Goal: Task Accomplishment & Management: Complete application form

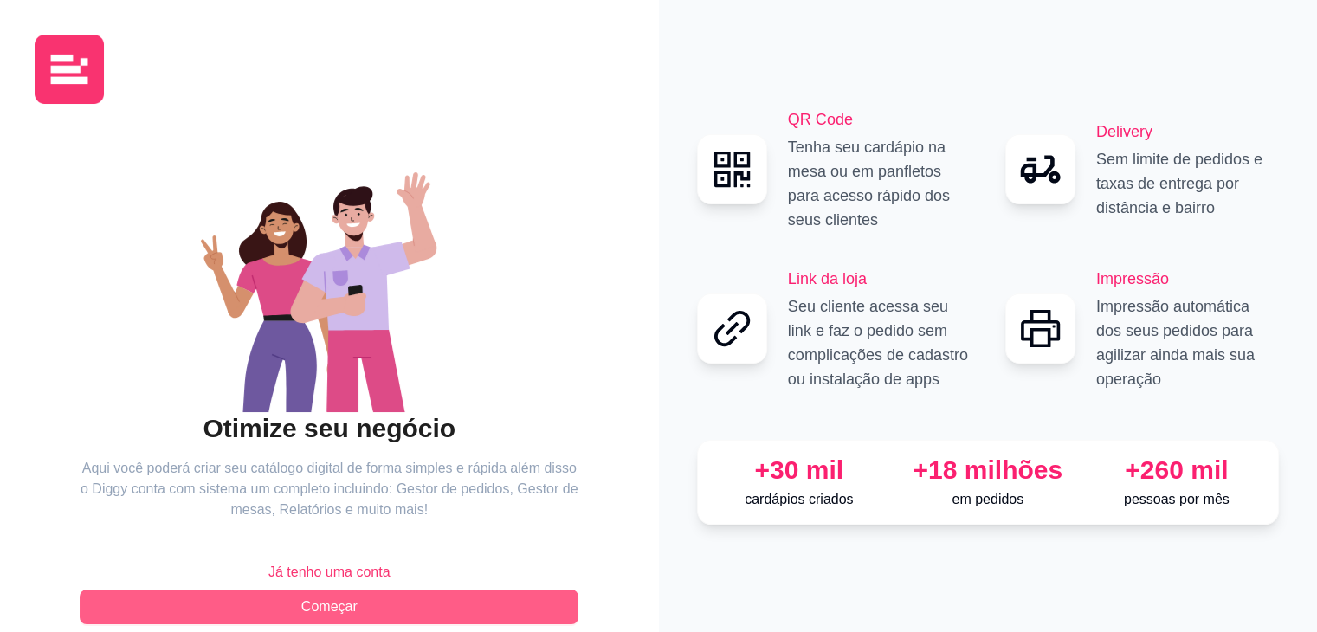
click at [431, 603] on button "Começar" at bounding box center [329, 607] width 499 height 35
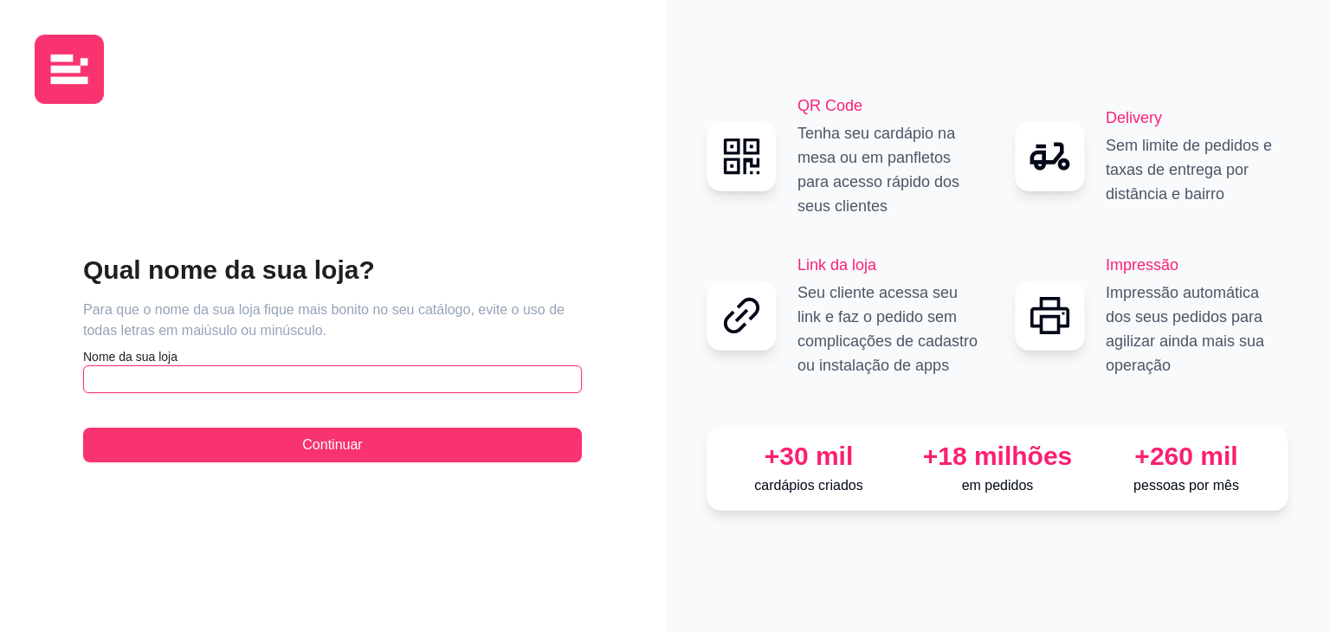
click at [276, 385] on input "text" at bounding box center [332, 380] width 499 height 28
type input "Encha o Tanque"
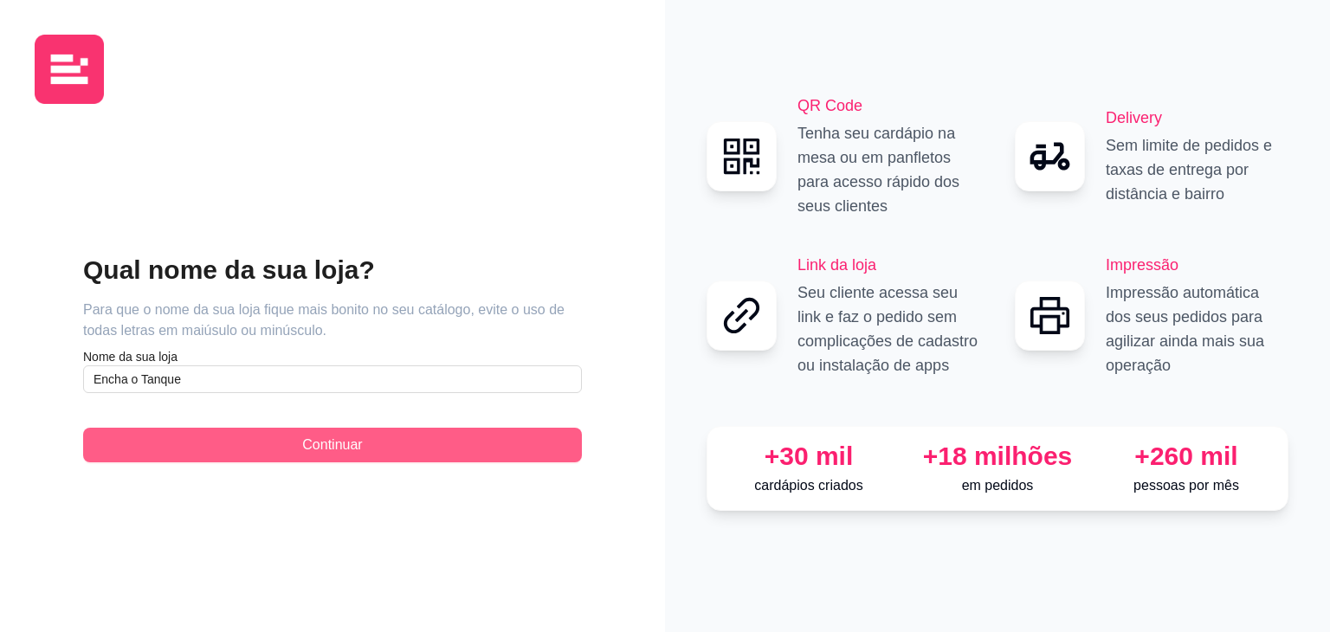
click at [318, 445] on span "Continuar" at bounding box center [332, 445] width 60 height 21
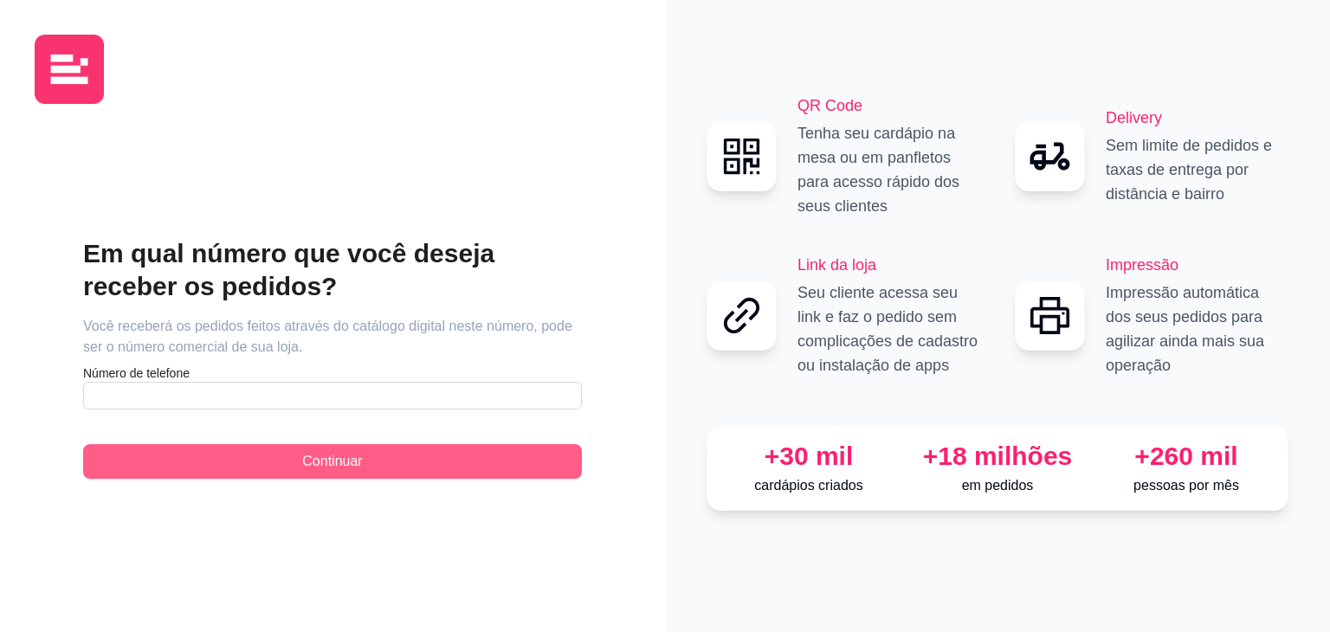
click at [336, 462] on span "Continuar" at bounding box center [332, 461] width 60 height 21
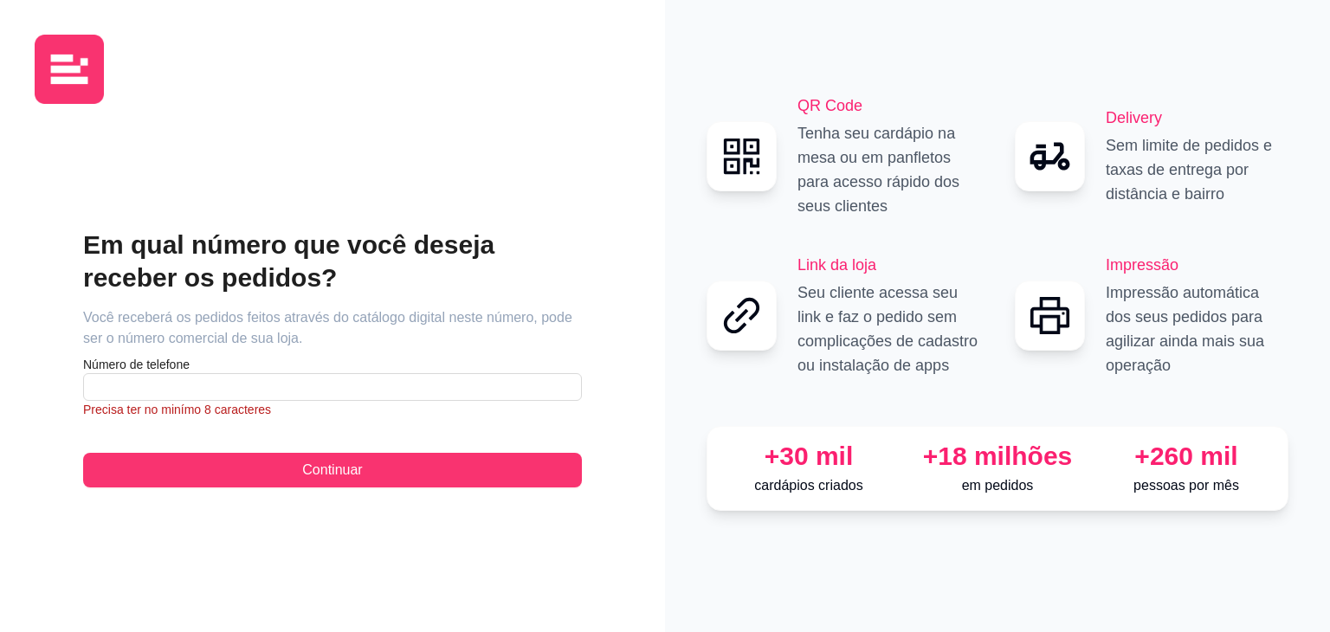
click at [275, 368] on article "Número de telefone" at bounding box center [332, 364] width 499 height 17
click at [274, 385] on input "text" at bounding box center [332, 387] width 499 height 28
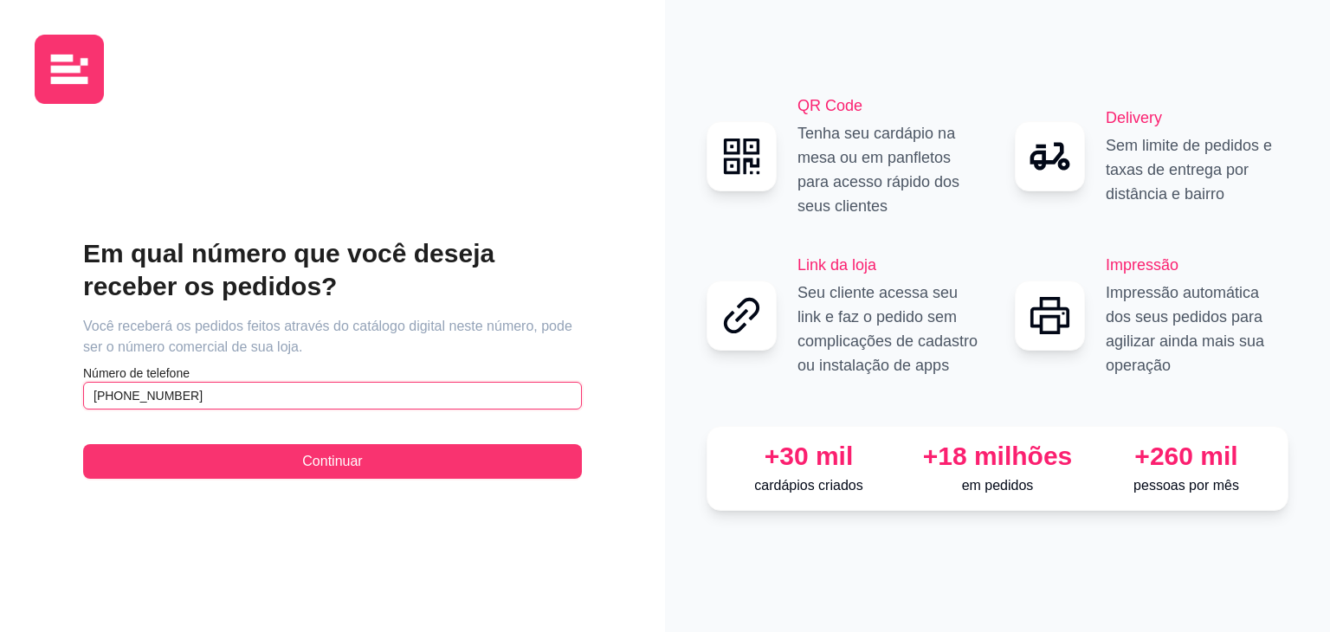
type input "[PHONE_NUMBER]"
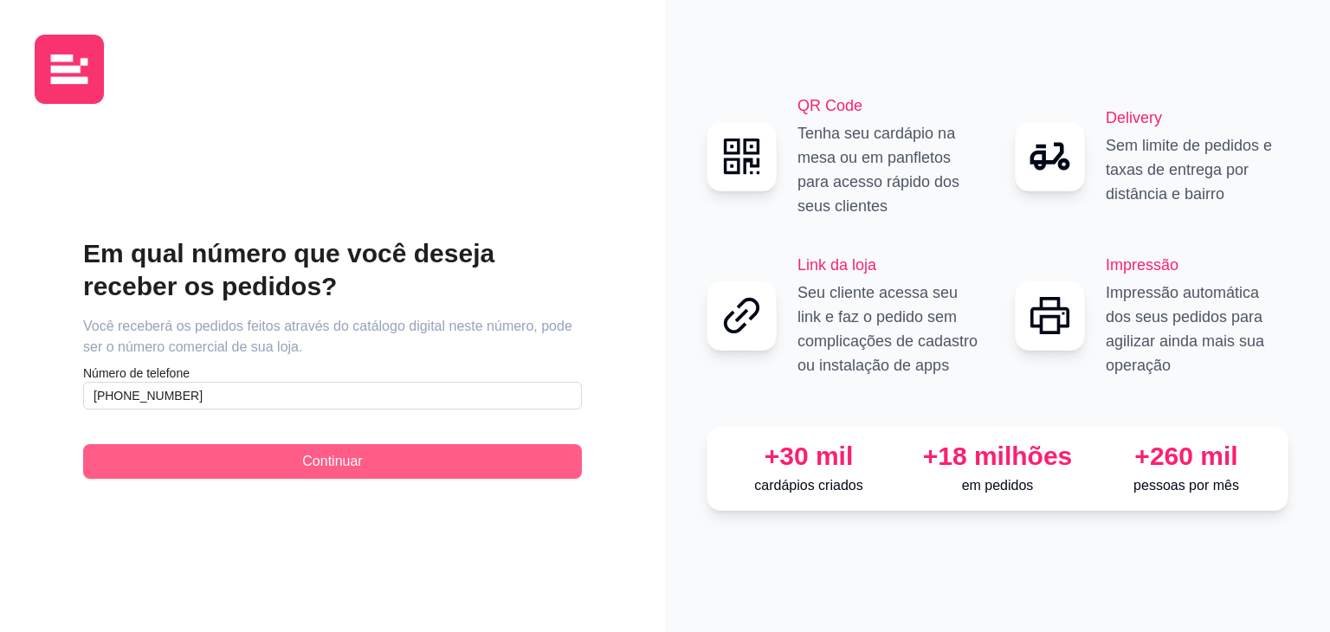
click at [367, 465] on button "Continuar" at bounding box center [332, 461] width 499 height 35
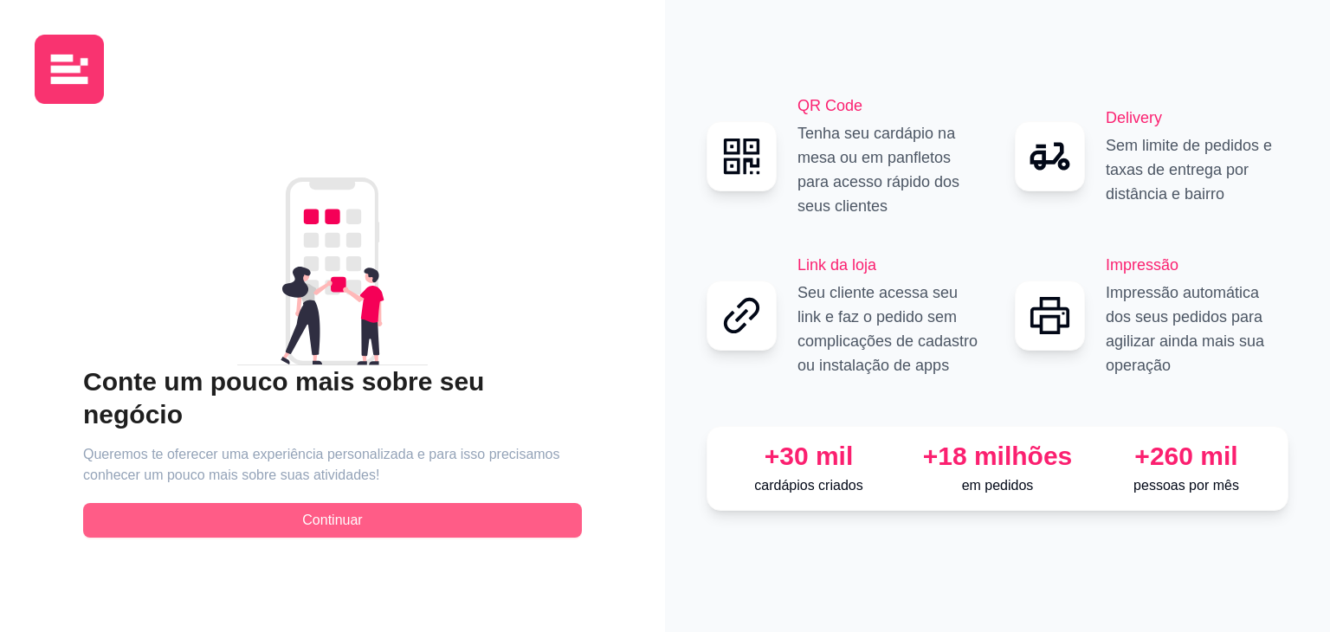
click at [423, 513] on button "Continuar" at bounding box center [332, 520] width 499 height 35
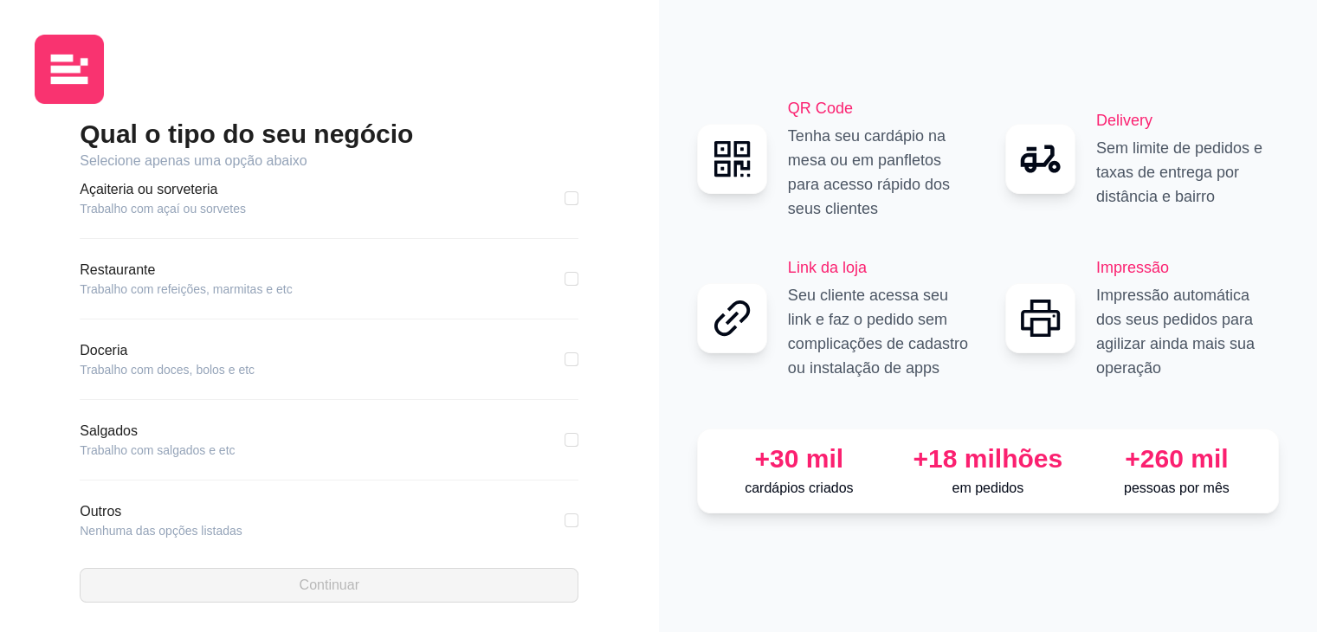
scroll to position [281, 0]
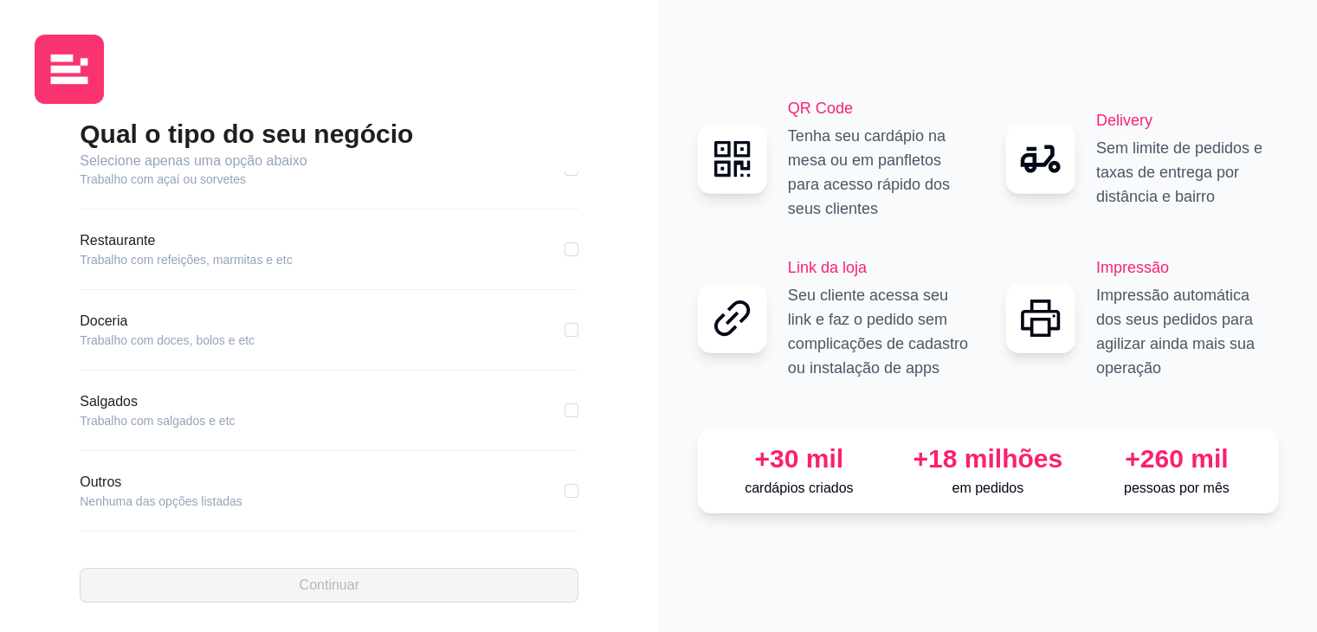
click at [255, 482] on div "Outros Nenhuma das opções listadas" at bounding box center [329, 491] width 499 height 38
click at [202, 485] on article "Outros" at bounding box center [161, 482] width 163 height 21
click at [90, 479] on article "Outros" at bounding box center [161, 482] width 163 height 21
click at [176, 505] on article "Nenhuma das opções listadas" at bounding box center [161, 501] width 163 height 17
click at [540, 512] on div "Outros Nenhuma das opções listadas" at bounding box center [329, 502] width 499 height 60
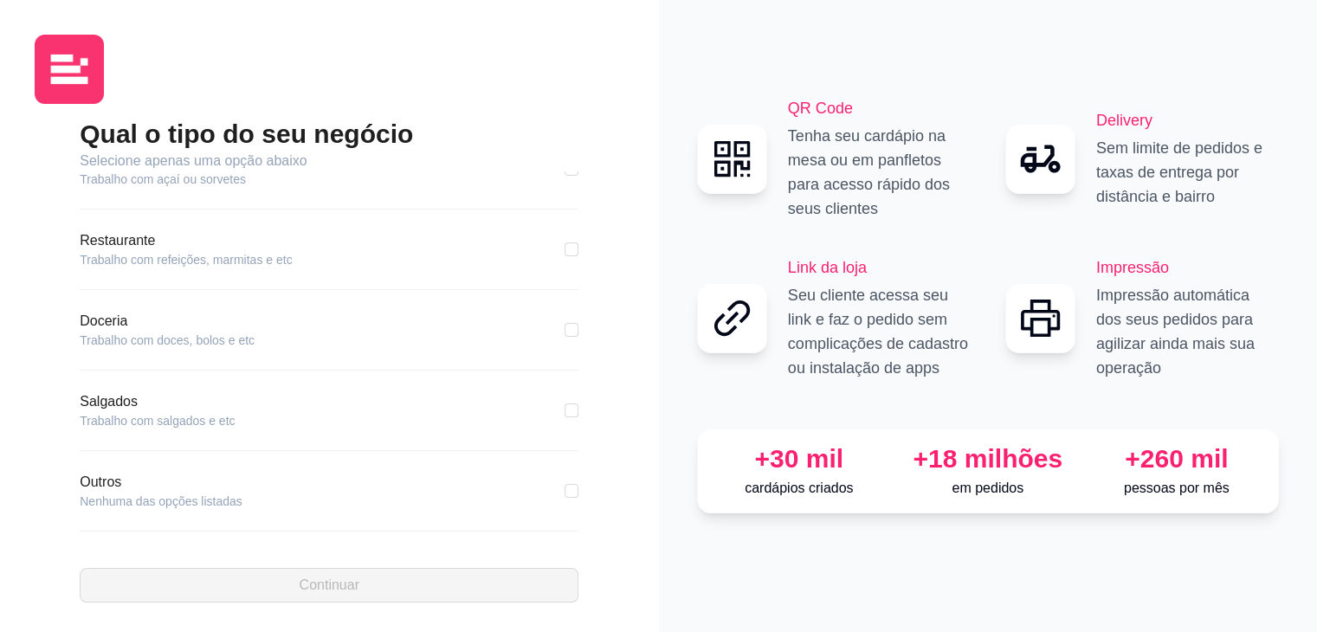
click at [551, 500] on div "Outros Nenhuma das opções listadas" at bounding box center [329, 491] width 499 height 38
click at [49, 493] on div "Qual o tipo do seu negócio Selecione apenas uma opção abaixo Pizzaria Trabalho …" at bounding box center [330, 360] width 590 height 485
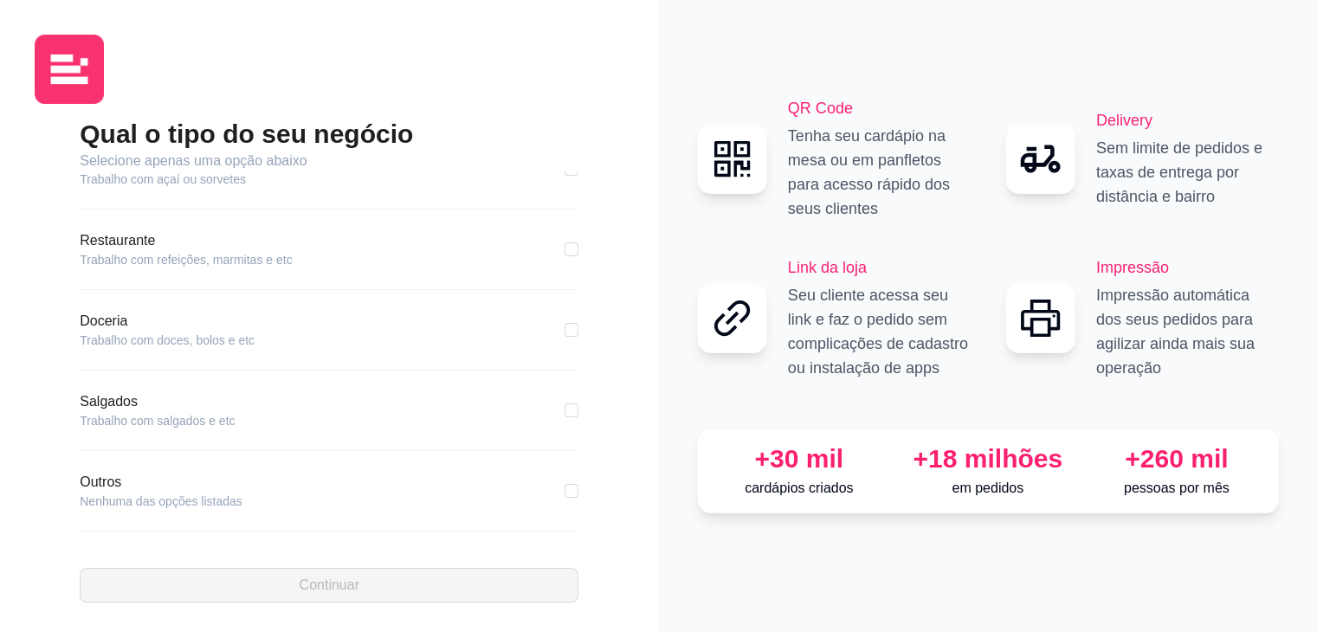
click at [485, 340] on div "Doceria Trabalho com doces, bolos e etc" at bounding box center [329, 330] width 499 height 38
click at [536, 327] on div "Doceria Trabalho com doces, bolos e etc" at bounding box center [329, 330] width 499 height 38
click at [205, 499] on article "Nenhuma das opções listadas" at bounding box center [161, 501] width 163 height 17
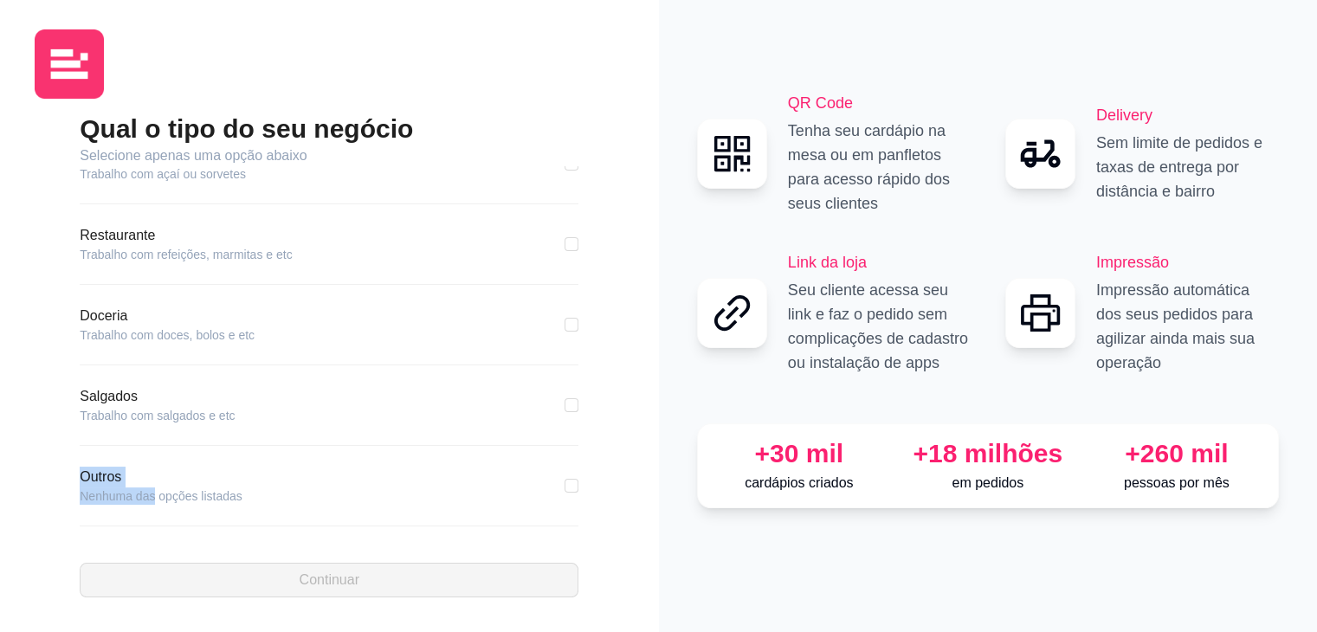
drag, startPoint x: 152, startPoint y: 497, endPoint x: 81, endPoint y: 471, distance: 75.6
click at [81, 471] on div "Outros Nenhuma das opções listadas" at bounding box center [161, 486] width 163 height 38
click at [81, 471] on article "Outros" at bounding box center [161, 477] width 163 height 21
drag, startPoint x: 7, startPoint y: 469, endPoint x: 565, endPoint y: 517, distance: 559.8
click at [565, 517] on div "Qual o tipo do seu negócio Selecione apenas uma opção abaixo Pizzaria Trabalho …" at bounding box center [329, 313] width 659 height 637
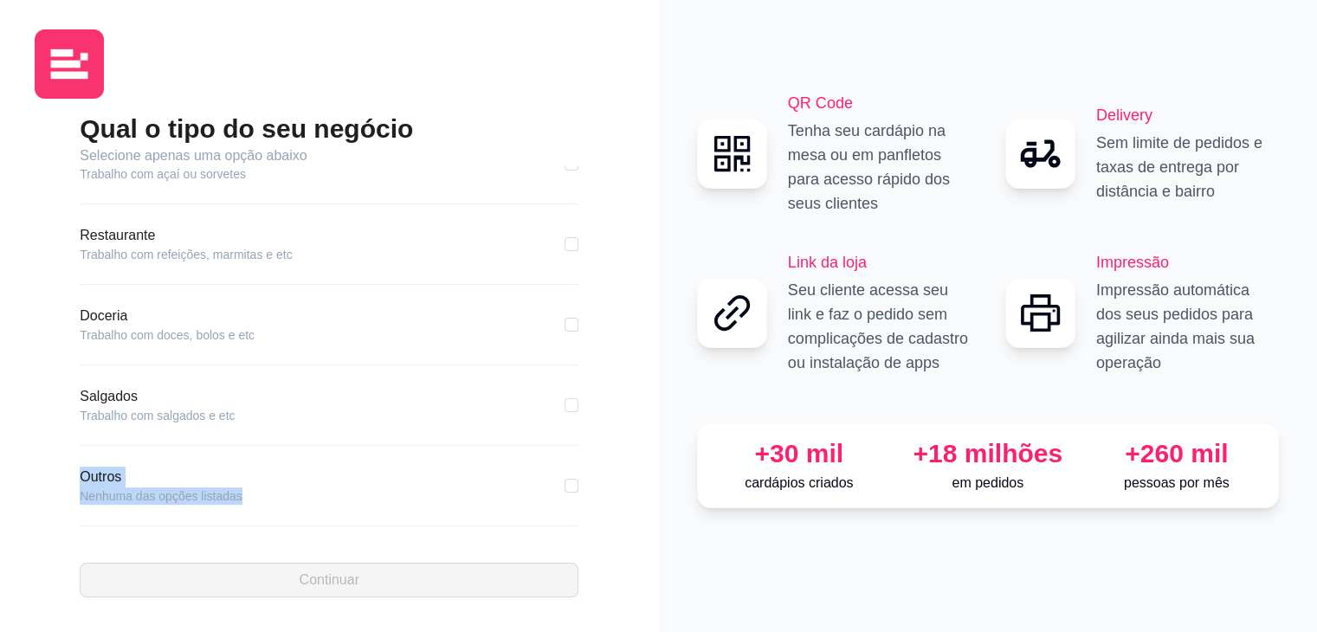
click at [547, 469] on div "Outros Nenhuma das opções listadas" at bounding box center [329, 486] width 499 height 38
click at [565, 492] on label at bounding box center [572, 485] width 14 height 19
click at [565, 492] on input "checkbox" at bounding box center [572, 486] width 14 height 14
click at [565, 492] on label at bounding box center [572, 485] width 14 height 19
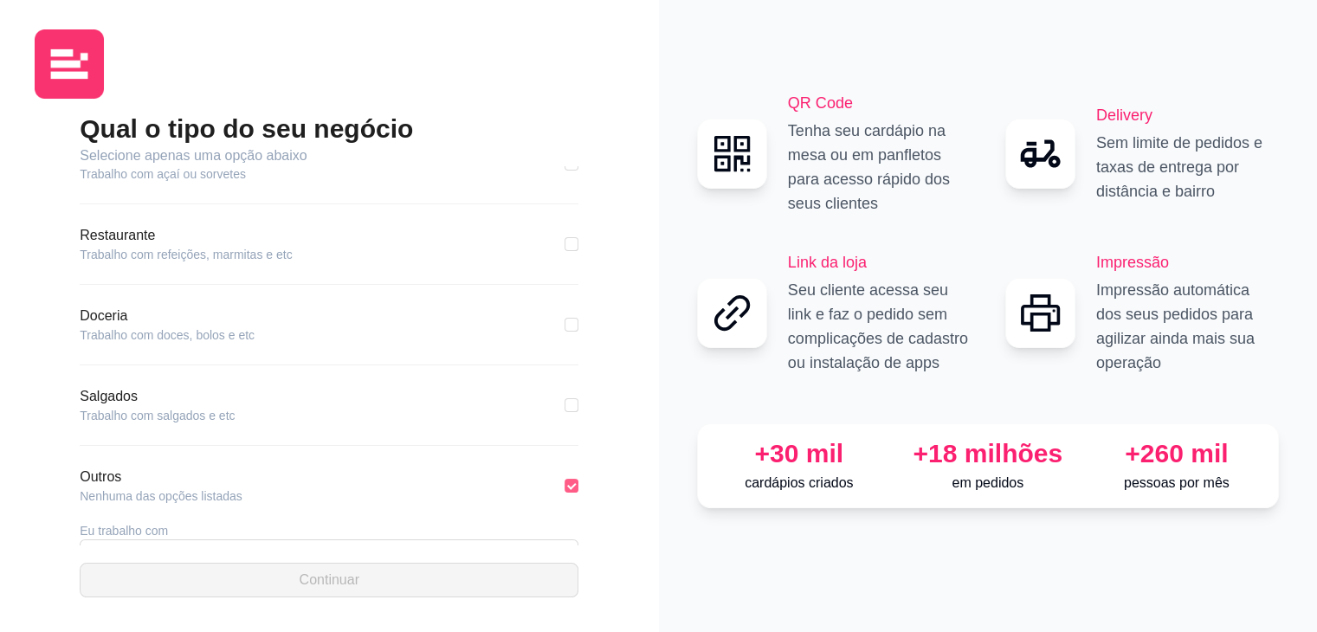
click at [565, 492] on input "checkbox" at bounding box center [572, 486] width 14 height 14
click at [565, 492] on label at bounding box center [572, 485] width 14 height 19
click at [565, 492] on input "checkbox" at bounding box center [572, 486] width 14 height 14
checkbox input "true"
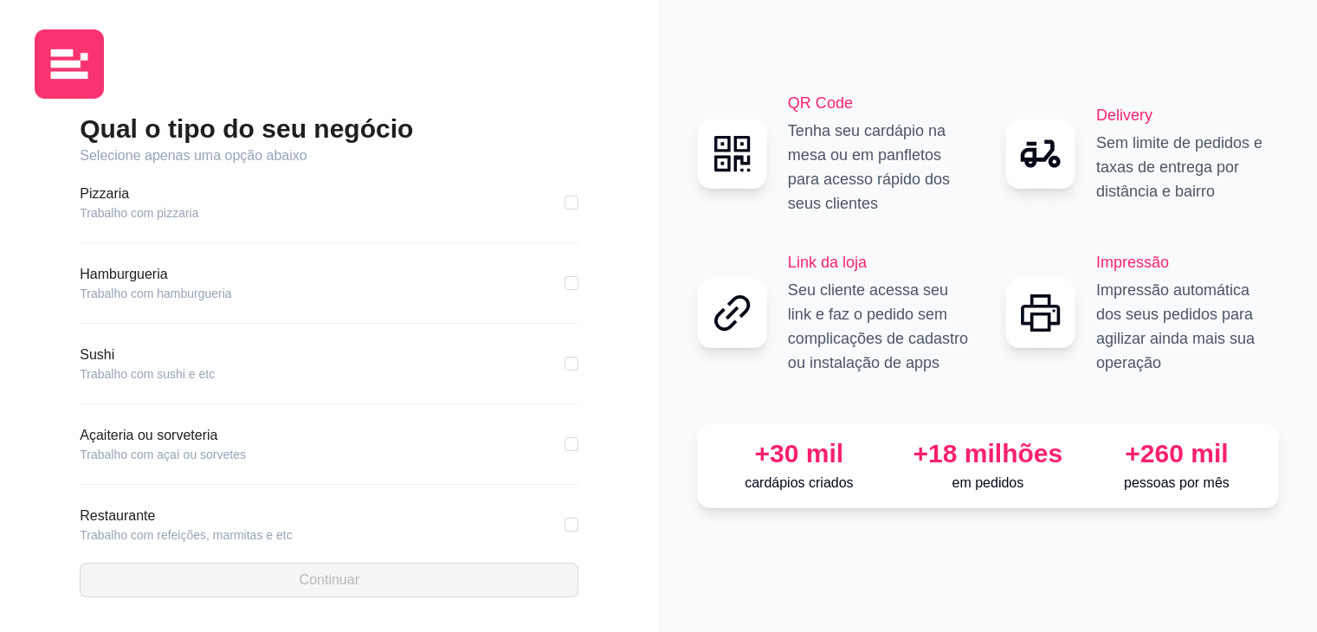
scroll to position [343, 0]
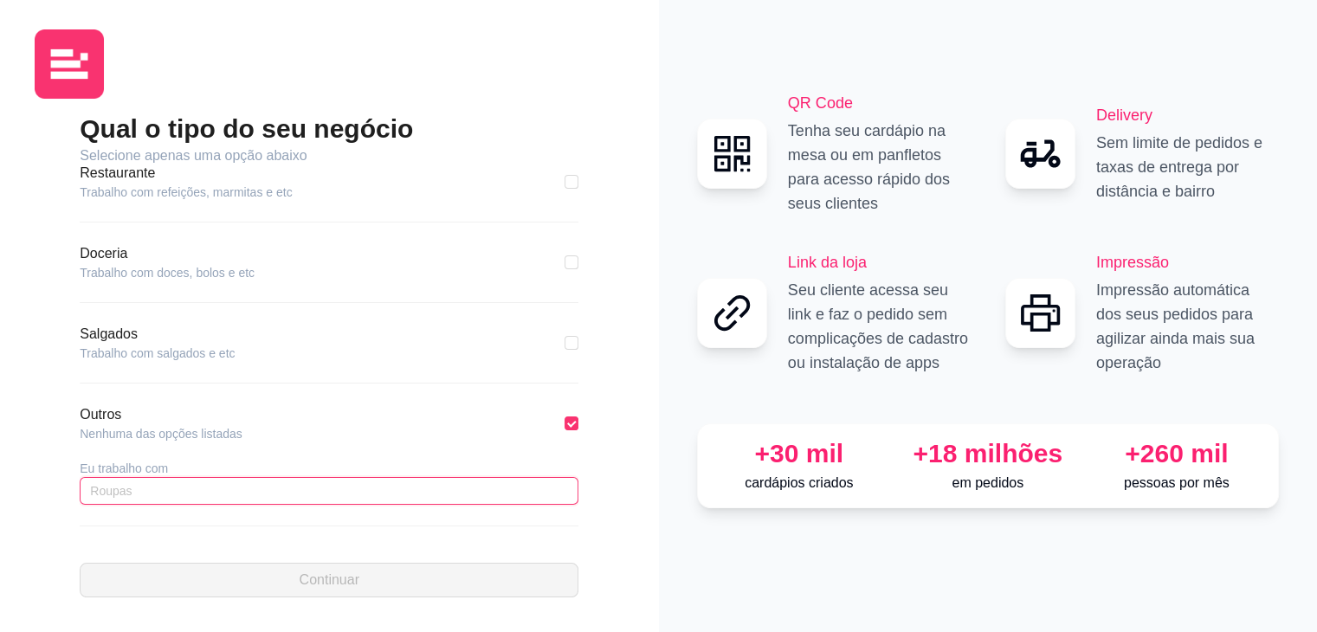
click at [140, 488] on input "text" at bounding box center [329, 491] width 499 height 28
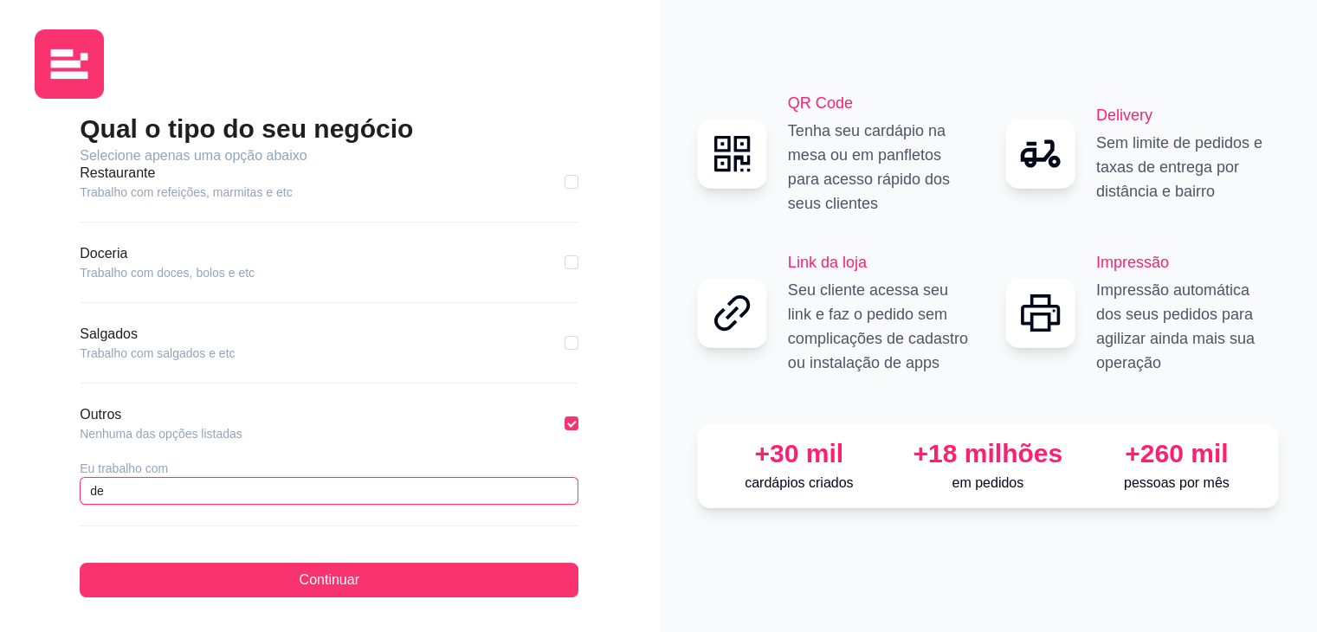
type input "d"
type input "Deposito de Bebidas"
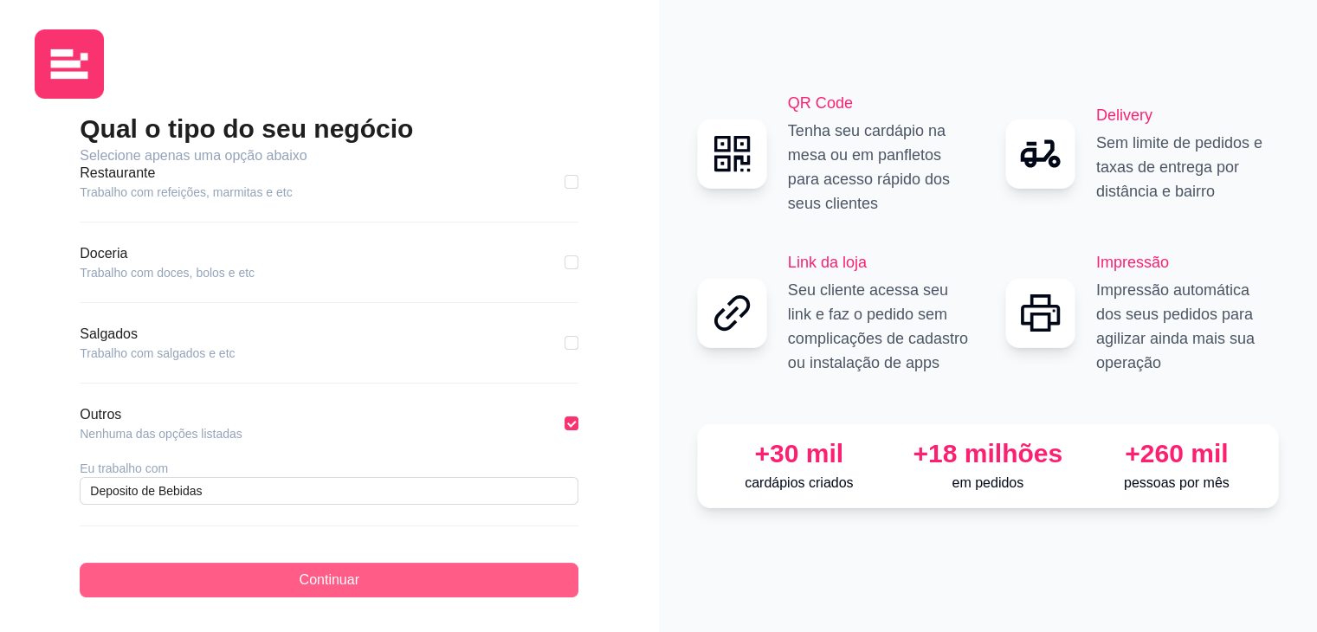
click at [279, 585] on button "Continuar" at bounding box center [329, 580] width 499 height 35
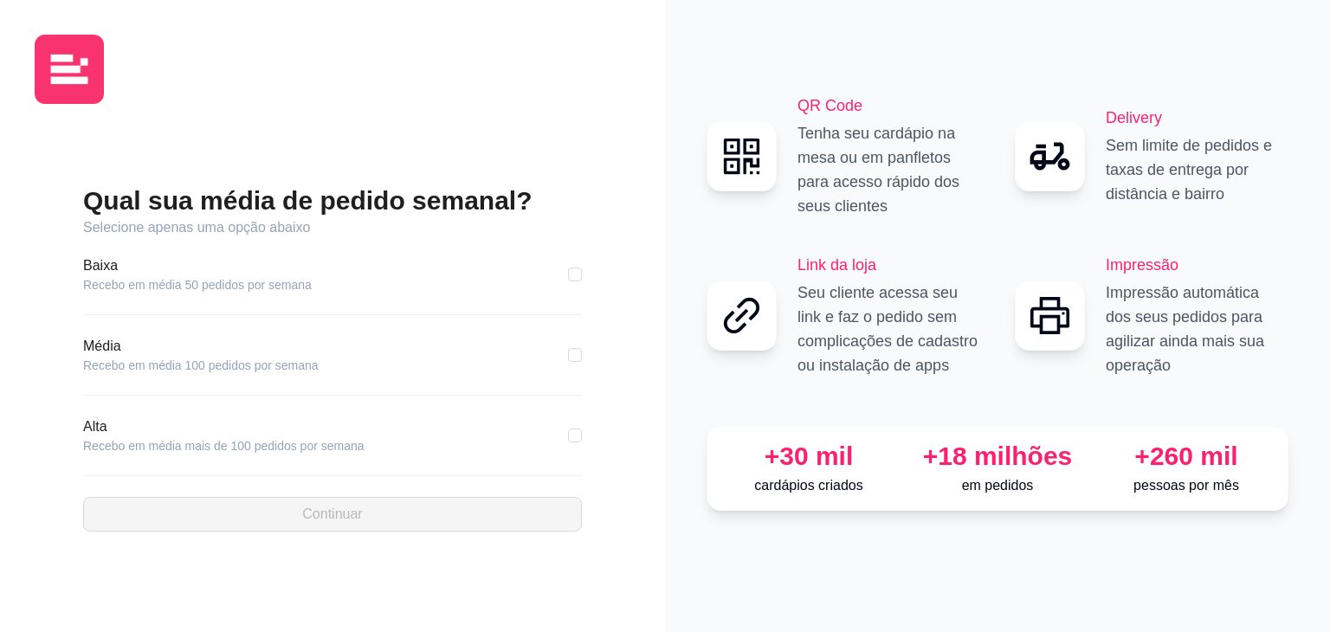
click at [232, 437] on article "Recebo em média mais de 100 pedidos por semana" at bounding box center [223, 445] width 281 height 17
click at [475, 444] on div "Alta Recebo em média mais de 100 pedidos por semana" at bounding box center [332, 436] width 499 height 38
click at [528, 434] on div "Alta Recebo em média mais de 100 pedidos por semana" at bounding box center [332, 436] width 499 height 38
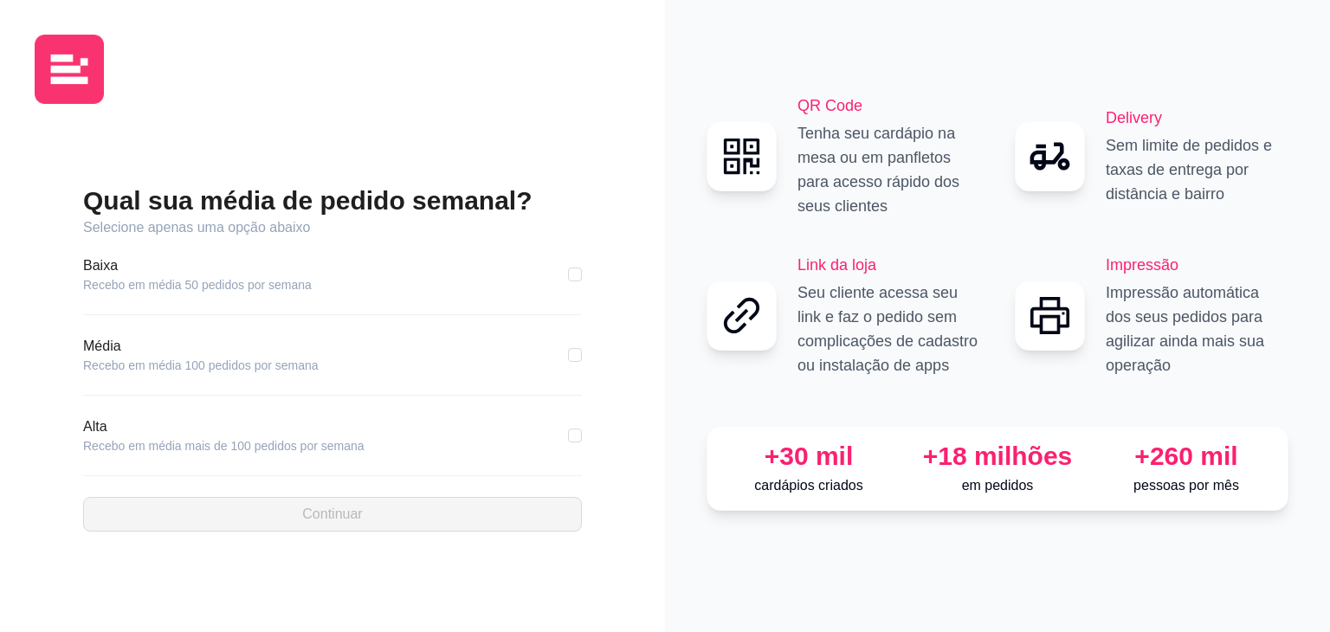
drag, startPoint x: 528, startPoint y: 434, endPoint x: 585, endPoint y: 443, distance: 58.0
click at [585, 443] on div "Qual sua média de pedido semanal? Selecione apenas uma opção abaixo [GEOGRAPHIC…" at bounding box center [333, 358] width 596 height 480
drag, startPoint x: 585, startPoint y: 443, endPoint x: 632, endPoint y: 449, distance: 47.1
click at [632, 449] on div "Qual sua média de pedido semanal? Selecione apenas uma opção abaixo [GEOGRAPHIC…" at bounding box center [332, 316] width 665 height 632
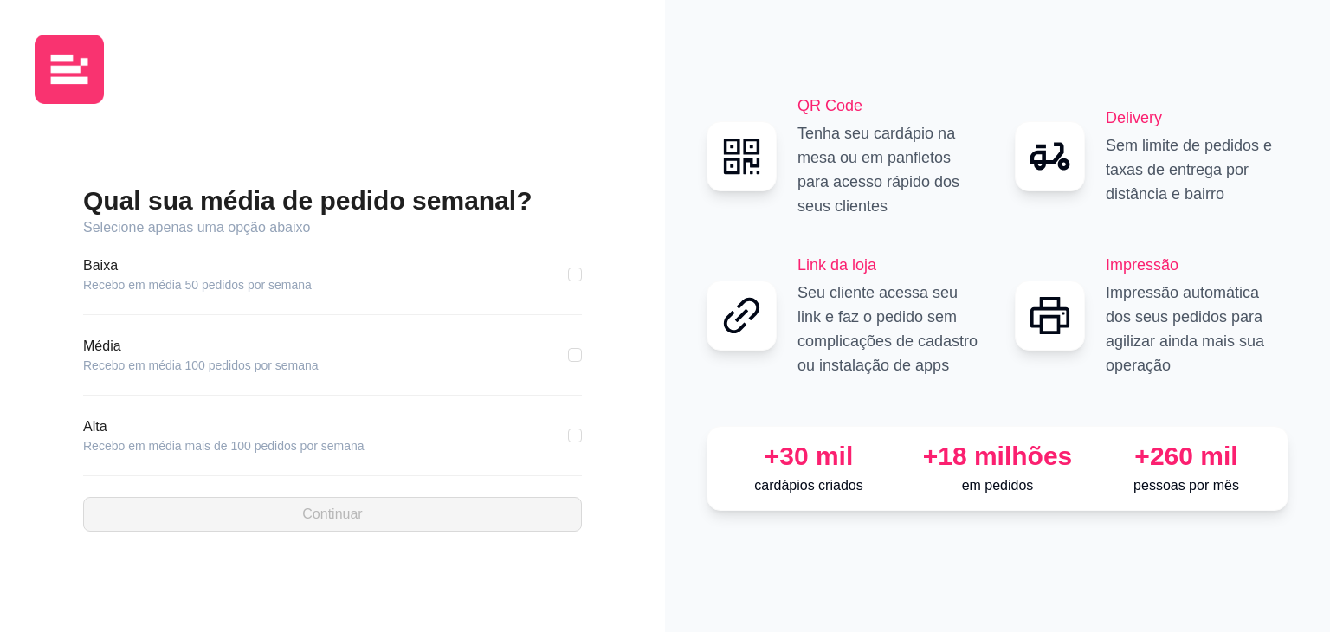
click at [632, 449] on div "Qual sua média de pedido semanal? Selecione apenas uma opção abaixo [GEOGRAPHIC…" at bounding box center [332, 316] width 665 height 632
click at [347, 447] on article "Recebo em média mais de 100 pedidos por semana" at bounding box center [223, 445] width 281 height 17
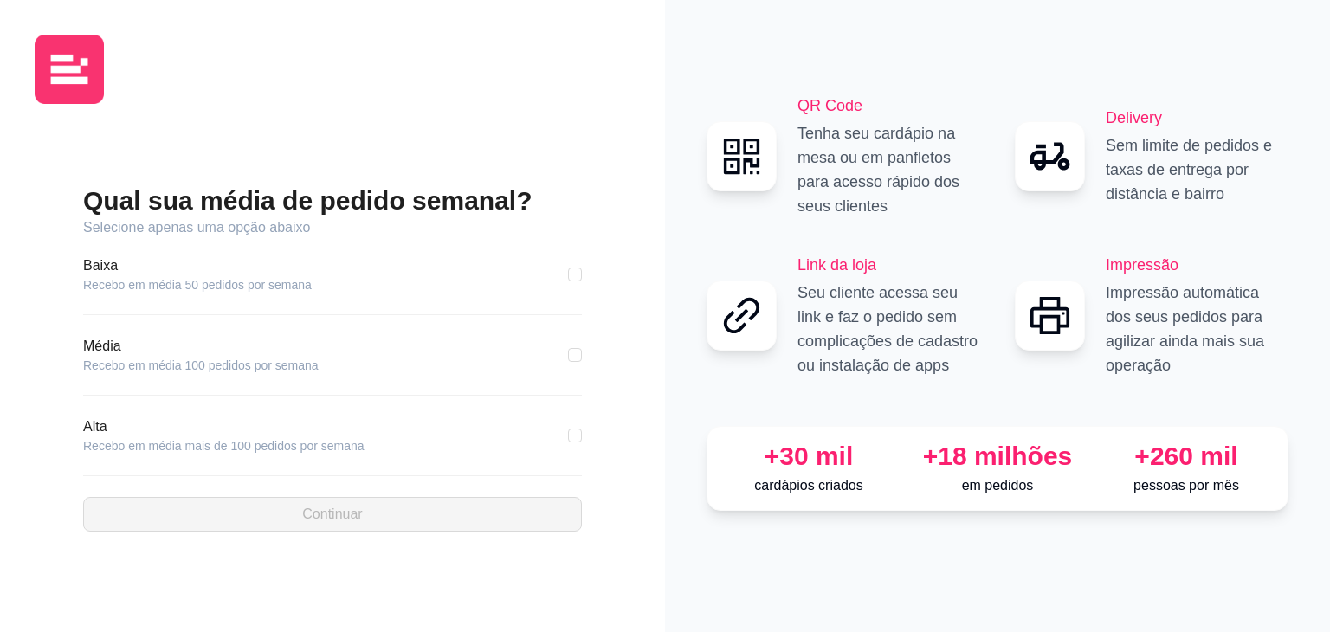
click at [58, 441] on div "Qual sua média de pedido semanal? Selecione apenas uma opção abaixo [GEOGRAPHIC…" at bounding box center [333, 358] width 596 height 480
drag, startPoint x: 87, startPoint y: 437, endPoint x: 121, endPoint y: 432, distance: 35.0
click at [121, 432] on div "Alta Recebo em média mais de 100 pedidos por semana" at bounding box center [223, 436] width 281 height 38
click at [304, 437] on article "Recebo em média mais de 100 pedidos por semana" at bounding box center [223, 445] width 281 height 17
drag, startPoint x: 304, startPoint y: 437, endPoint x: 521, endPoint y: 462, distance: 217.9
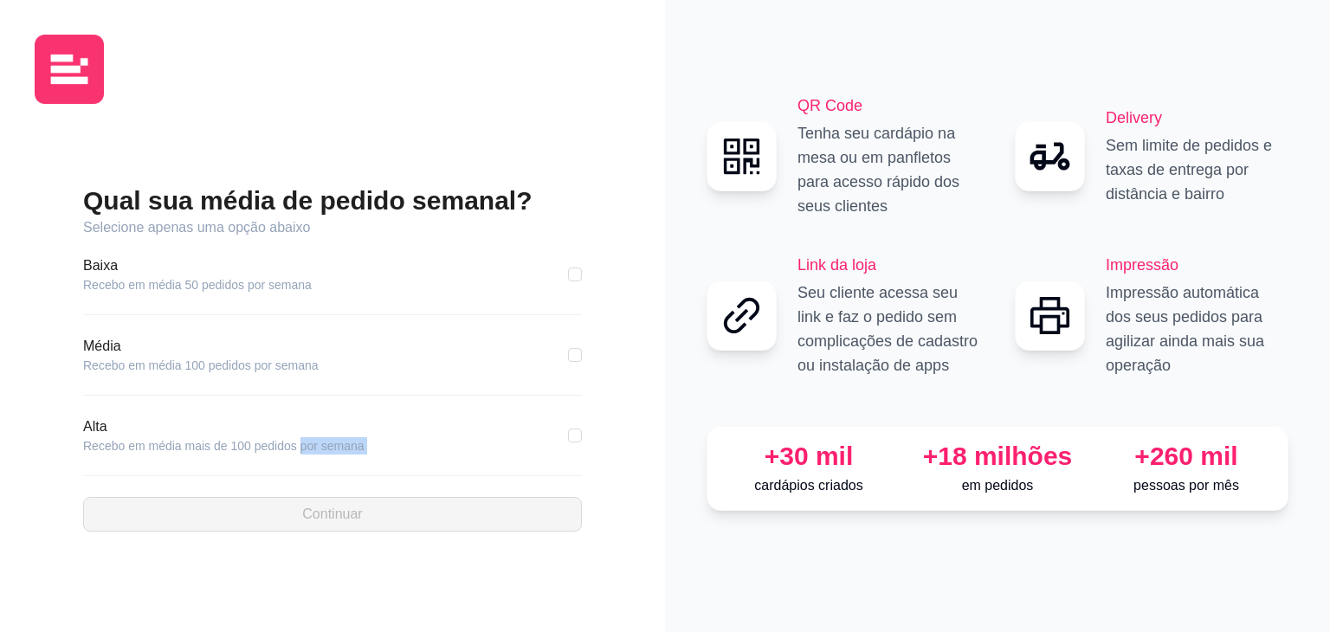
click at [521, 462] on div "Alta Recebo em média mais de 100 pedidos por semana" at bounding box center [332, 447] width 499 height 60
click at [554, 452] on div "Alta Recebo em média mais de 100 pedidos por semana" at bounding box center [332, 436] width 499 height 38
click at [615, 452] on div "Qual sua média de pedido semanal? Selecione apenas uma opção abaixo [GEOGRAPHIC…" at bounding box center [333, 358] width 596 height 480
click at [639, 443] on div "Qual sua média de pedido semanal? Selecione apenas uma opção abaixo [GEOGRAPHIC…" at bounding box center [332, 316] width 665 height 632
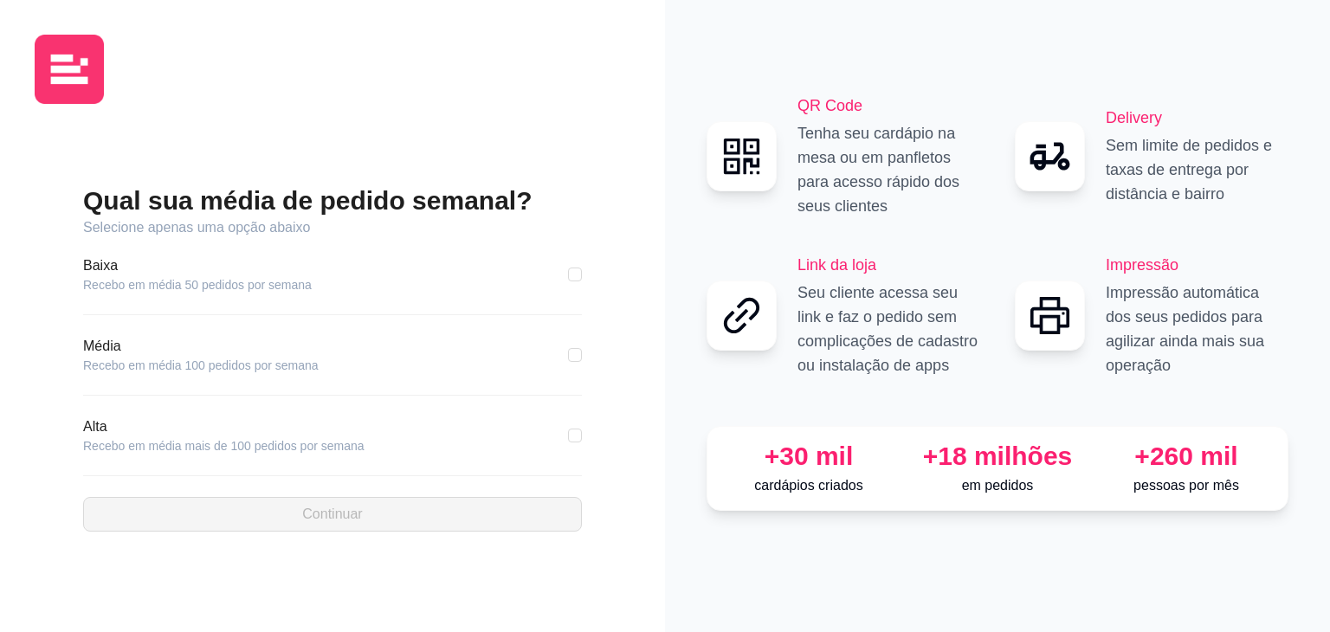
click at [657, 444] on div "Qual sua média de pedido semanal? Selecione apenas uma opção abaixo [GEOGRAPHIC…" at bounding box center [332, 316] width 665 height 632
click at [648, 461] on div "Qual sua média de pedido semanal? Selecione apenas uma opção abaixo [GEOGRAPHIC…" at bounding box center [332, 316] width 665 height 632
click at [682, 450] on div "QR Code Tenha seu cardápio na mesa ou em panfletos para acesso rápido dos seus …" at bounding box center [997, 316] width 665 height 632
click at [661, 419] on div "Qual sua média de pedido semanal? Selecione apenas uma opção abaixo [GEOGRAPHIC…" at bounding box center [332, 316] width 665 height 632
click at [576, 431] on input "checkbox" at bounding box center [575, 436] width 14 height 14
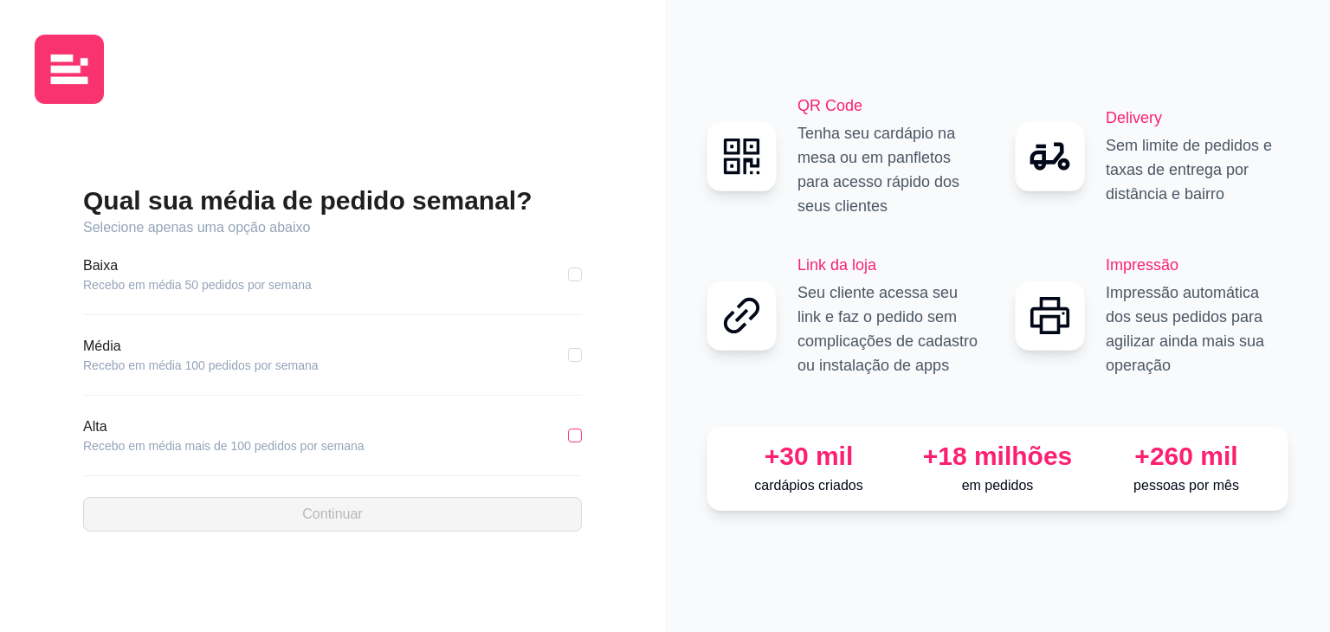
checkbox input "true"
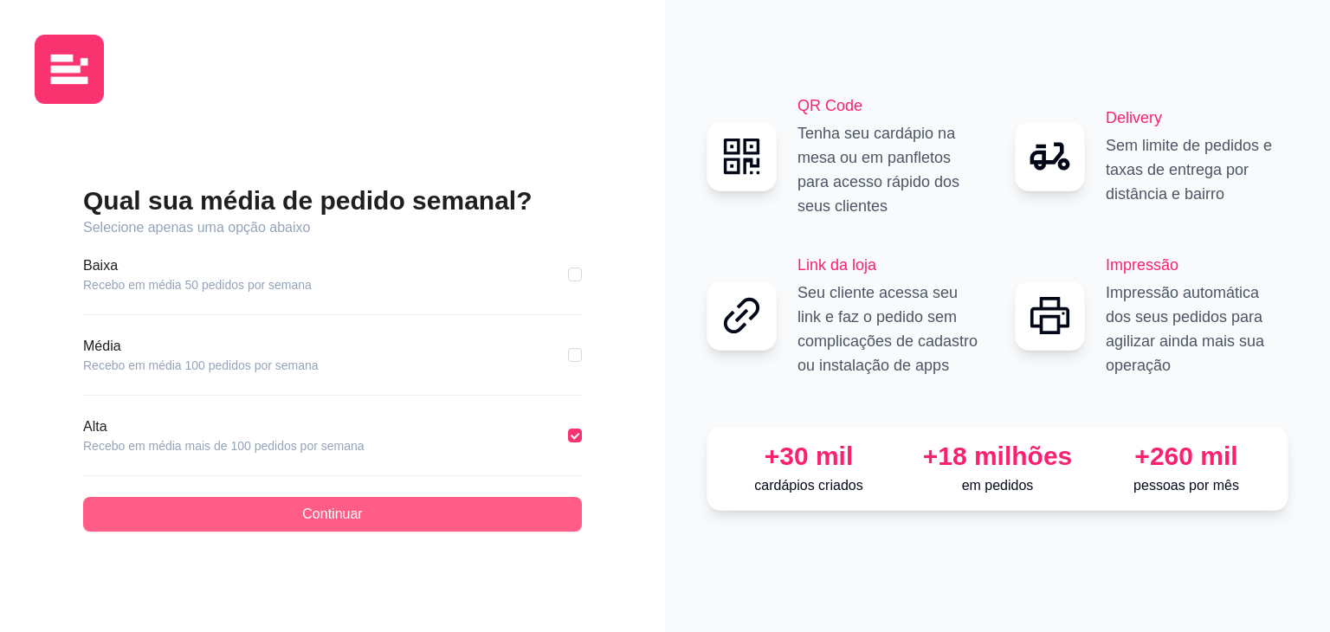
click at [423, 511] on button "Continuar" at bounding box center [332, 514] width 499 height 35
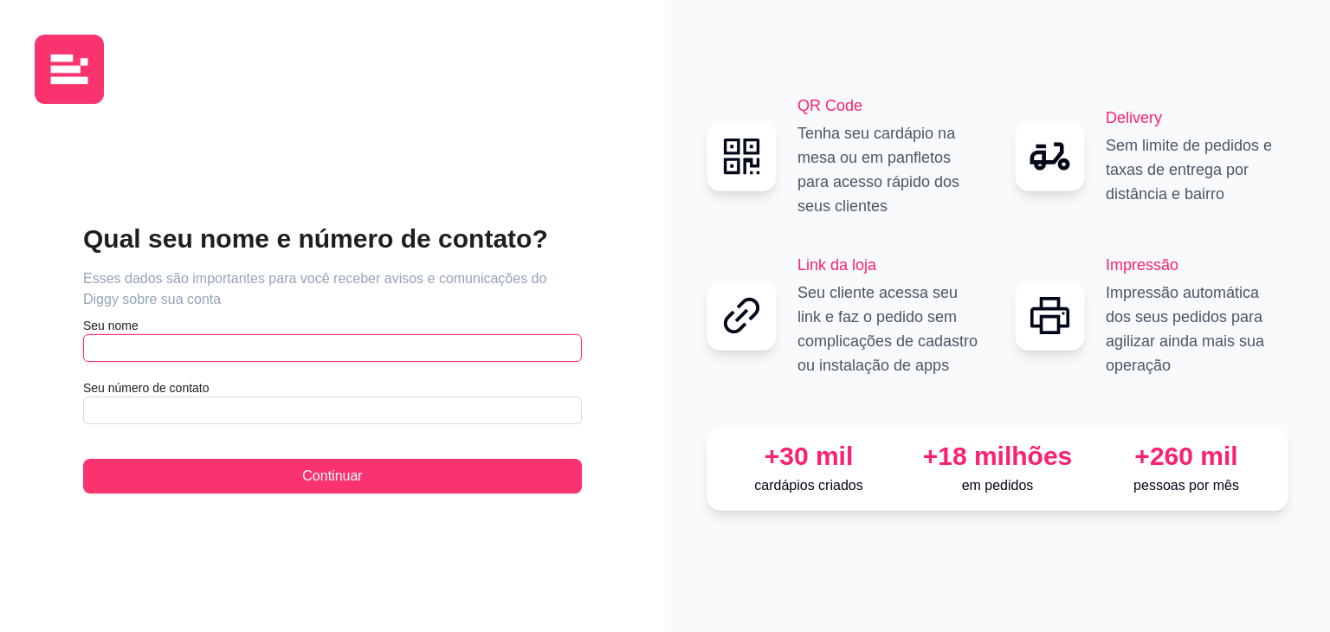
click at [286, 344] on input "text" at bounding box center [332, 348] width 499 height 28
type input "[PERSON_NAME]"
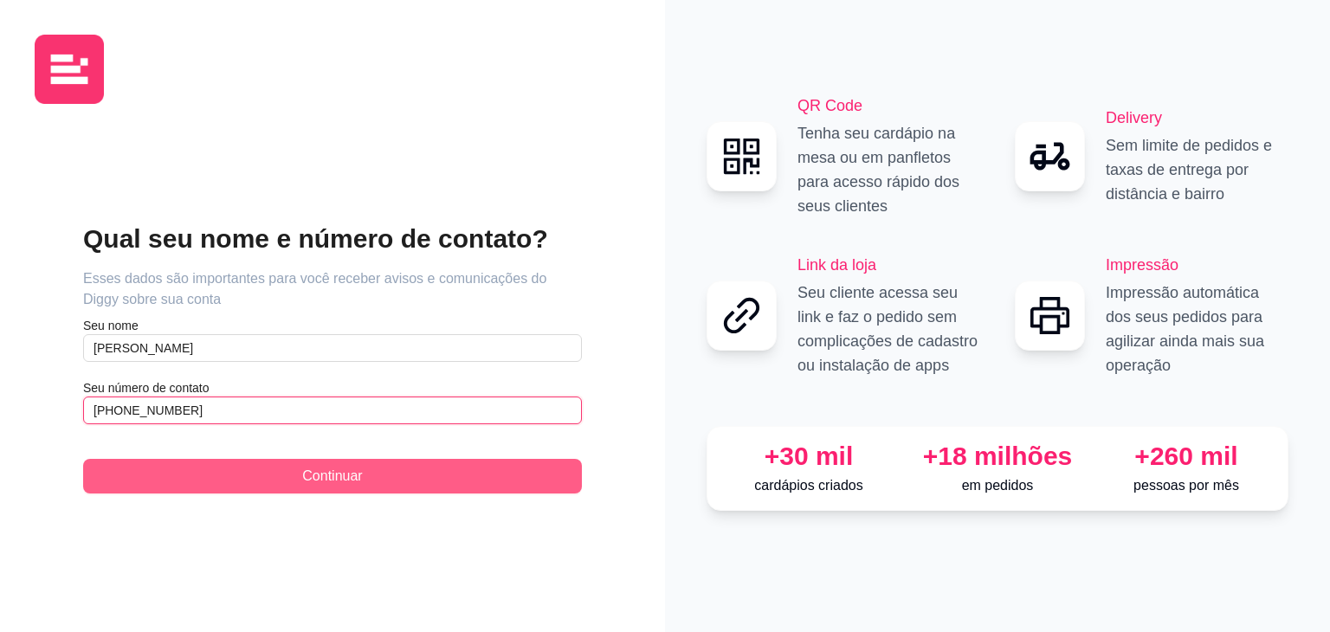
type input "[PHONE_NUMBER]"
click at [375, 476] on button "Continuar" at bounding box center [332, 476] width 499 height 35
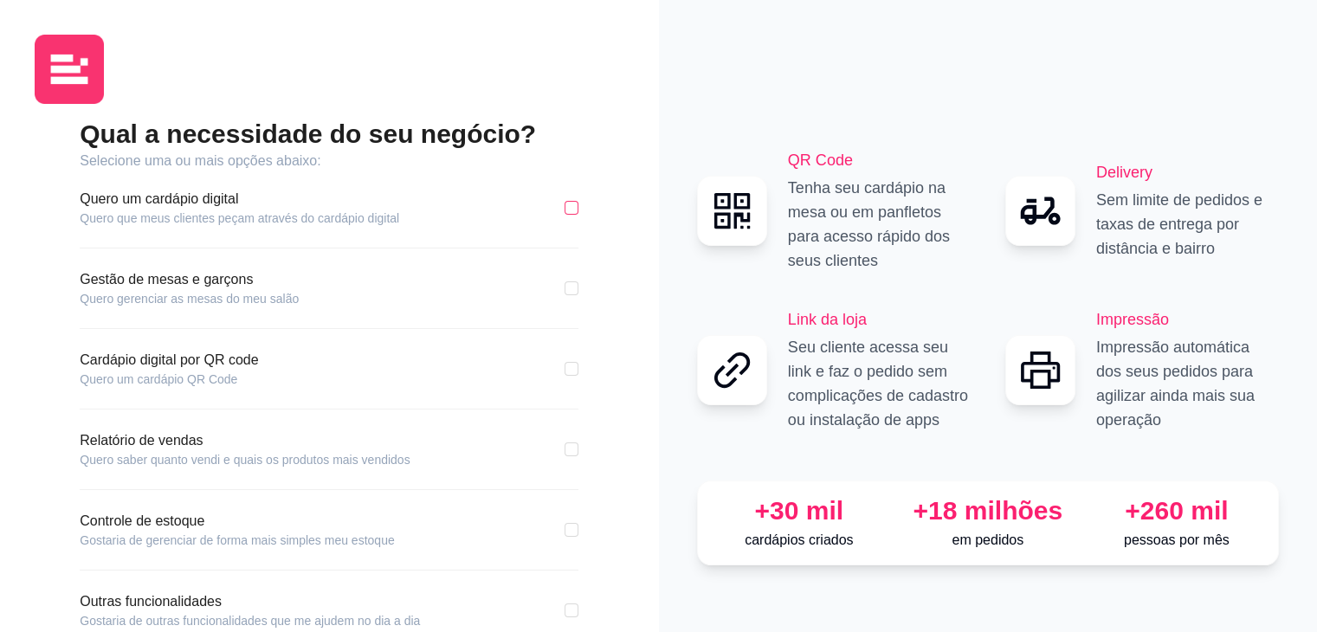
click at [572, 209] on input "checkbox" at bounding box center [572, 208] width 14 height 14
checkbox input "true"
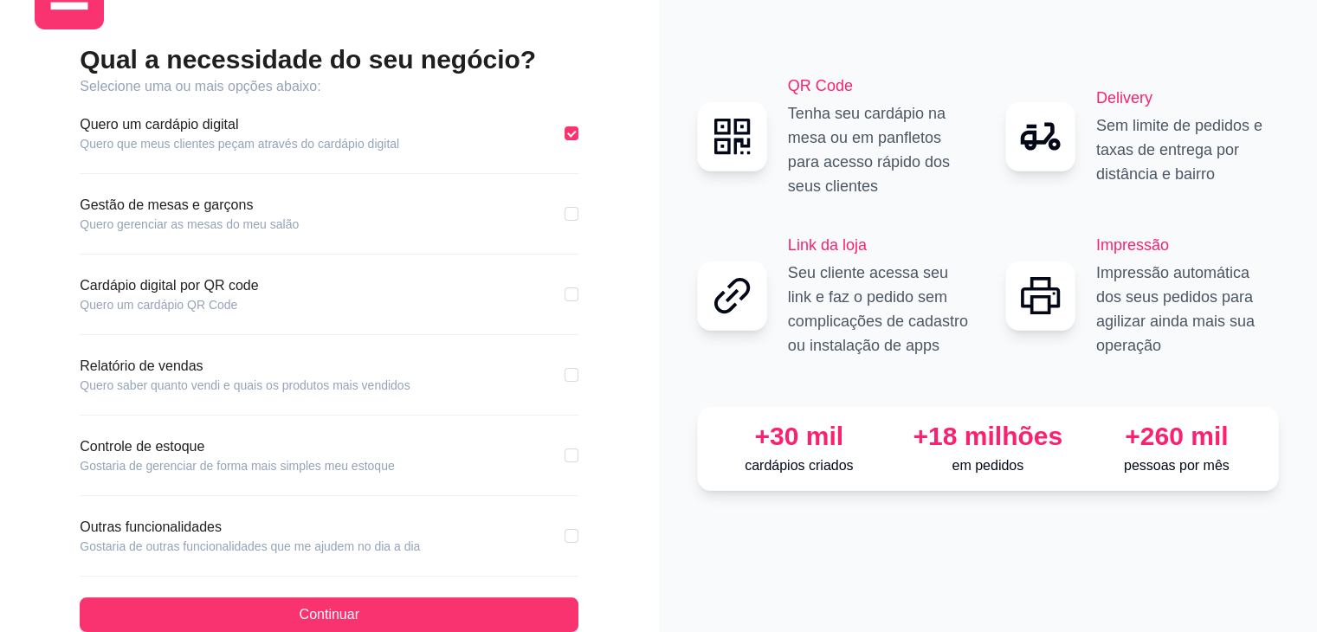
scroll to position [78, 0]
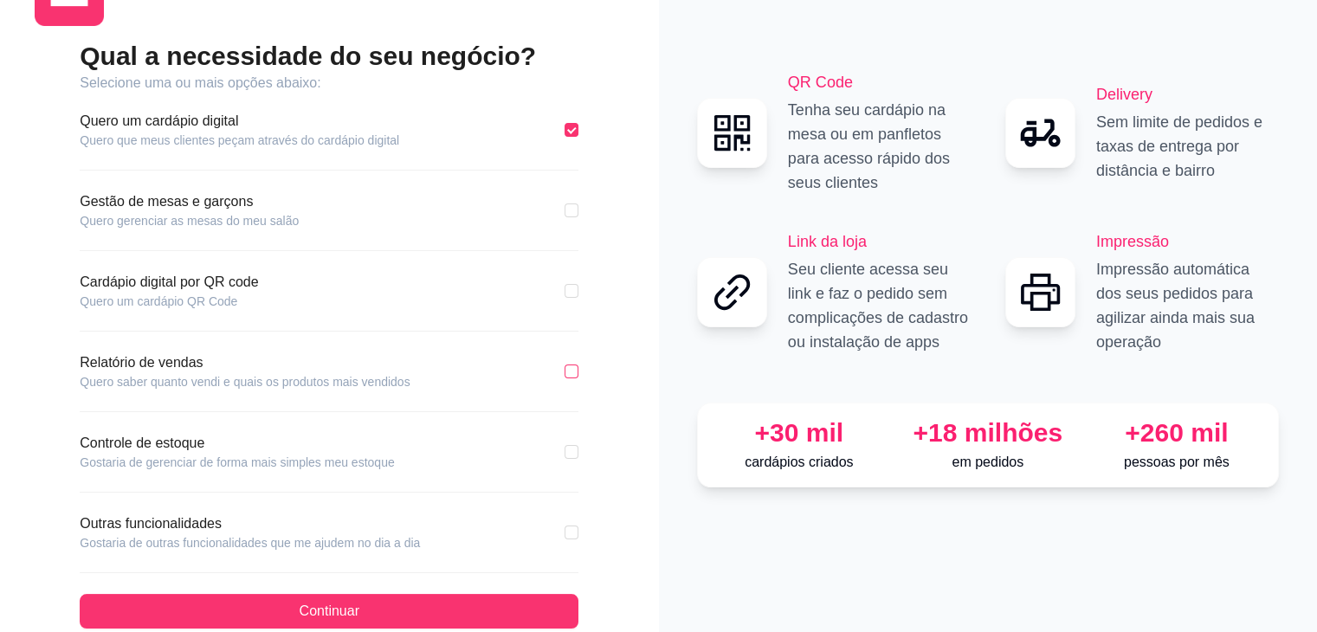
click at [571, 368] on input "checkbox" at bounding box center [572, 372] width 14 height 14
checkbox input "true"
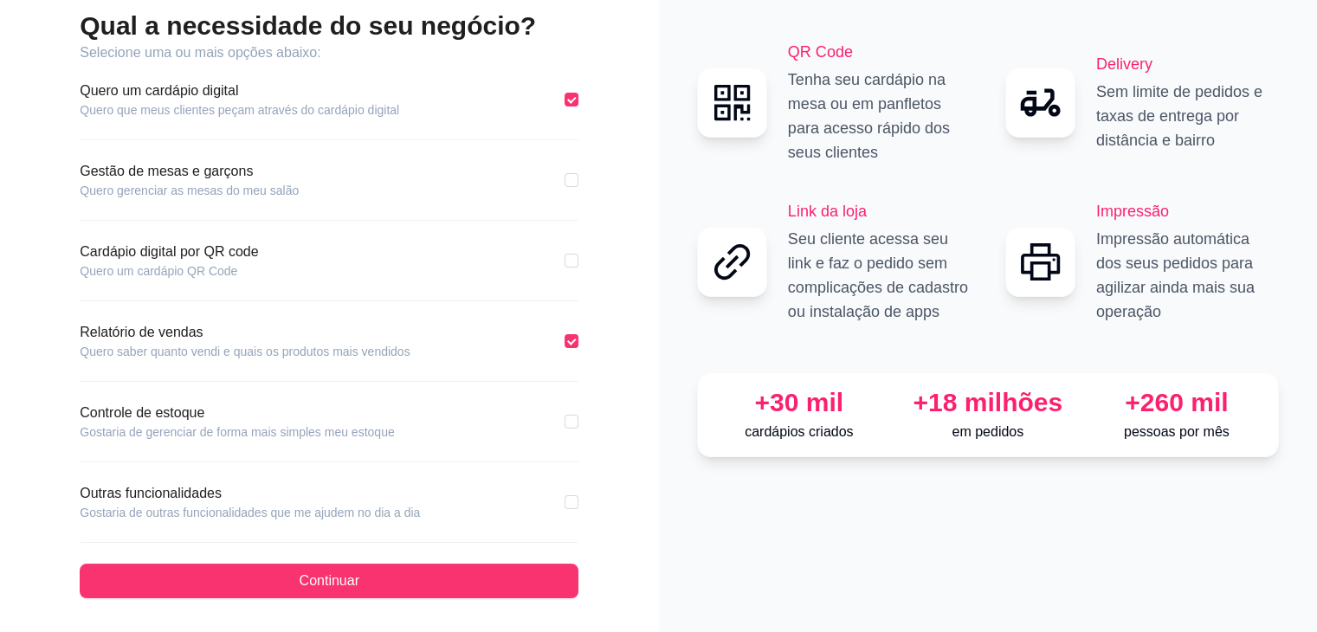
click at [574, 450] on div "Controle de estoque Gostaria de gerenciar de forma mais simples meu estoque" at bounding box center [329, 433] width 499 height 60
click at [570, 467] on div "Qual a necessidade do seu negócio? Selecione uma ou mais opções abaixo: Quero u…" at bounding box center [329, 304] width 499 height 589
drag, startPoint x: 570, startPoint y: 467, endPoint x: 572, endPoint y: 426, distance: 40.7
click at [572, 426] on div "Qual a necessidade do seu negócio? Selecione uma ou mais opções abaixo: Quero u…" at bounding box center [329, 304] width 499 height 589
click at [572, 426] on input "checkbox" at bounding box center [572, 422] width 14 height 14
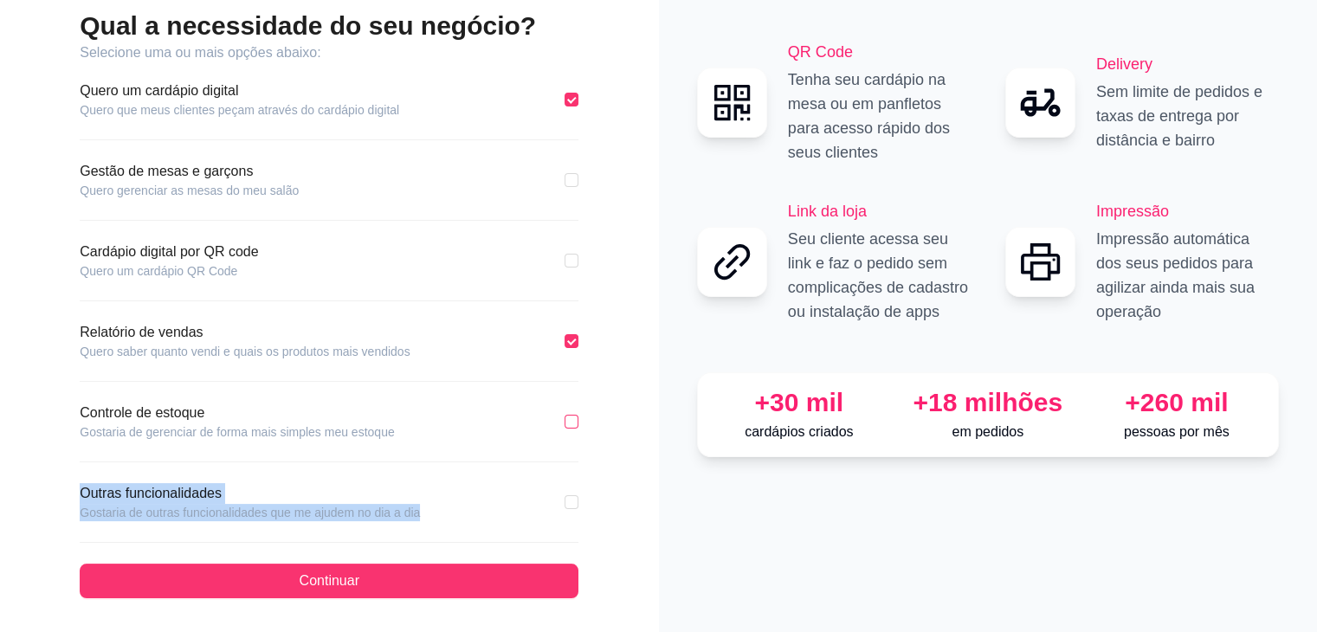
checkbox input "true"
click at [573, 501] on input "checkbox" at bounding box center [572, 502] width 14 height 14
checkbox input "true"
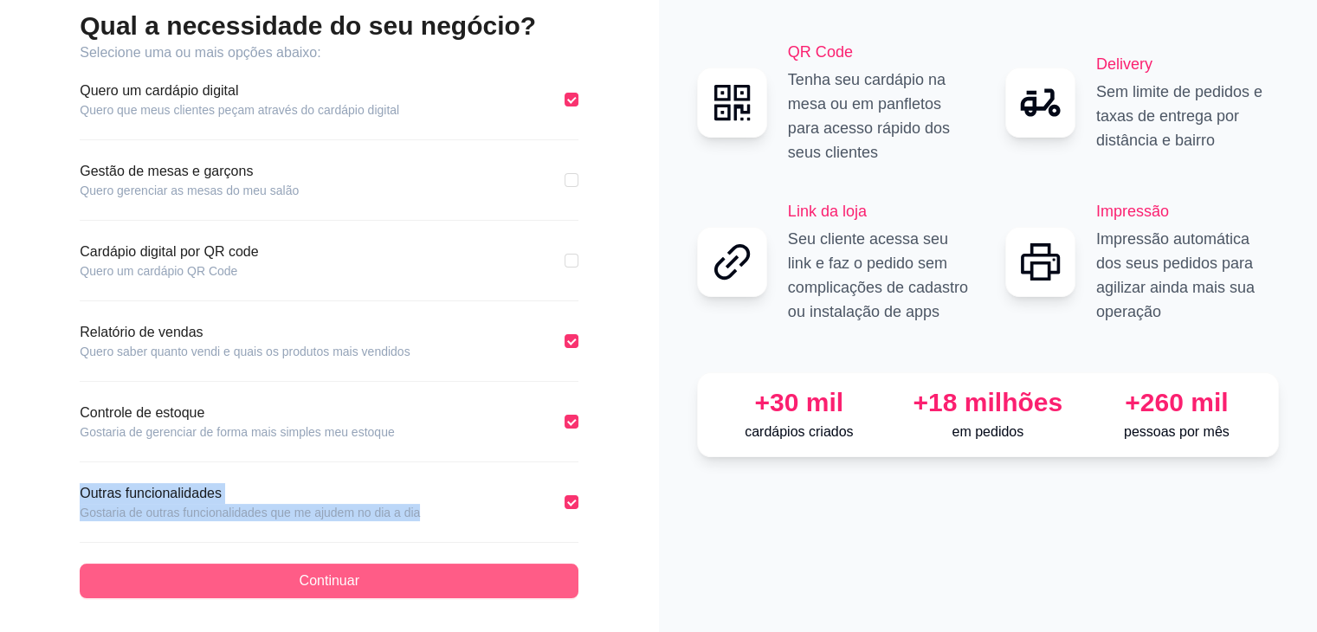
click at [527, 589] on button "Continuar" at bounding box center [329, 581] width 499 height 35
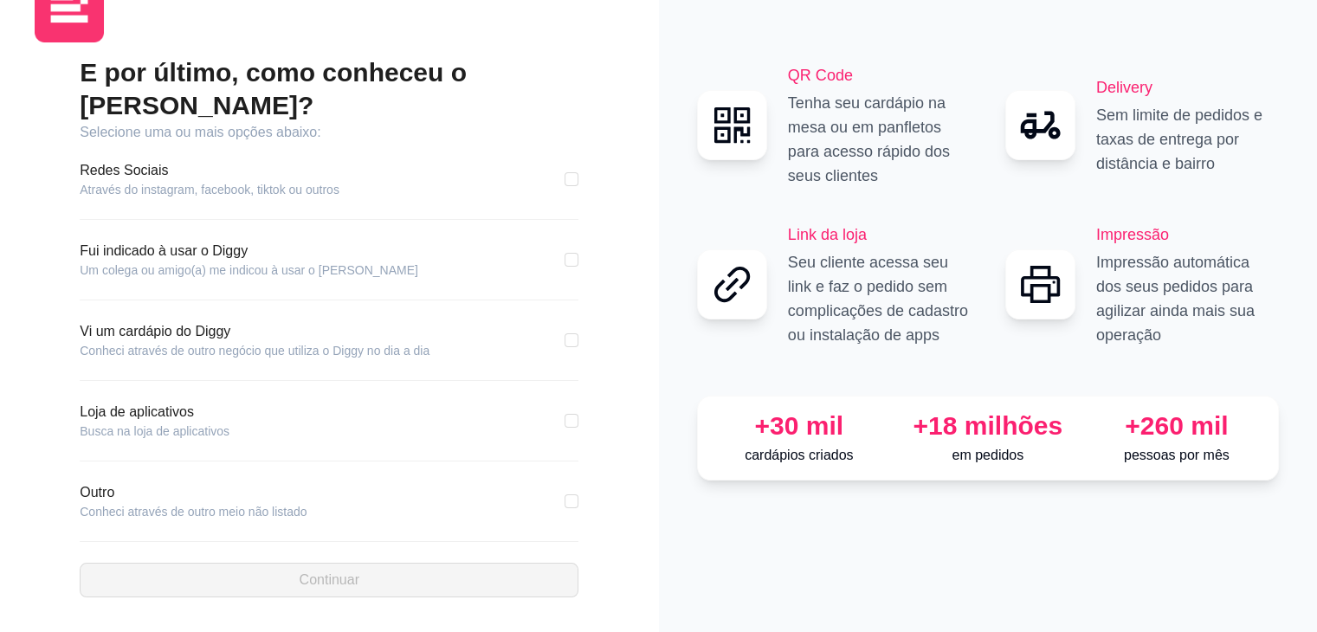
scroll to position [28, 0]
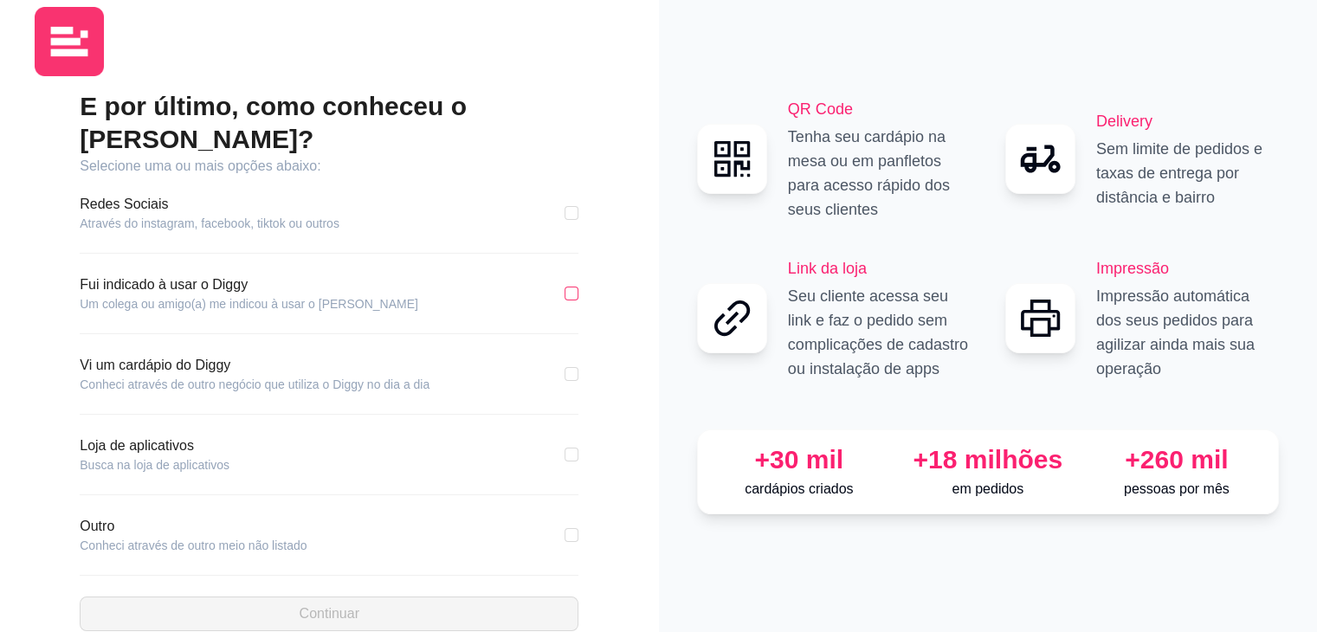
click at [572, 284] on label at bounding box center [572, 293] width 14 height 19
click at [572, 287] on input "checkbox" at bounding box center [572, 294] width 14 height 14
checkbox input "true"
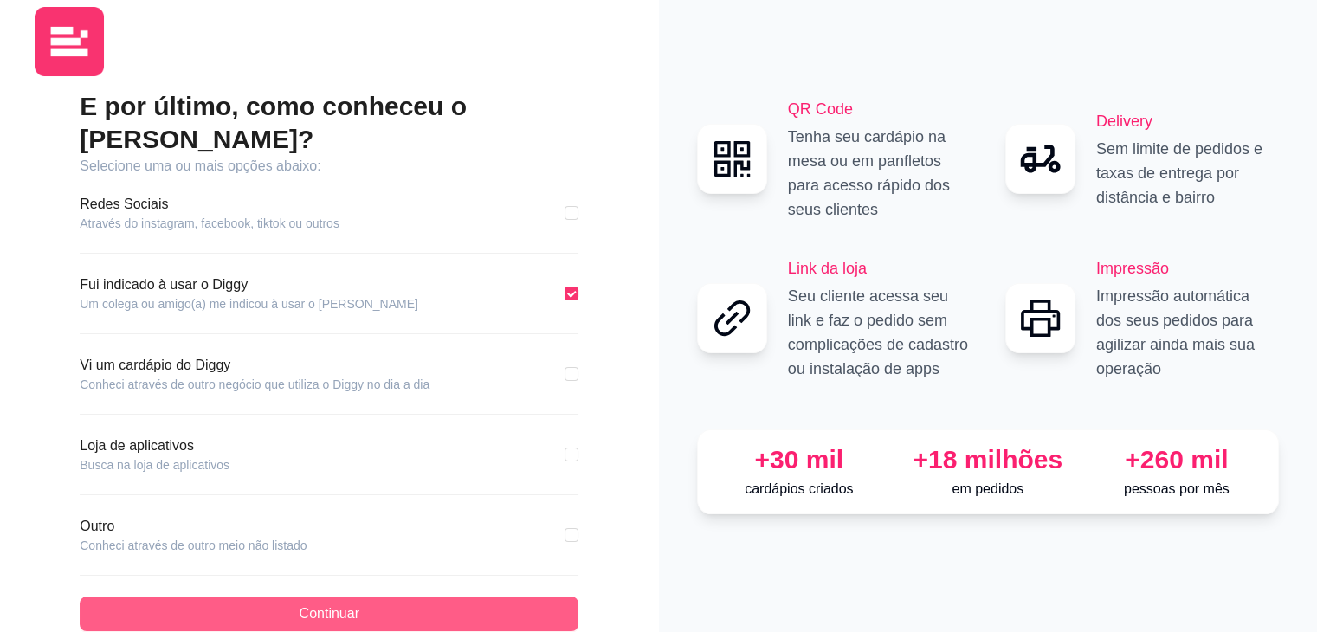
click at [472, 597] on button "Continuar" at bounding box center [329, 614] width 499 height 35
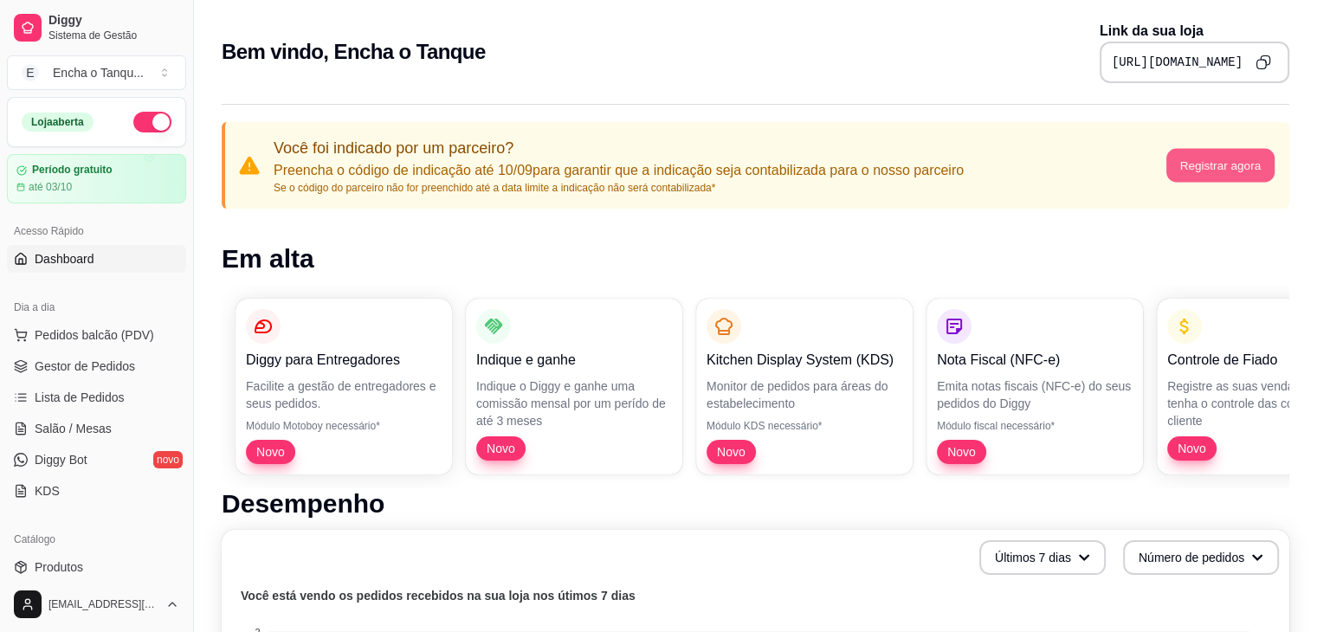
click at [1226, 168] on button "Registrar agora" at bounding box center [1220, 166] width 108 height 34
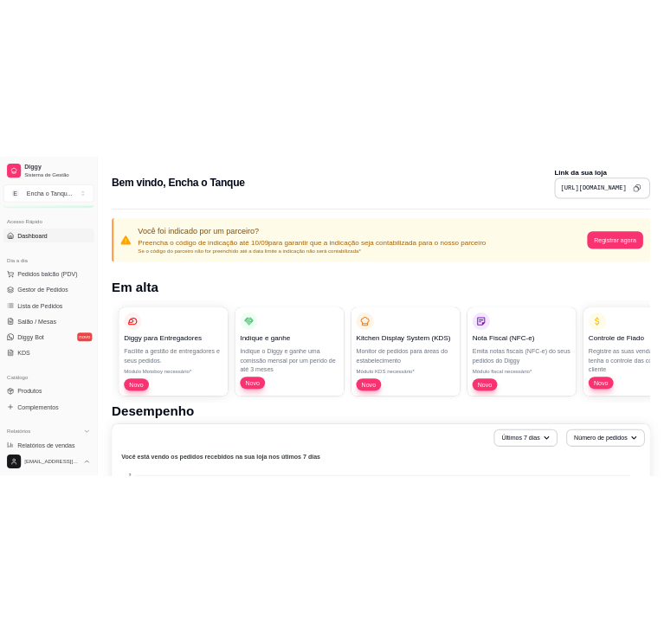
scroll to position [103, 0]
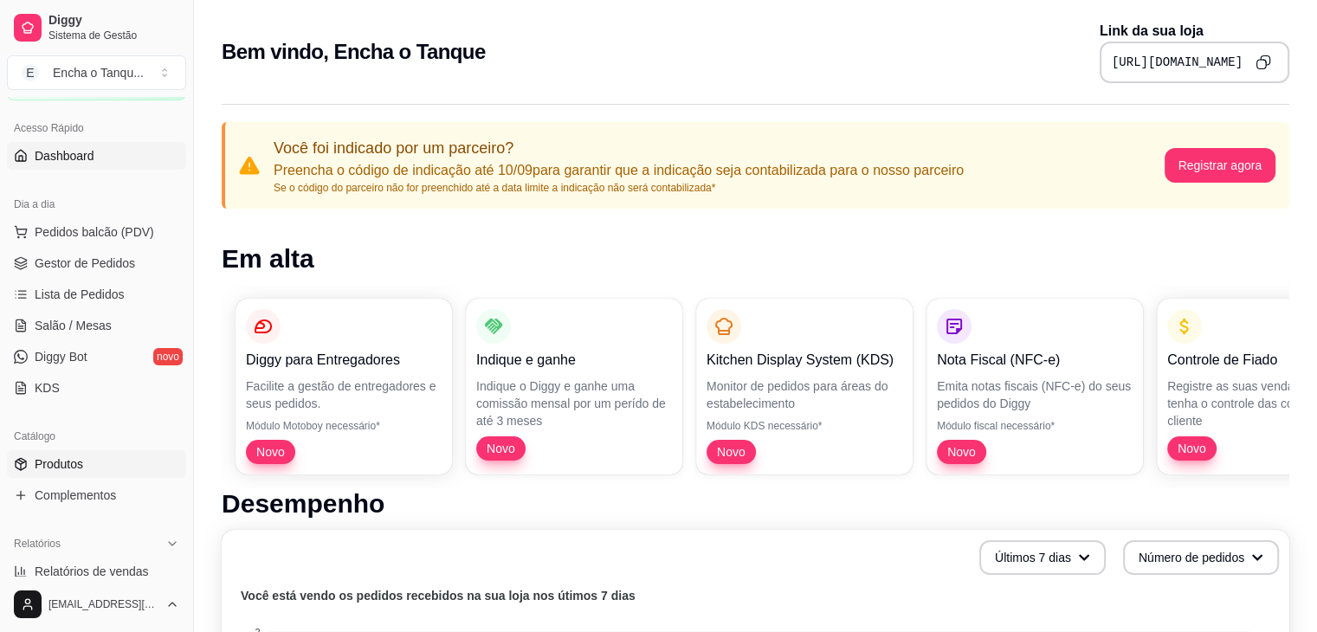
click at [66, 465] on span "Produtos" at bounding box center [59, 464] width 49 height 17
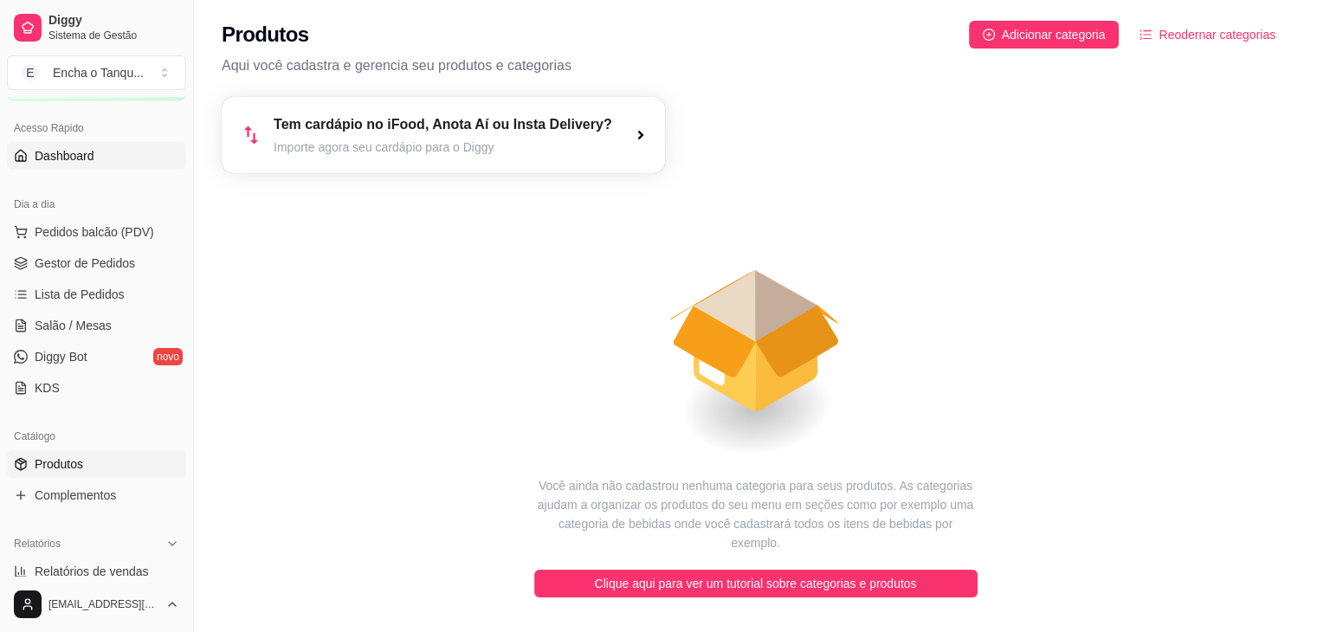
click at [62, 160] on span "Dashboard" at bounding box center [65, 155] width 60 height 17
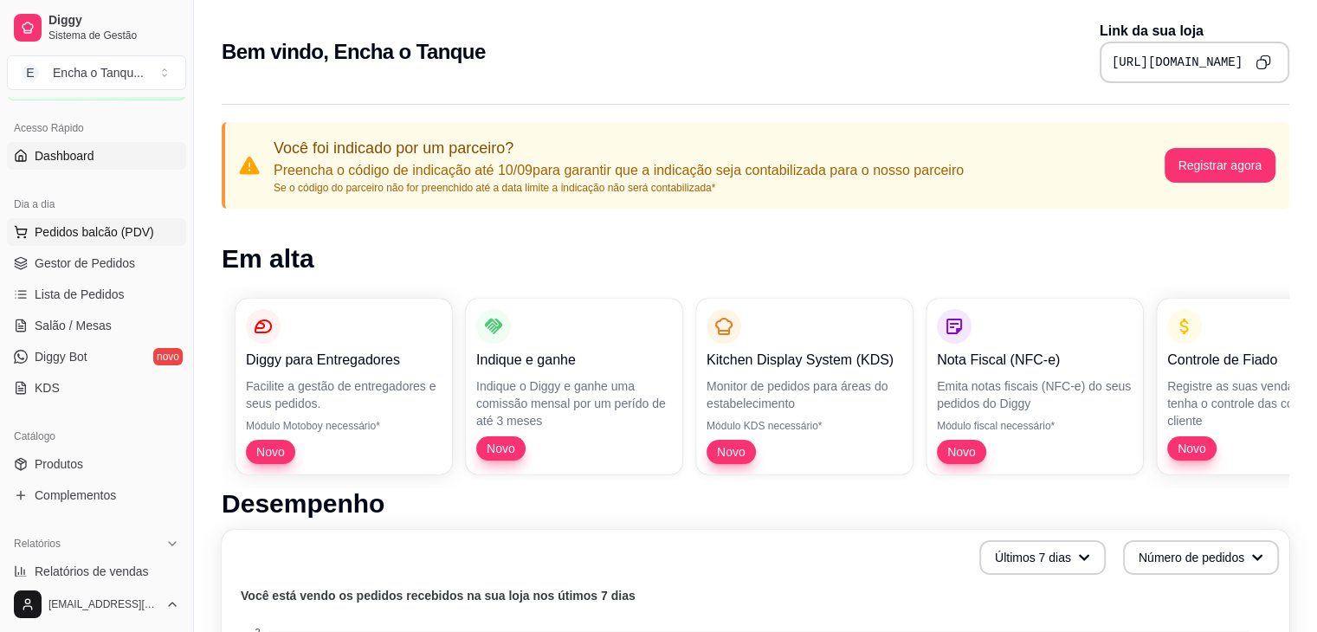
click at [98, 231] on span "Pedidos balcão (PDV)" at bounding box center [95, 231] width 120 height 17
click at [118, 270] on span "Gestor de Pedidos" at bounding box center [85, 263] width 100 height 17
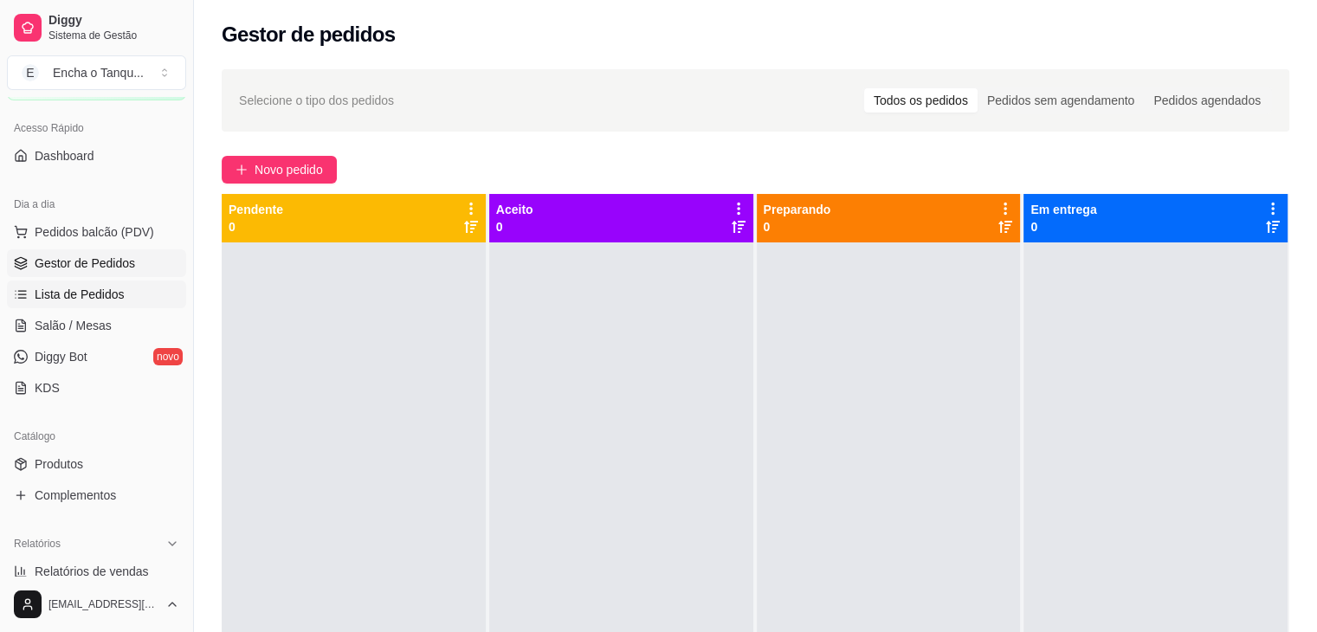
click at [111, 299] on span "Lista de Pedidos" at bounding box center [80, 294] width 90 height 17
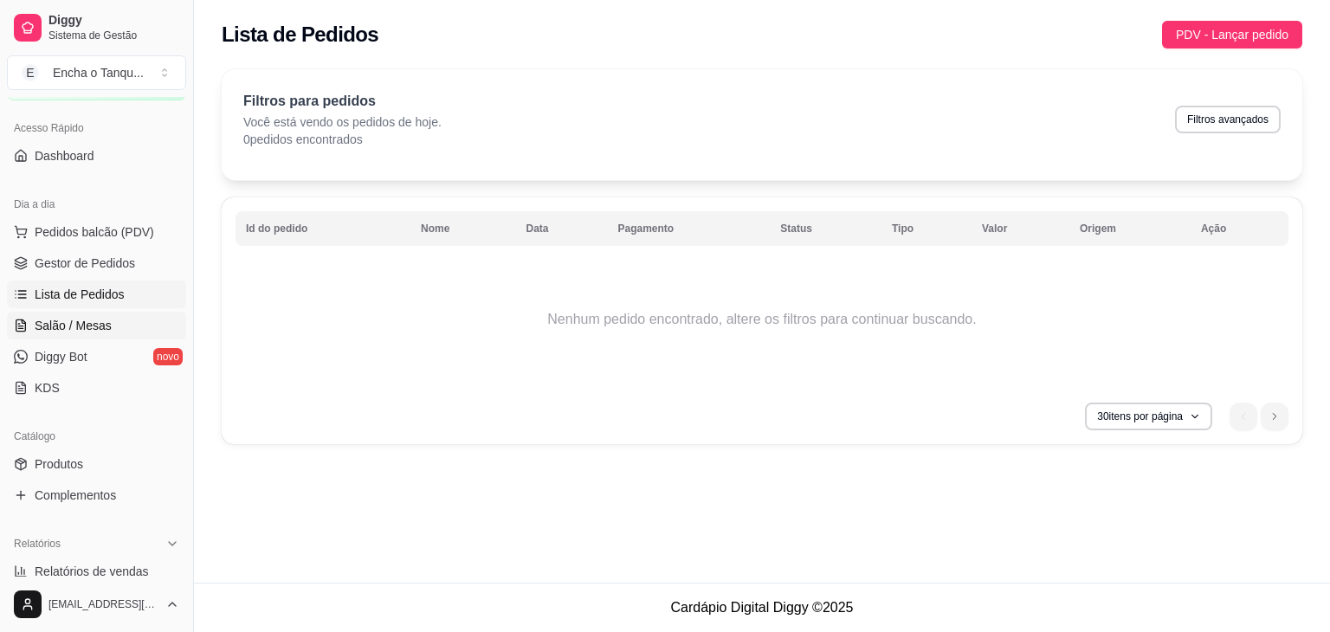
click at [98, 326] on span "Salão / Mesas" at bounding box center [73, 325] width 77 height 17
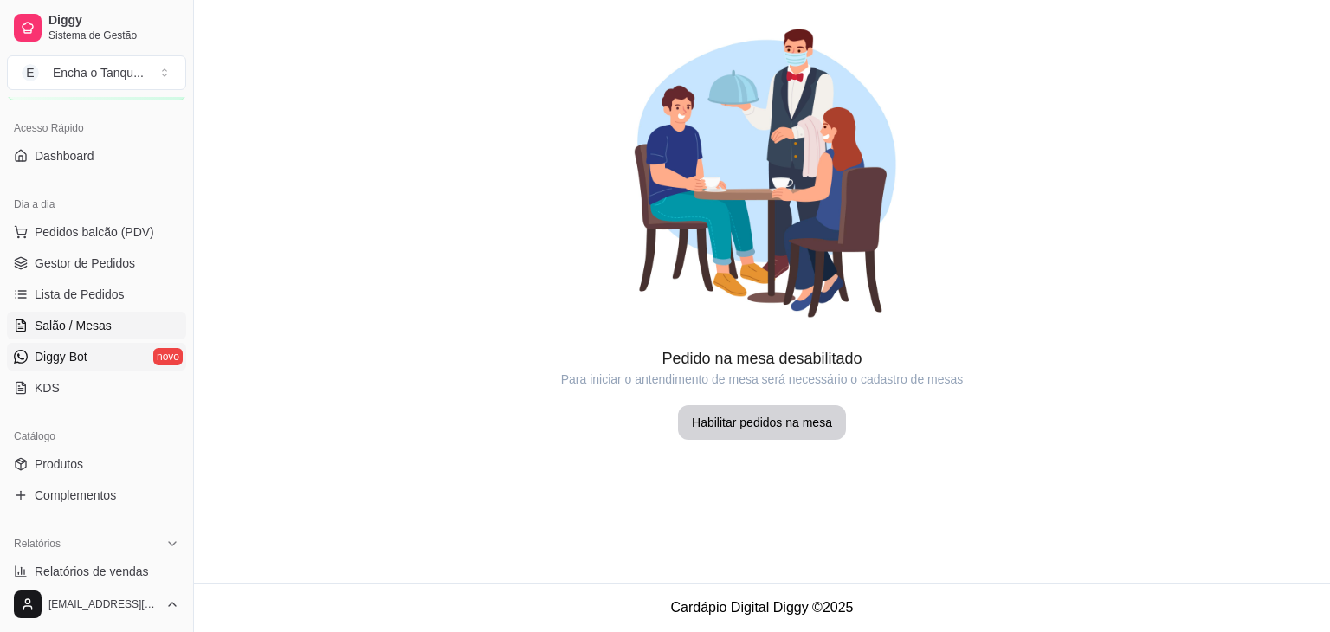
click at [87, 354] on span "Diggy Bot" at bounding box center [61, 356] width 53 height 17
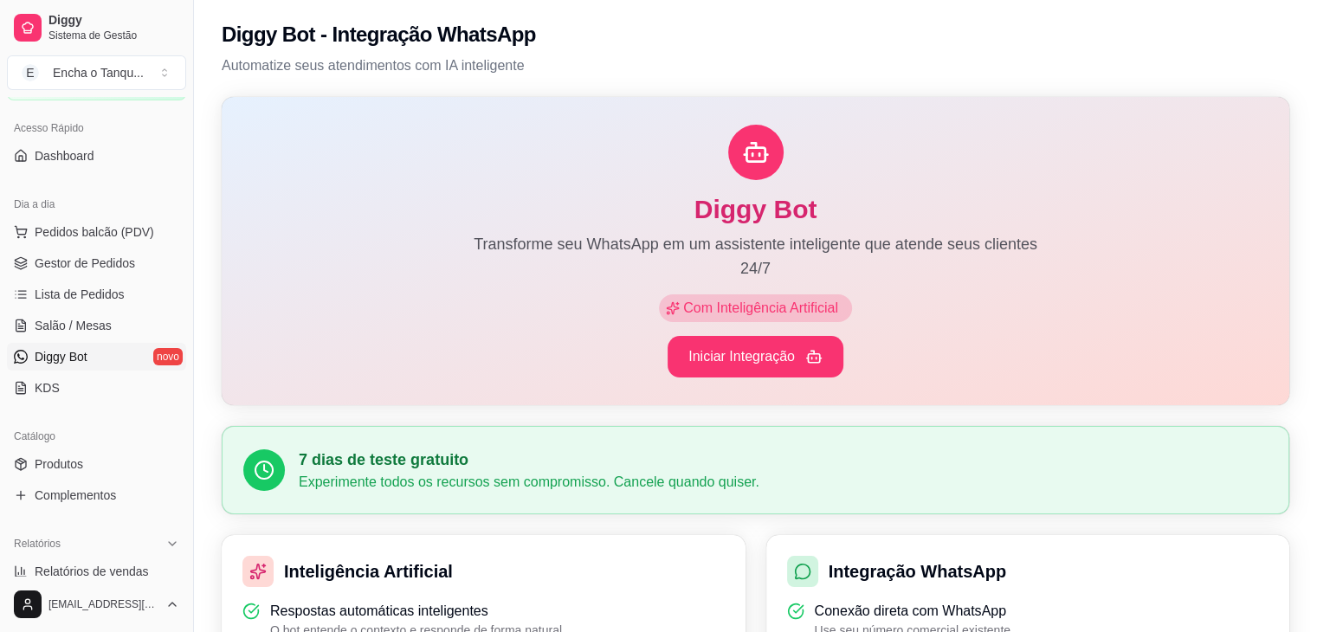
click at [66, 404] on div "Dia a dia Pedidos balcão (PDV) Gestor de Pedidos Lista de Pedidos Salão / Mesas…" at bounding box center [96, 296] width 193 height 225
click at [66, 394] on link "KDS" at bounding box center [96, 388] width 179 height 28
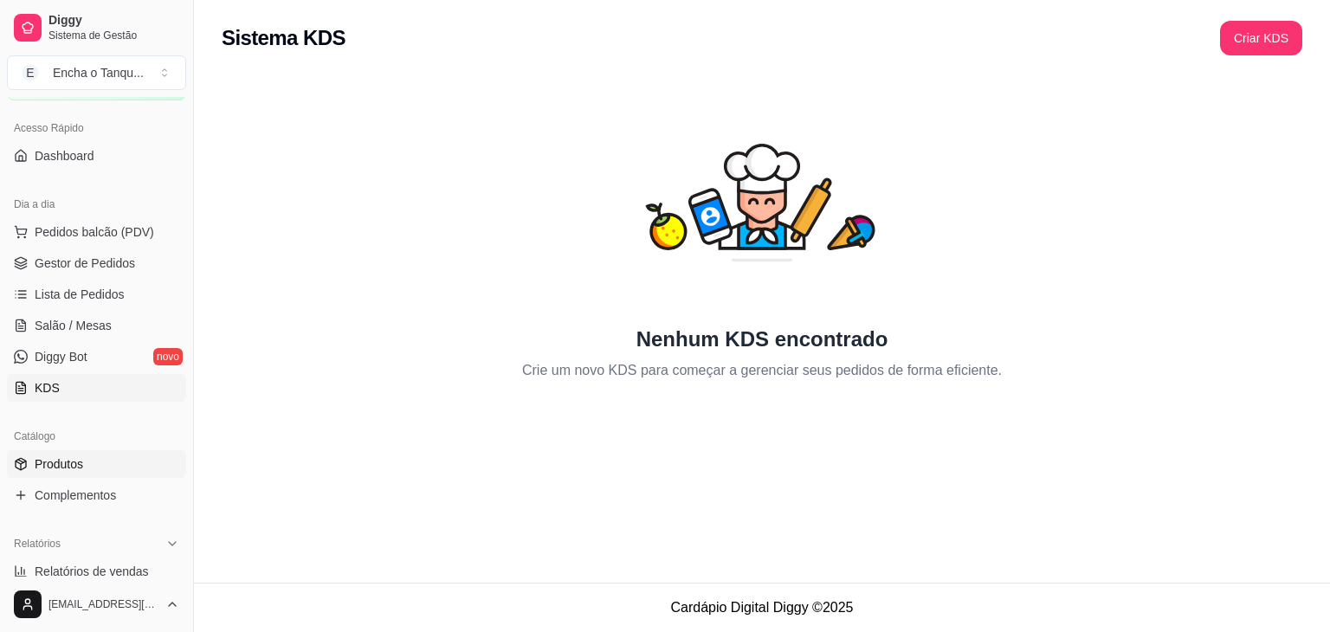
click at [69, 458] on span "Produtos" at bounding box center [59, 464] width 49 height 17
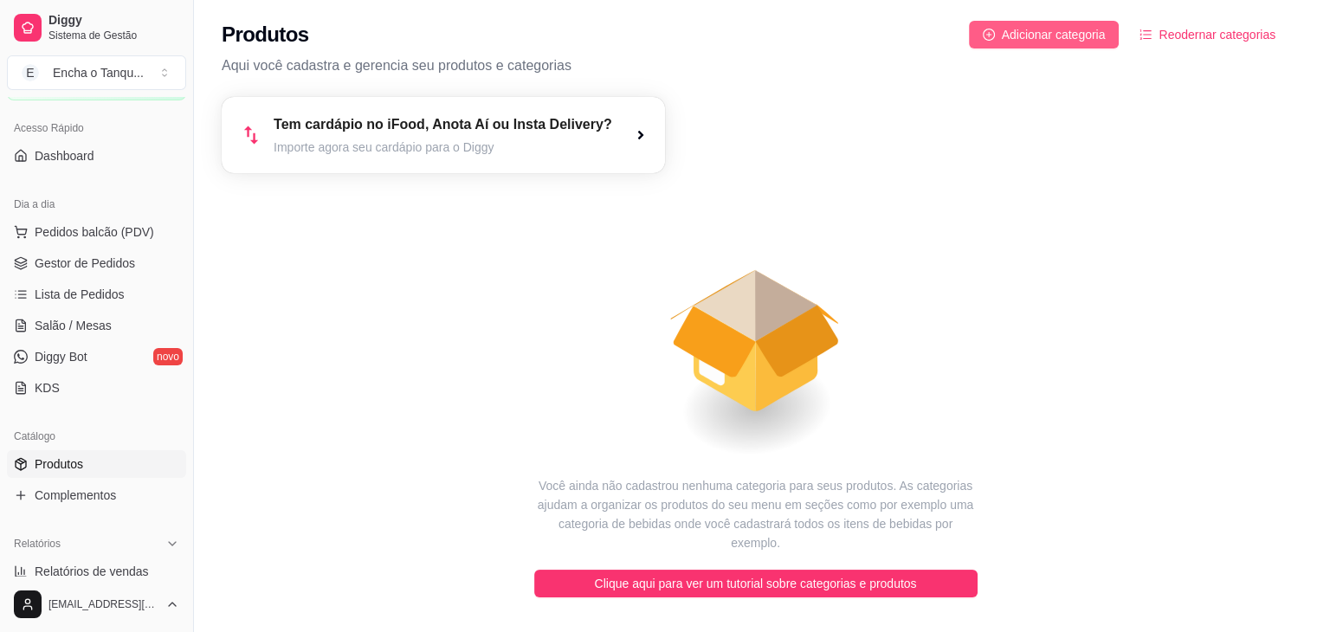
click at [1014, 32] on span "Adicionar categoria" at bounding box center [1054, 34] width 104 height 19
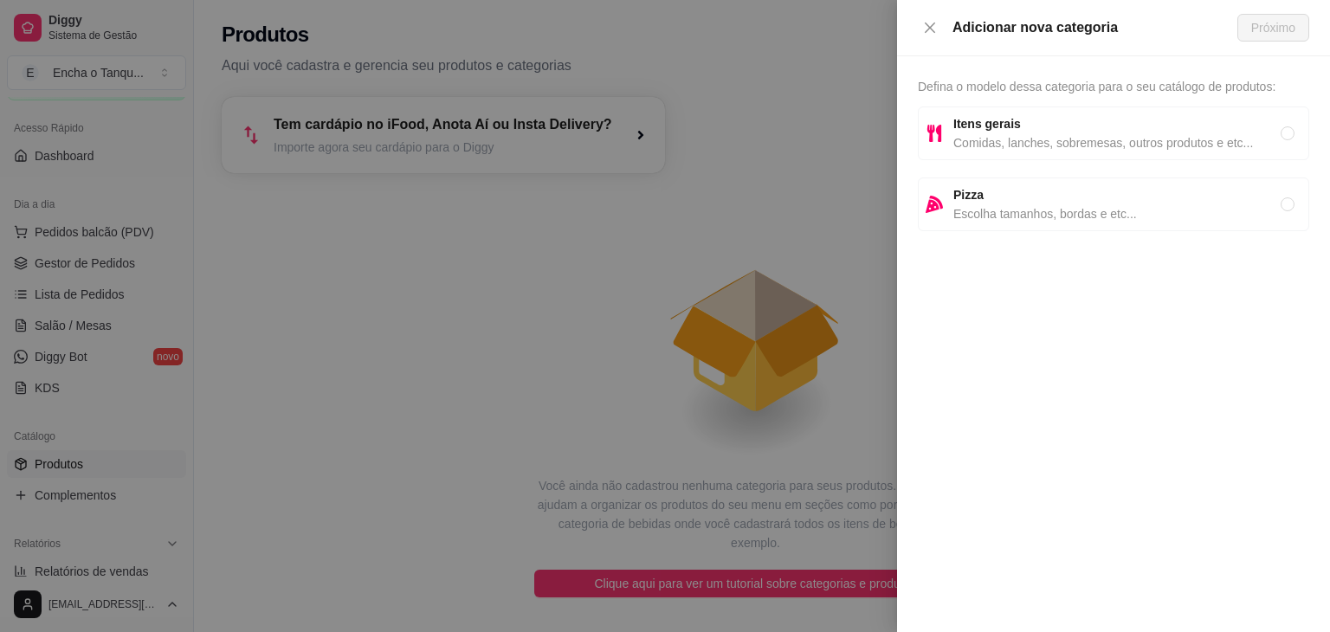
click at [1102, 146] on span "Comidas, lanches, sobremesas, outros produtos e etc..." at bounding box center [1117, 142] width 327 height 19
radio input "true"
click at [1284, 26] on span "Próximo" at bounding box center [1274, 27] width 44 height 19
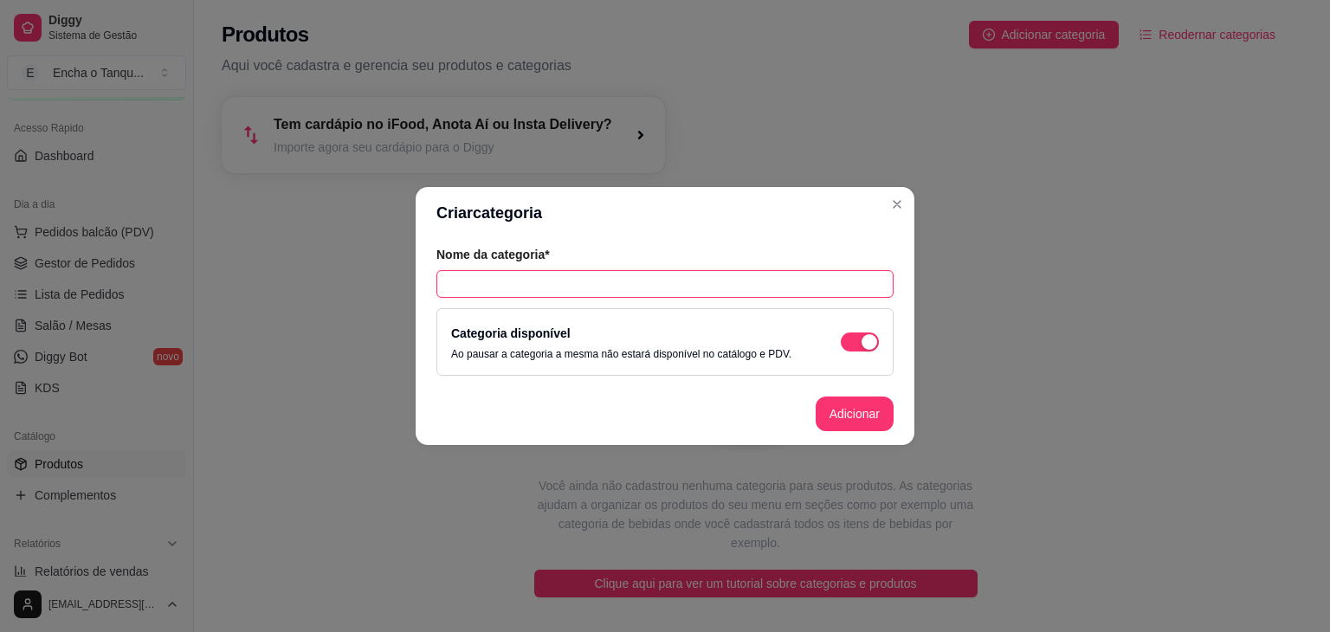
click at [659, 286] on input "text" at bounding box center [665, 284] width 457 height 28
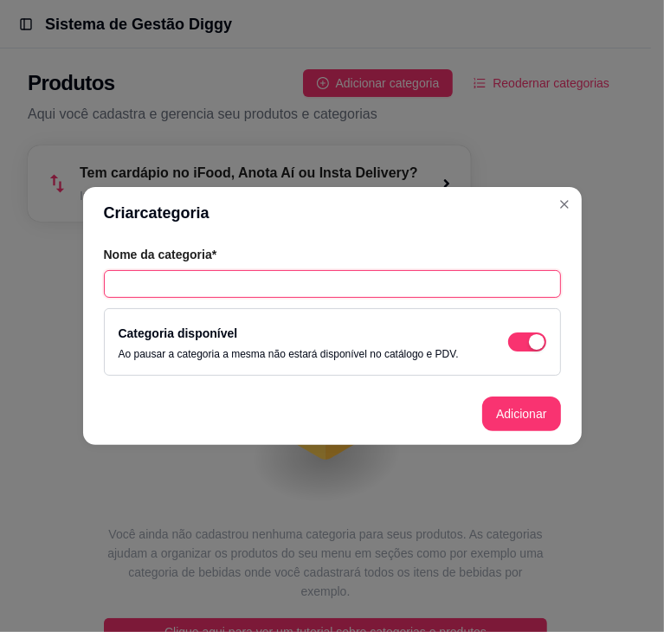
paste input "WHISKY"
click at [298, 287] on input "WHISKY" at bounding box center [332, 284] width 457 height 28
type input "WHISKY"
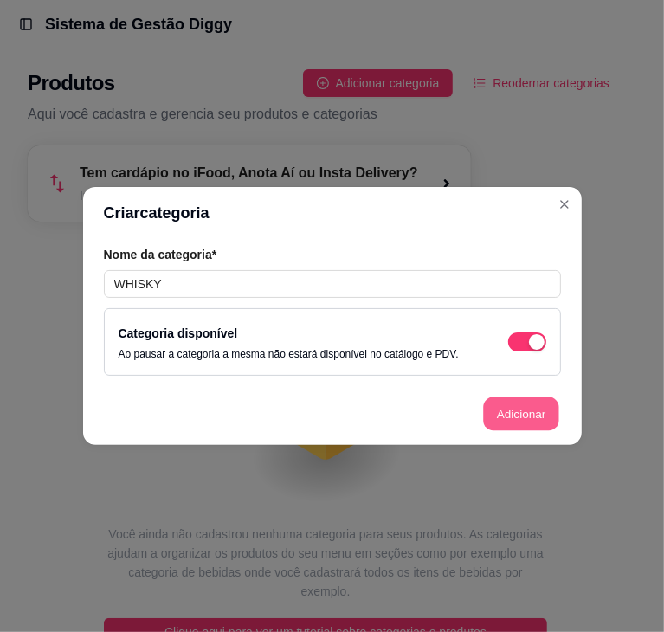
click at [523, 413] on button "Adicionar" at bounding box center [521, 415] width 76 height 34
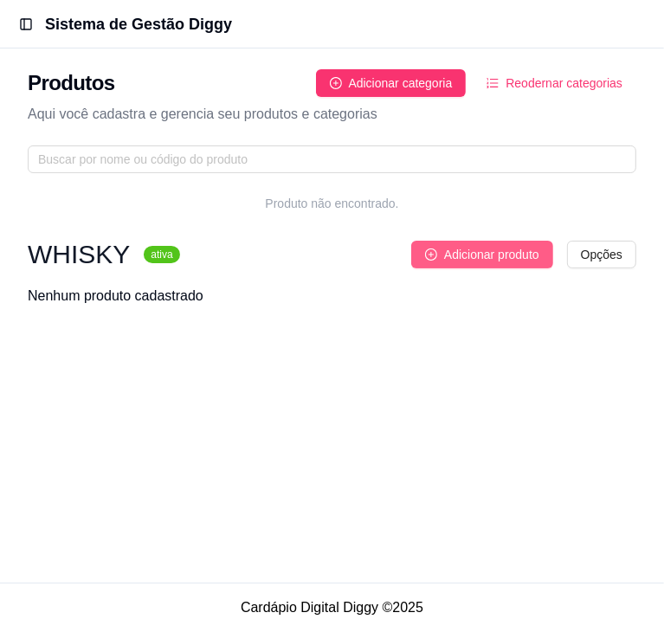
click at [506, 257] on span "Adicionar produto" at bounding box center [491, 254] width 95 height 19
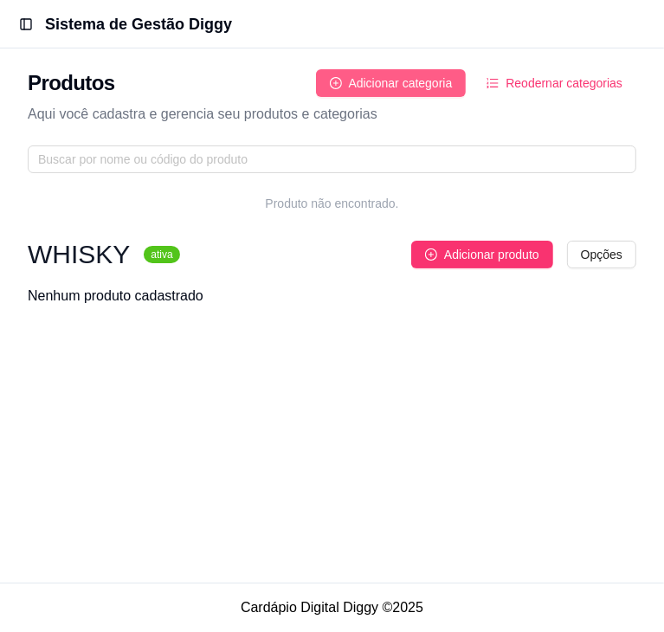
click at [430, 81] on span "Adicionar categoria" at bounding box center [401, 83] width 104 height 19
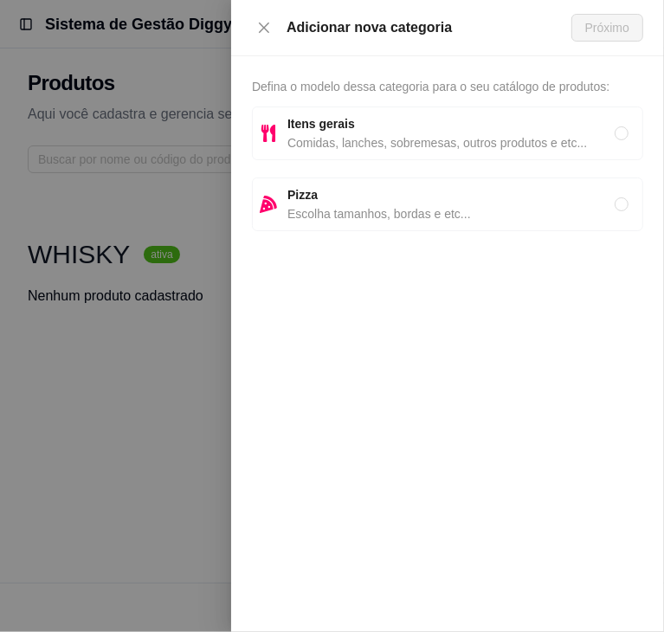
click at [371, 147] on span "Comidas, lanches, sobremesas, outros produtos e etc..." at bounding box center [451, 142] width 327 height 19
radio input "true"
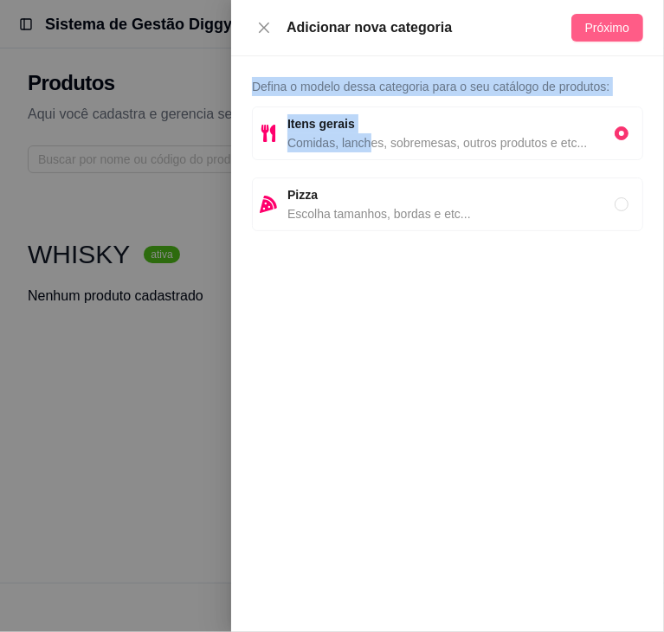
drag, startPoint x: 371, startPoint y: 147, endPoint x: 610, endPoint y: 33, distance: 265.0
click at [610, 33] on div "Adicionar nova categoria Próximo Defina o modelo dessa categoria para o seu cat…" at bounding box center [447, 316] width 433 height 632
click at [610, 33] on span "Próximo" at bounding box center [607, 27] width 44 height 19
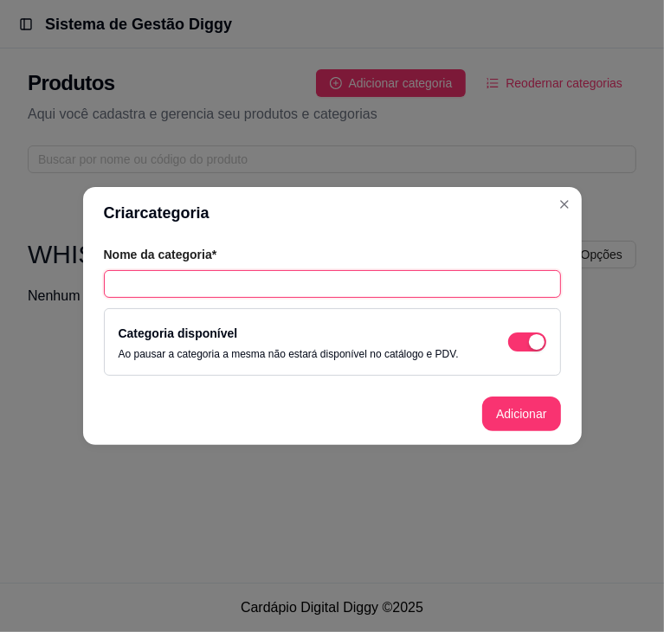
click at [359, 288] on input "text" at bounding box center [332, 284] width 457 height 28
type input "Refrigerante (Lata)"
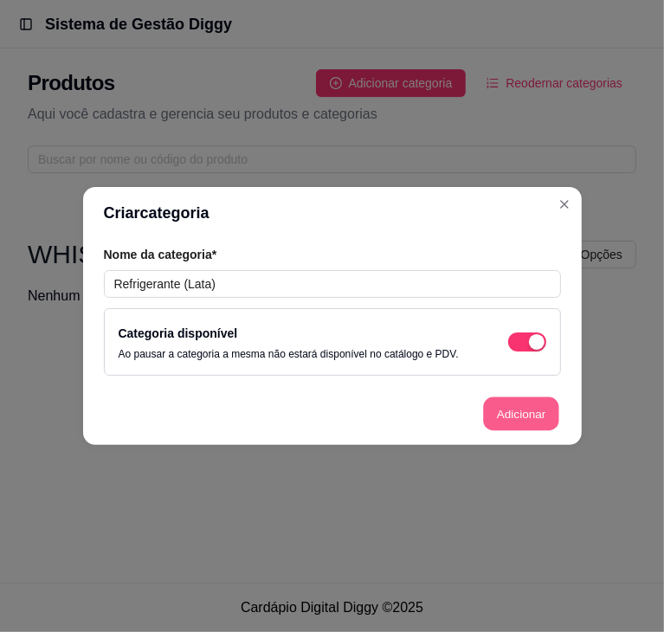
click at [530, 413] on button "Adicionar" at bounding box center [521, 415] width 76 height 34
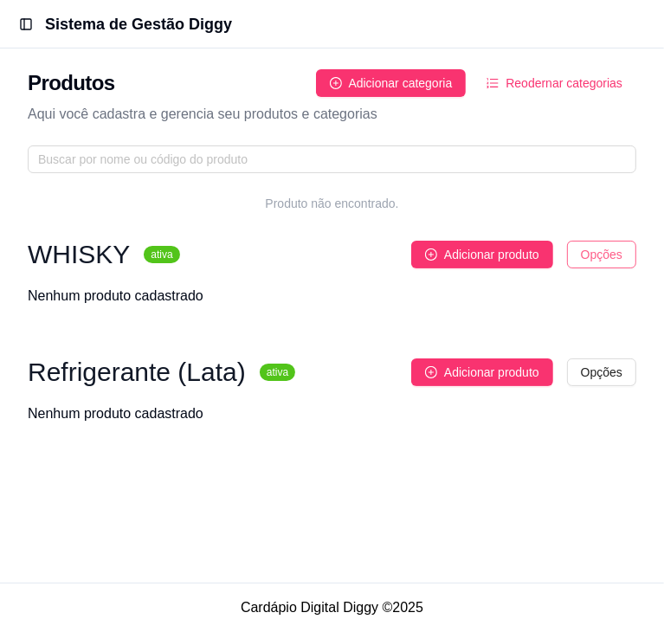
click at [601, 260] on html "Diggy Sistema de Gestão E Encha o Tanqu ... Loja aberta Período gratuito até 03…" at bounding box center [332, 316] width 664 height 632
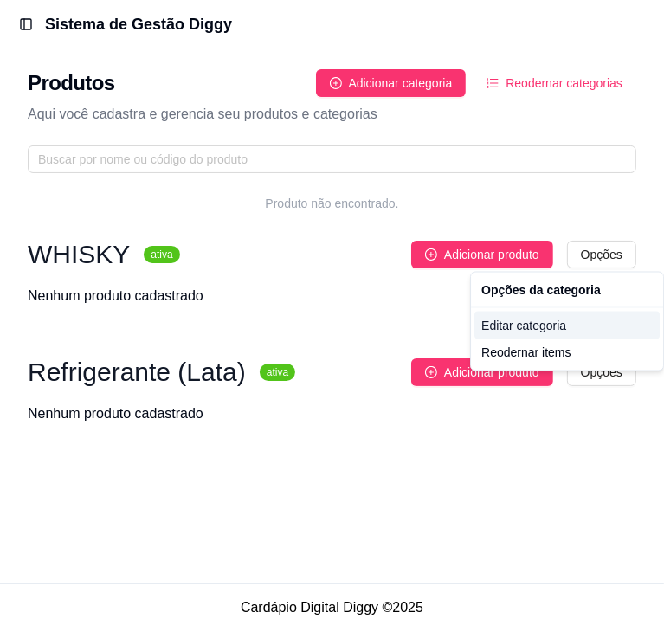
click at [540, 327] on div "Editar categoria" at bounding box center [567, 326] width 185 height 28
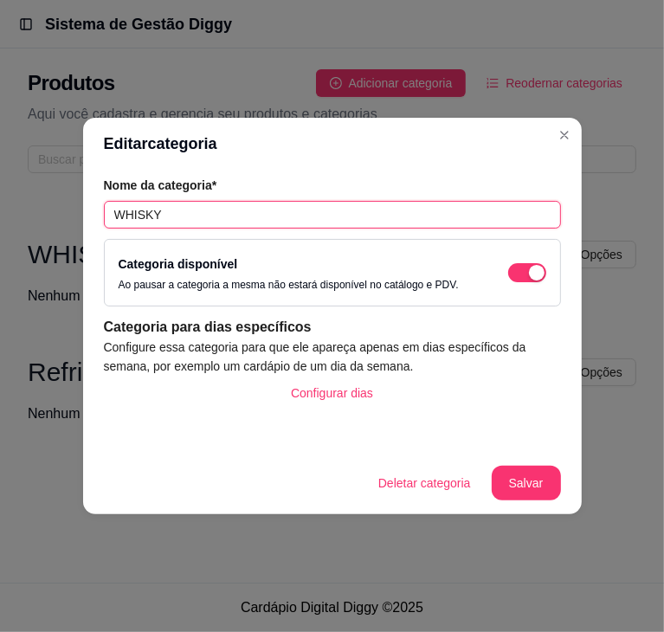
click at [146, 213] on input "WHISKY" at bounding box center [332, 215] width 457 height 28
drag, startPoint x: 146, startPoint y: 213, endPoint x: 132, endPoint y: 219, distance: 15.1
click at [132, 219] on input "WHISKY" at bounding box center [332, 215] width 457 height 28
click at [215, 212] on input "WHISKY" at bounding box center [332, 215] width 457 height 28
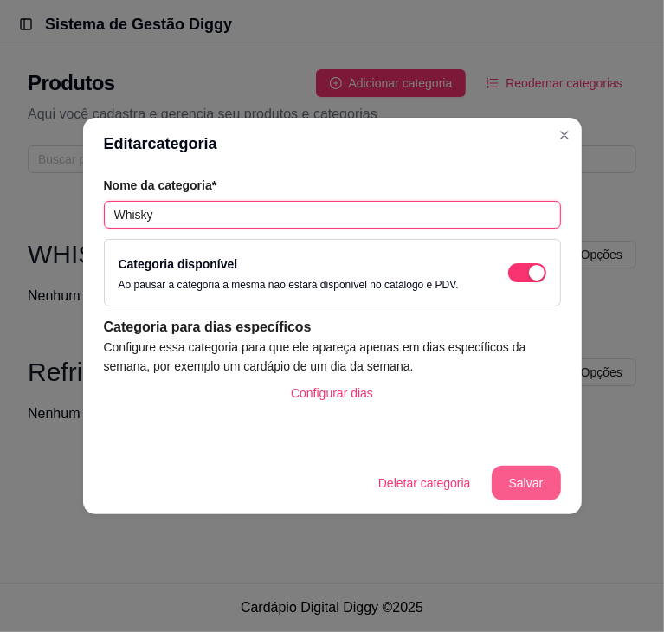
type input "Whisky"
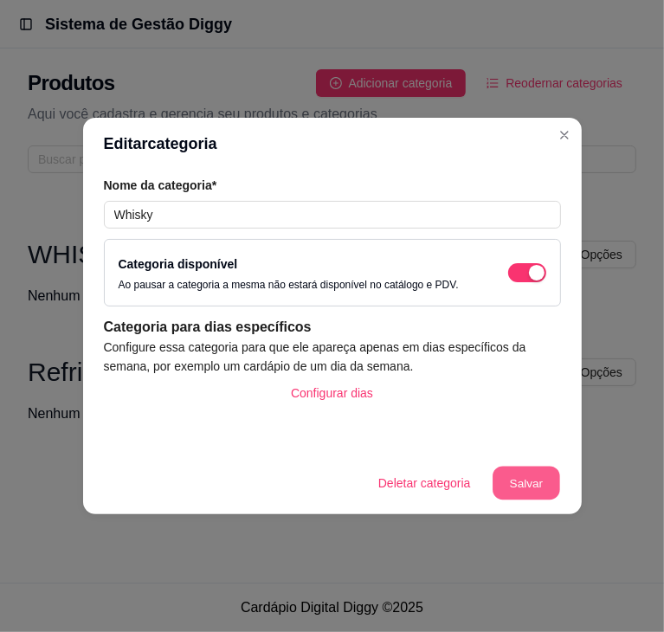
click at [527, 481] on button "Salvar" at bounding box center [527, 484] width 68 height 34
click at [541, 491] on button "Salvar" at bounding box center [526, 483] width 69 height 35
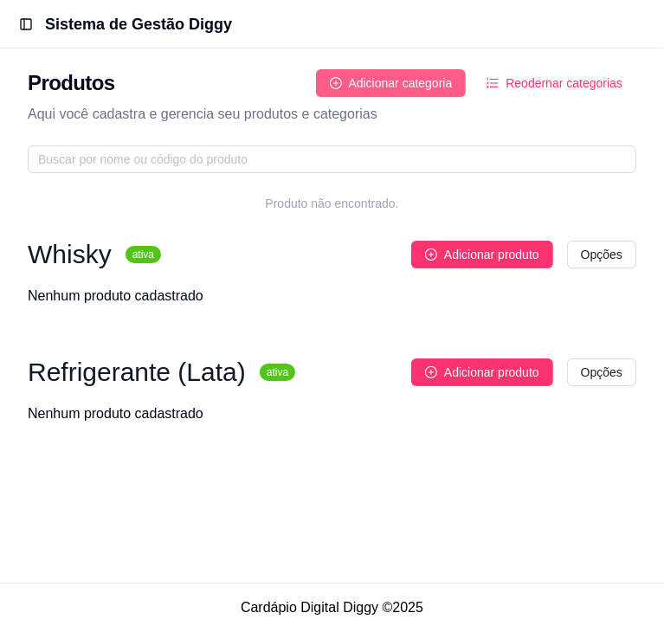
click at [425, 83] on span "Adicionar categoria" at bounding box center [401, 83] width 104 height 19
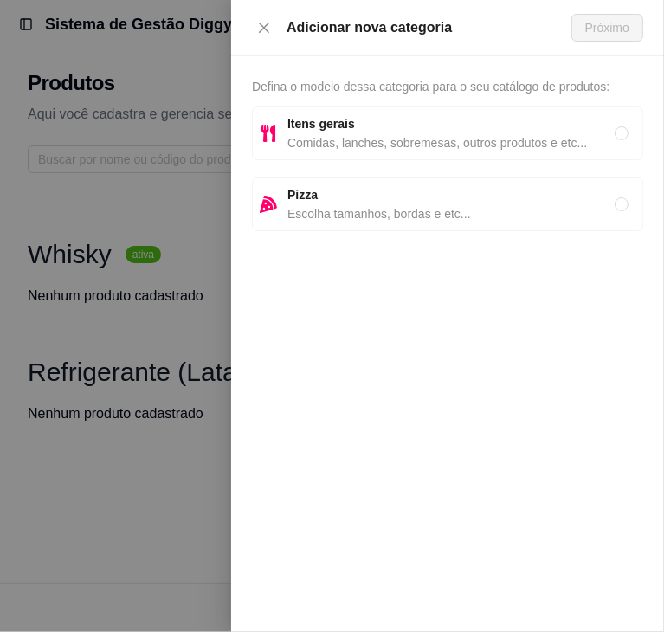
click at [371, 133] on span "Comidas, lanches, sobremesas, outros produtos e etc..." at bounding box center [451, 142] width 327 height 19
radio input "true"
click at [619, 32] on span "Próximo" at bounding box center [607, 27] width 44 height 19
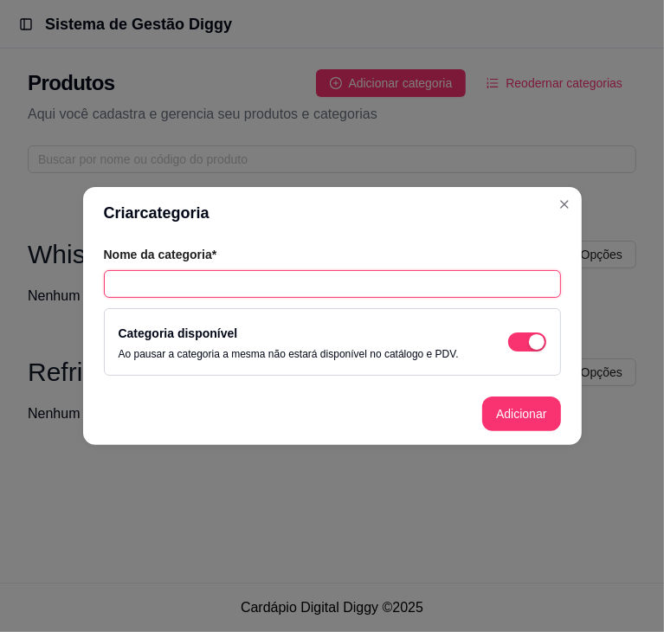
click at [343, 281] on input "text" at bounding box center [332, 284] width 457 height 28
type input "Refrigerante 1L (Garrafa PET)"
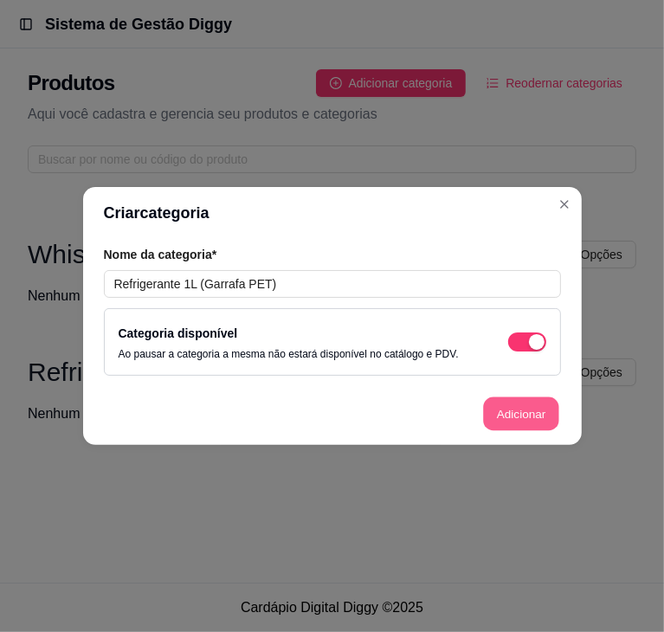
click at [517, 424] on button "Adicionar" at bounding box center [521, 415] width 76 height 34
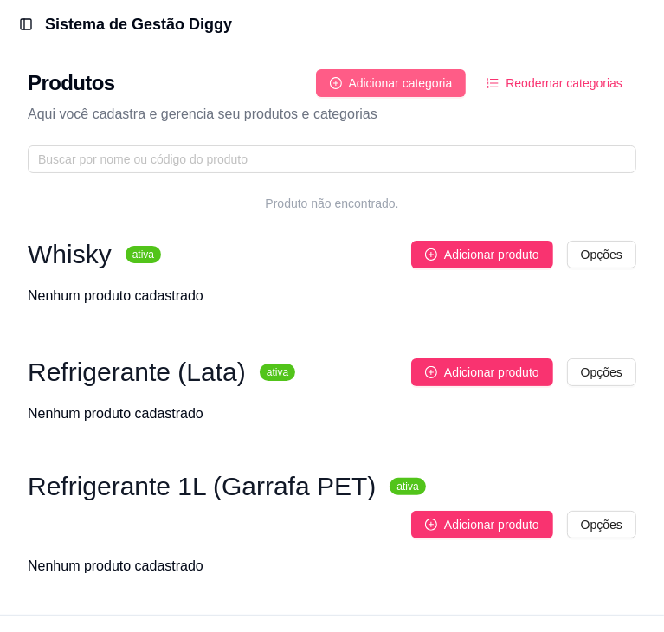
click at [422, 94] on button "Adicionar categoria" at bounding box center [391, 83] width 151 height 28
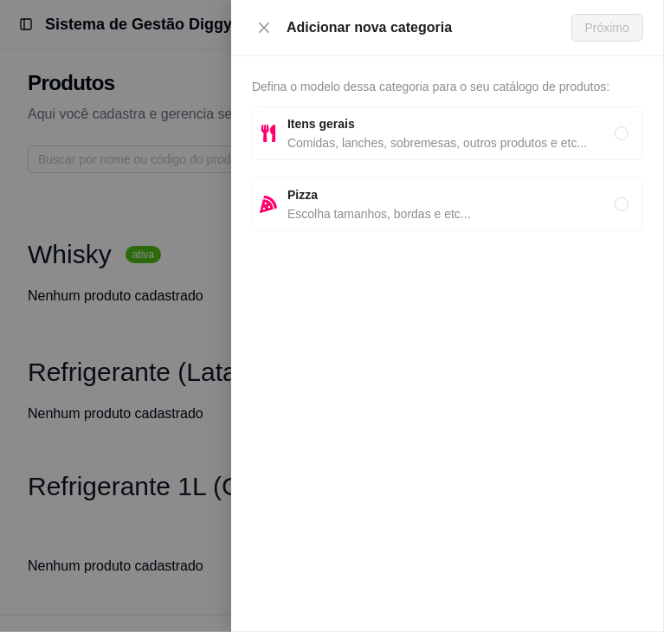
click at [367, 135] on span "Comidas, lanches, sobremesas, outros produtos e etc..." at bounding box center [451, 142] width 327 height 19
radio input "true"
click at [592, 34] on span "Próximo" at bounding box center [607, 27] width 44 height 19
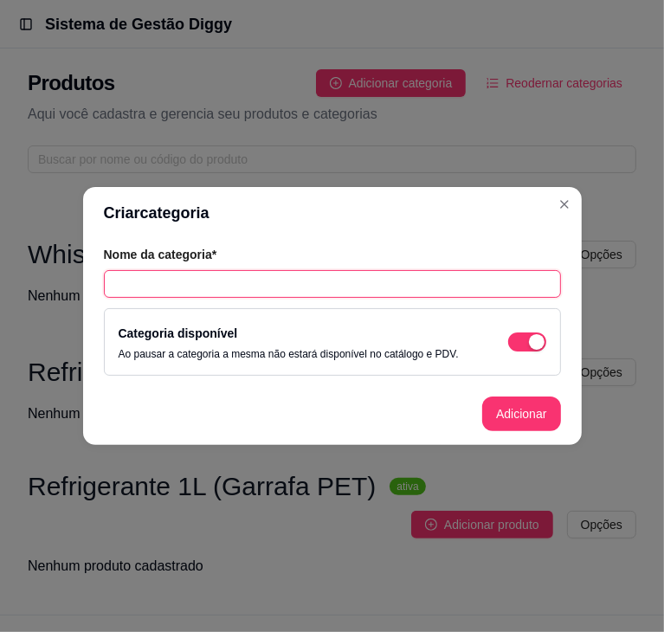
click at [333, 286] on input "text" at bounding box center [332, 284] width 457 height 28
type input "Refrigerante 200ml"
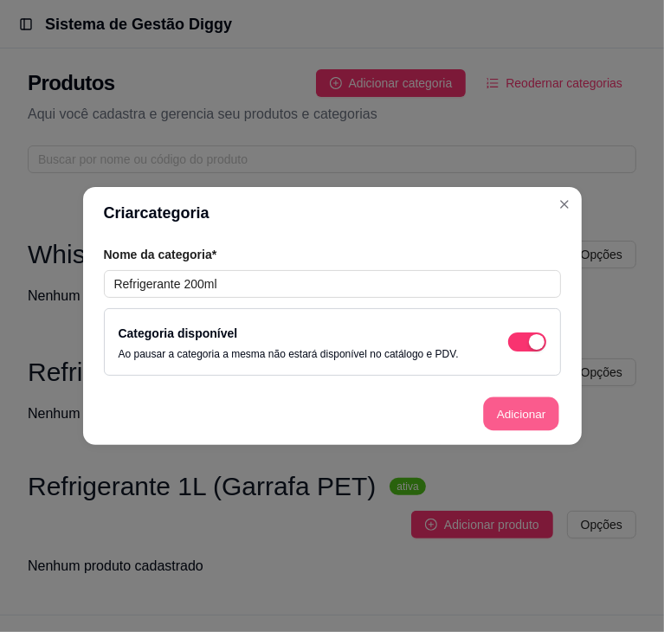
click at [527, 411] on button "Adicionar" at bounding box center [521, 415] width 76 height 34
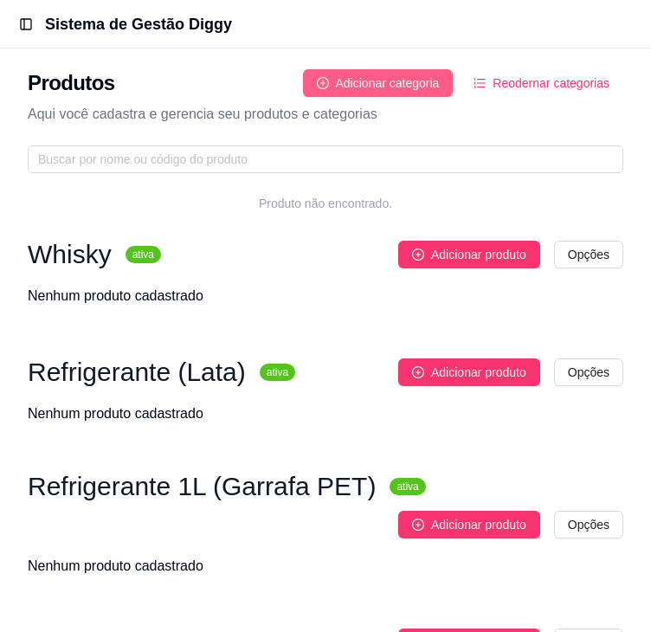
click at [394, 92] on span "Adicionar categoria" at bounding box center [388, 83] width 104 height 19
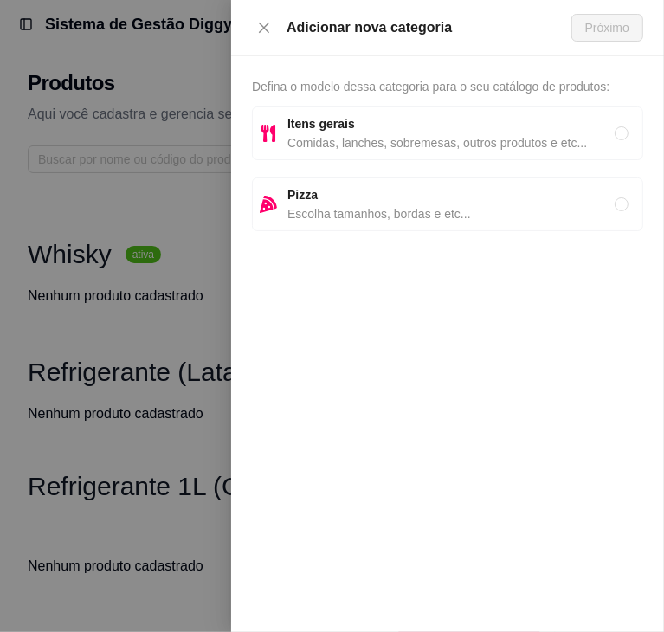
click at [385, 117] on span "Itens gerais" at bounding box center [451, 123] width 327 height 19
radio input "true"
click at [594, 35] on span "Próximo" at bounding box center [607, 27] width 44 height 19
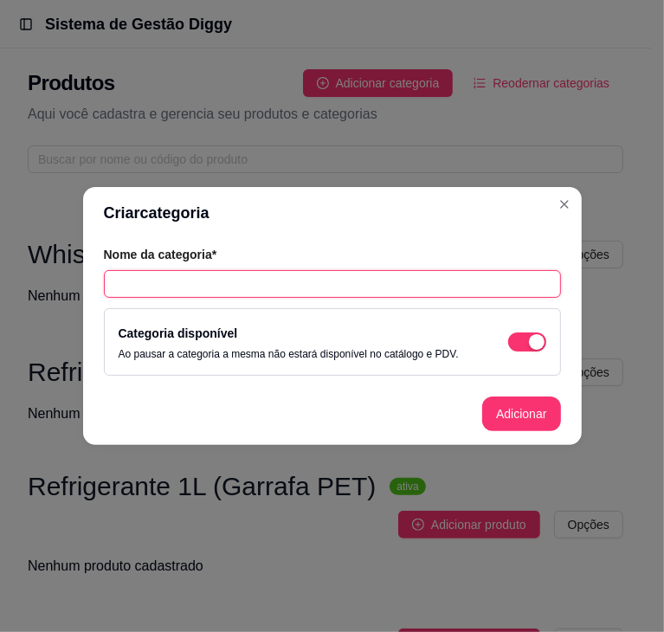
click at [301, 275] on input "text" at bounding box center [332, 284] width 457 height 28
type input "Refrigerante 250ml"
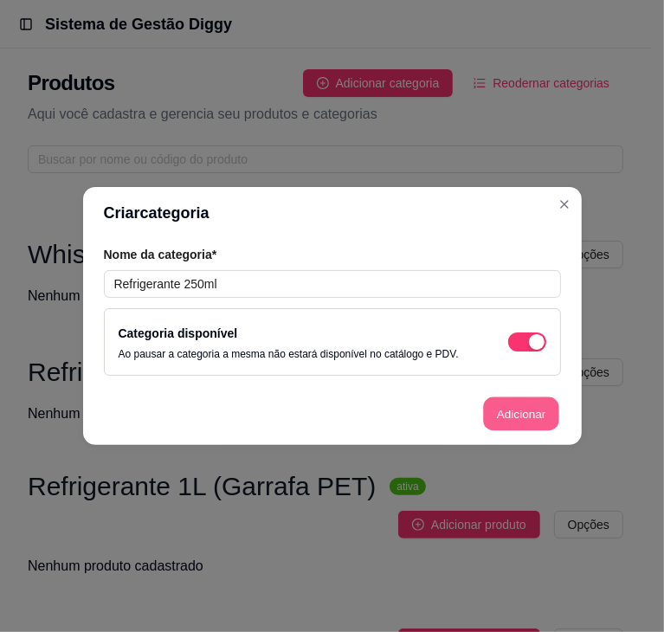
click at [542, 420] on button "Adicionar" at bounding box center [521, 415] width 76 height 34
click at [542, 420] on footer "Adicionar" at bounding box center [332, 414] width 499 height 62
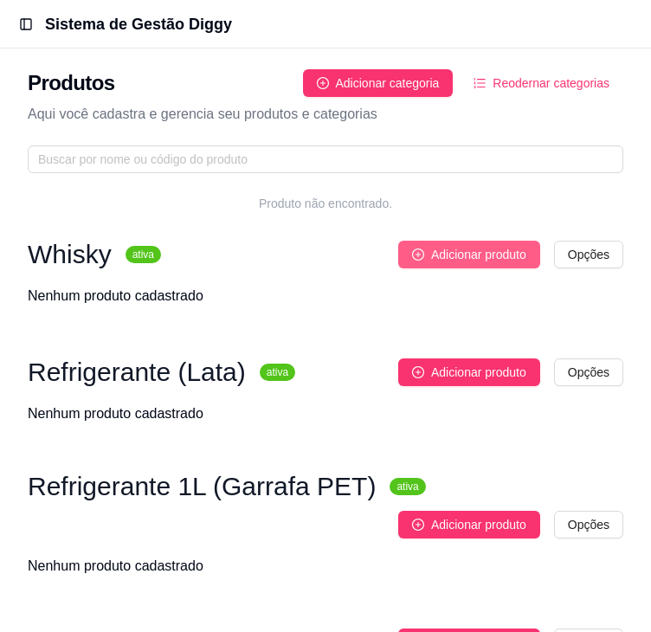
click at [509, 250] on span "Adicionar produto" at bounding box center [478, 254] width 95 height 19
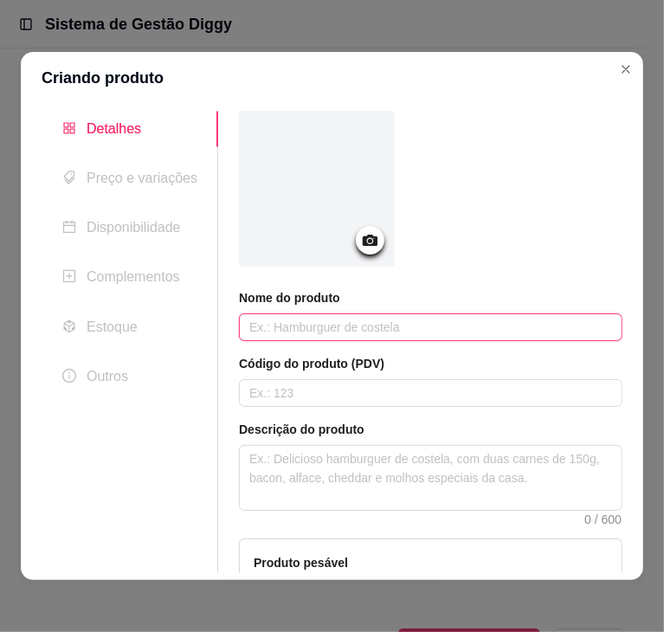
paste input "RED LABEL 500 ML 50,00"
click at [367, 322] on input "RED LABEL 500 ML 50,00" at bounding box center [431, 328] width 384 height 28
type input "RED LABEL 500 ML"
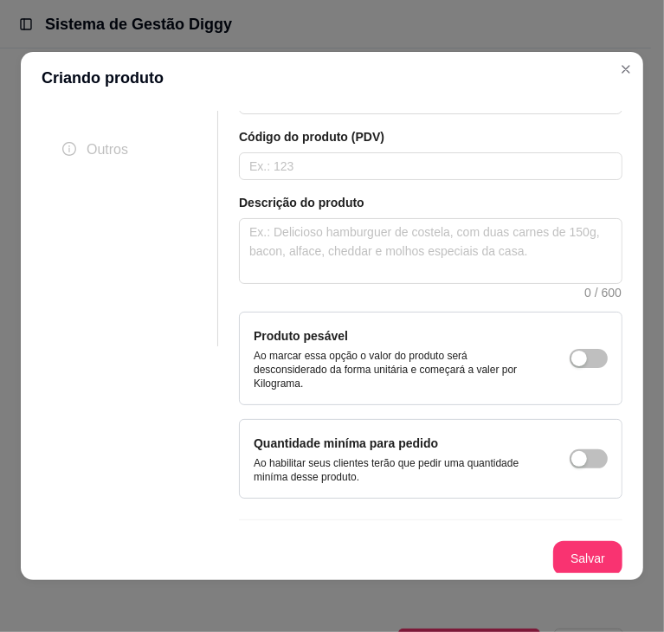
click at [553, 532] on div "Nome do produto RED LABEL 500 ML Código do produto (PDV) Descrição do produto 0…" at bounding box center [431, 230] width 384 height 692
click at [554, 561] on button "Salvar" at bounding box center [588, 559] width 68 height 34
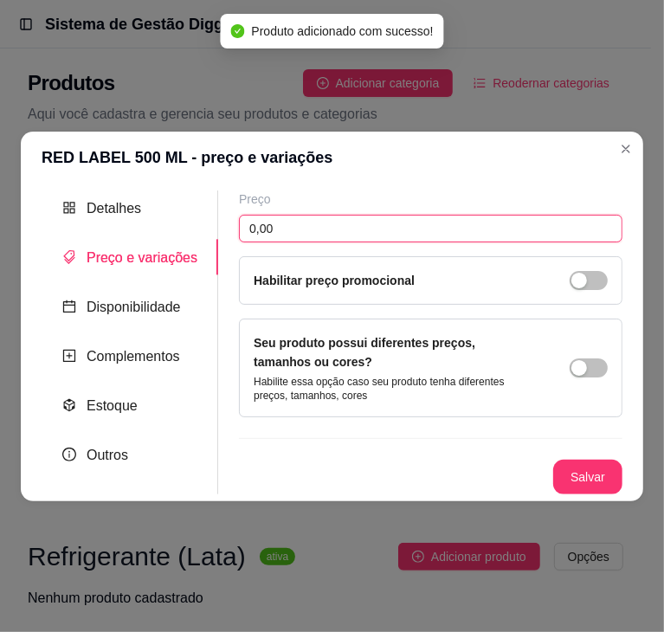
click at [300, 233] on input "0,00" at bounding box center [431, 229] width 384 height 28
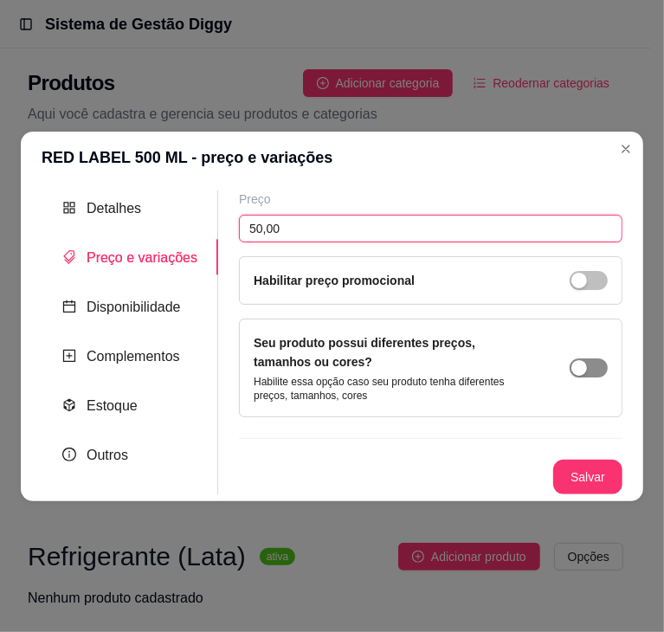
type input "50,00"
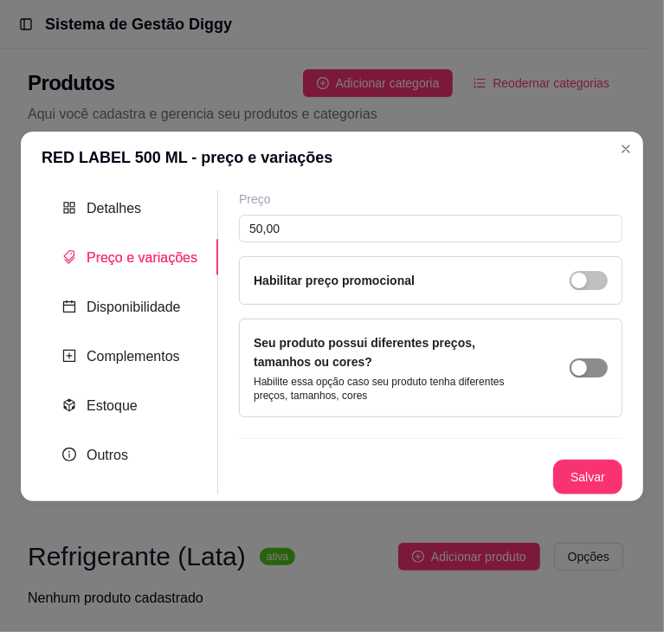
click at [592, 364] on span "button" at bounding box center [589, 368] width 38 height 19
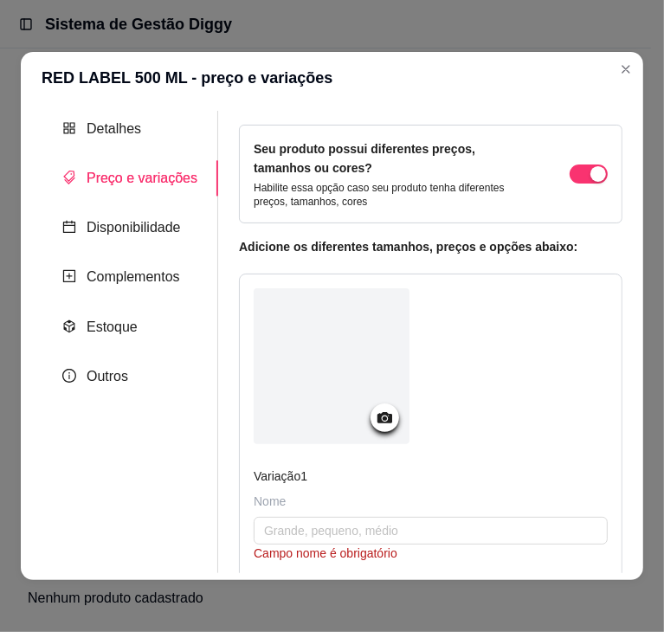
scroll to position [118, 0]
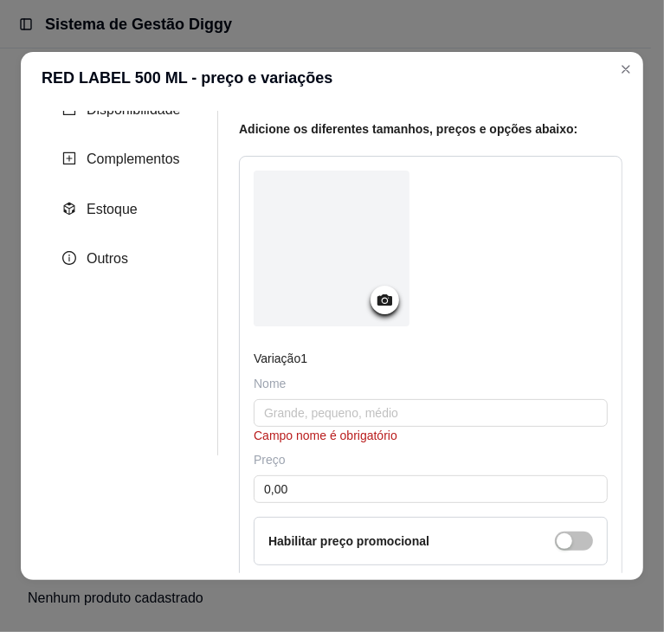
click at [366, 383] on div "Nome" at bounding box center [431, 383] width 354 height 17
click at [333, 384] on div "Nome" at bounding box center [431, 383] width 354 height 17
drag, startPoint x: 301, startPoint y: 387, endPoint x: 314, endPoint y: 414, distance: 29.5
click at [314, 414] on div "Nome Campo nome é obrigatório" at bounding box center [431, 409] width 354 height 69
click at [314, 414] on input "text" at bounding box center [431, 413] width 354 height 28
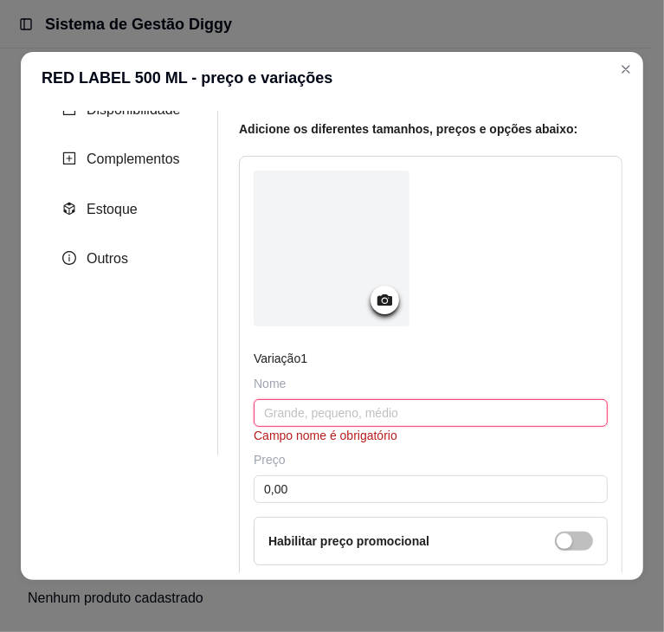
paste input "RED LABEL 500 ML 50,00"
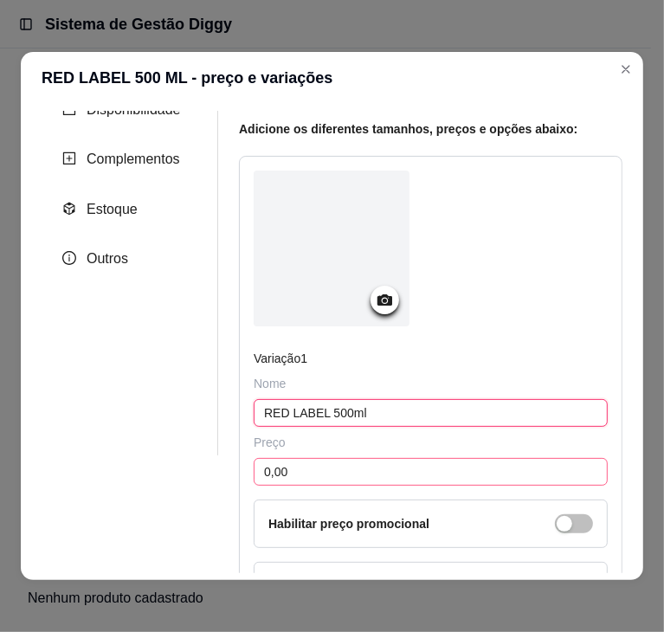
type input "RED LABEL 500ml"
click at [315, 476] on input "0,00" at bounding box center [431, 472] width 354 height 28
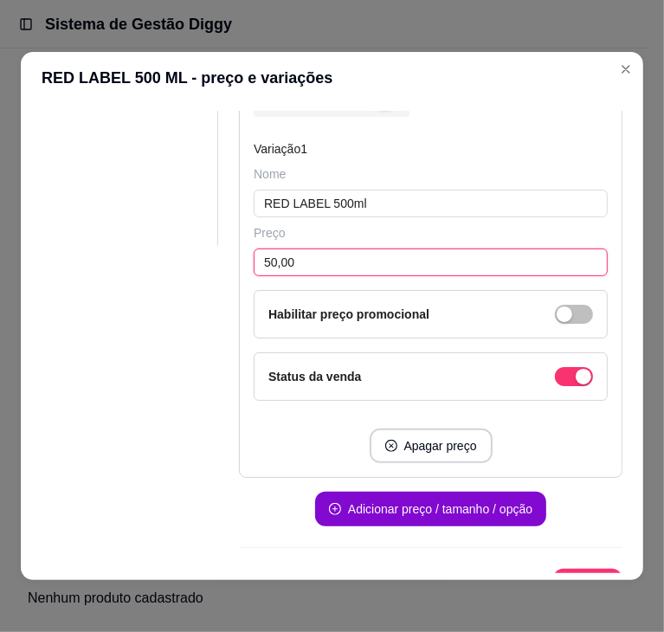
scroll to position [331, 0]
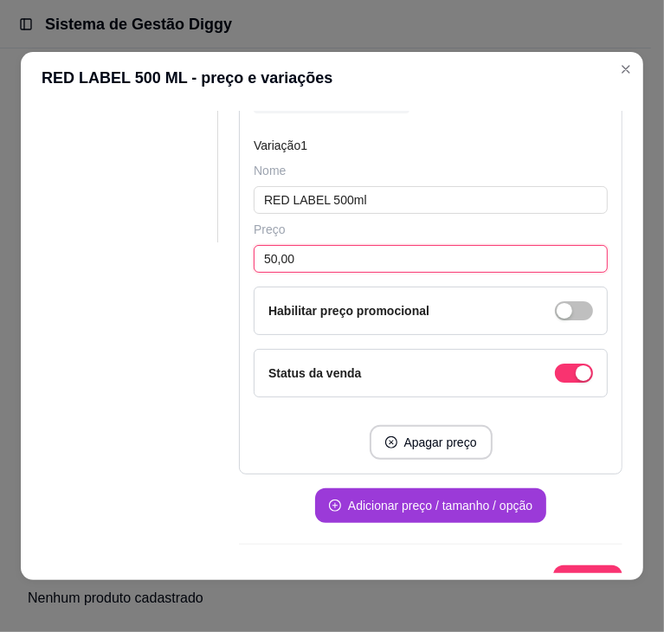
type input "50,00"
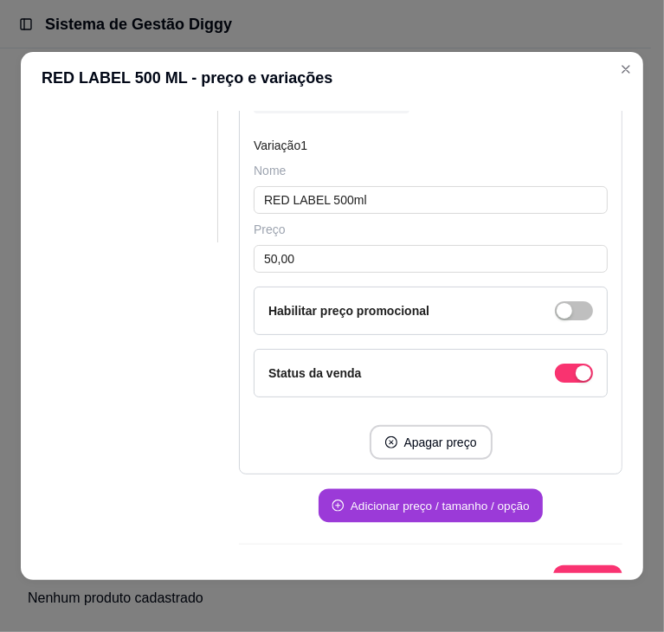
click at [398, 502] on button "Adicionar preço / tamanho / opção" at bounding box center [431, 506] width 224 height 34
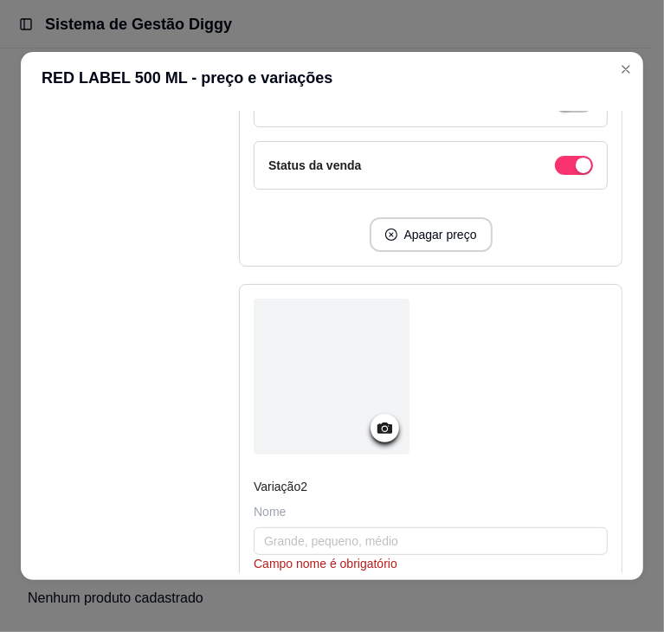
scroll to position [624, 0]
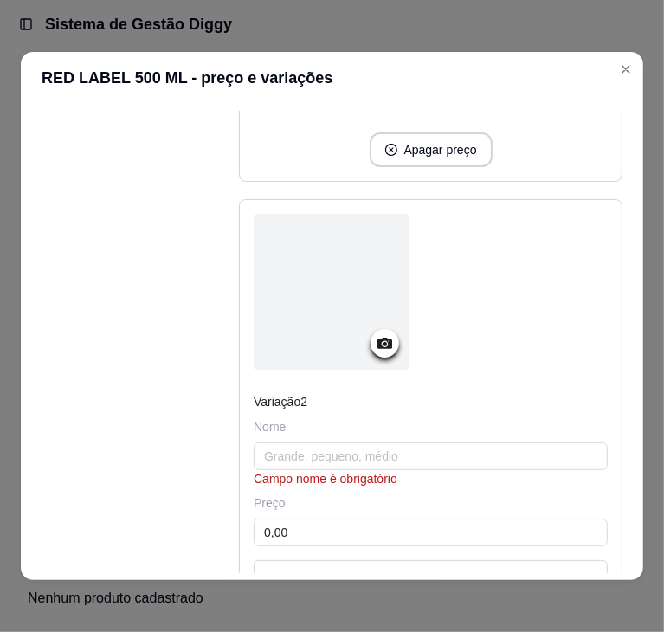
click at [318, 431] on div "Nome" at bounding box center [431, 426] width 354 height 17
click at [301, 452] on input "text" at bounding box center [431, 457] width 354 height 28
paste input "RED LABEL 500 ML 50,00"
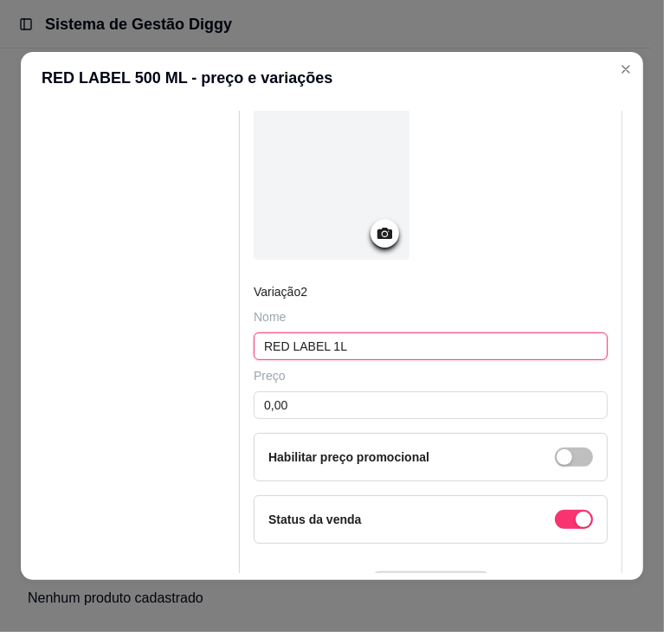
scroll to position [734, 0]
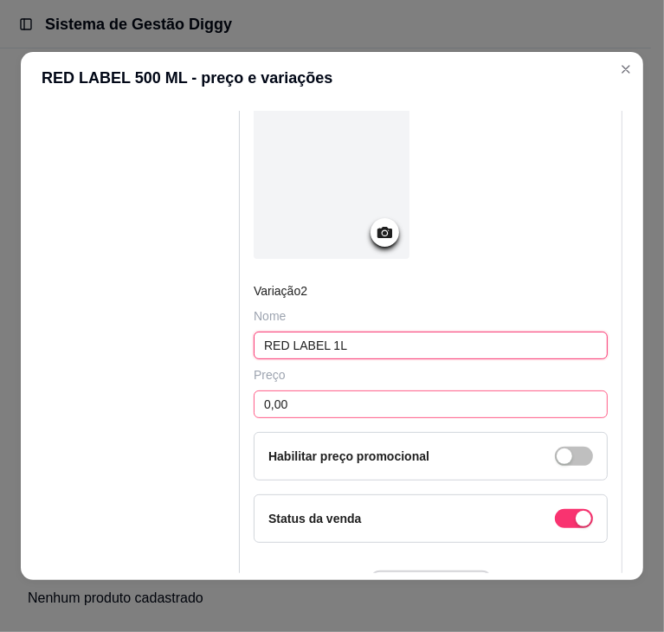
type input "RED LABEL 1L"
click at [310, 403] on input "0,00" at bounding box center [431, 405] width 354 height 28
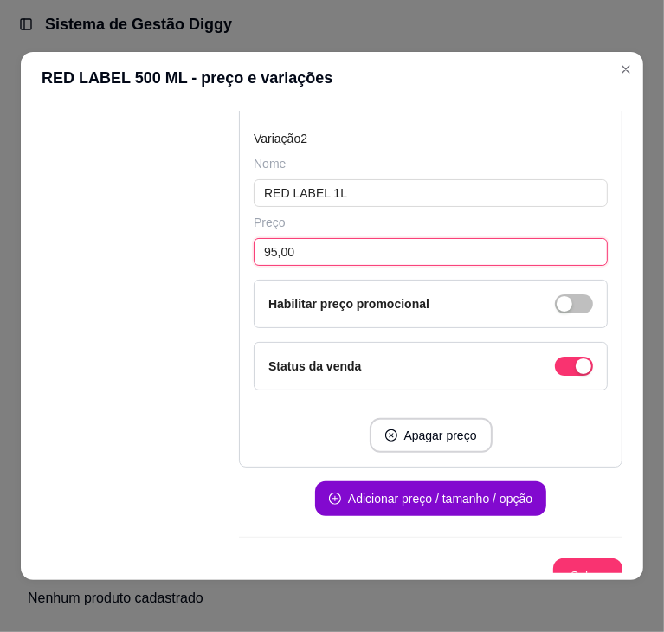
scroll to position [889, 0]
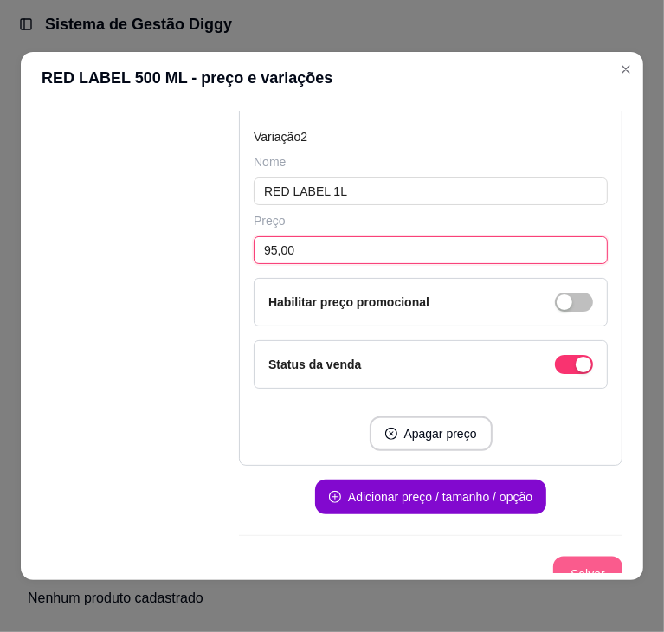
type input "95,00"
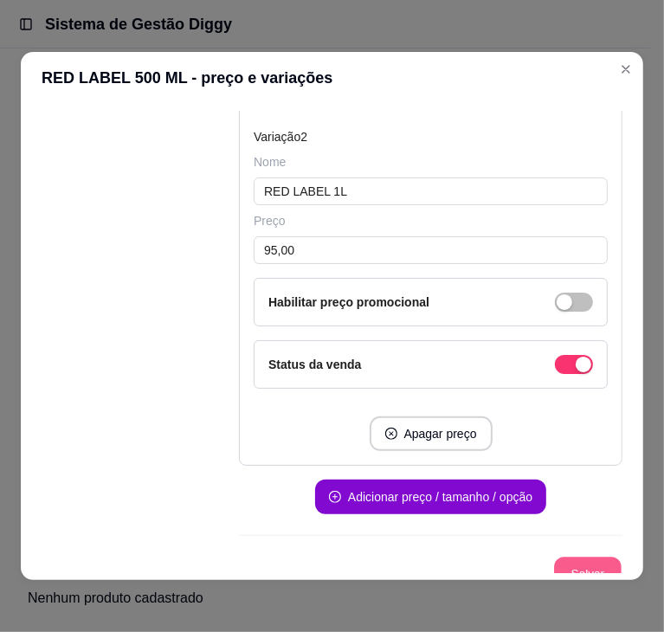
click at [558, 561] on button "Salvar" at bounding box center [588, 575] width 68 height 34
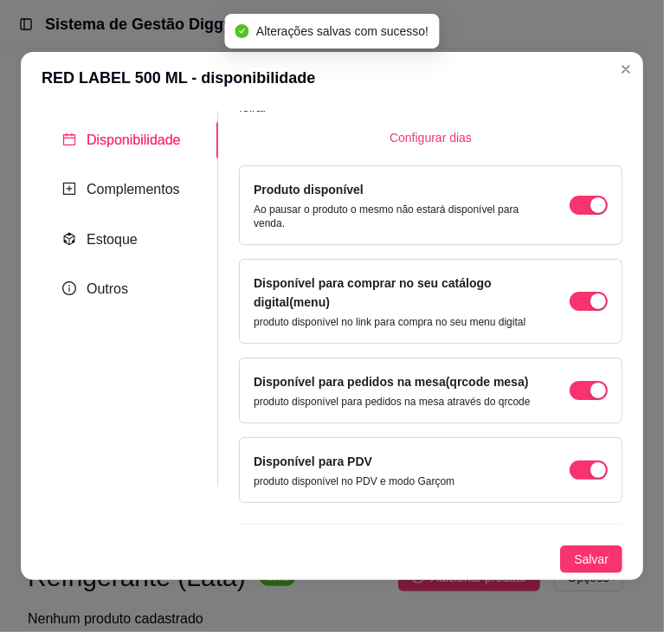
scroll to position [0, 0]
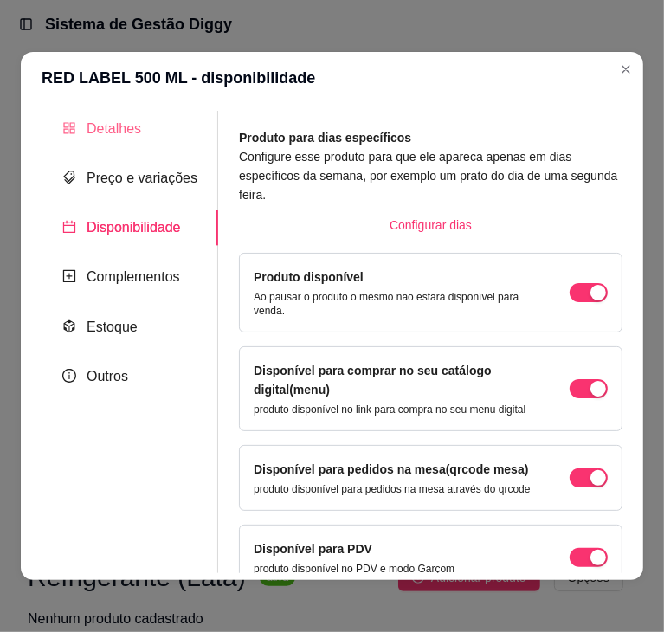
click at [140, 138] on div "Detalhes" at bounding box center [130, 129] width 177 height 36
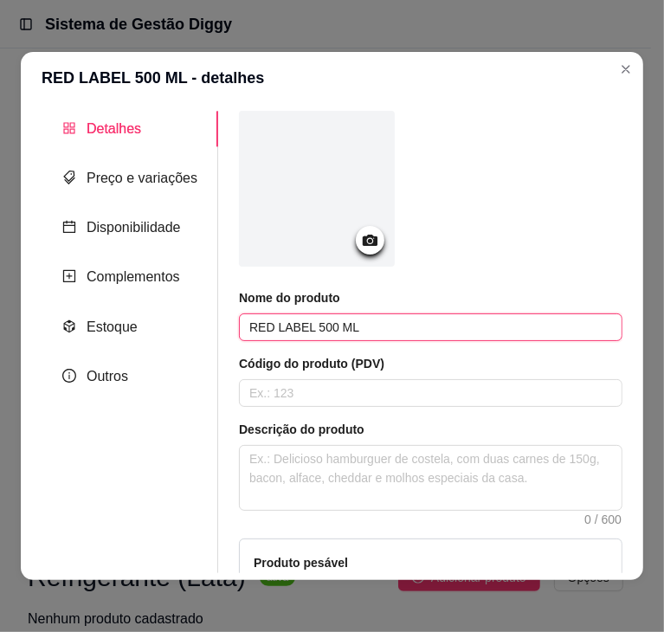
click at [354, 326] on input "RED LABEL 500 ML" at bounding box center [431, 328] width 384 height 28
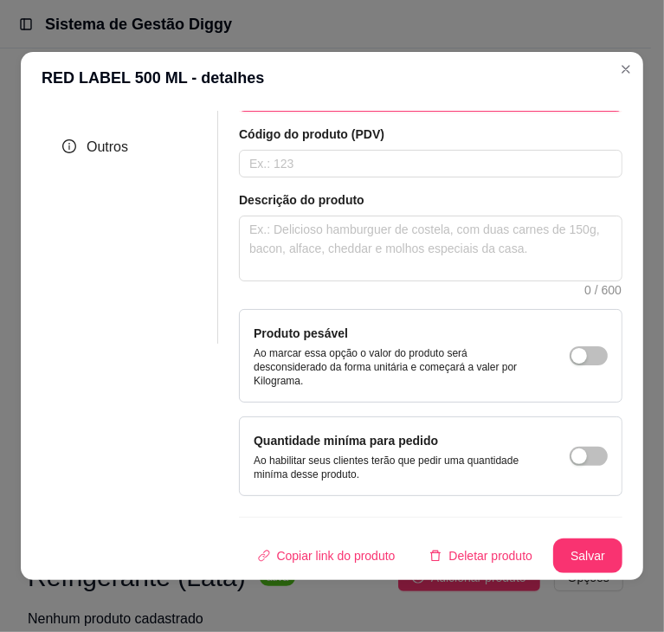
scroll to position [3, 0]
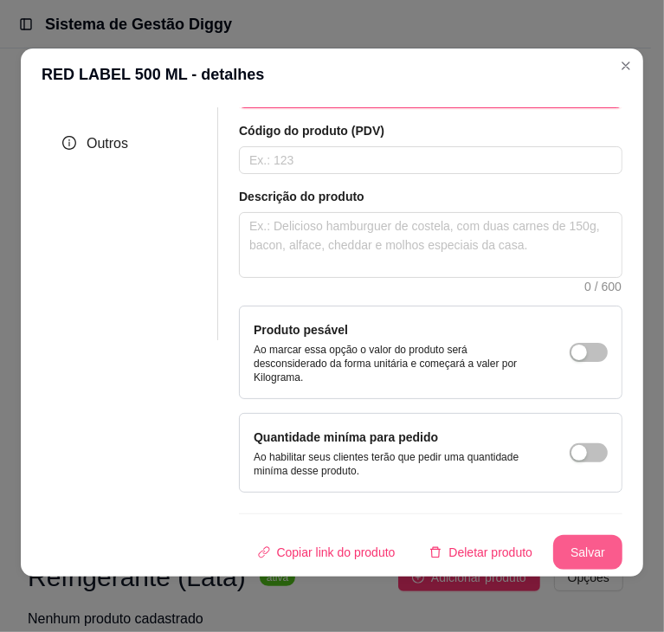
type input "RED LABEL"
click at [594, 545] on button "Salvar" at bounding box center [588, 553] width 68 height 34
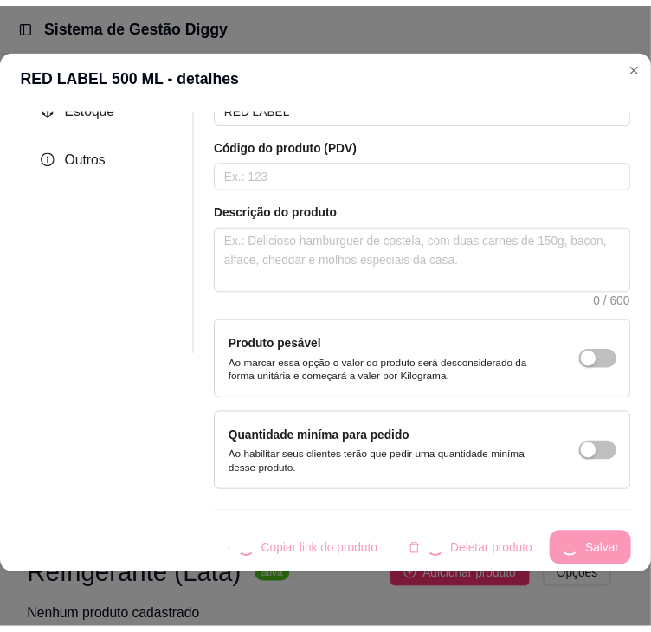
scroll to position [240, 0]
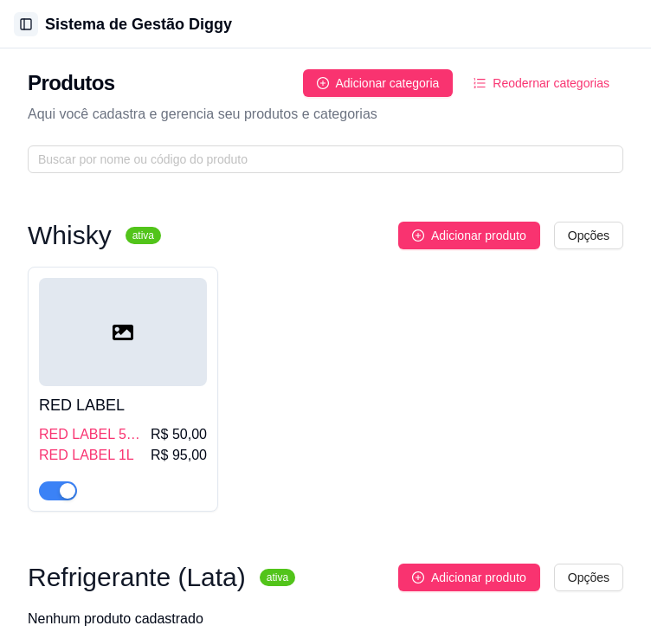
click at [28, 30] on button "Toggle Sidebar" at bounding box center [26, 24] width 24 height 24
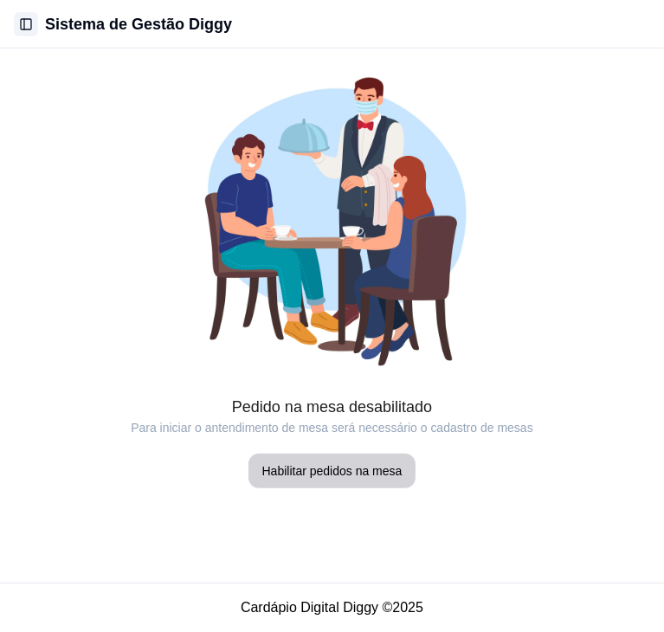
click at [24, 23] on button "Toggle Sidebar" at bounding box center [26, 24] width 24 height 24
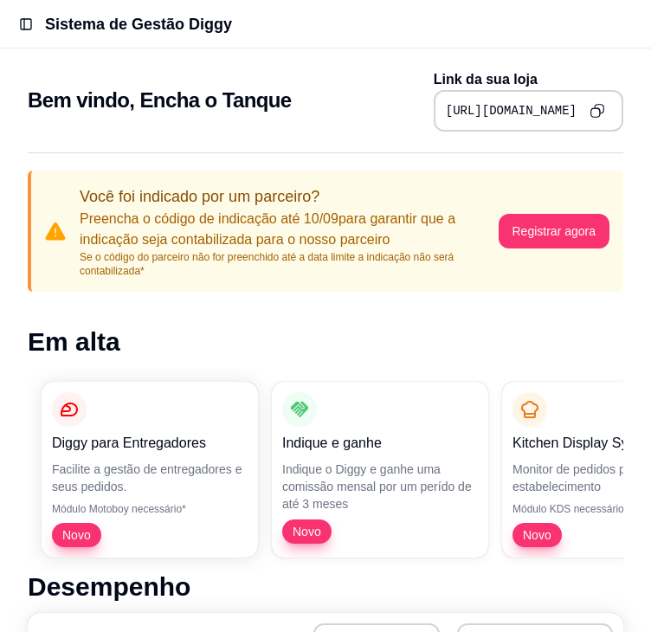
click at [603, 112] on icon "Copy to clipboard" at bounding box center [597, 110] width 15 height 15
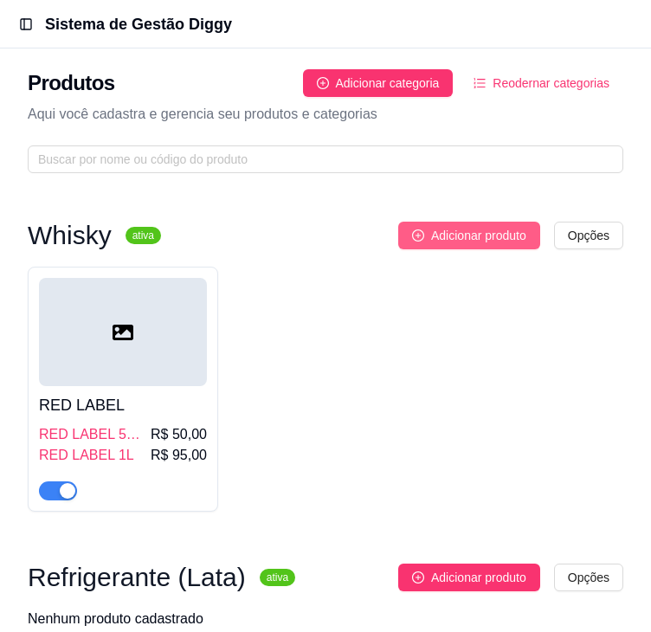
click at [482, 243] on span "Adicionar produto" at bounding box center [478, 235] width 95 height 19
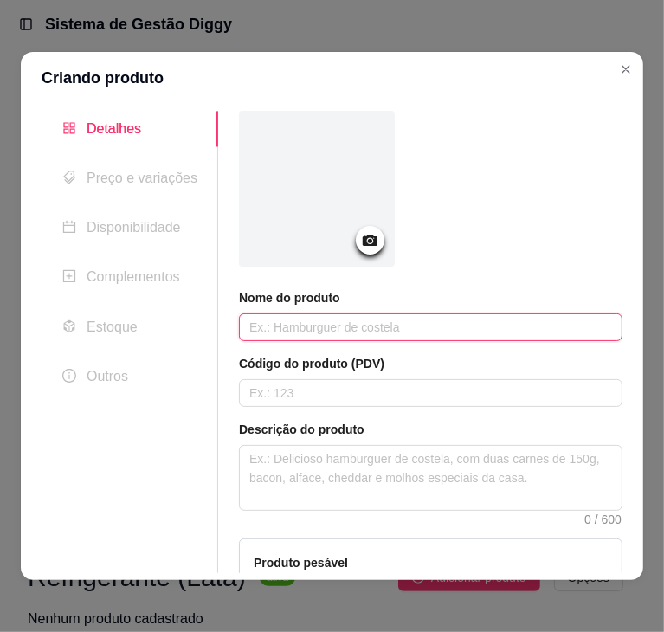
click at [336, 332] on input "text" at bounding box center [431, 328] width 384 height 28
paste input "[PERSON_NAME] GOLD"
type input "[PERSON_NAME] GOLD"
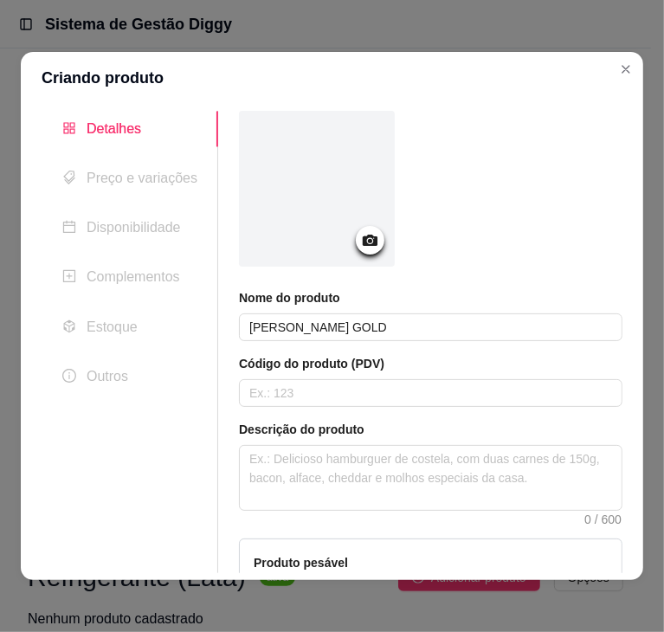
click at [158, 184] on span "Preço e variações" at bounding box center [142, 178] width 111 height 15
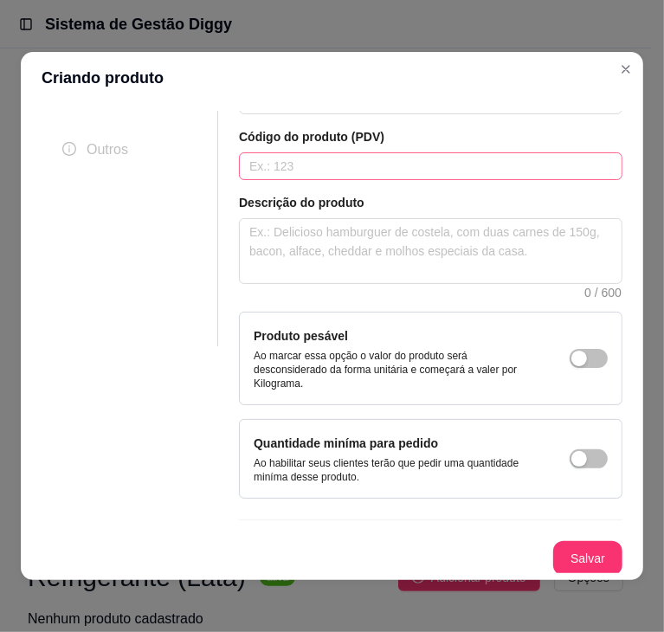
scroll to position [3, 0]
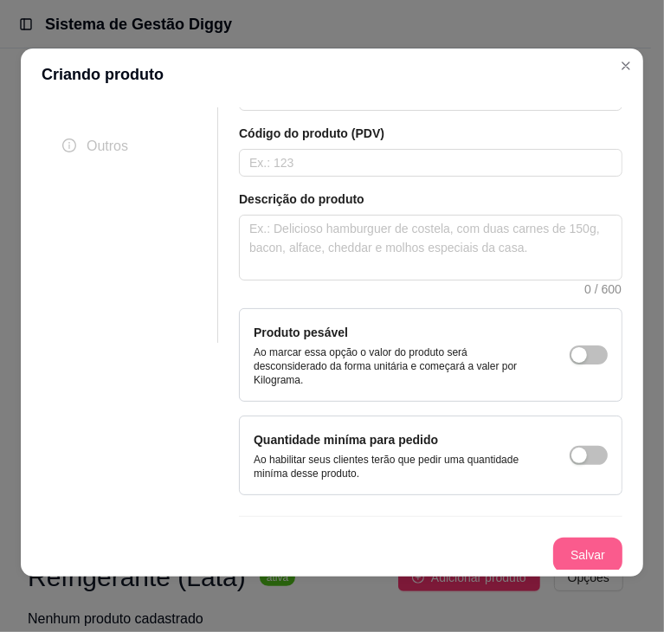
click at [570, 555] on button "Salvar" at bounding box center [587, 555] width 69 height 35
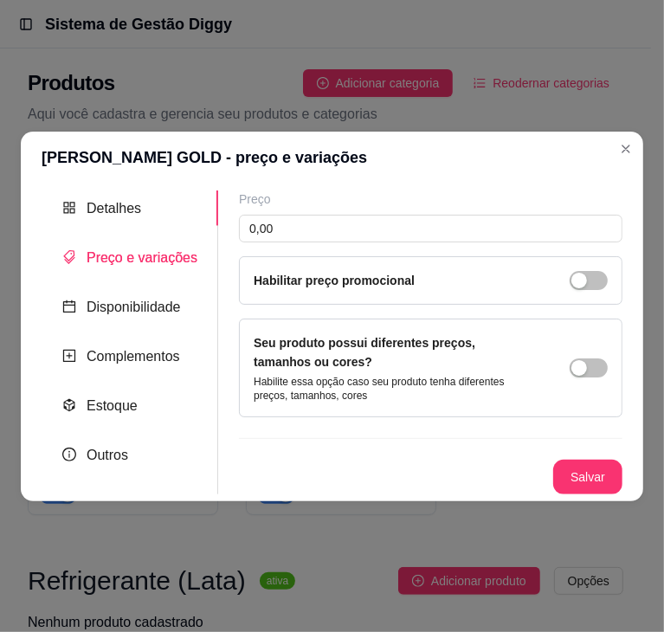
scroll to position [0, 0]
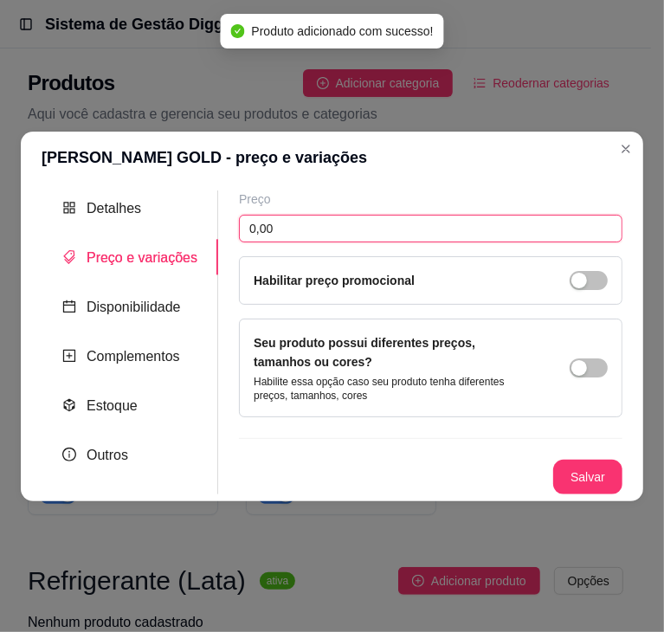
click at [322, 230] on input "0,00" at bounding box center [431, 229] width 384 height 28
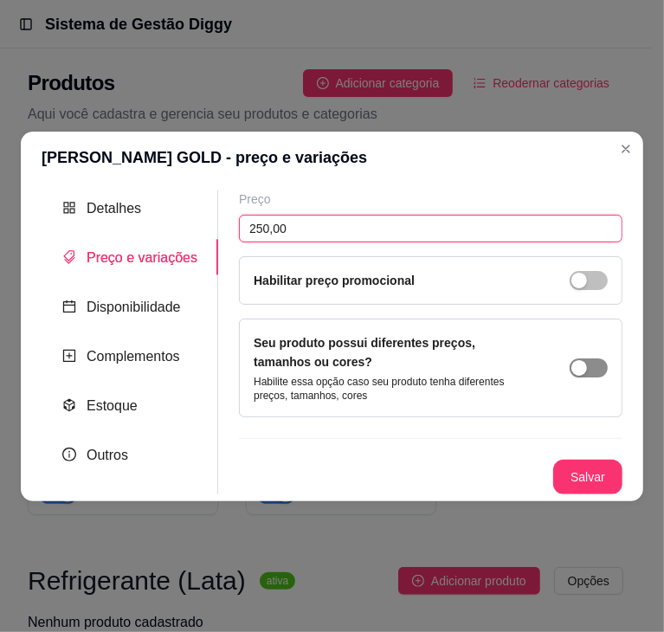
type input "250,00"
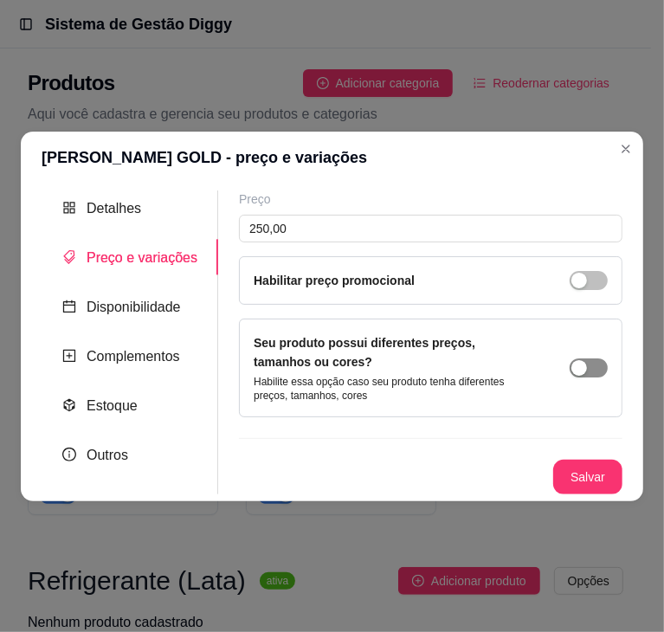
click at [585, 368] on div "button" at bounding box center [580, 368] width 16 height 16
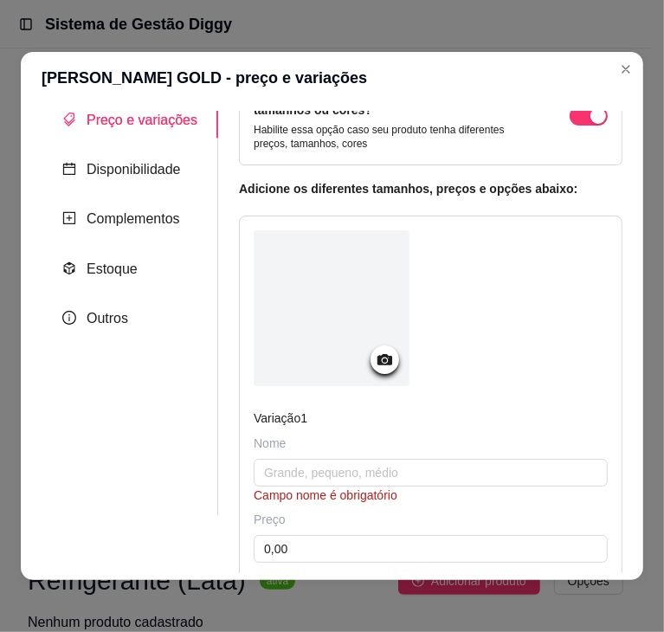
scroll to position [59, 0]
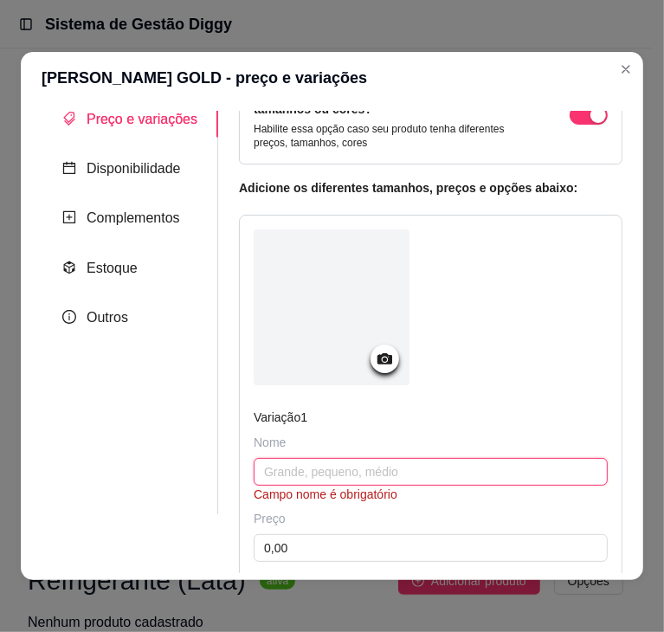
click at [322, 464] on input "text" at bounding box center [431, 472] width 354 height 28
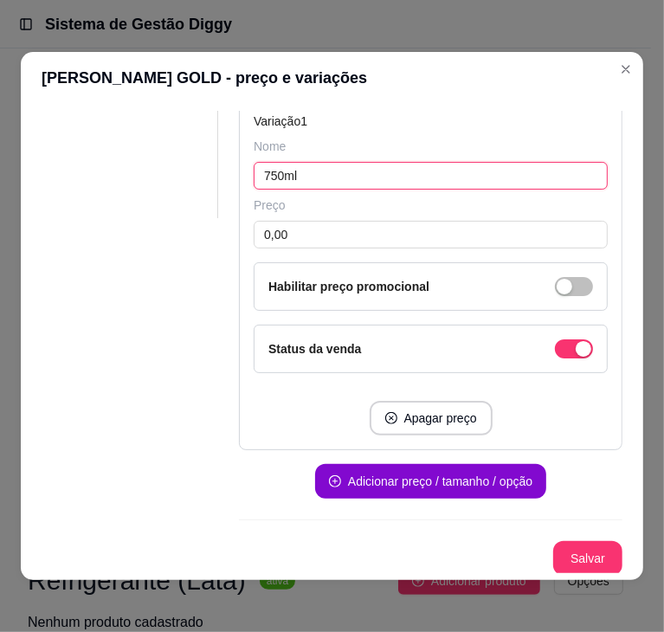
scroll to position [3, 0]
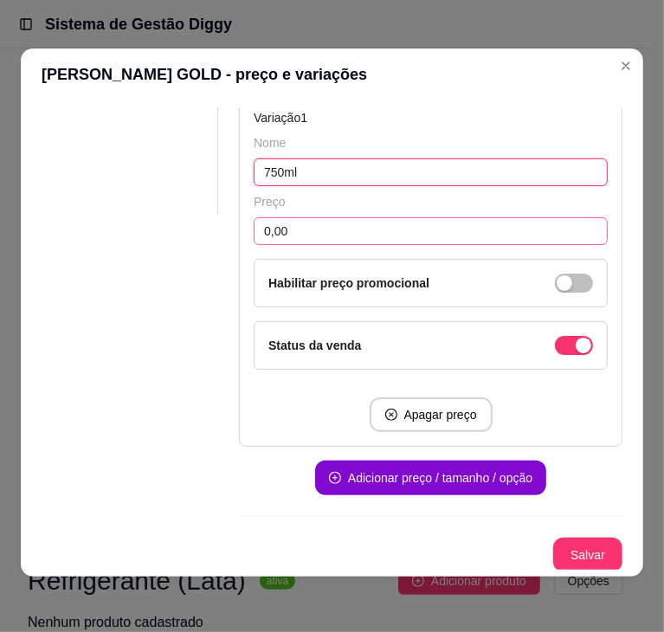
type input "750ml"
click at [369, 230] on input "0,00" at bounding box center [431, 231] width 354 height 28
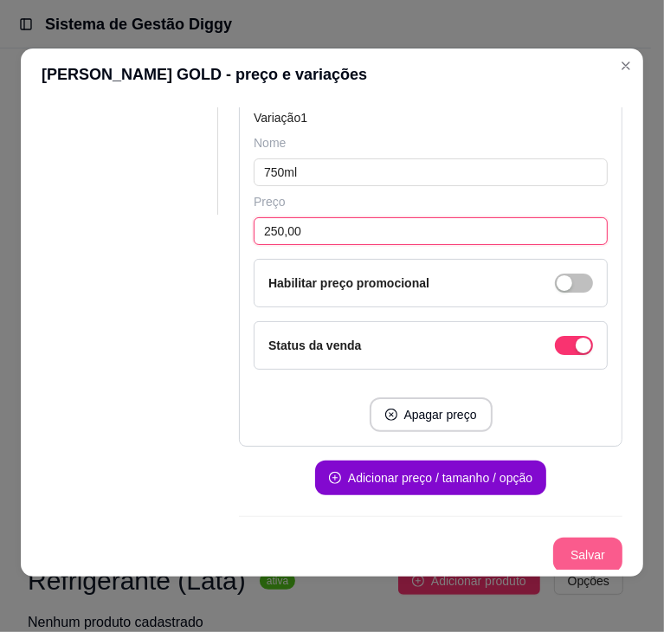
type input "250,00"
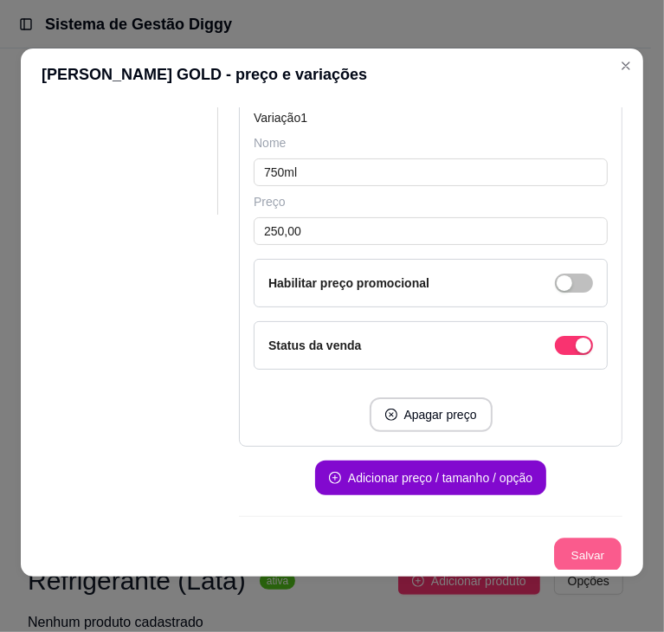
click at [562, 541] on button "Salvar" at bounding box center [588, 556] width 68 height 34
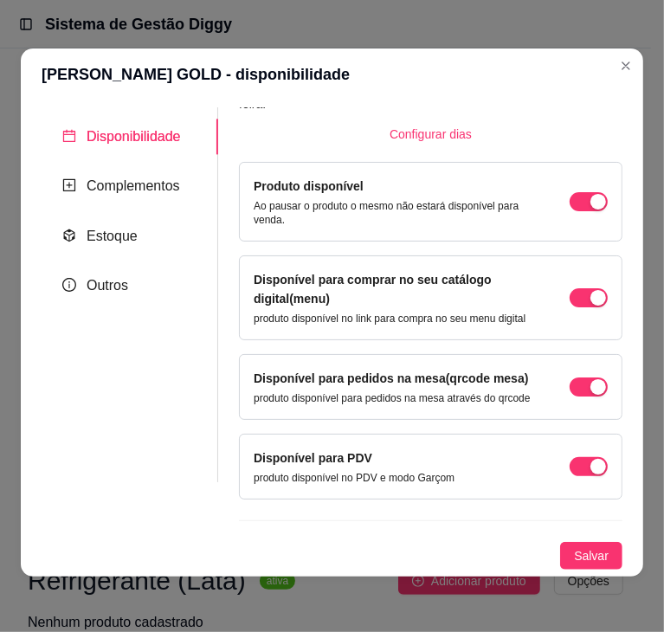
scroll to position [114, 0]
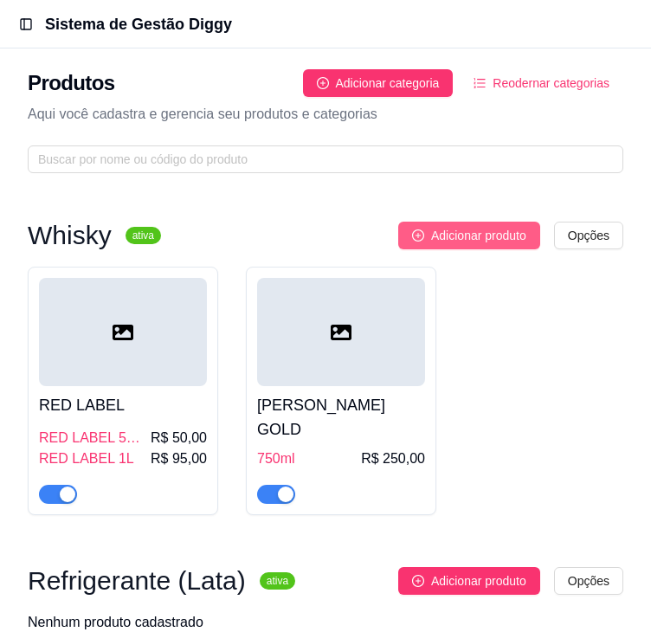
click at [490, 239] on span "Adicionar produto" at bounding box center [478, 235] width 95 height 19
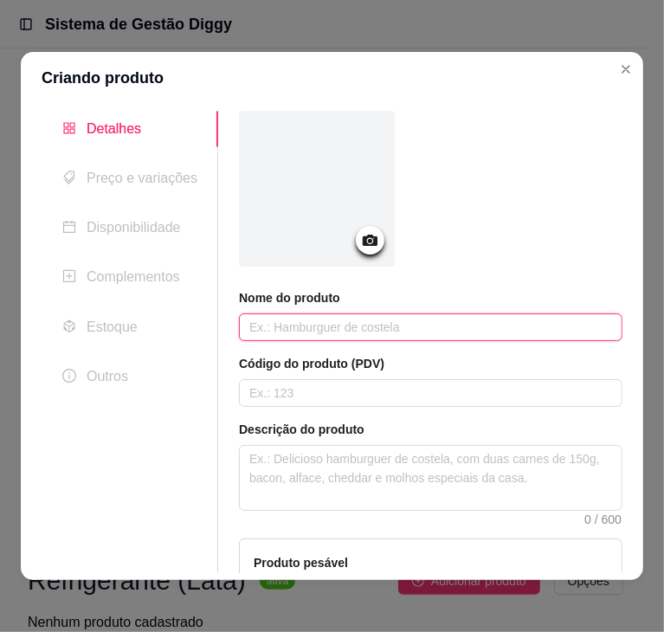
click at [376, 333] on input "text" at bounding box center [431, 328] width 384 height 28
paste input "BLACK LABEL"
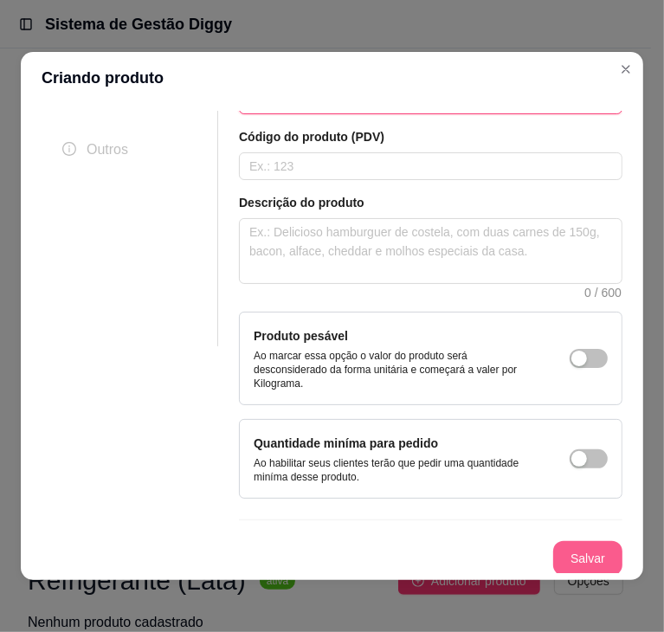
type input "BLACK LABEL"
click at [577, 552] on button "Salvar" at bounding box center [588, 559] width 68 height 34
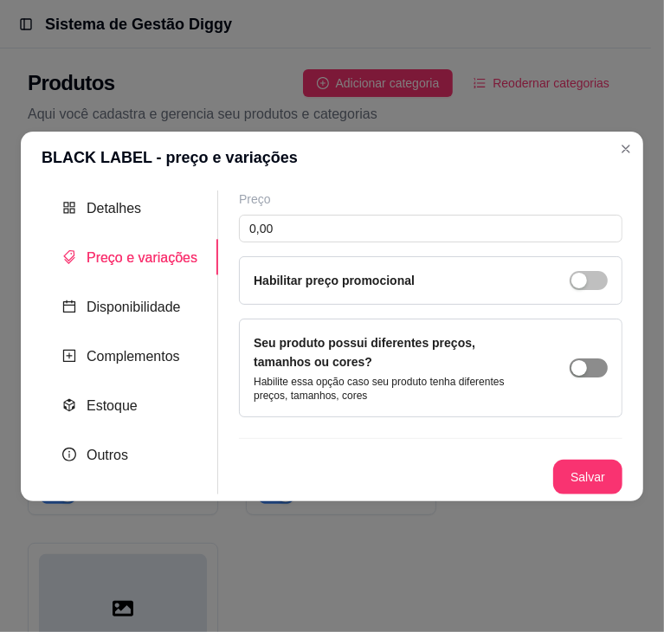
click at [592, 372] on span "button" at bounding box center [589, 368] width 38 height 19
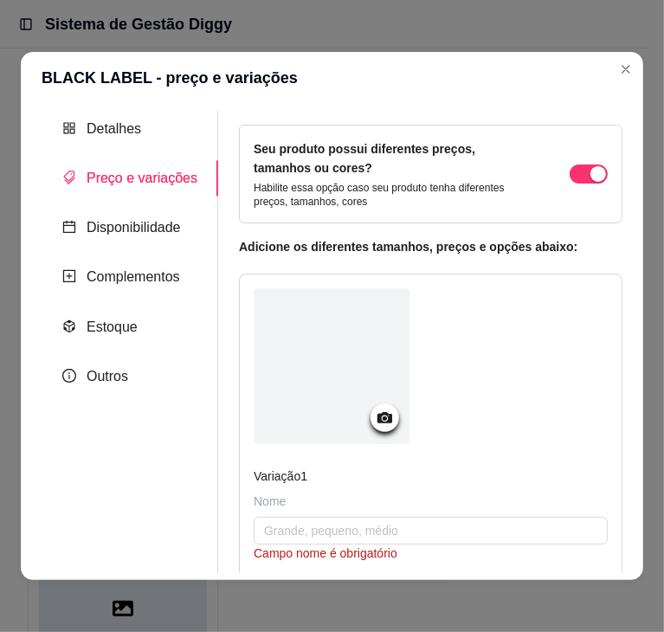
scroll to position [38, 0]
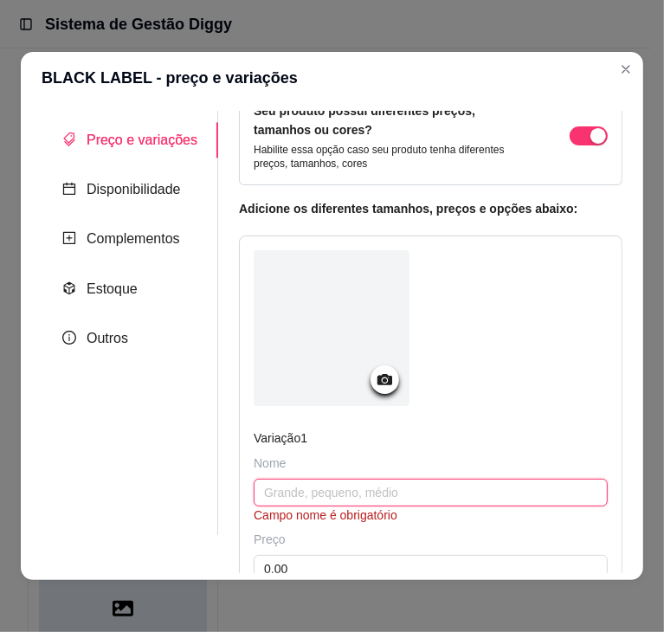
click at [313, 504] on input "text" at bounding box center [431, 493] width 354 height 28
paste input "BLACK LABEL"
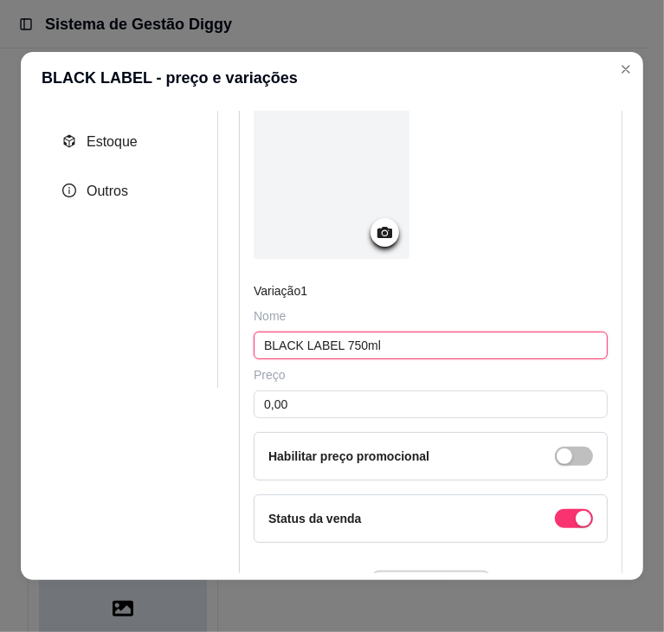
scroll to position [208, 0]
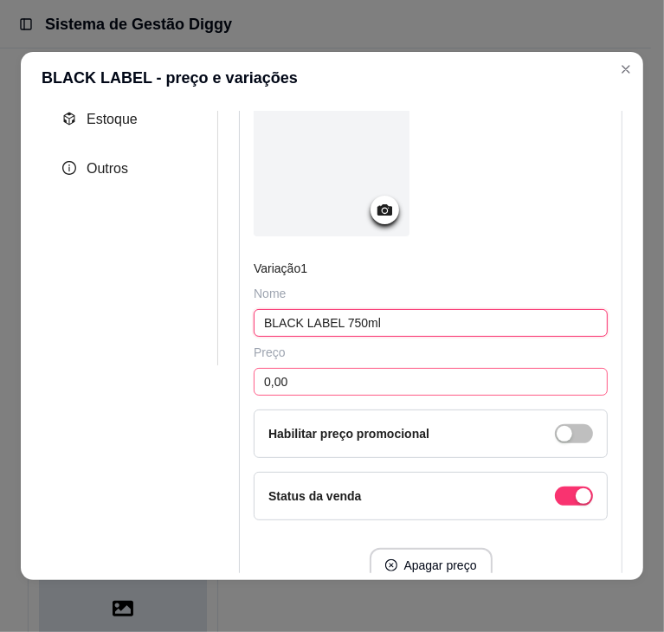
type input "BLACK LABEL 750ml"
click at [317, 383] on input "0,00" at bounding box center [431, 382] width 354 height 28
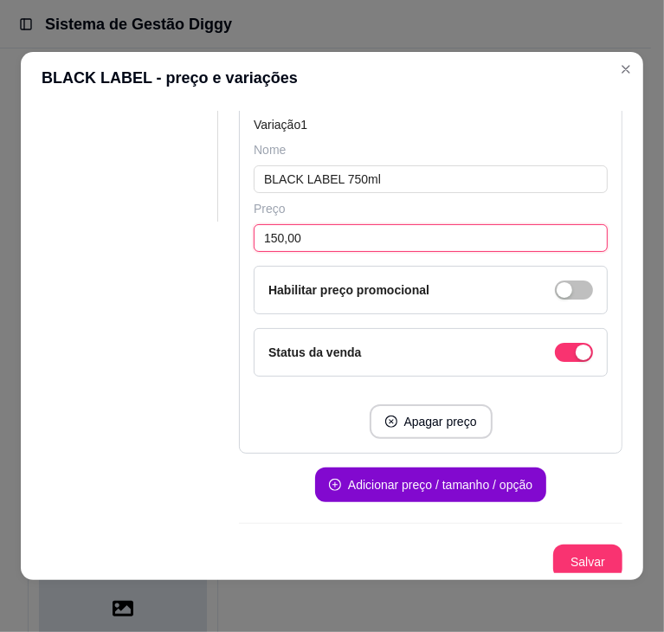
scroll to position [355, 0]
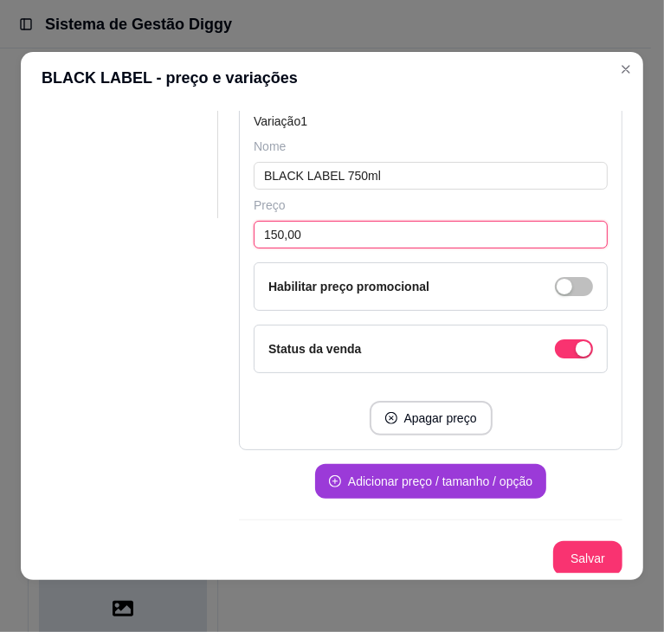
type input "150,00"
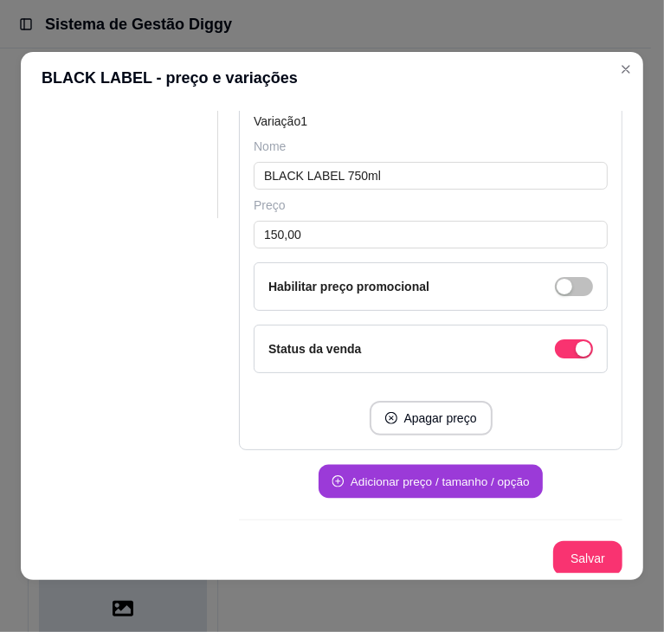
click at [404, 473] on button "Adicionar preço / tamanho / opção" at bounding box center [431, 482] width 224 height 34
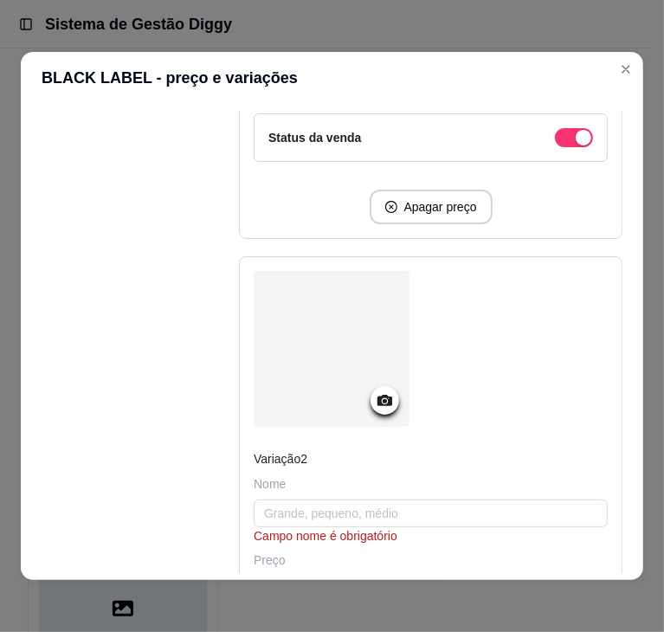
scroll to position [575, 0]
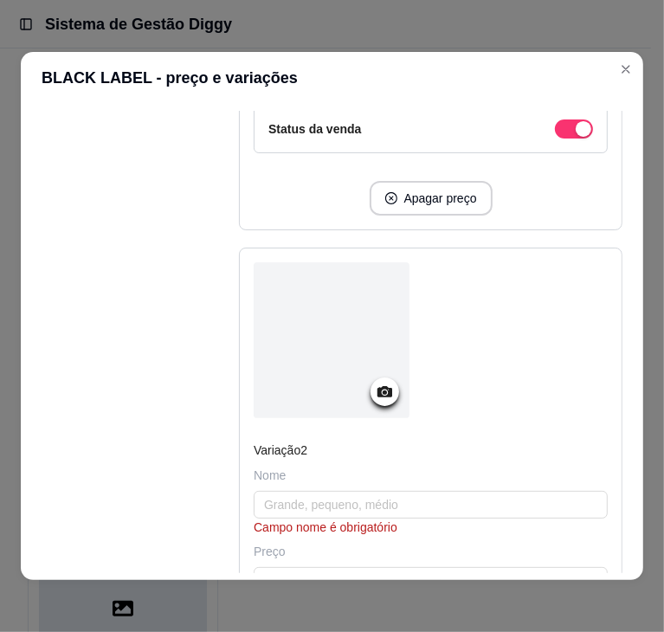
click at [308, 472] on div "Nome" at bounding box center [431, 475] width 354 height 17
click at [279, 470] on div "Nome" at bounding box center [431, 475] width 354 height 17
click at [294, 496] on input "text" at bounding box center [431, 505] width 354 height 28
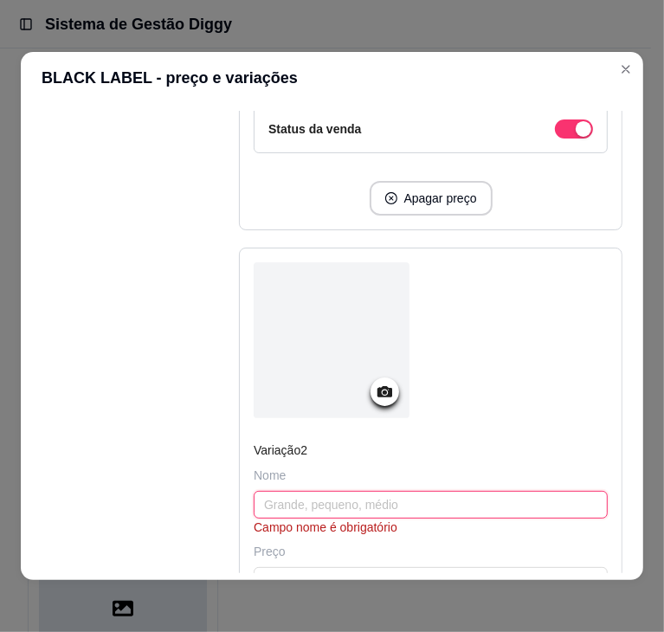
paste input "BLACK LABEL"
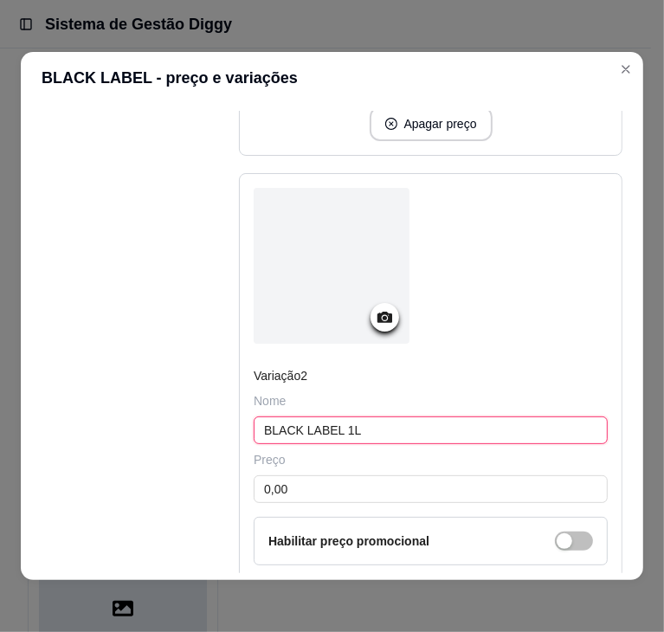
scroll to position [650, 0]
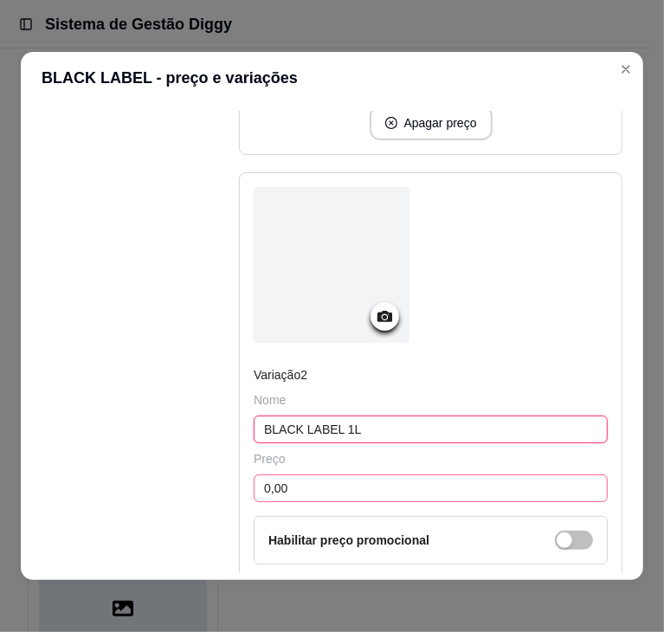
type input "BLACK LABEL 1L"
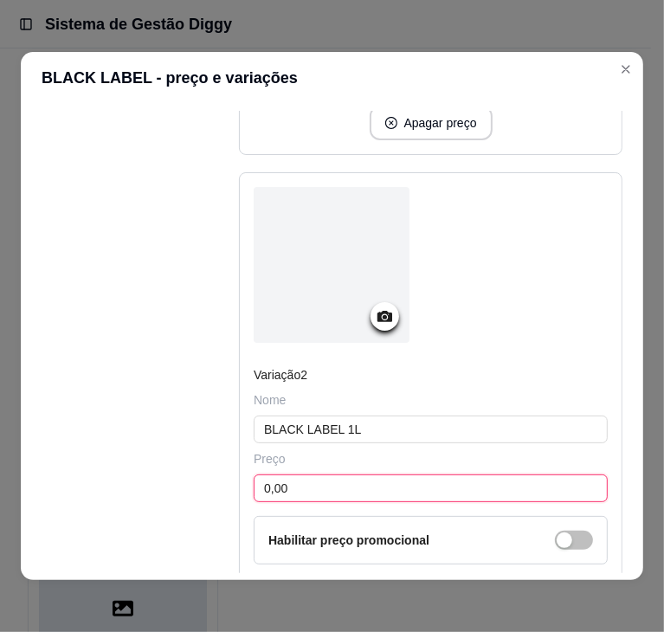
click at [306, 483] on input "0,00" at bounding box center [431, 489] width 354 height 28
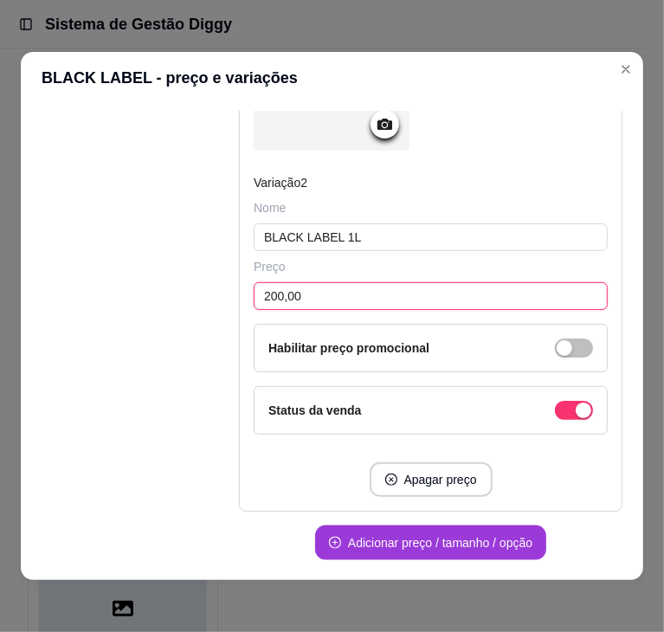
scroll to position [902, 0]
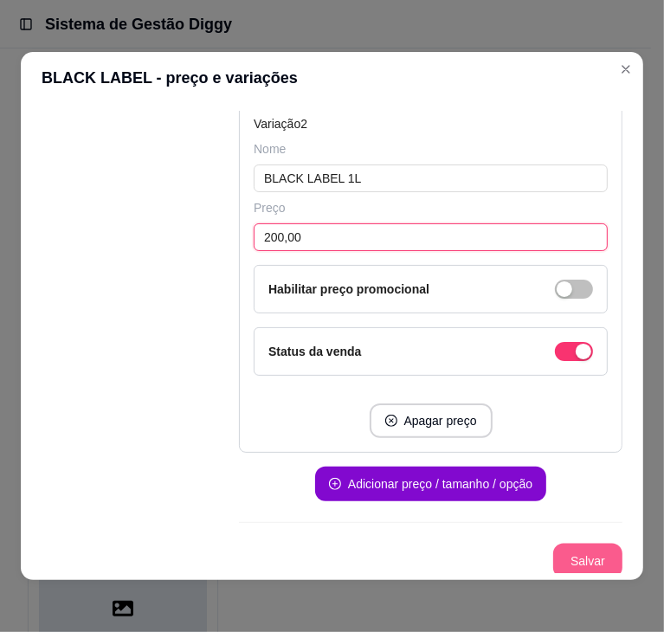
type input "200,00"
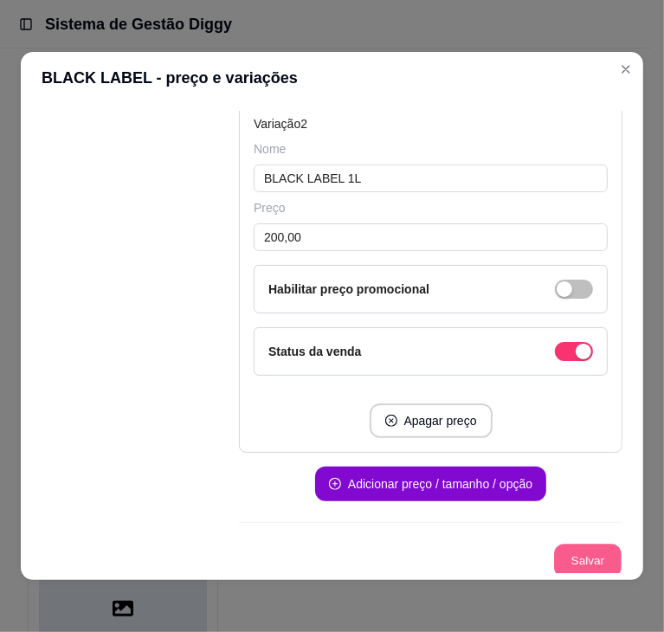
click at [562, 545] on button "Salvar" at bounding box center [588, 562] width 68 height 34
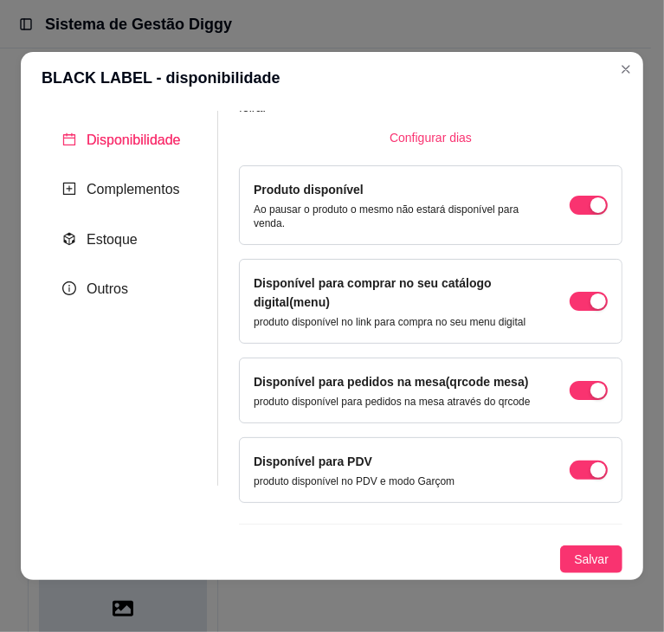
scroll to position [114, 0]
click at [579, 566] on span "Salvar" at bounding box center [591, 559] width 35 height 19
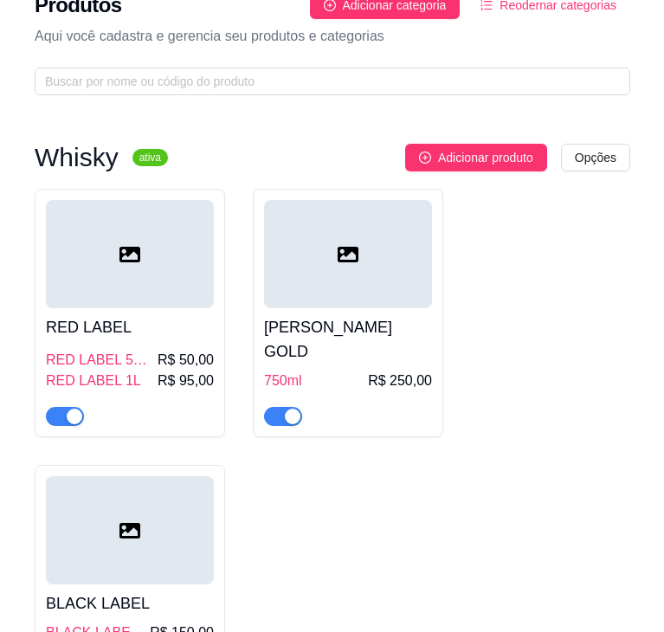
scroll to position [76, 0]
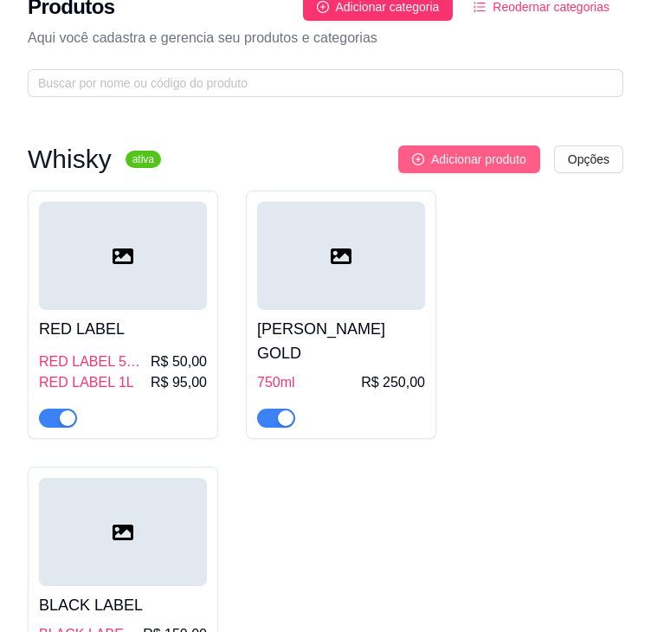
click at [507, 152] on span "Adicionar produto" at bounding box center [478, 159] width 95 height 19
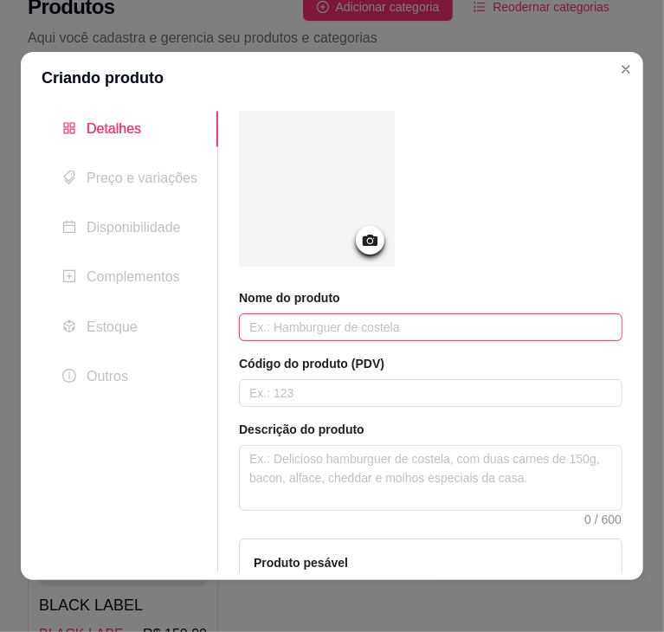
click at [340, 325] on input "text" at bounding box center [431, 328] width 384 height 28
paste input "OLD PARR"
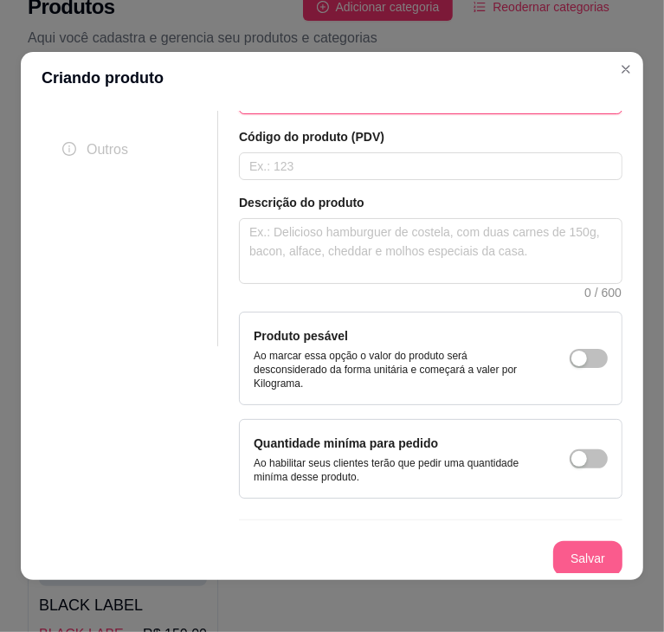
type input "OLD PARR"
click at [565, 546] on button "Salvar" at bounding box center [587, 558] width 69 height 35
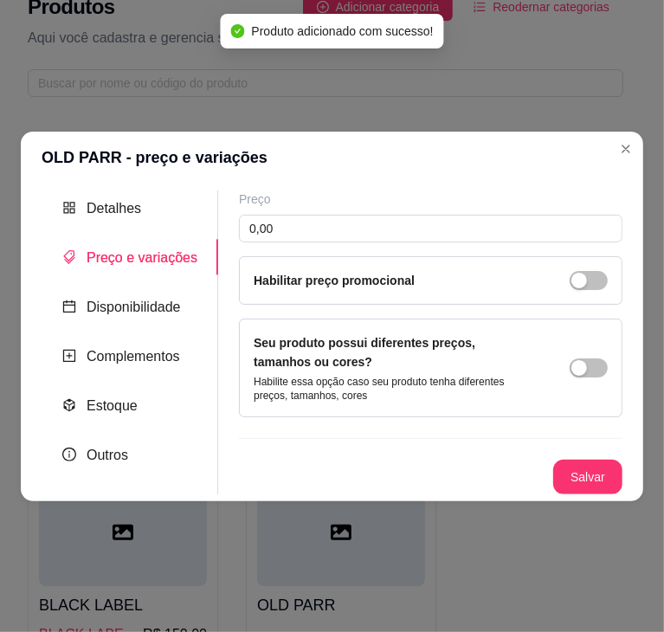
click at [516, 370] on div "Seu produto possui diferentes preços, tamanhos ou cores? Habilite essa opção ca…" at bounding box center [394, 367] width 281 height 69
click at [569, 366] on div "Seu produto possui diferentes preços, tamanhos ou cores? Habilite essa opção ca…" at bounding box center [431, 367] width 354 height 69
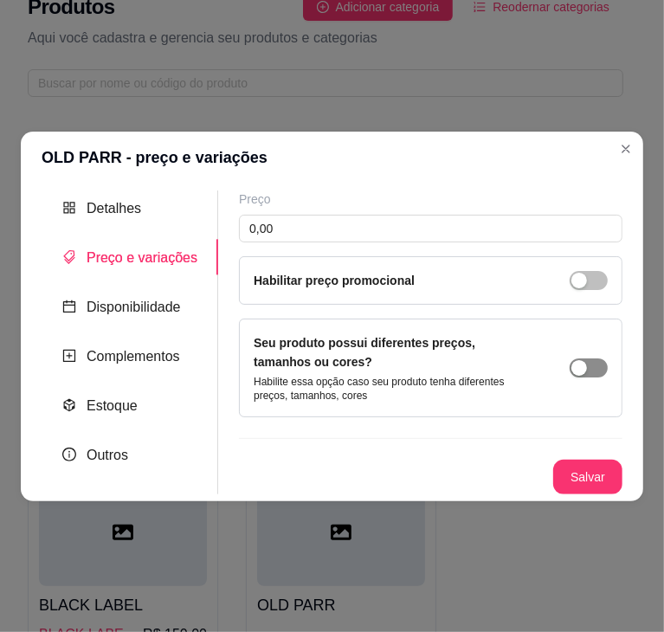
click at [591, 368] on button "button" at bounding box center [589, 368] width 38 height 19
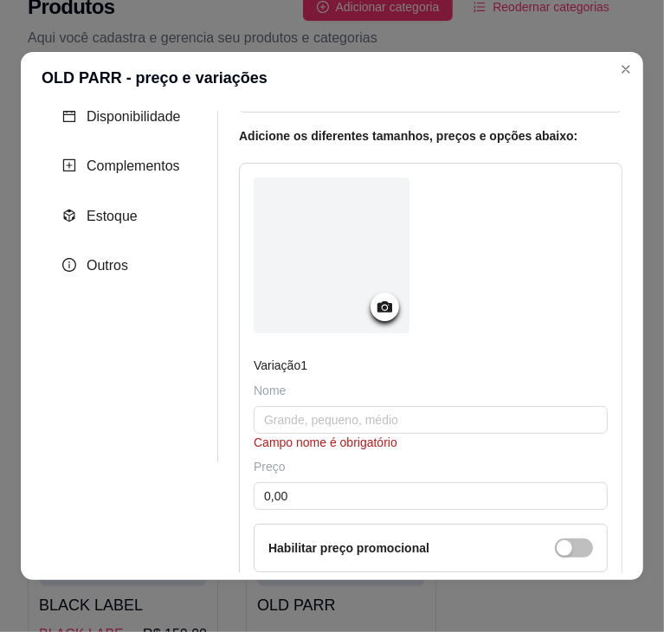
scroll to position [118, 0]
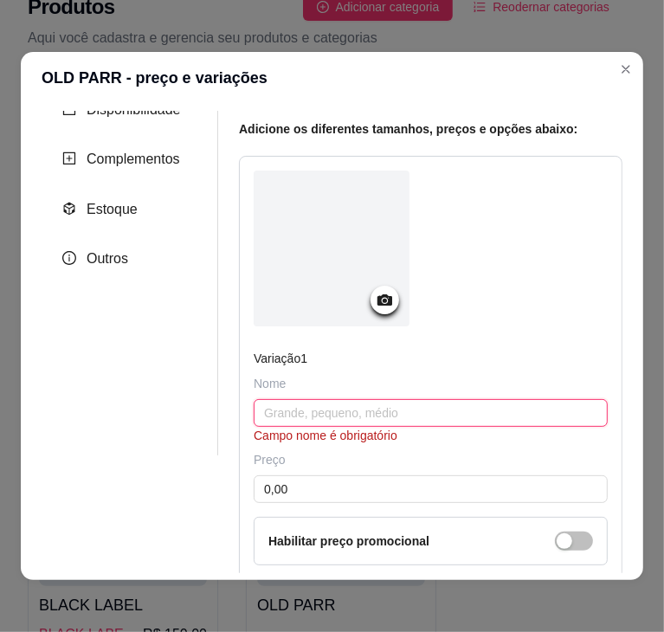
click at [352, 409] on input "text" at bounding box center [431, 413] width 354 height 28
paste input "OLD PARR"
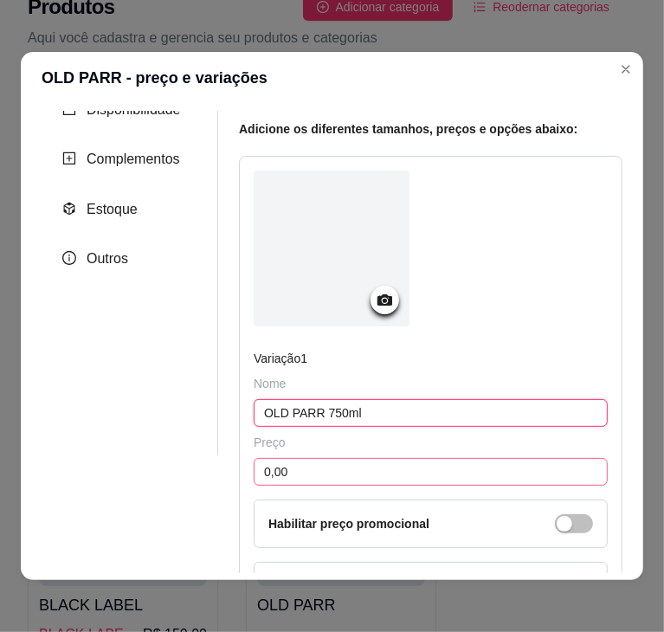
type input "OLD PARR 750ml"
click at [312, 468] on input "0,00" at bounding box center [431, 472] width 354 height 28
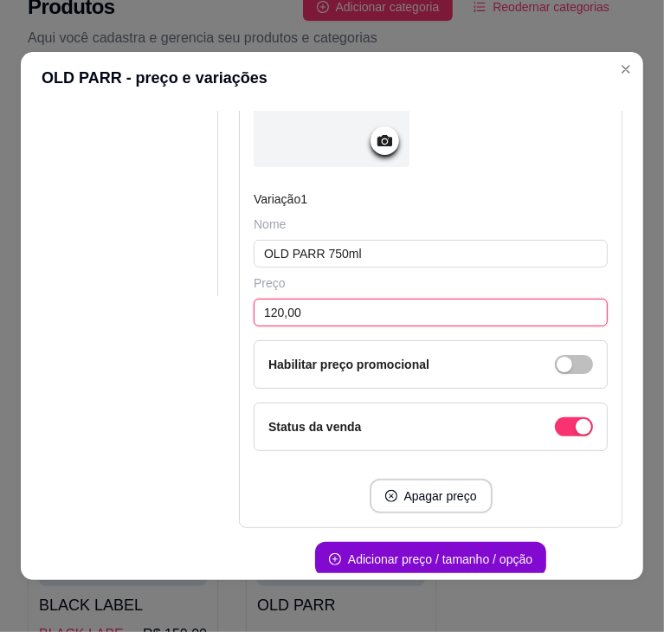
scroll to position [355, 0]
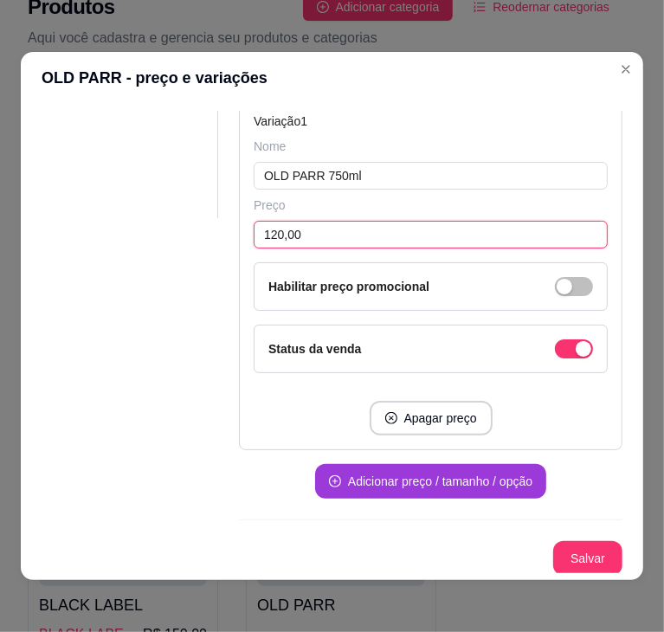
type input "120,00"
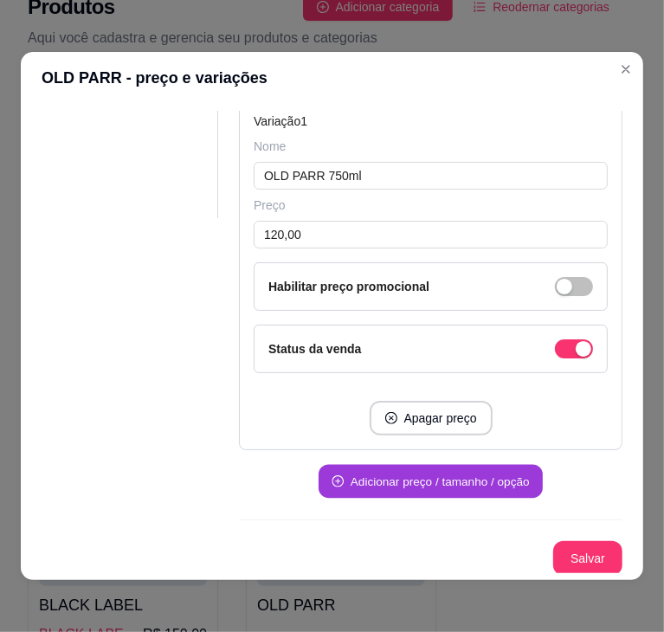
click at [380, 476] on button "Adicionar preço / tamanho / opção" at bounding box center [431, 482] width 224 height 34
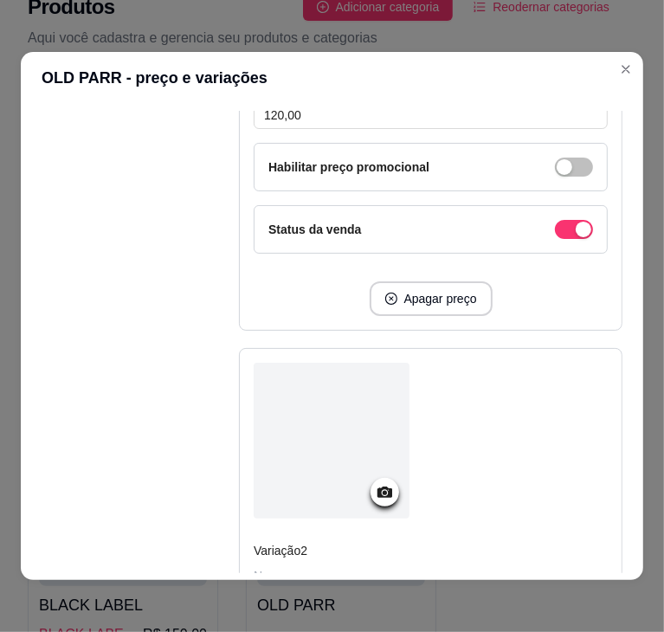
scroll to position [572, 0]
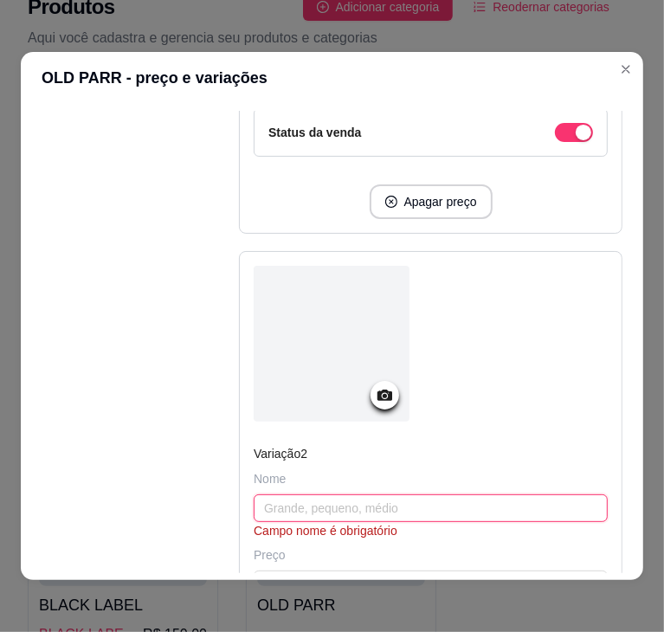
click at [298, 508] on input "text" at bounding box center [431, 509] width 354 height 28
paste input "OLD PARR"
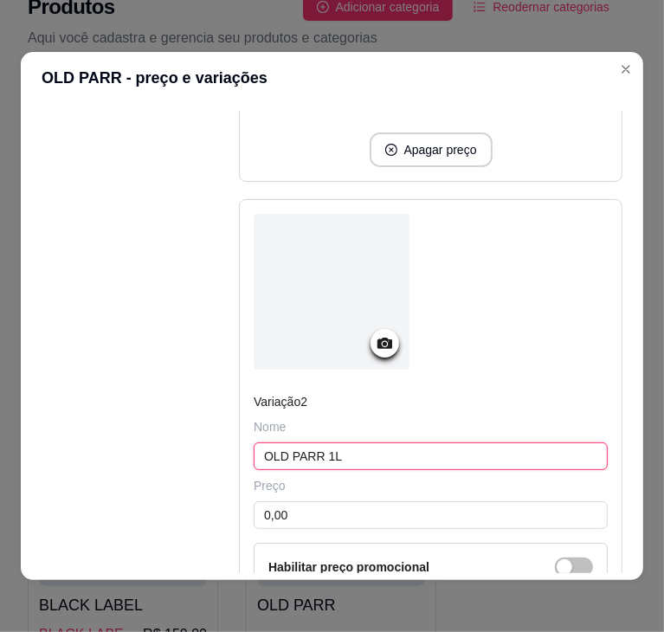
type input "OLD PARR 1L"
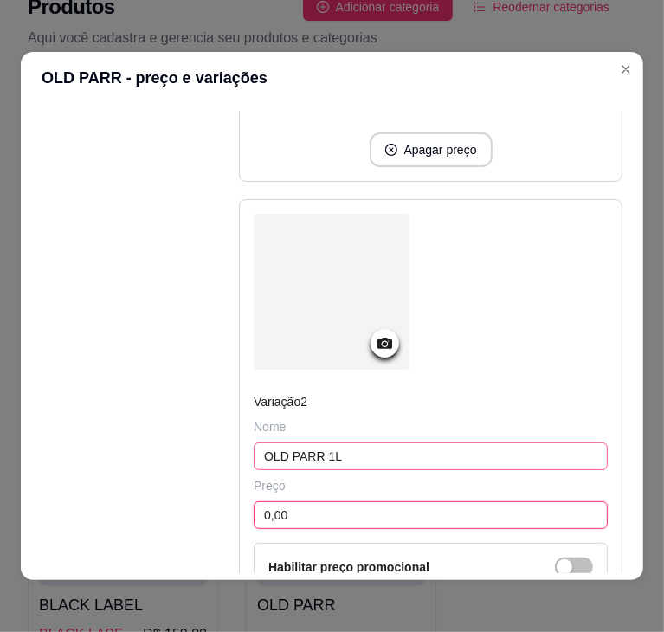
click at [298, 508] on input "0,00" at bounding box center [431, 515] width 354 height 28
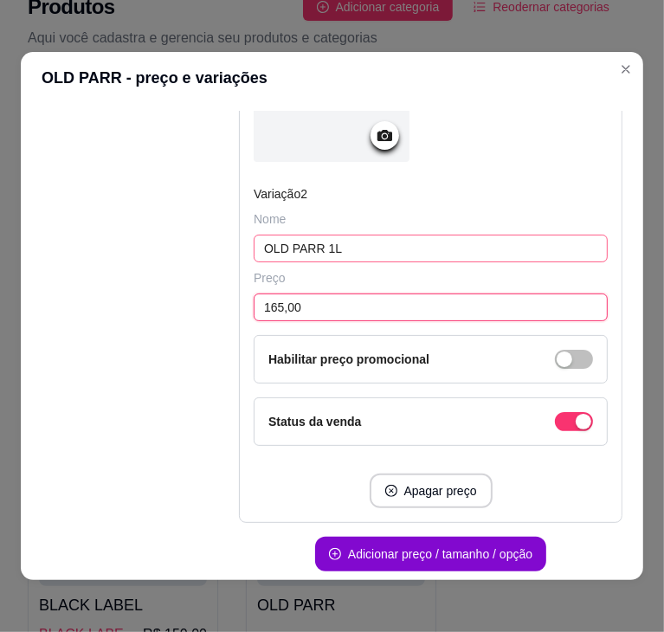
scroll to position [902, 0]
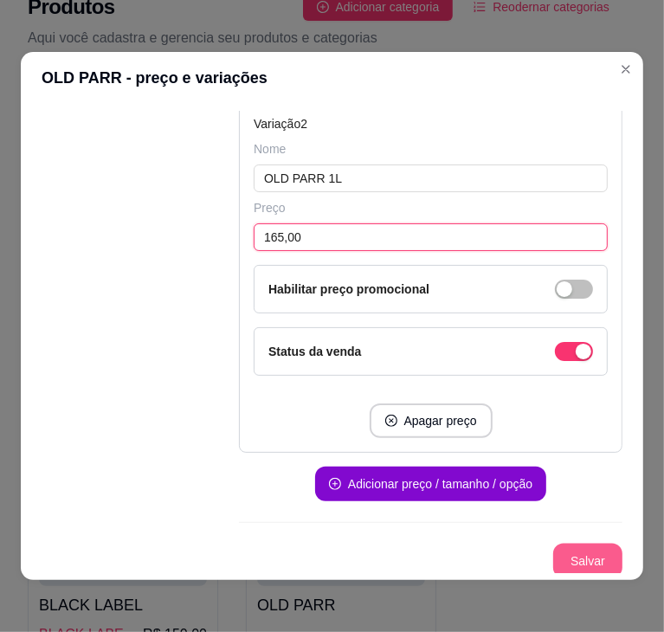
type input "165,00"
click at [568, 547] on button "Salvar" at bounding box center [587, 561] width 69 height 35
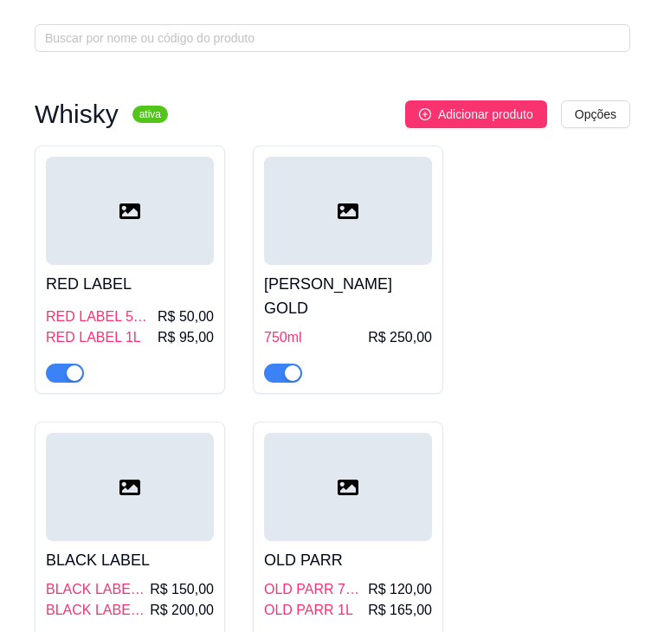
scroll to position [116, 0]
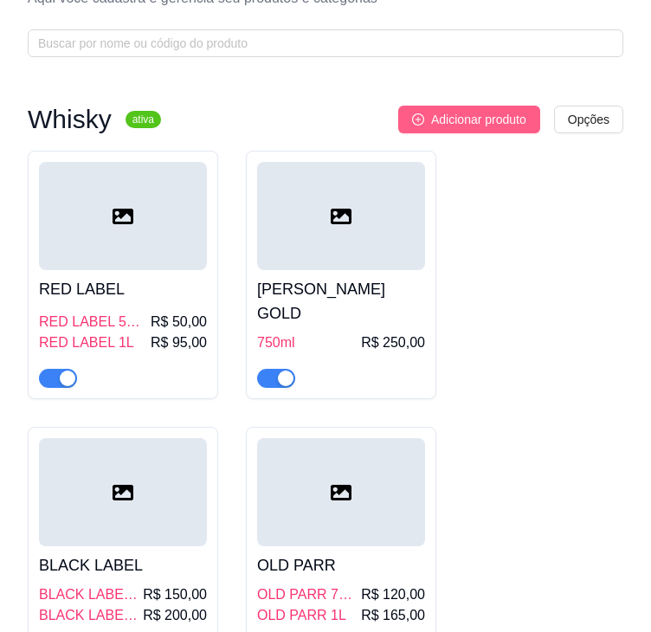
click at [499, 126] on span "Adicionar produto" at bounding box center [478, 119] width 95 height 19
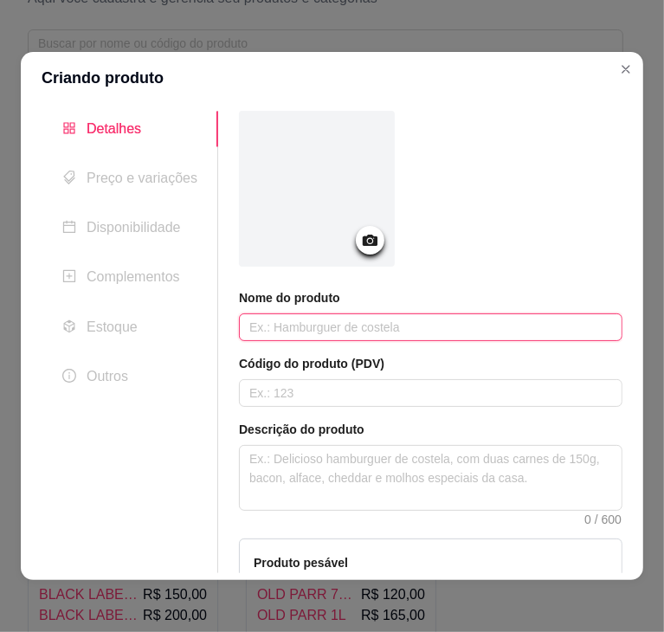
click at [417, 316] on input "text" at bounding box center [431, 328] width 384 height 28
paste input "CHIVAS 12 ANOS"
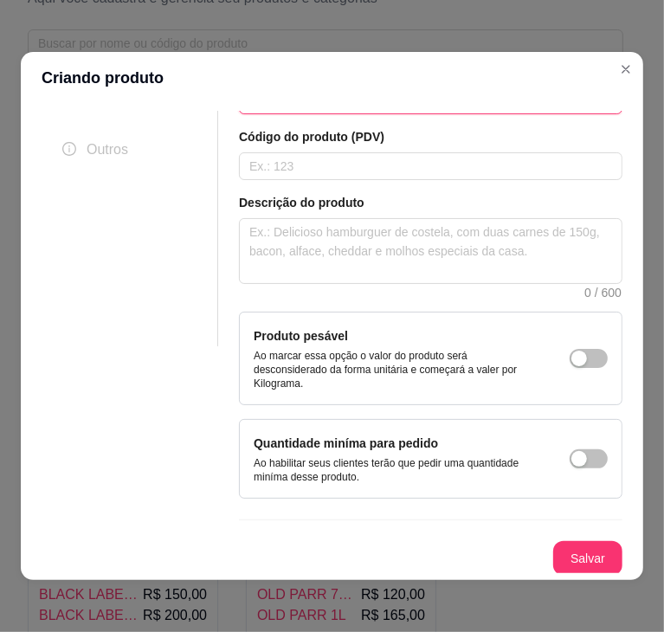
scroll to position [224, 0]
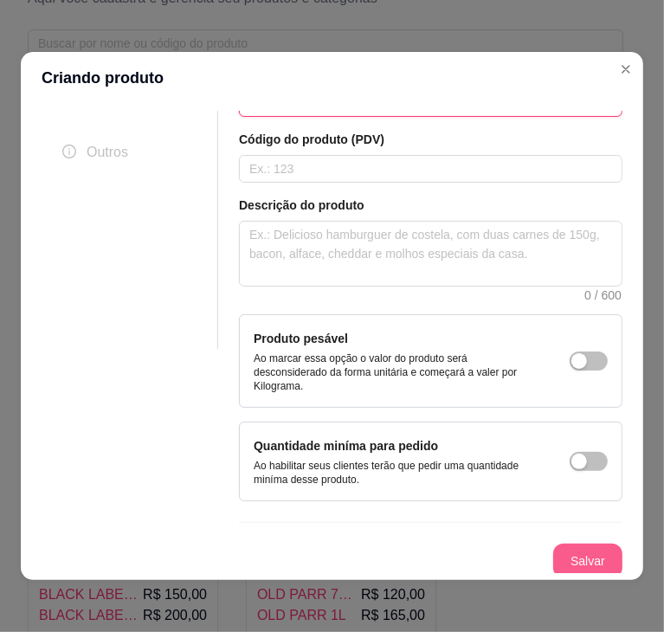
type input "CHIVAS 12 ANOS"
click at [570, 547] on button "Salvar" at bounding box center [588, 562] width 68 height 34
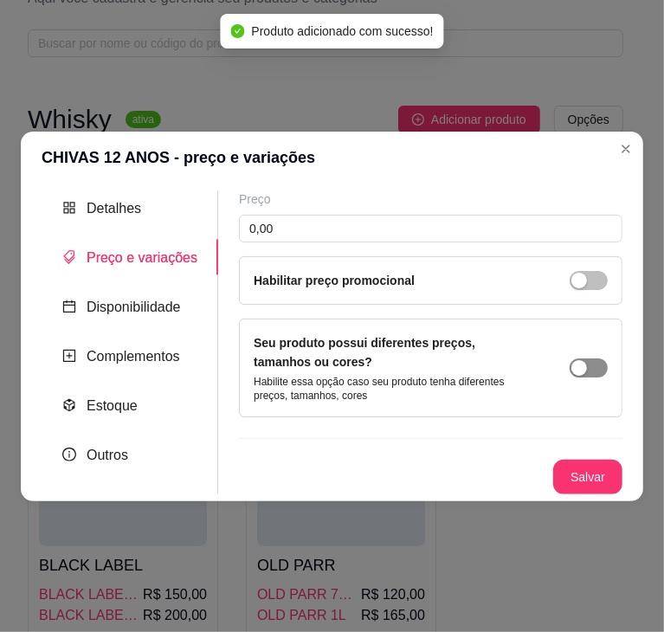
click at [594, 373] on span "button" at bounding box center [589, 368] width 38 height 19
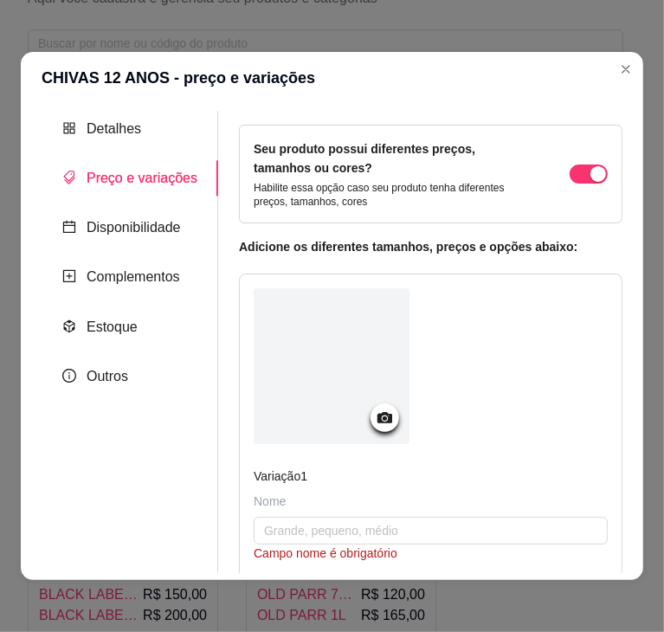
scroll to position [116, 0]
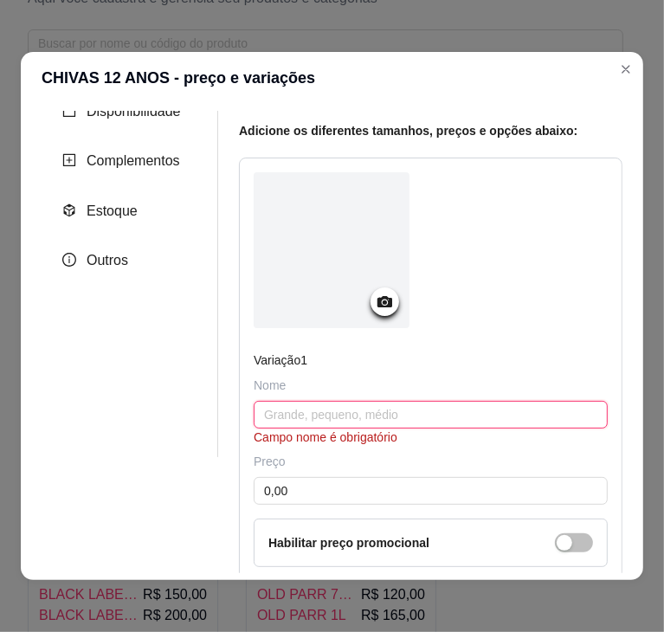
click at [472, 405] on input "text" at bounding box center [431, 415] width 354 height 28
paste input "CHIVAS 12 ANOS"
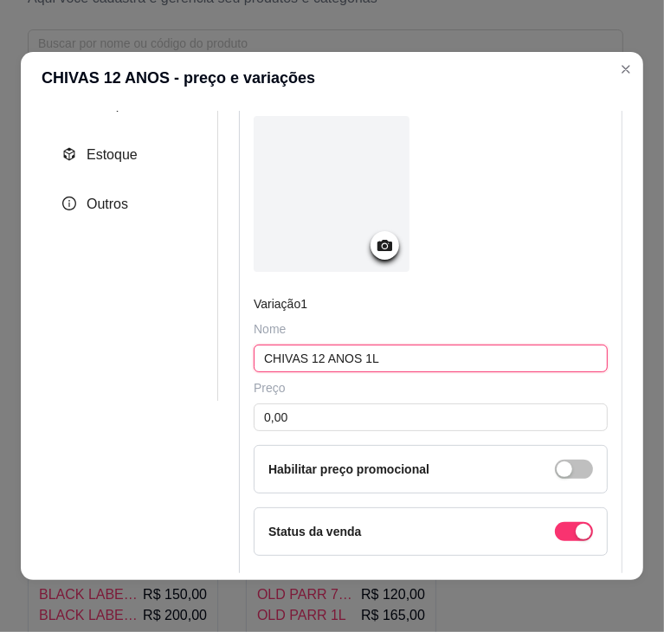
scroll to position [173, 0]
type input "CHIVAS 12 ANOS 1L"
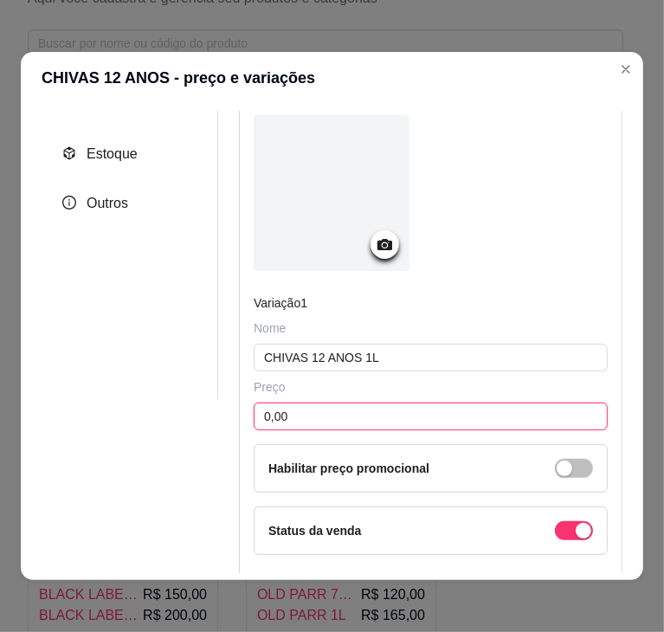
click at [403, 422] on input "0,00" at bounding box center [431, 417] width 354 height 28
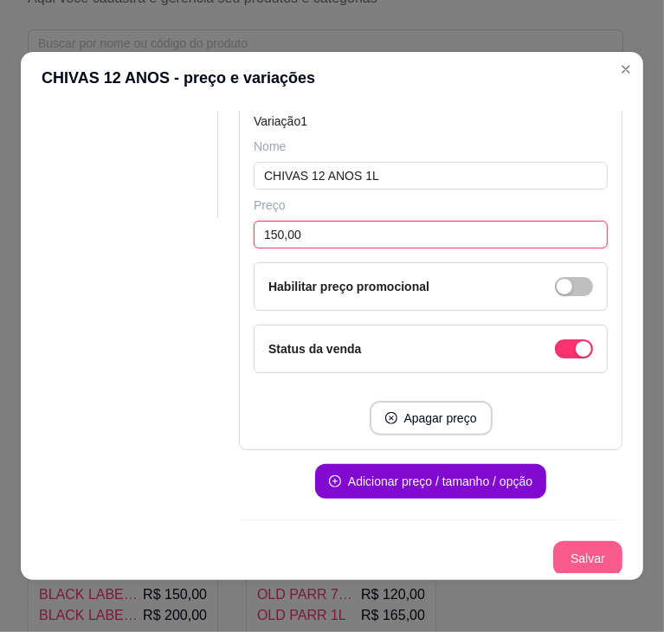
type input "150,00"
click at [565, 552] on button "Salvar" at bounding box center [587, 558] width 69 height 35
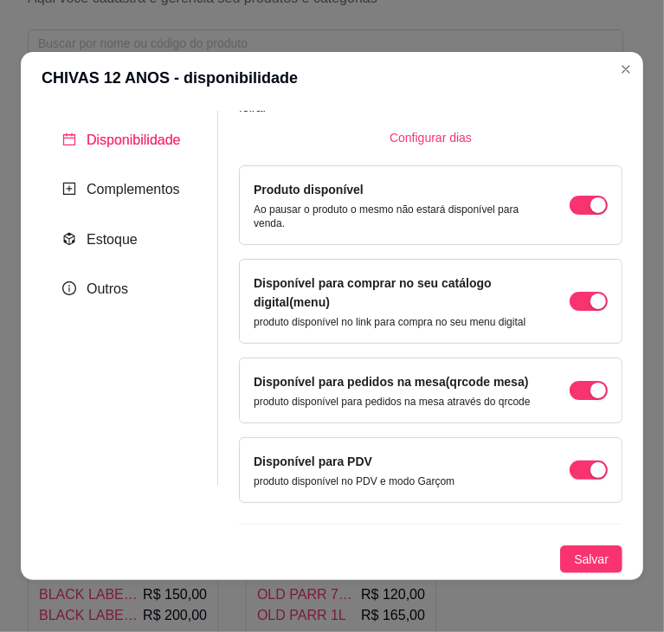
scroll to position [114, 0]
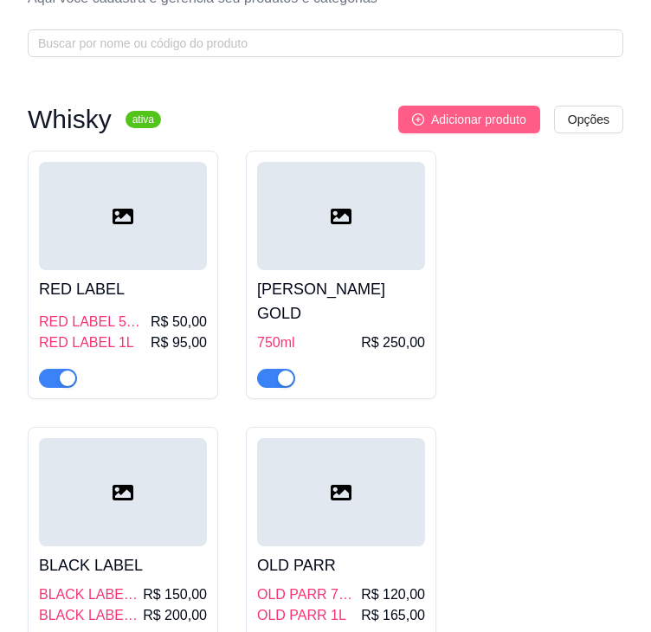
click at [461, 126] on span "Adicionar produto" at bounding box center [478, 119] width 95 height 19
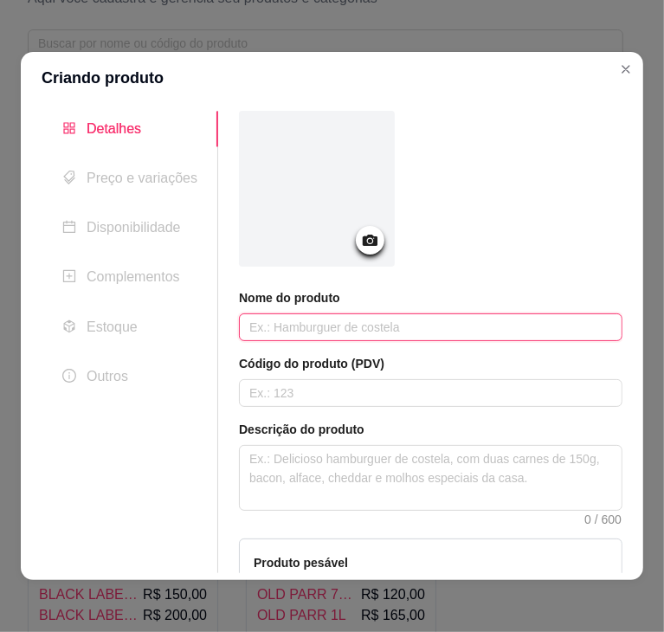
paste input "[PERSON_NAME] 12 ANOS"
click at [405, 337] on input "[PERSON_NAME] 12 ANOS" at bounding box center [431, 328] width 384 height 28
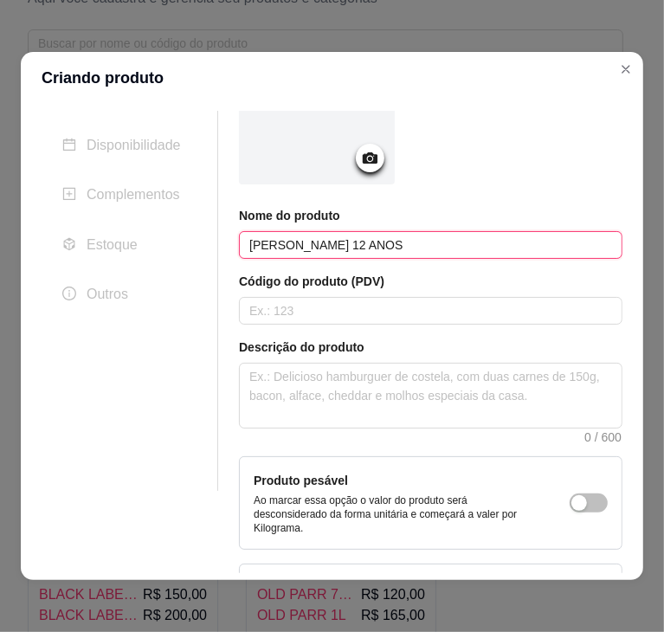
scroll to position [227, 0]
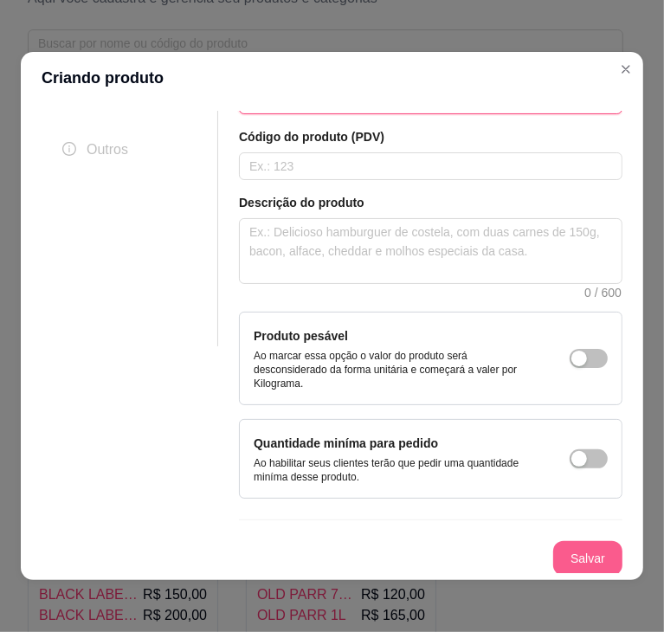
type input "[PERSON_NAME] 12 ANOS"
click at [575, 558] on button "Salvar" at bounding box center [588, 559] width 68 height 34
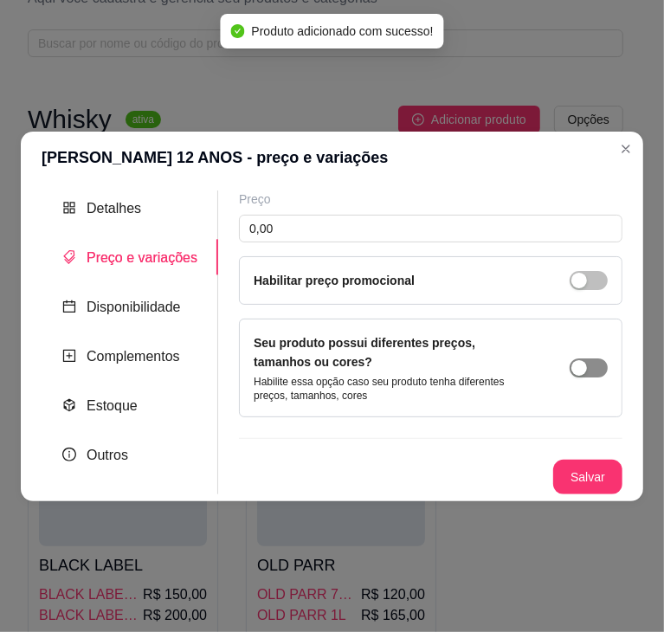
click at [583, 371] on div "button" at bounding box center [580, 368] width 16 height 16
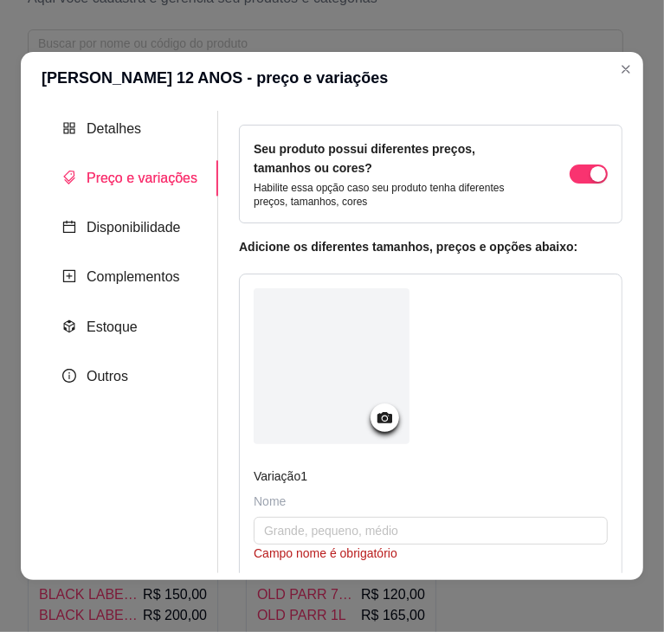
click at [308, 501] on div "Nome" at bounding box center [431, 501] width 354 height 17
click at [310, 521] on input "text" at bounding box center [431, 531] width 354 height 28
paste input "[PERSON_NAME] 12 ANOS"
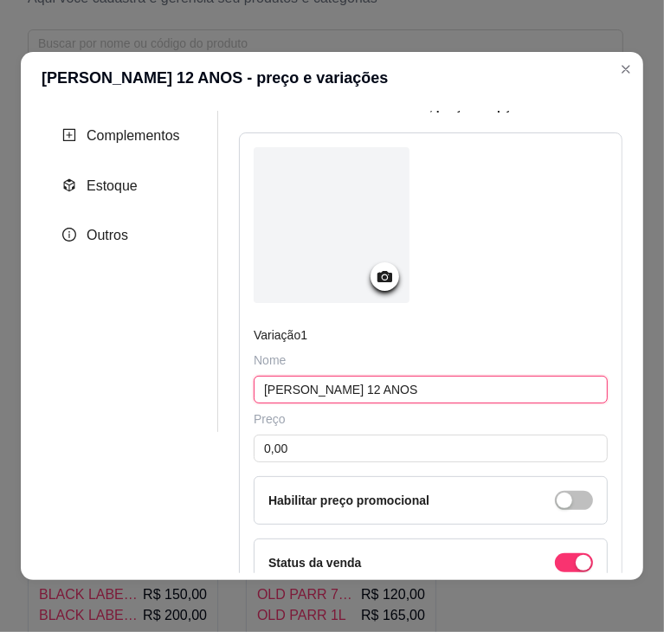
scroll to position [144, 0]
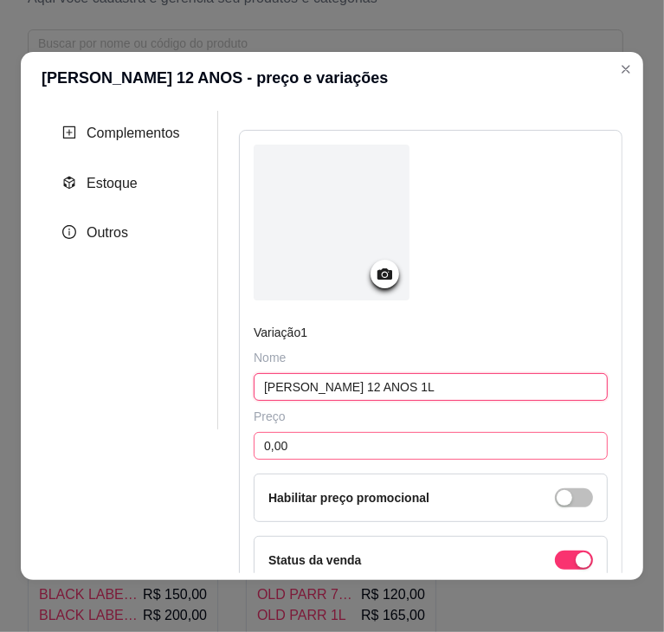
type input "[PERSON_NAME] 12 ANOS 1L"
click at [376, 437] on input "0,00" at bounding box center [431, 446] width 354 height 28
type input "180,00"
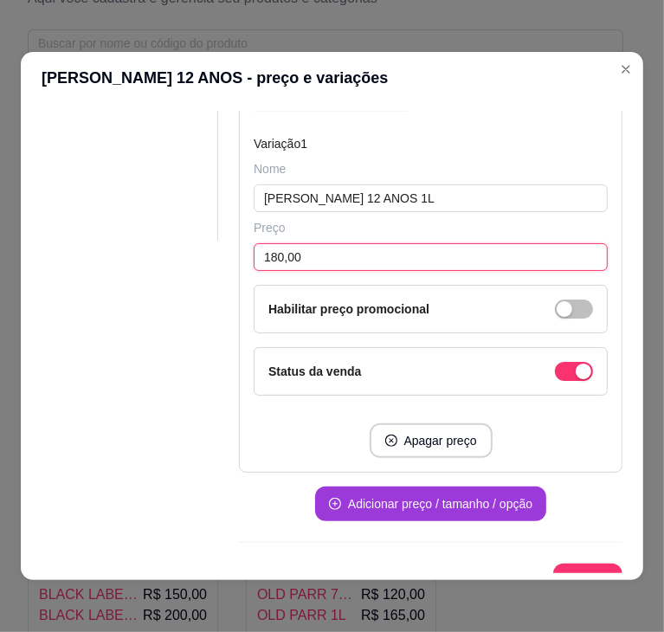
scroll to position [355, 0]
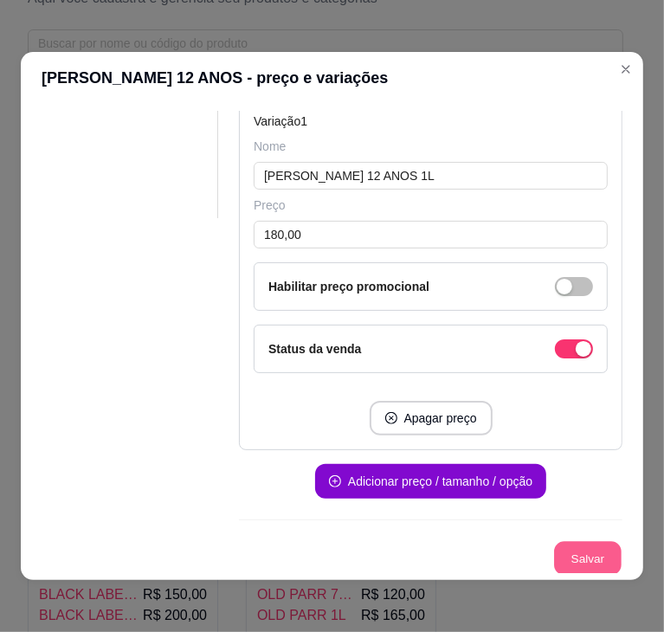
click at [568, 553] on button "Salvar" at bounding box center [588, 559] width 68 height 34
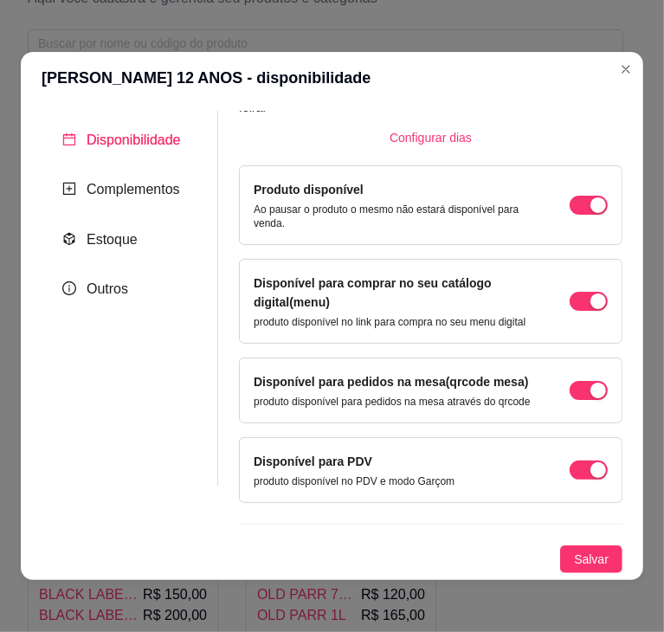
scroll to position [114, 0]
click at [357, 203] on p "Ao pausar o produto o mesmo não estará disponível para venda." at bounding box center [394, 217] width 281 height 28
click at [574, 555] on span "Salvar" at bounding box center [591, 559] width 35 height 19
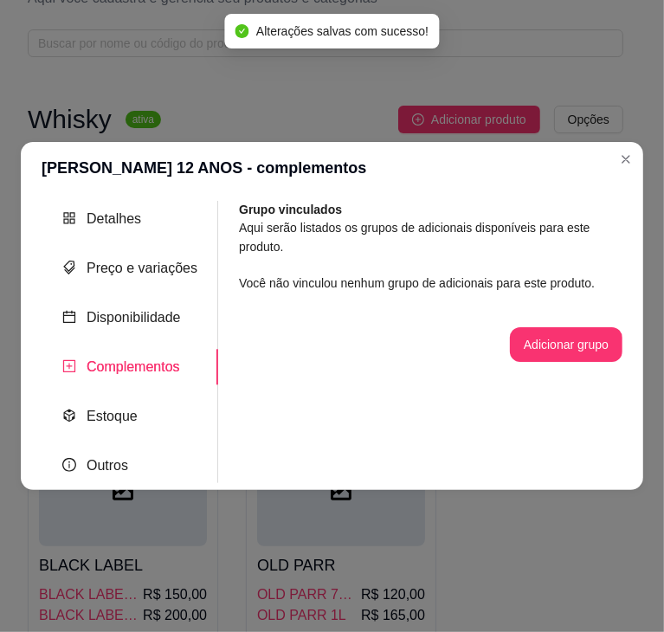
scroll to position [0, 0]
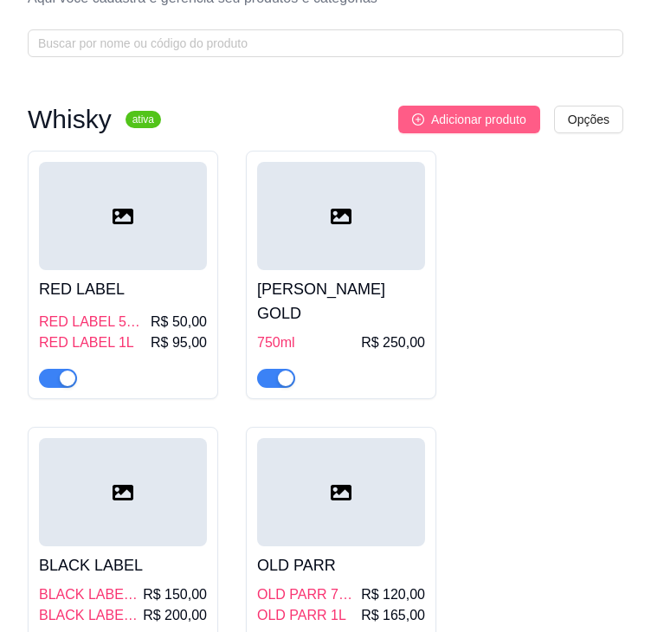
click at [462, 121] on span "Adicionar produto" at bounding box center [478, 119] width 95 height 19
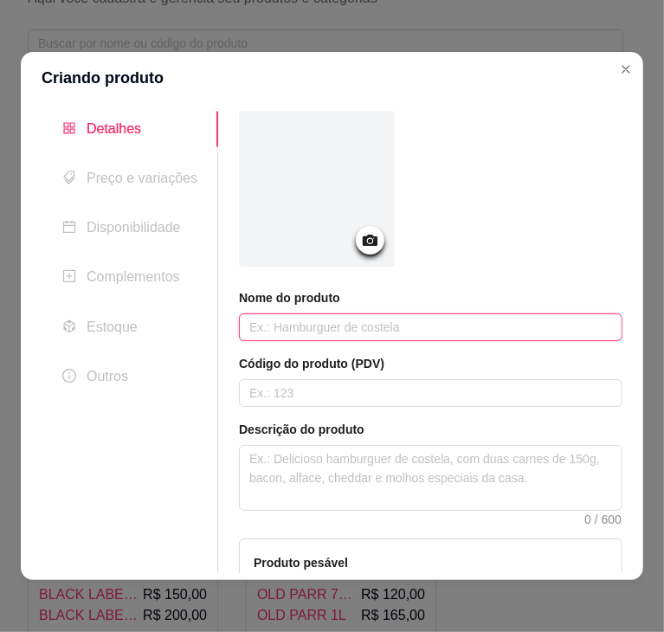
paste input "BALLANTINE’S"
click at [378, 331] on input "BALLANTINE’S" at bounding box center [431, 328] width 384 height 28
type input "BALLANTINE’S 1L"
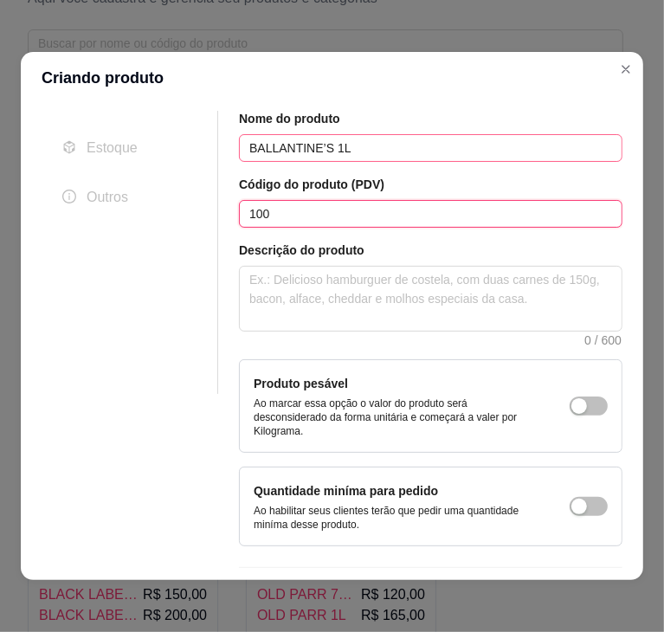
scroll to position [227, 0]
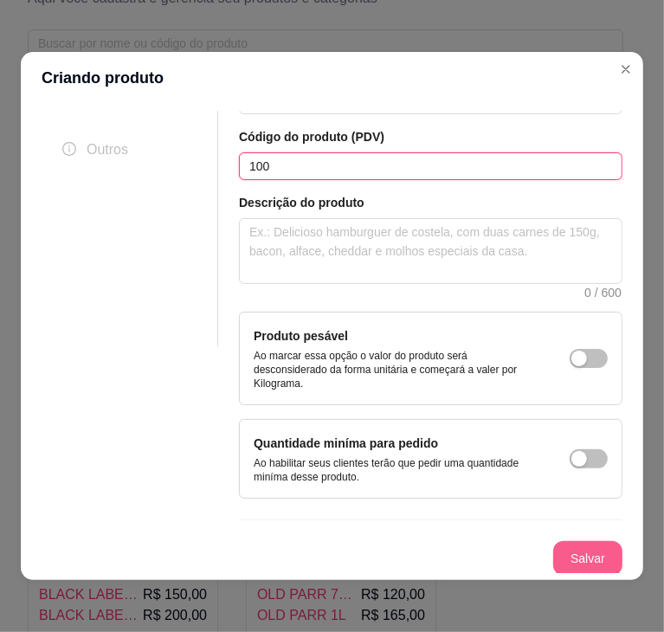
type input "100"
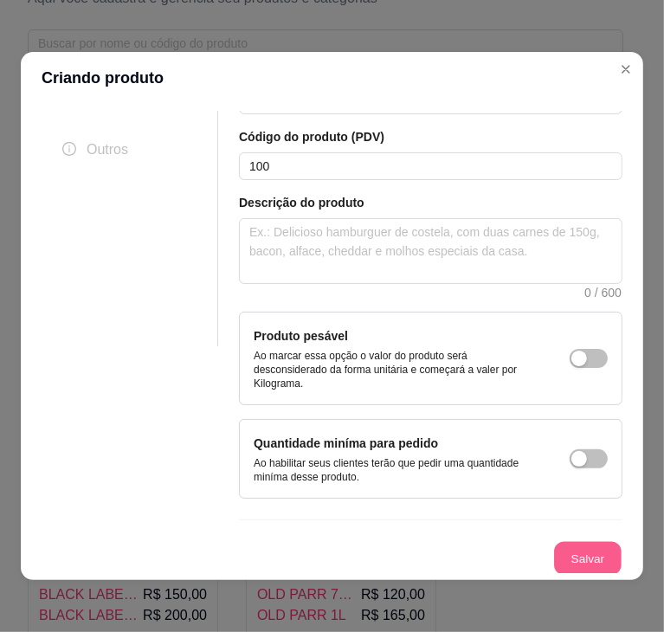
click at [565, 561] on button "Salvar" at bounding box center [588, 559] width 68 height 34
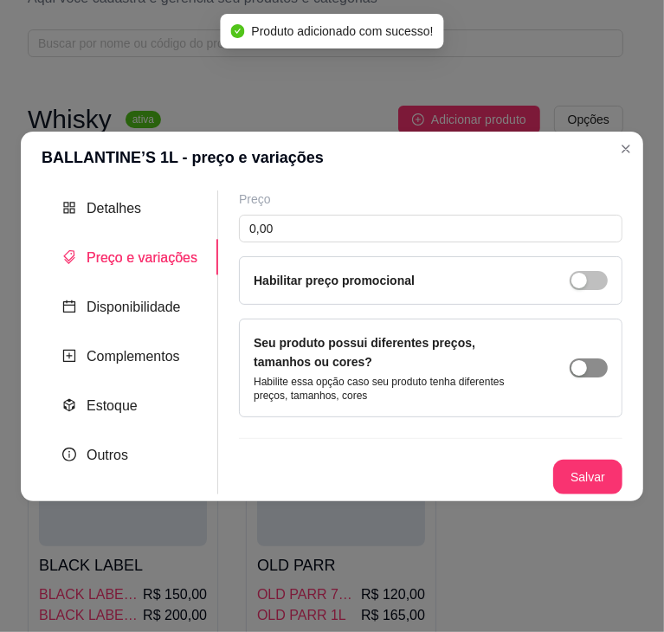
click at [585, 368] on div "button" at bounding box center [580, 368] width 16 height 16
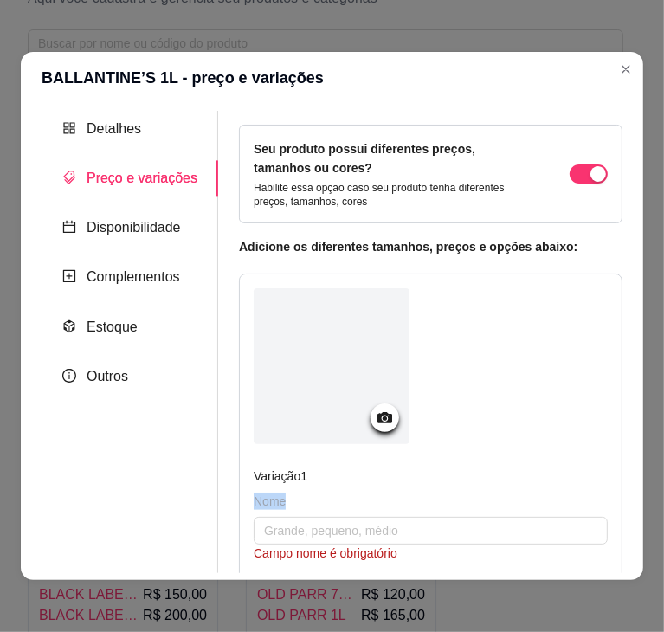
drag, startPoint x: 327, startPoint y: 513, endPoint x: 328, endPoint y: 496, distance: 16.5
click at [328, 496] on div "Nome Campo nome é obrigatório" at bounding box center [431, 527] width 354 height 69
click at [317, 528] on input "text" at bounding box center [431, 531] width 354 height 28
paste input "BALLANTINE’S"
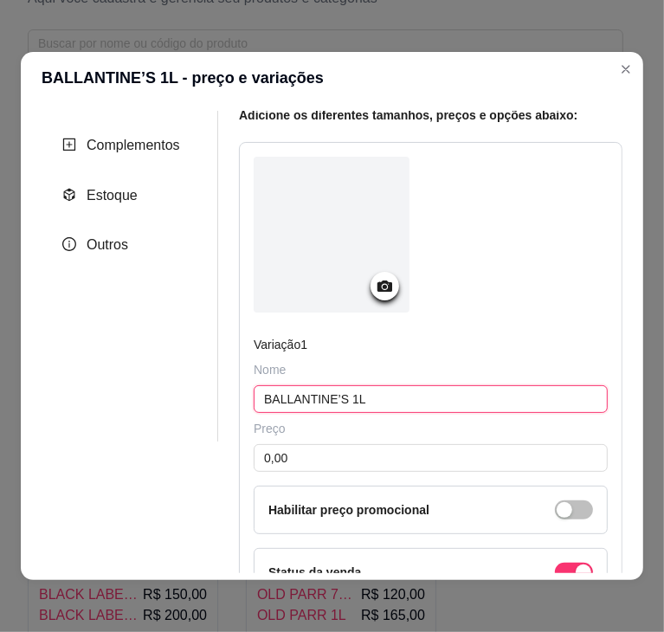
scroll to position [355, 0]
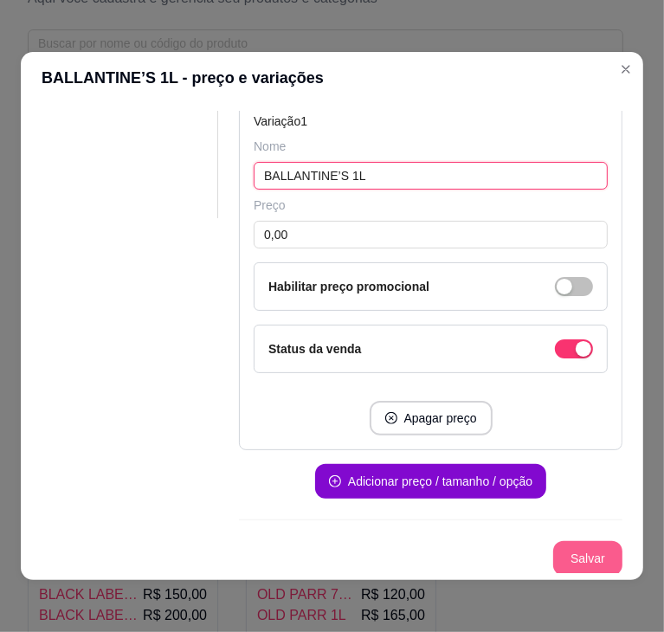
type input "BALLANTINE’S 1L"
click at [578, 546] on button "Salvar" at bounding box center [587, 558] width 69 height 35
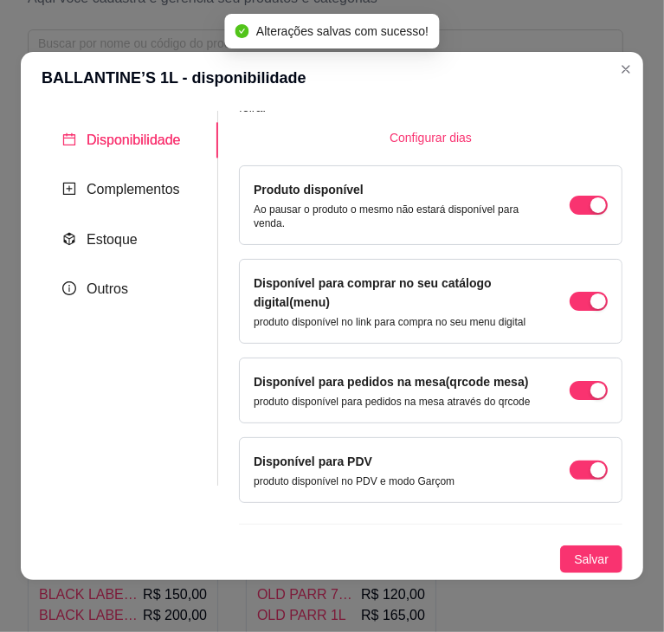
scroll to position [114, 0]
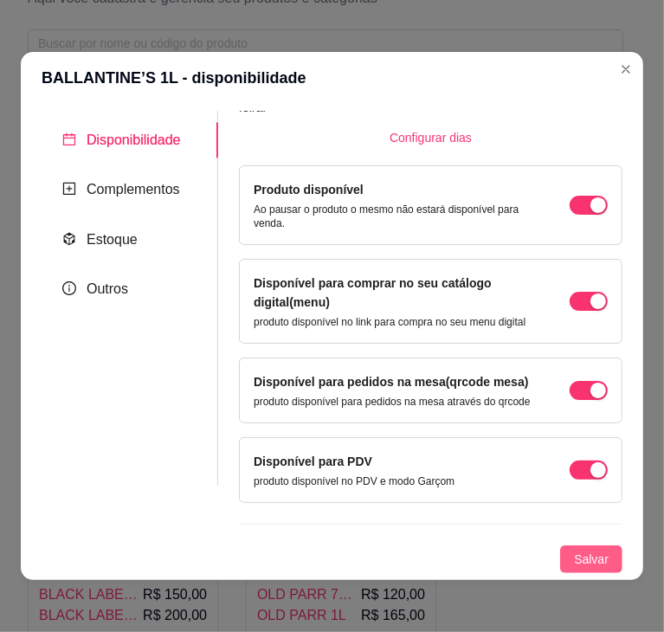
click at [574, 561] on span "Salvar" at bounding box center [591, 559] width 35 height 19
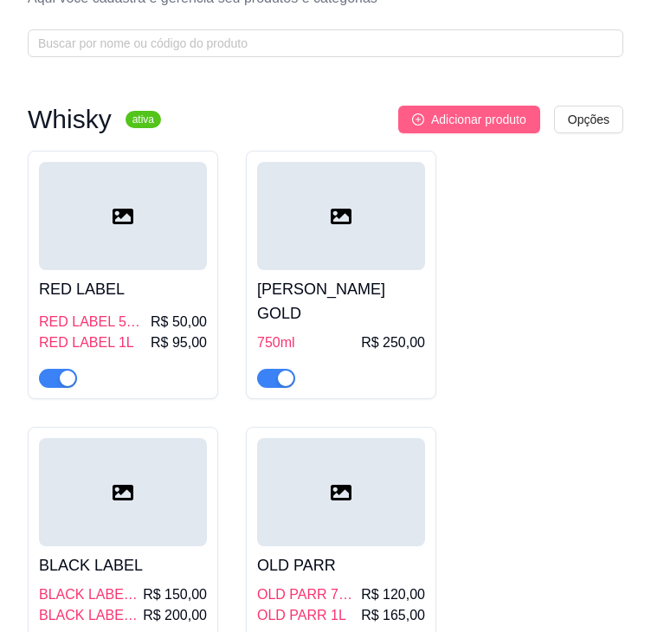
click at [478, 119] on span "Adicionar produto" at bounding box center [478, 119] width 95 height 19
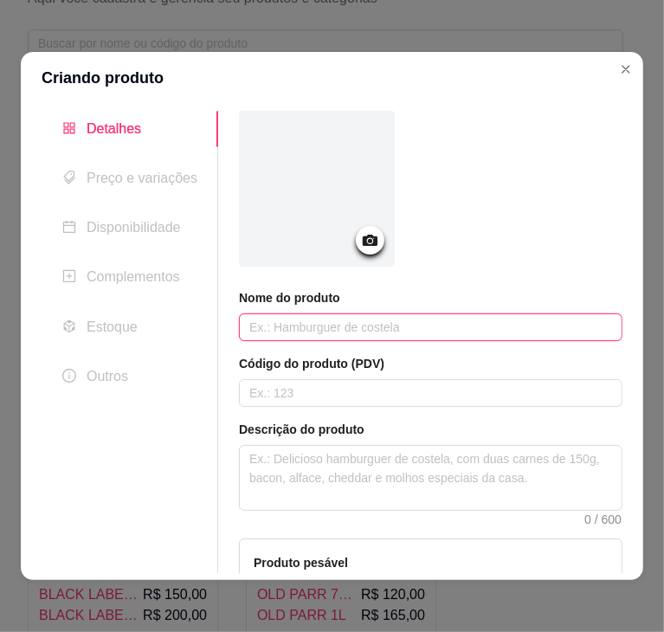
click at [312, 320] on input "text" at bounding box center [431, 328] width 384 height 28
paste input "[PERSON_NAME]"
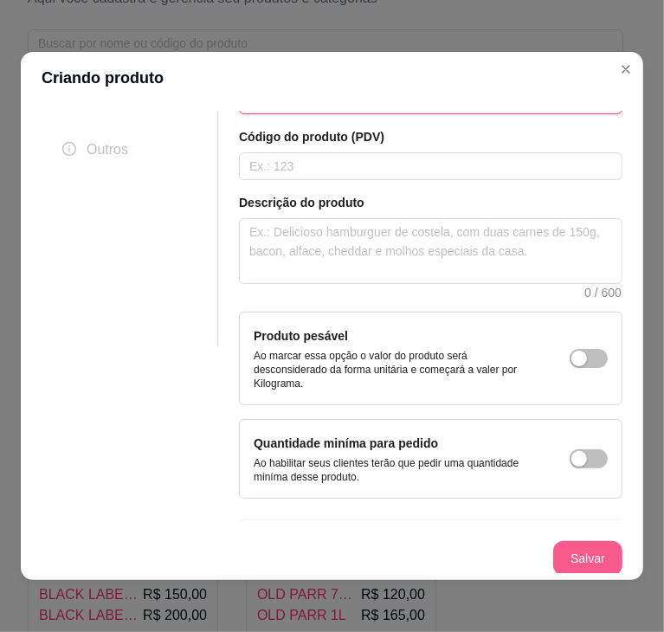
type input "[PERSON_NAME] 1L"
click at [568, 542] on button "Salvar" at bounding box center [588, 559] width 68 height 34
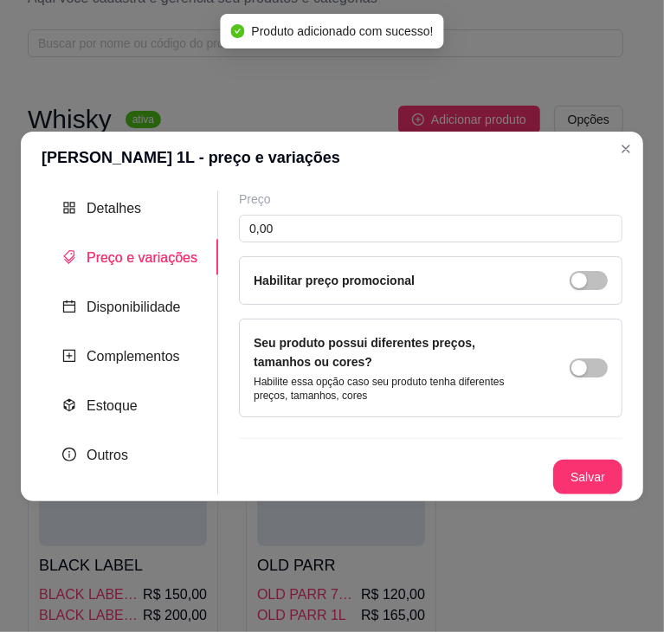
scroll to position [0, 0]
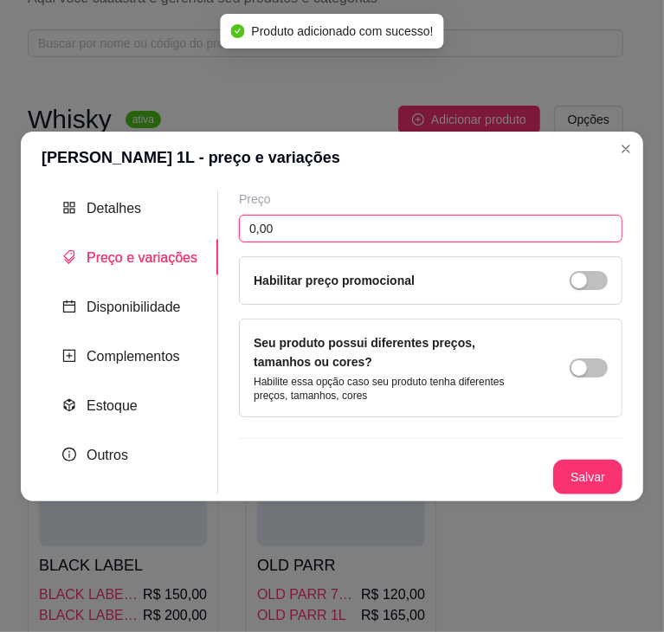
click at [305, 229] on input "0,00" at bounding box center [431, 229] width 384 height 28
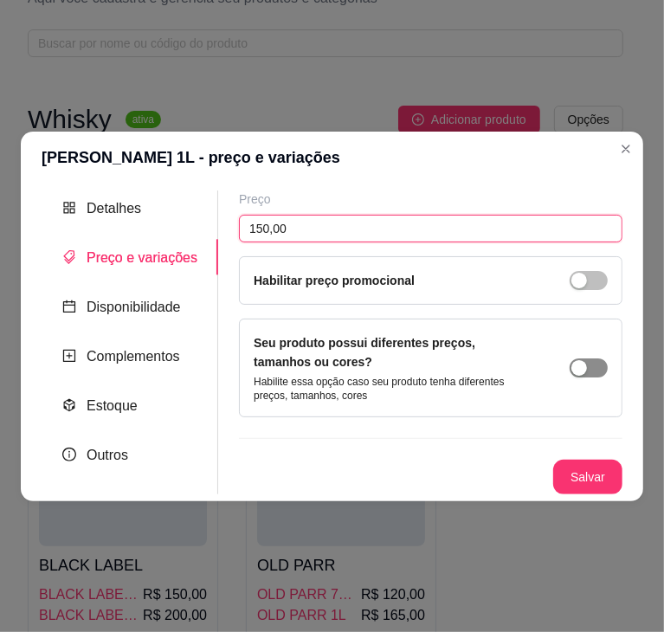
type input "150,00"
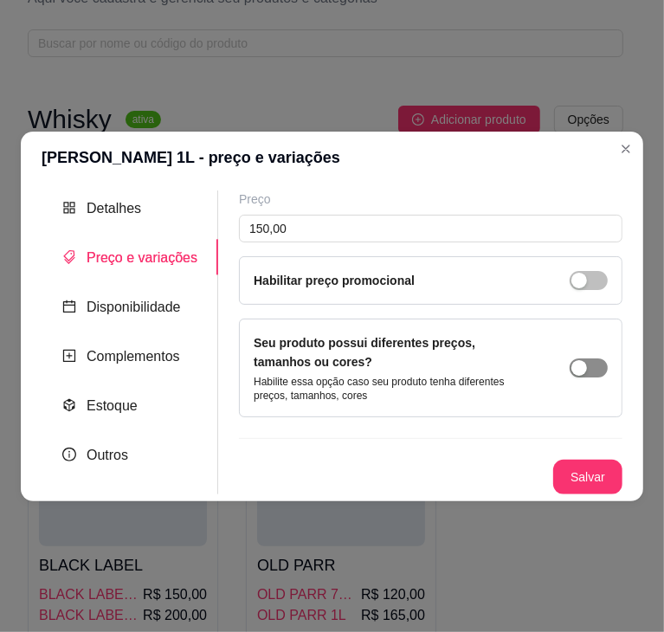
click at [594, 362] on span "button" at bounding box center [589, 368] width 38 height 19
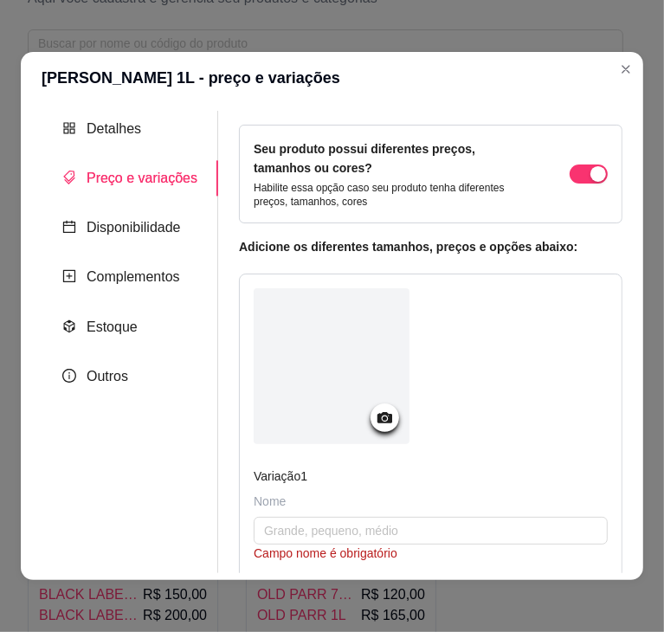
click at [323, 497] on div "Nome" at bounding box center [431, 501] width 354 height 17
click at [319, 499] on div "Nome" at bounding box center [431, 501] width 354 height 17
click at [308, 529] on input "text" at bounding box center [431, 531] width 354 height 28
paste input "[PERSON_NAME]"
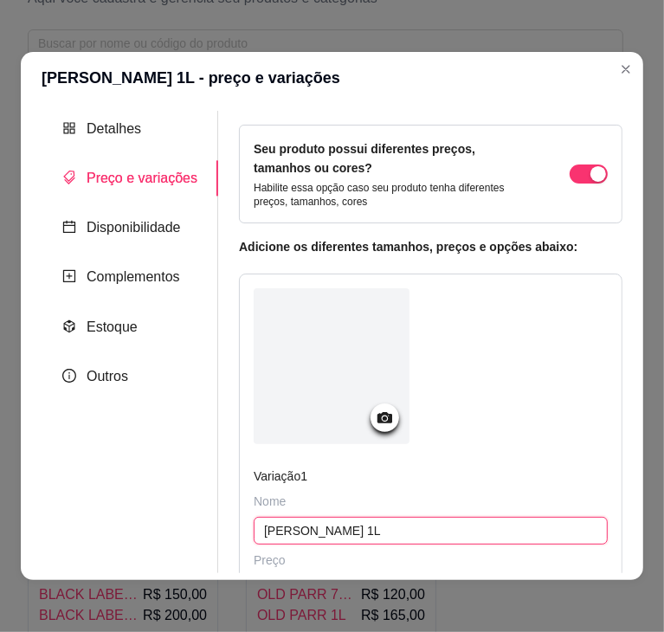
scroll to position [230, 0]
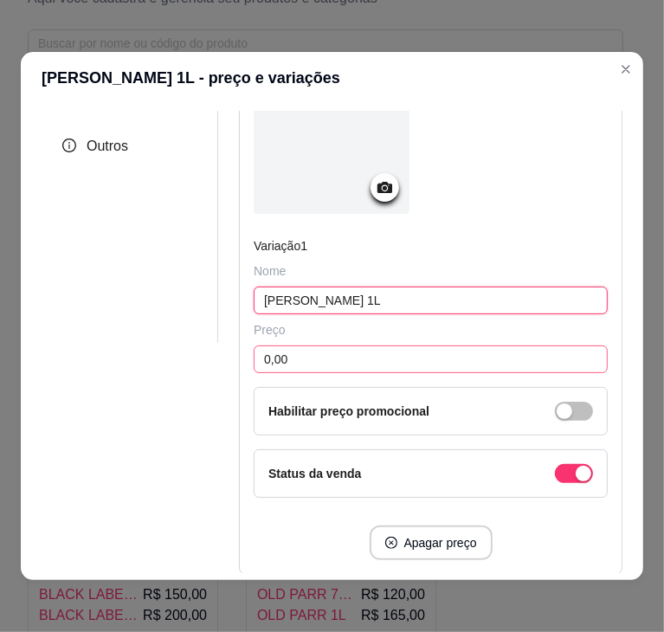
type input "[PERSON_NAME] 1L"
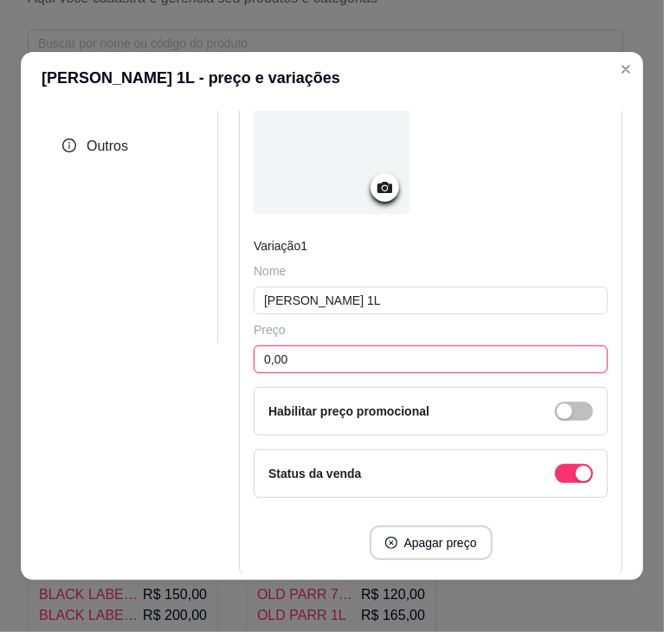
click at [305, 350] on input "0,00" at bounding box center [431, 360] width 354 height 28
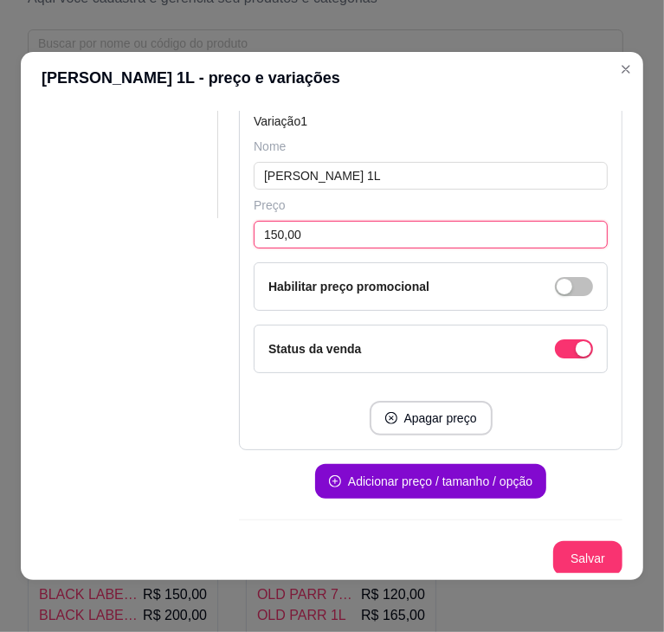
type input "150,00"
click at [503, 533] on div "Seu produto possui diferentes preços, tamanhos ou cores? Habilite essa opção ca…" at bounding box center [431, 173] width 384 height 806
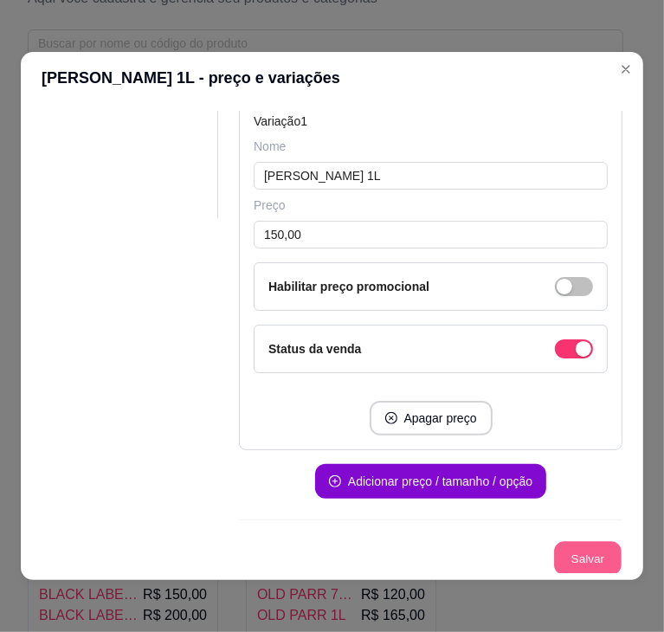
click at [555, 557] on button "Salvar" at bounding box center [588, 559] width 68 height 34
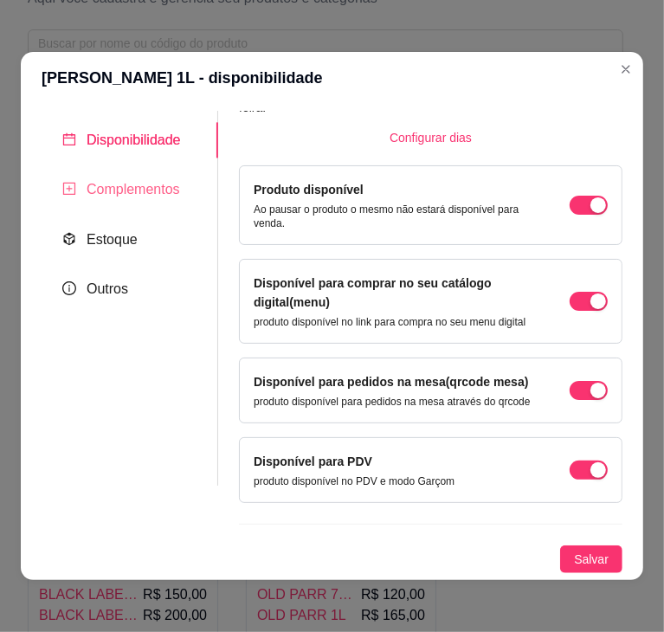
scroll to position [0, 0]
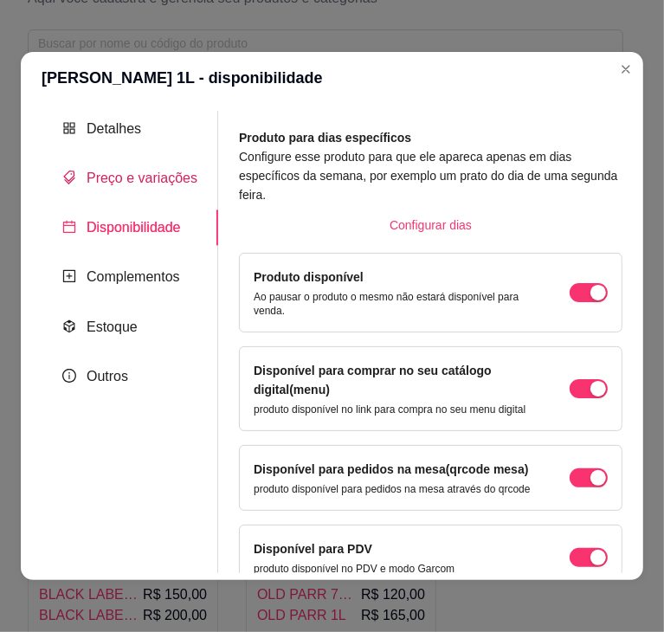
click at [146, 188] on div "Preço e variações" at bounding box center [129, 178] width 135 height 22
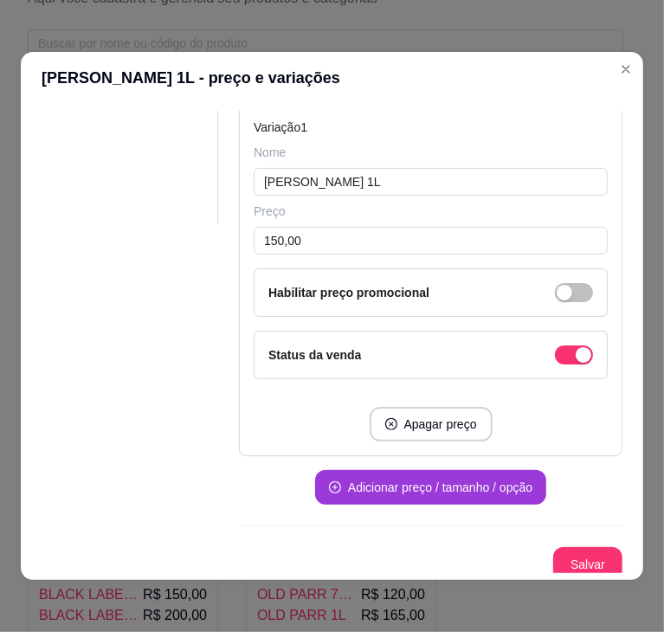
scroll to position [348, 0]
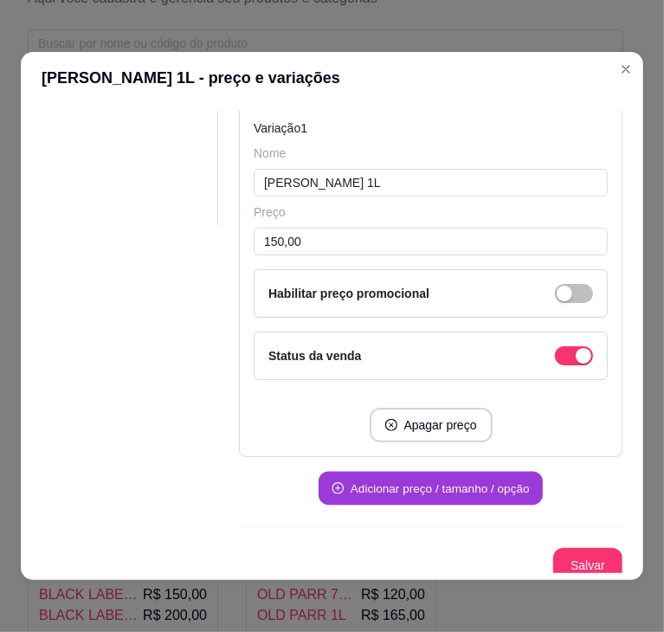
click at [429, 482] on button "Adicionar preço / tamanho / opção" at bounding box center [431, 489] width 224 height 34
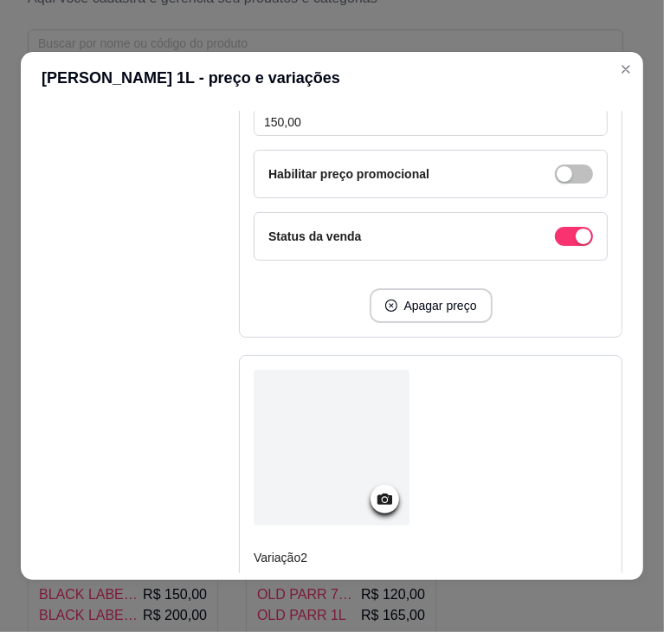
scroll to position [644, 0]
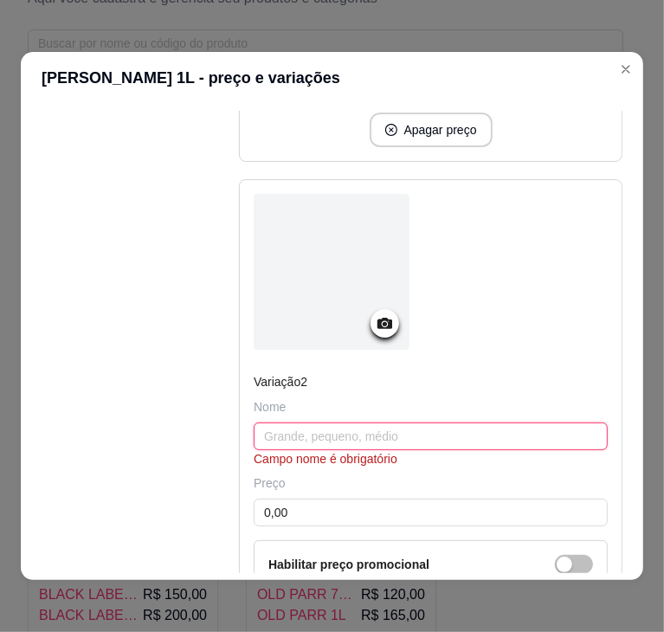
click at [318, 439] on input "text" at bounding box center [431, 437] width 354 height 28
paste input "[PERSON_NAME] FIRE 1 L"
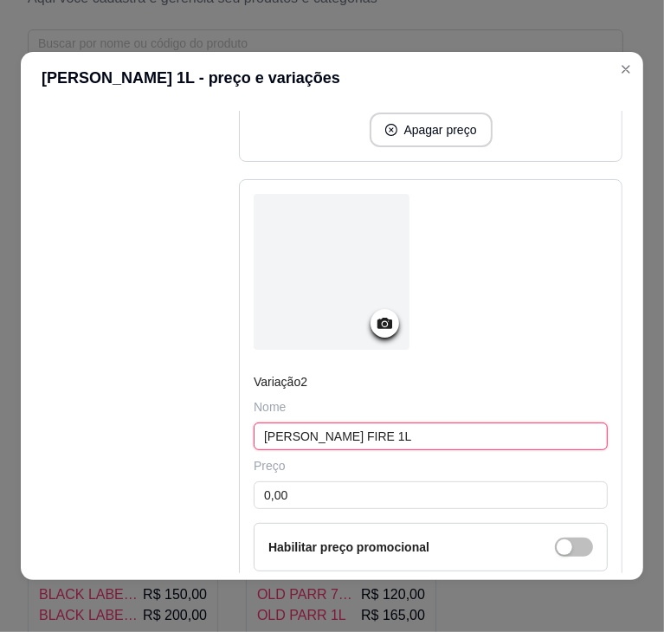
scroll to position [709, 0]
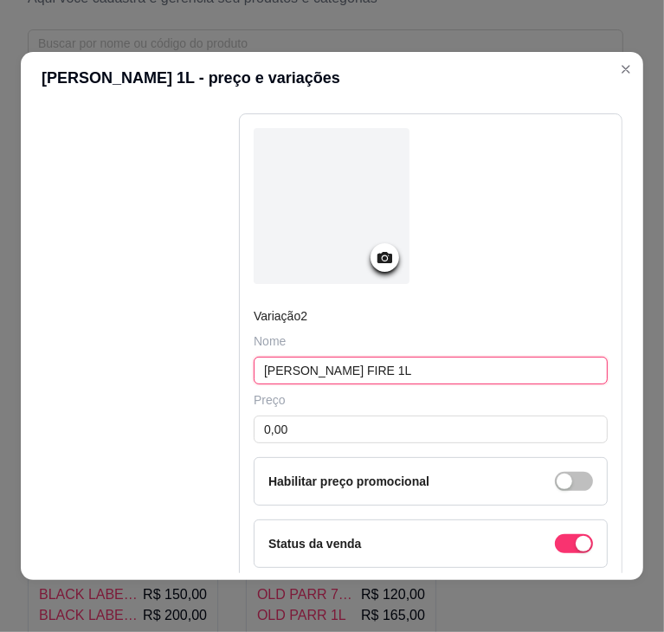
type input "[PERSON_NAME] FIRE 1L"
click at [318, 439] on div "Preço 0,00 Habilitar preço promocional" at bounding box center [431, 448] width 354 height 114
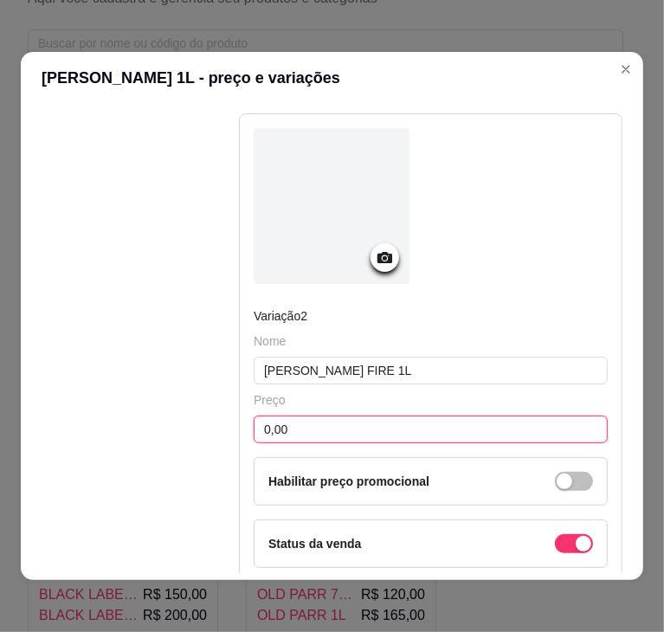
click at [338, 416] on input "0,00" at bounding box center [431, 430] width 354 height 28
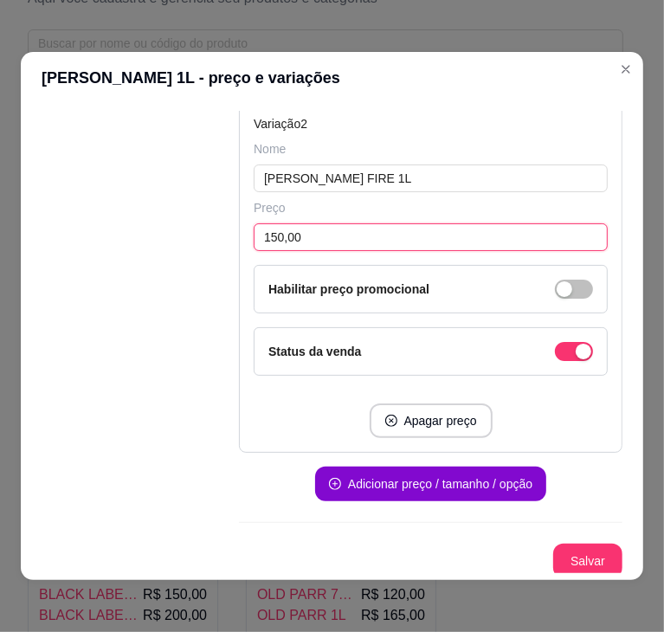
type input "150,00"
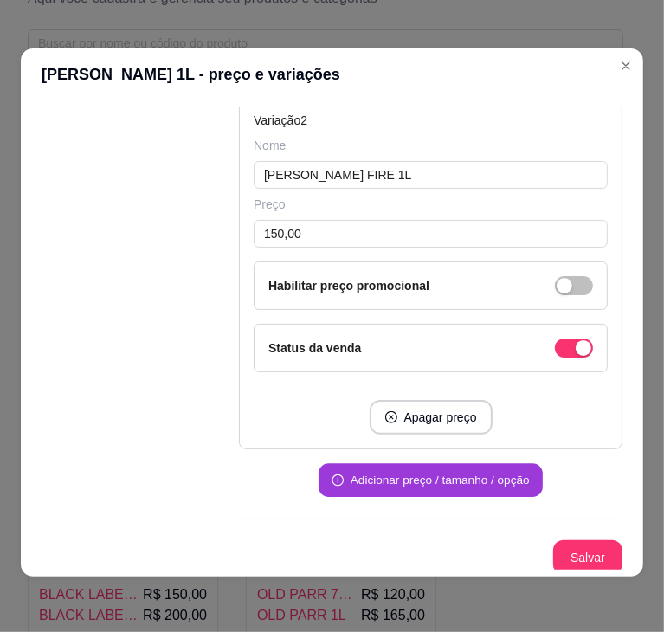
click at [392, 474] on button "Adicionar preço / tamanho / opção" at bounding box center [431, 481] width 224 height 34
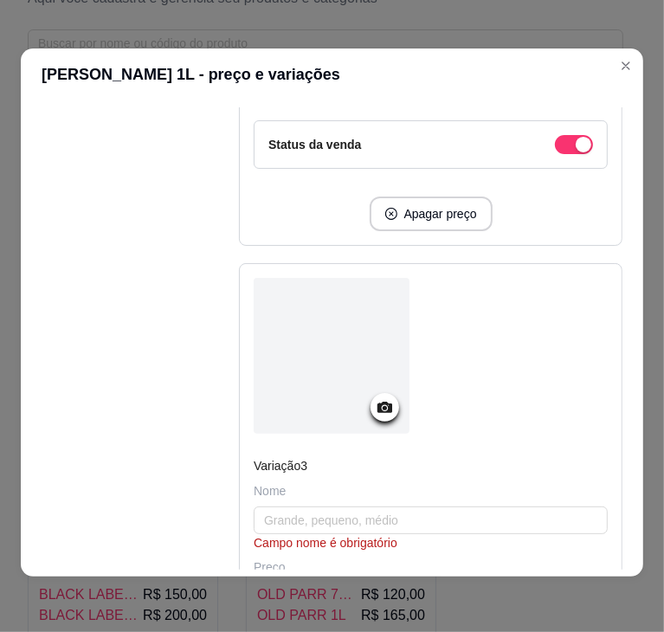
scroll to position [1138, 0]
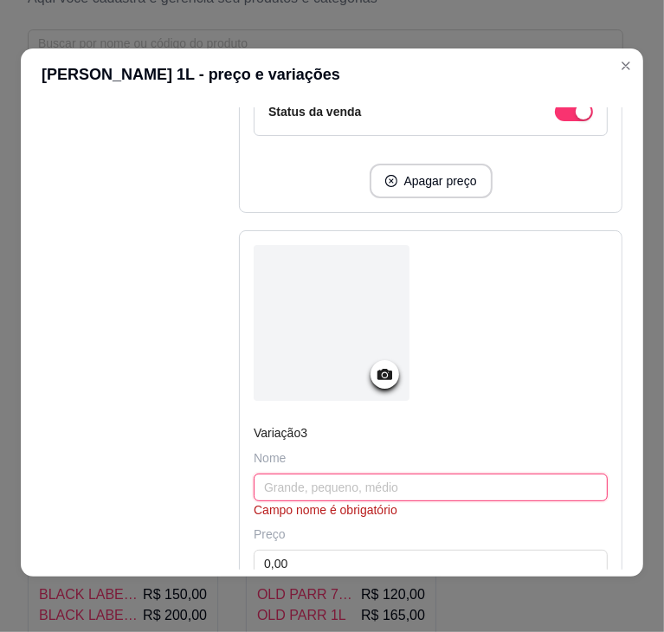
click at [298, 484] on input "text" at bounding box center [431, 488] width 354 height 28
paste input "[PERSON_NAME] HONEY 1"
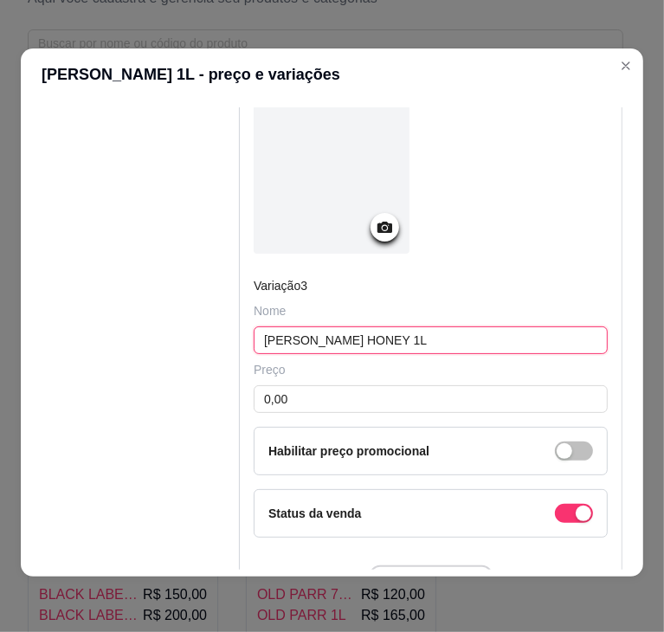
scroll to position [1287, 0]
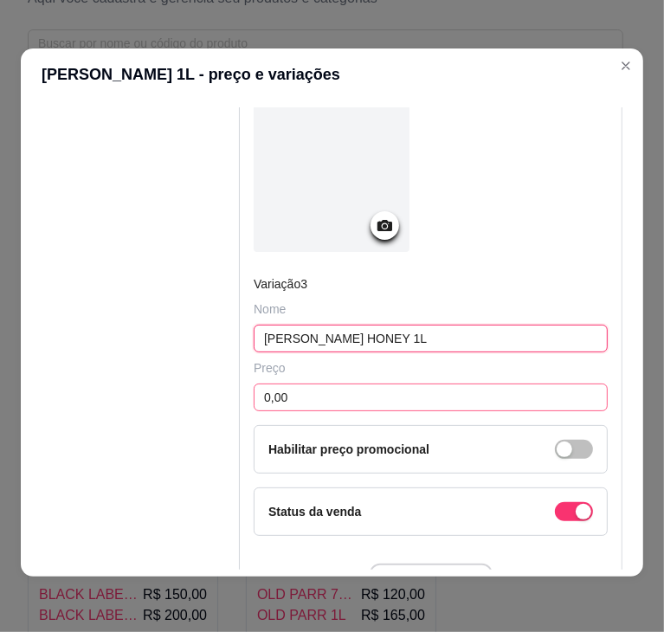
type input "[PERSON_NAME] HONEY 1L"
click at [329, 387] on input "0,00" at bounding box center [431, 398] width 354 height 28
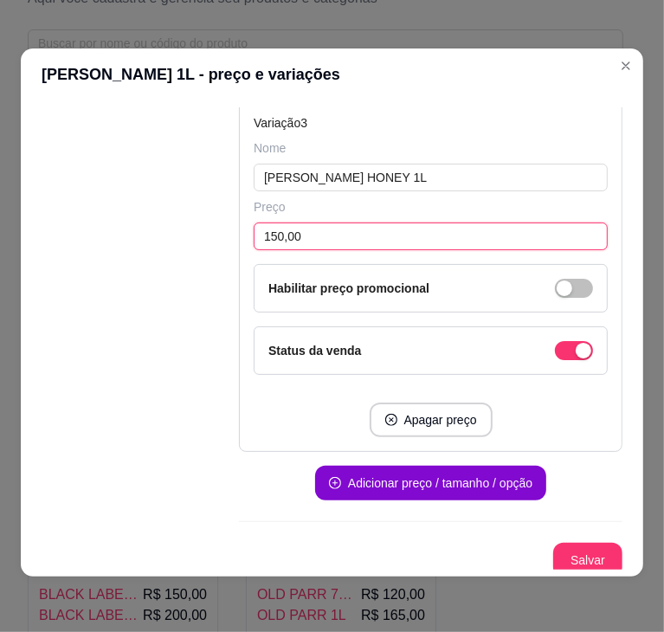
type input "150,00"
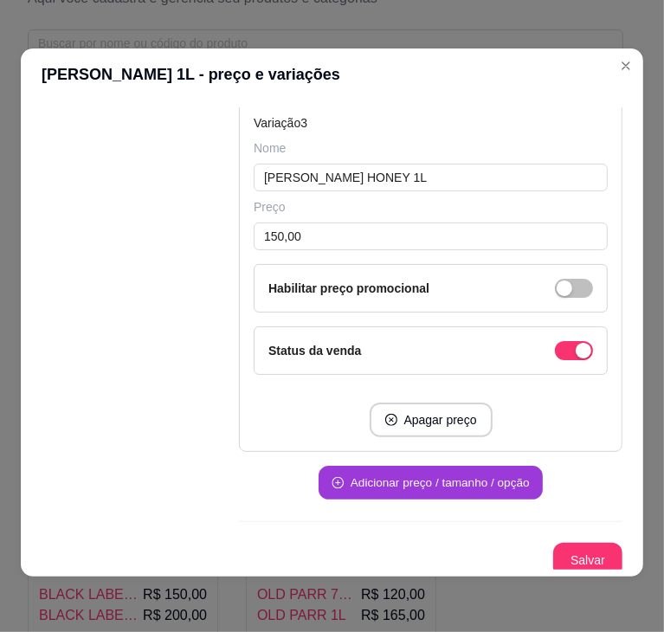
click at [428, 482] on button "Adicionar preço / tamanho / opção" at bounding box center [431, 484] width 224 height 34
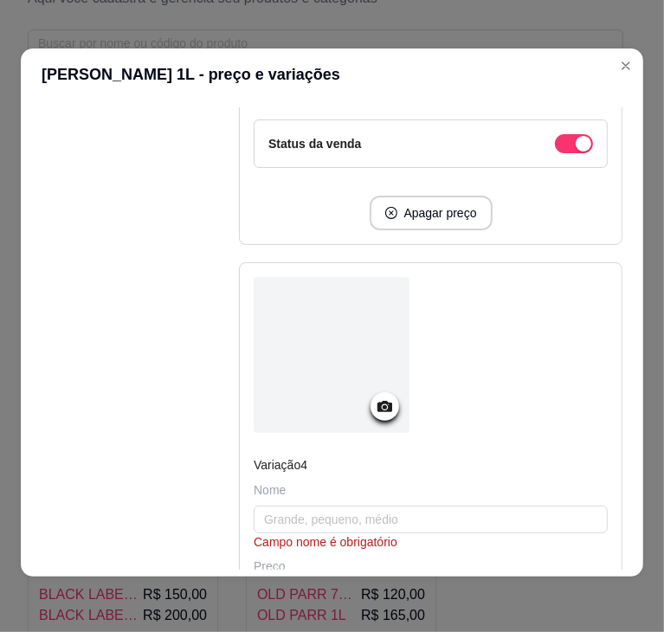
scroll to position [1656, 0]
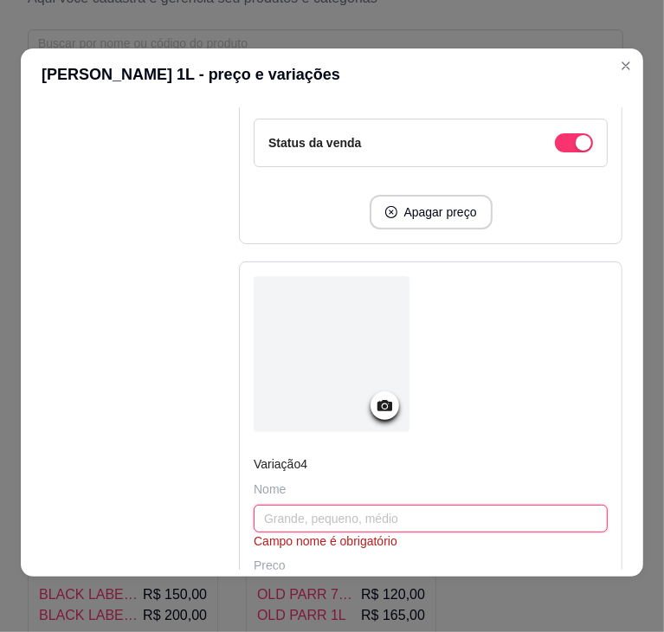
click at [333, 507] on input "text" at bounding box center [431, 519] width 354 height 28
paste input "[PERSON_NAME] APPLE 1 L 150,00"
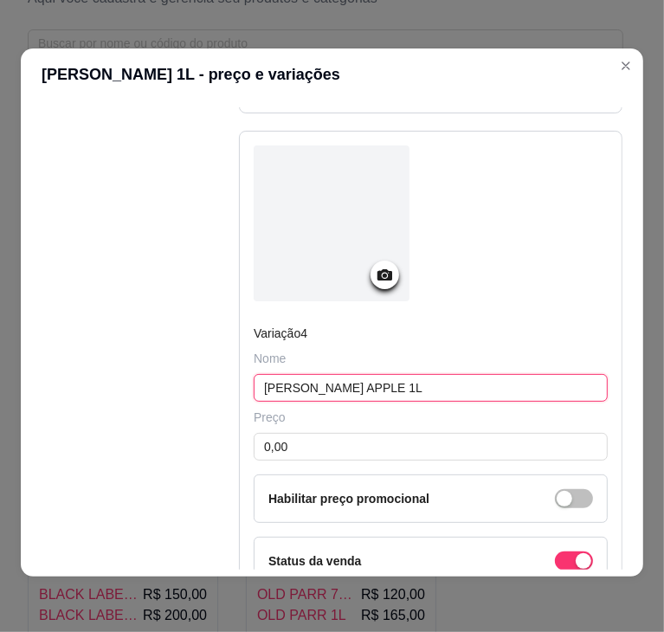
scroll to position [1813, 0]
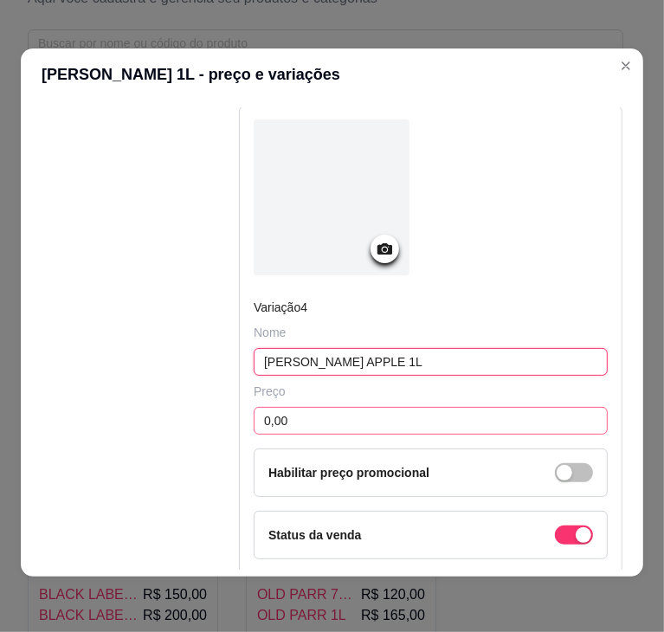
type input "[PERSON_NAME] APPLE 1L"
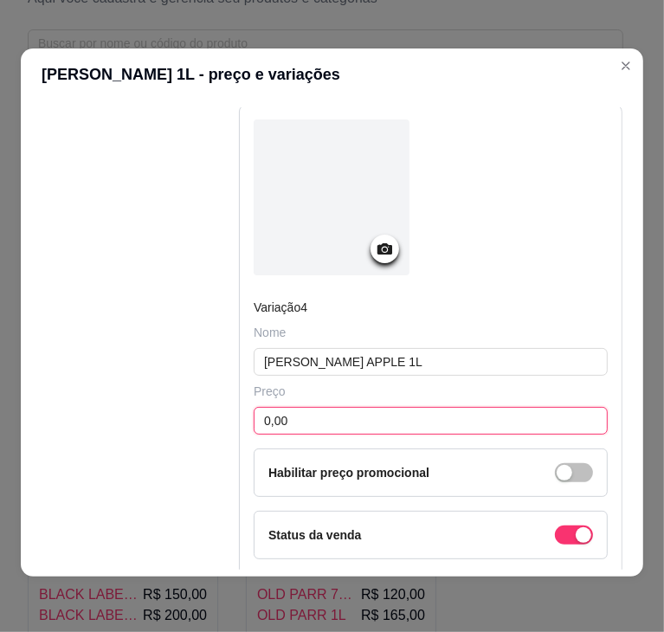
click at [314, 407] on input "0,00" at bounding box center [431, 421] width 354 height 28
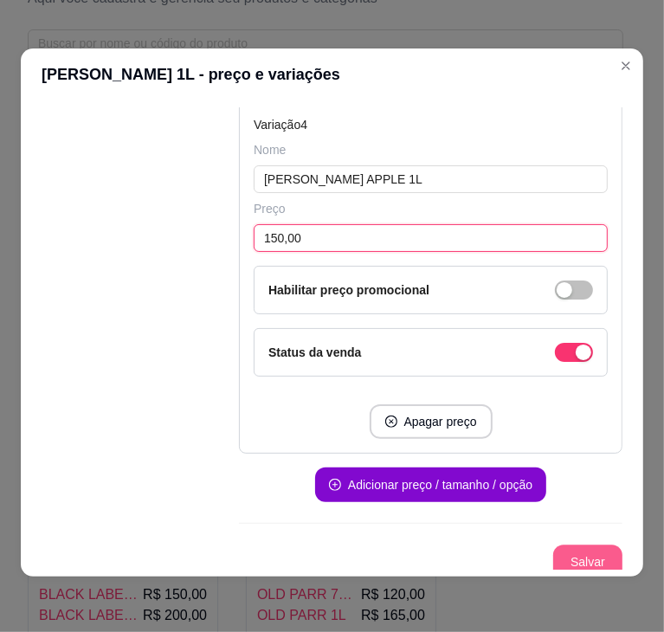
type input "150,00"
click at [575, 559] on button "Salvar" at bounding box center [588, 563] width 68 height 34
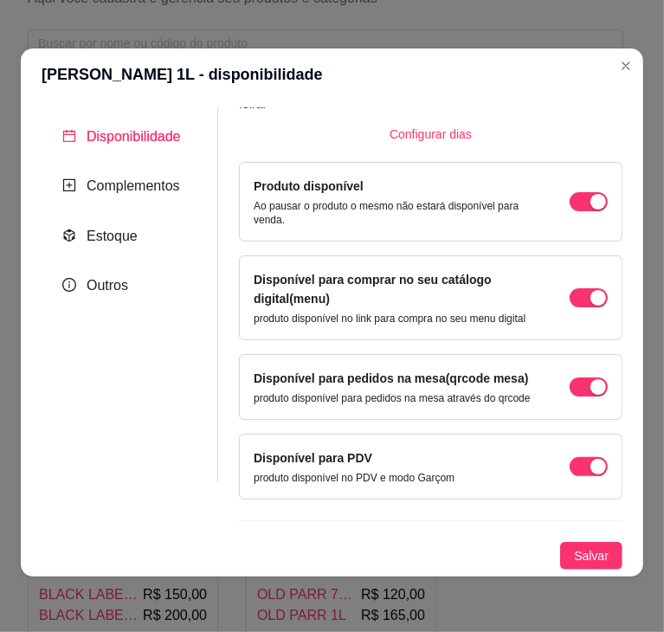
scroll to position [114, 0]
click at [575, 559] on span "Salvar" at bounding box center [591, 556] width 35 height 19
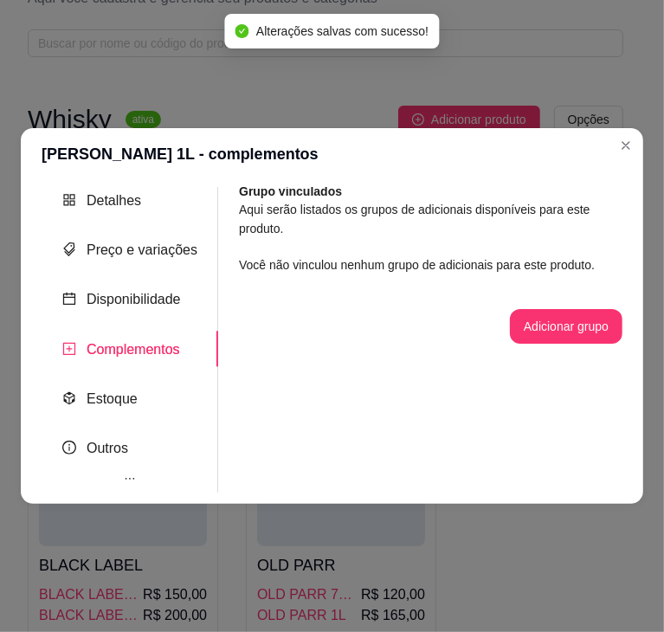
scroll to position [0, 0]
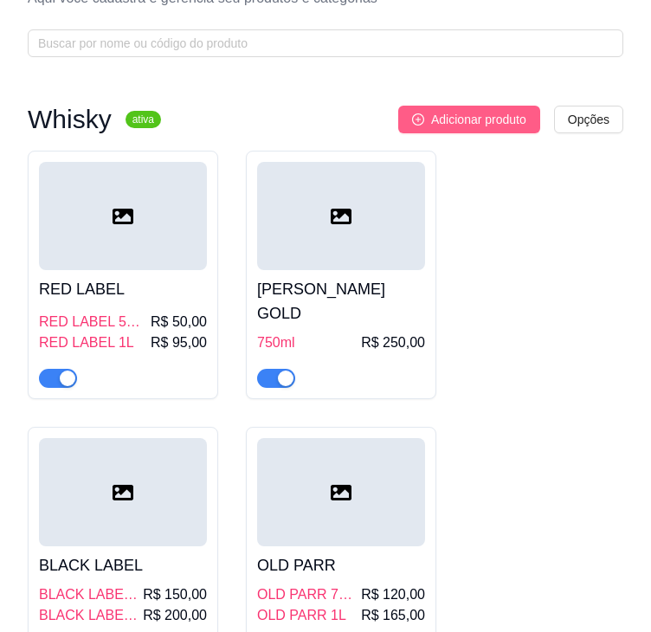
click at [438, 115] on span "Adicionar produto" at bounding box center [478, 119] width 95 height 19
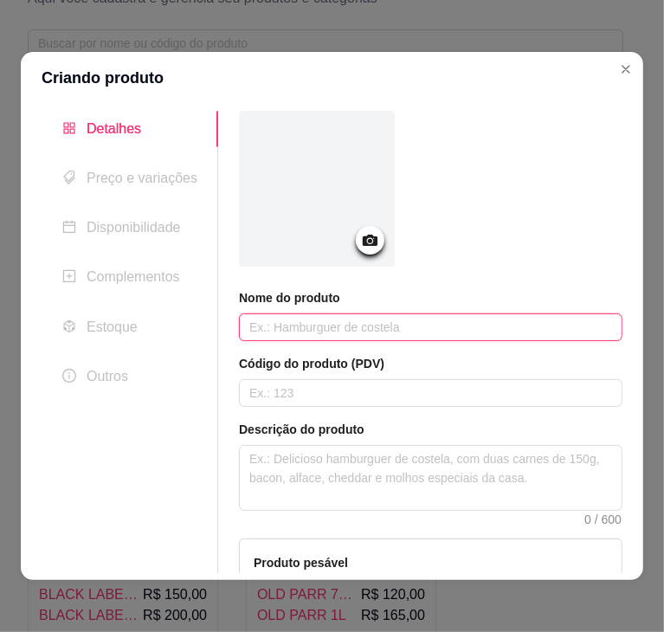
paste input "CAVALO BRANCO 500 ML 45,00"
click at [338, 327] on input "text" at bounding box center [431, 328] width 384 height 28
click at [409, 324] on input "CAVALO BRANCO 500Ml" at bounding box center [431, 328] width 384 height 28
type input "CAVALO BRANCO 500ml"
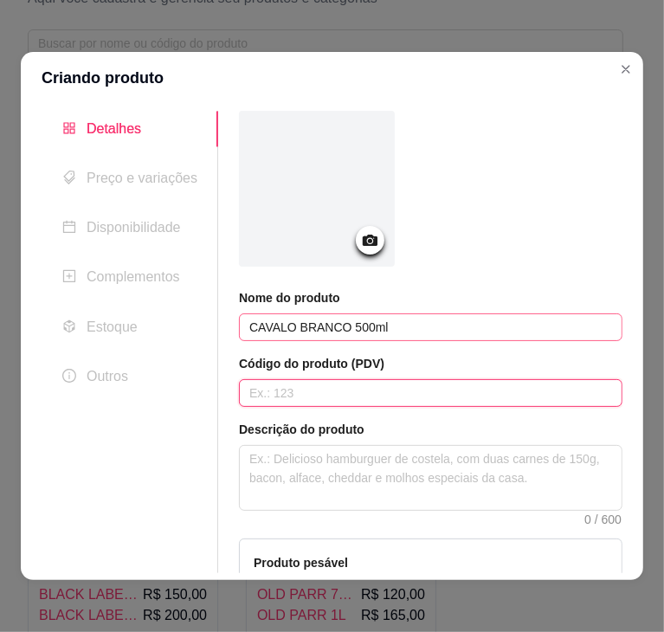
scroll to position [227, 0]
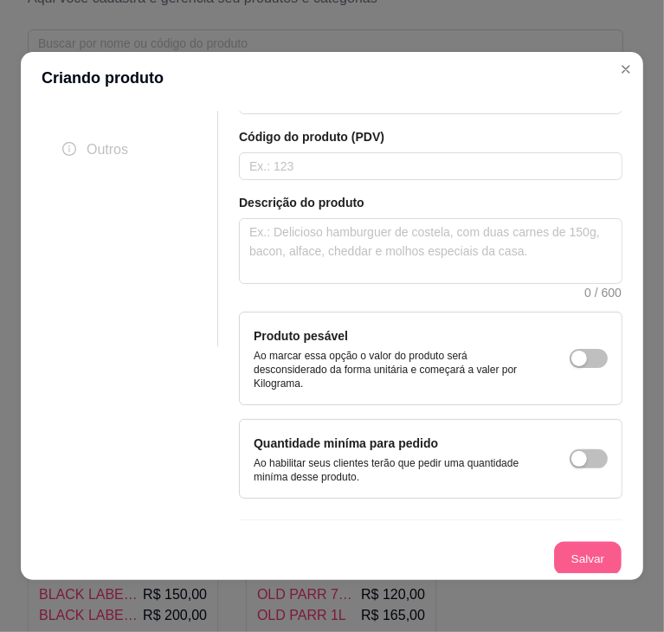
click at [561, 547] on button "Salvar" at bounding box center [588, 559] width 68 height 34
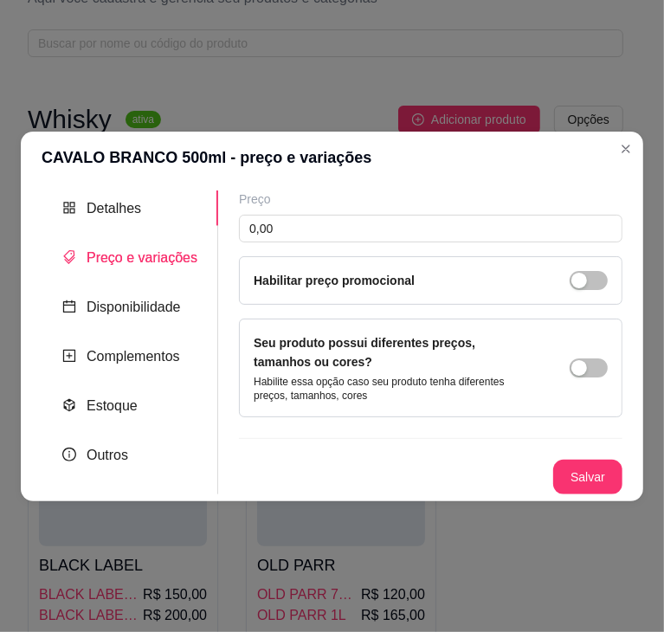
scroll to position [0, 0]
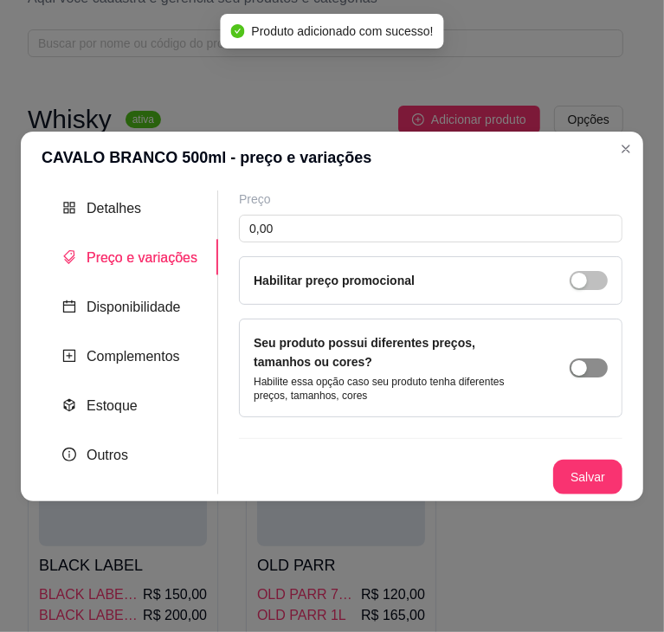
click at [588, 370] on button "button" at bounding box center [589, 368] width 38 height 19
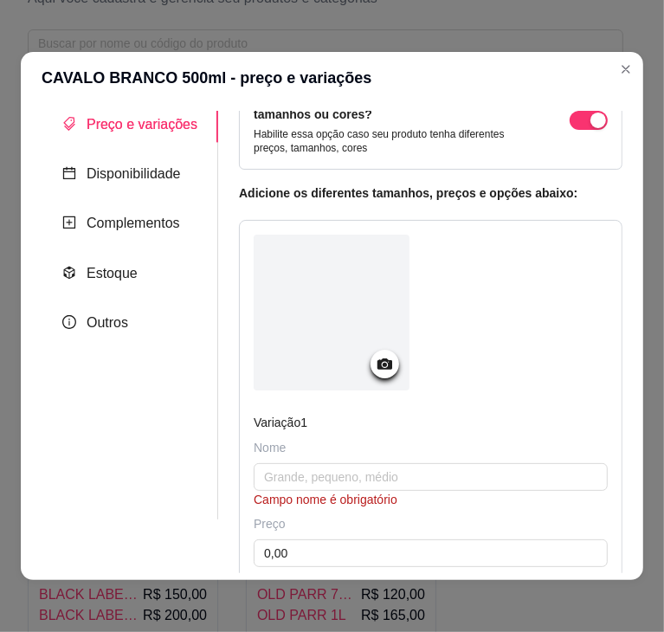
scroll to position [54, 0]
click at [303, 479] on input "text" at bounding box center [431, 477] width 354 height 28
paste input "CAVALO BRANCO 500 ML 45,00"
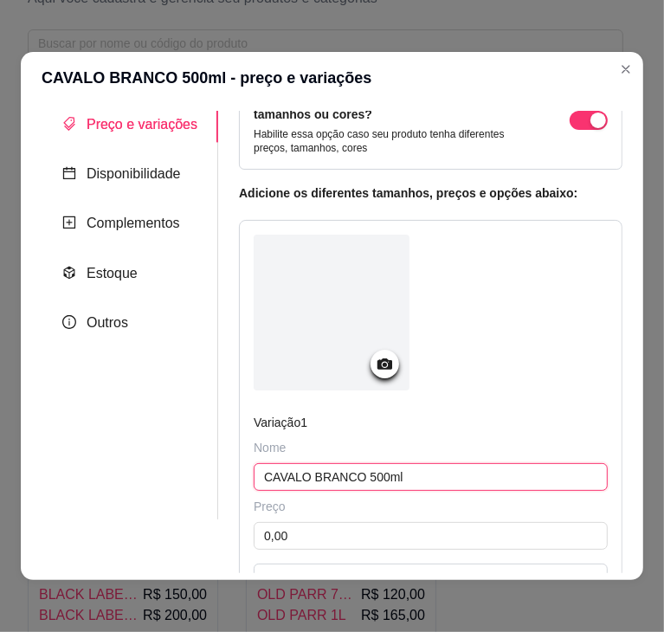
type input "CAVALO BRANCO 500ml"
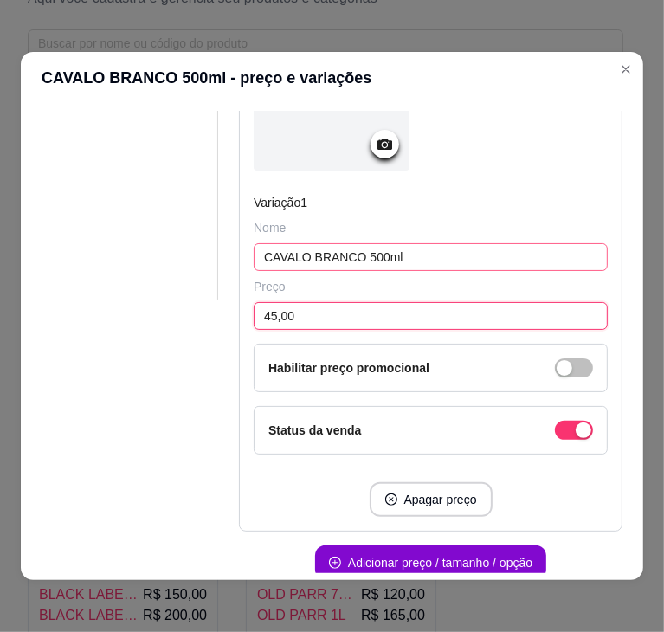
scroll to position [321, 0]
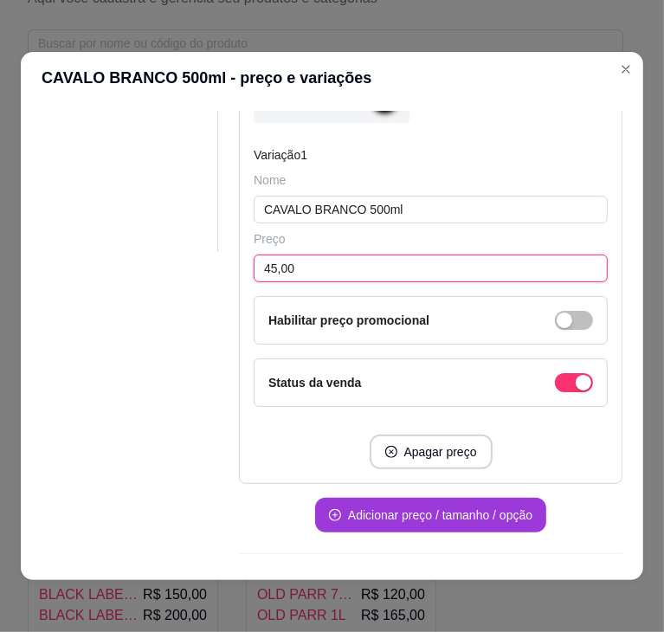
type input "45,00"
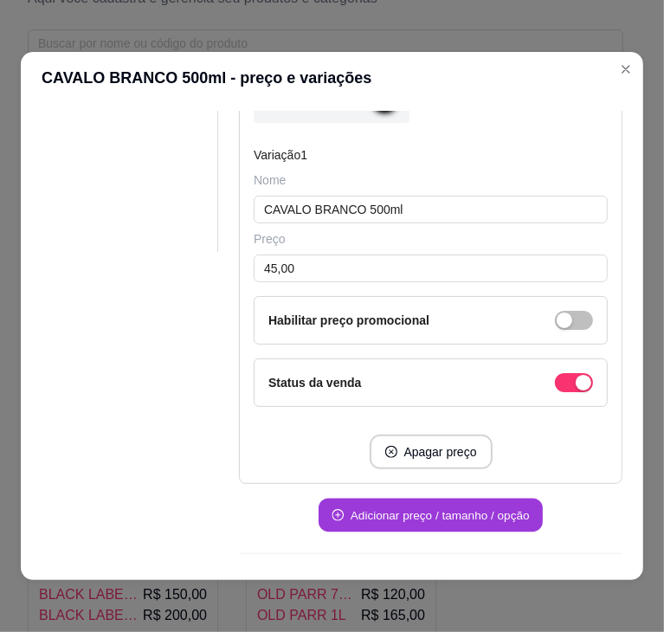
click at [357, 503] on button "Adicionar preço / tamanho / opção" at bounding box center [431, 516] width 224 height 34
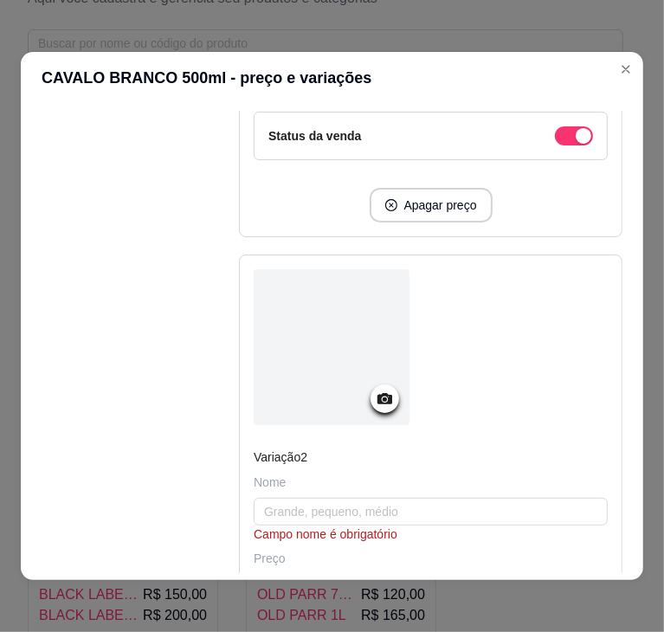
scroll to position [574, 0]
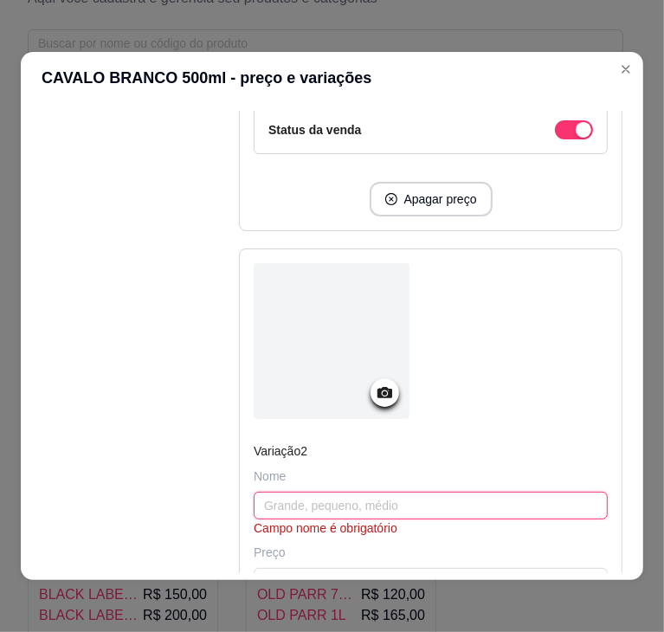
click at [339, 507] on input "text" at bounding box center [431, 506] width 354 height 28
paste input "CAVALO BRANCO 500 ML 45,00"
type input "CAVALO BRANCO 1L"
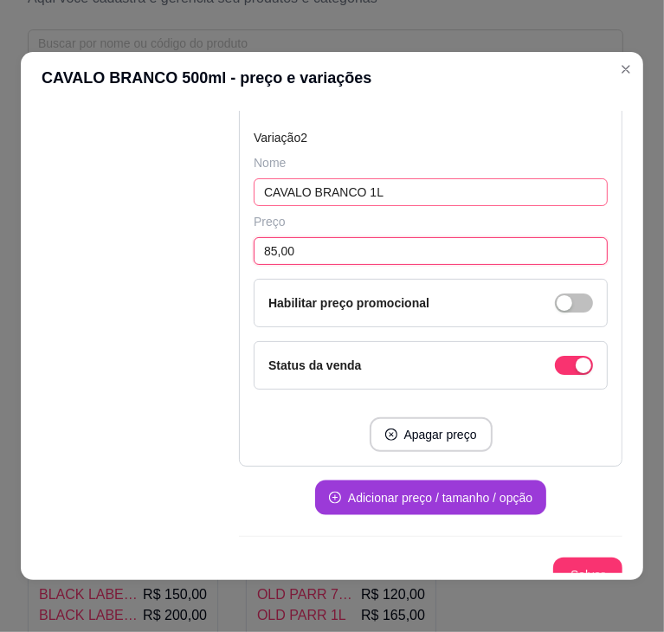
scroll to position [902, 0]
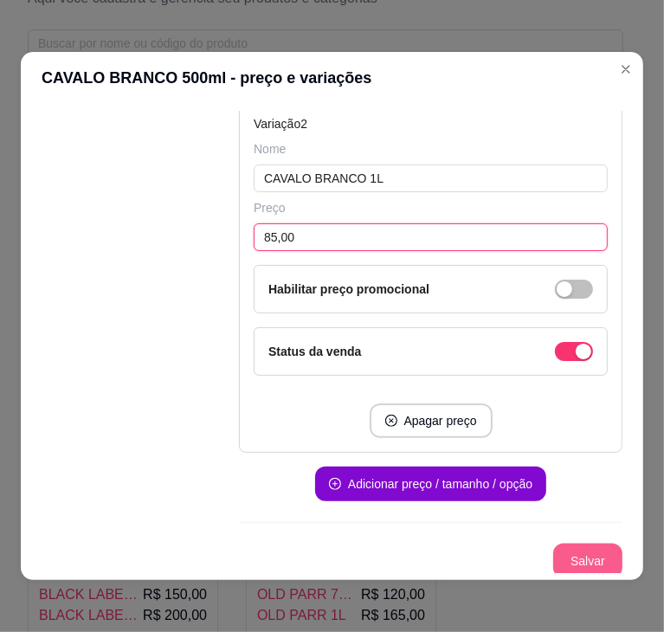
type input "85,00"
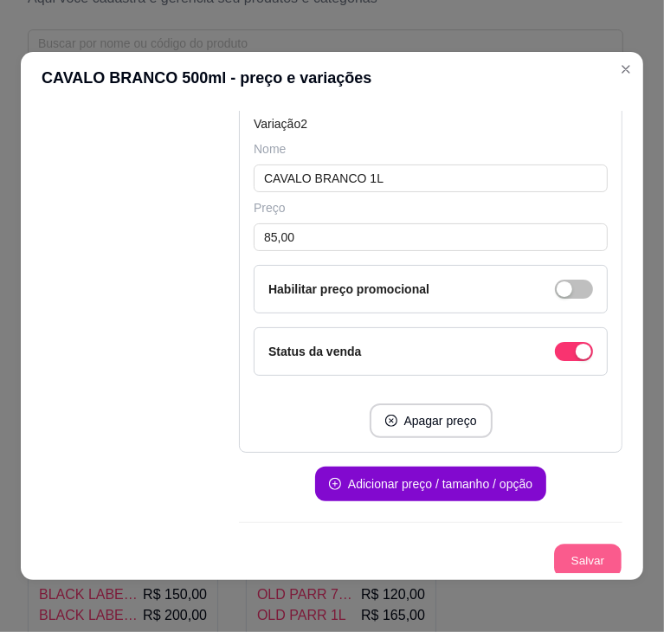
click at [574, 567] on button "Salvar" at bounding box center [588, 562] width 68 height 34
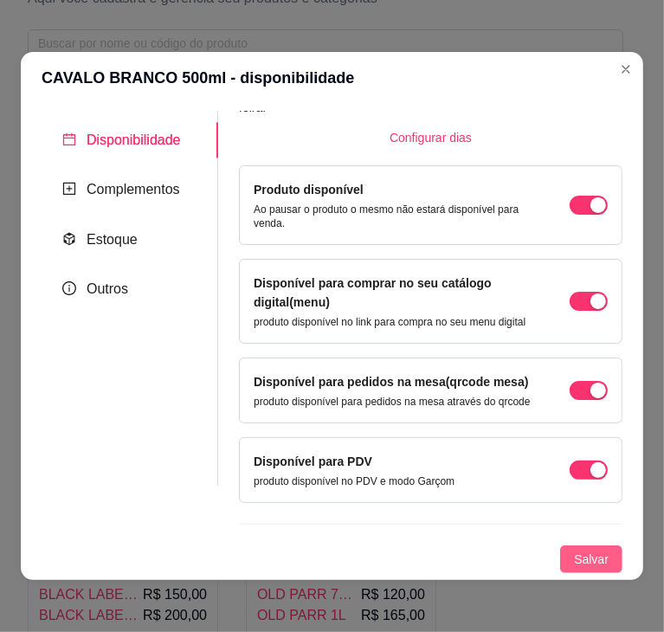
click at [576, 557] on span "Salvar" at bounding box center [591, 559] width 35 height 19
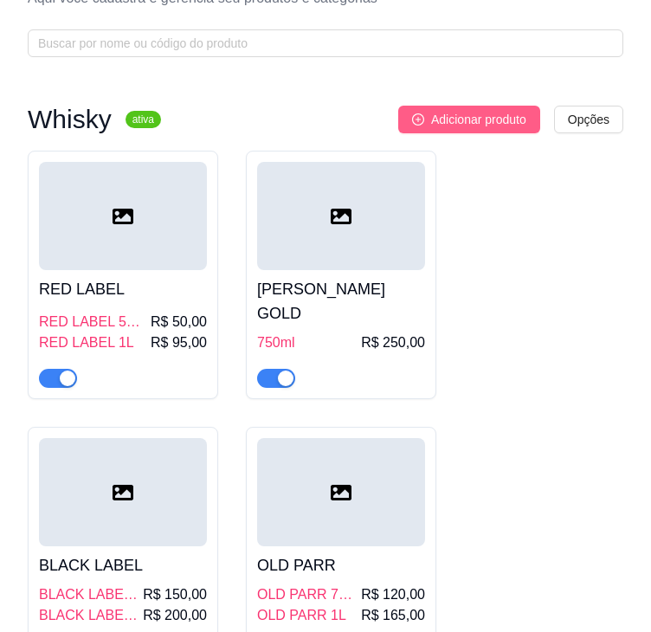
click at [486, 122] on span "Adicionar produto" at bounding box center [478, 119] width 95 height 19
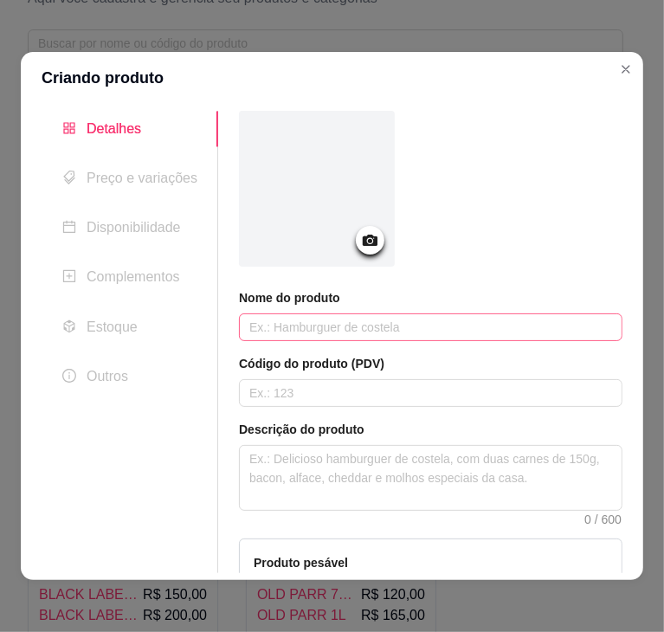
drag, startPoint x: 430, startPoint y: 309, endPoint x: 424, endPoint y: 335, distance: 26.5
click at [424, 335] on div "Nome do produto" at bounding box center [431, 315] width 384 height 52
click at [424, 335] on input "text" at bounding box center [431, 328] width 384 height 28
paste input "TEACHER’S"
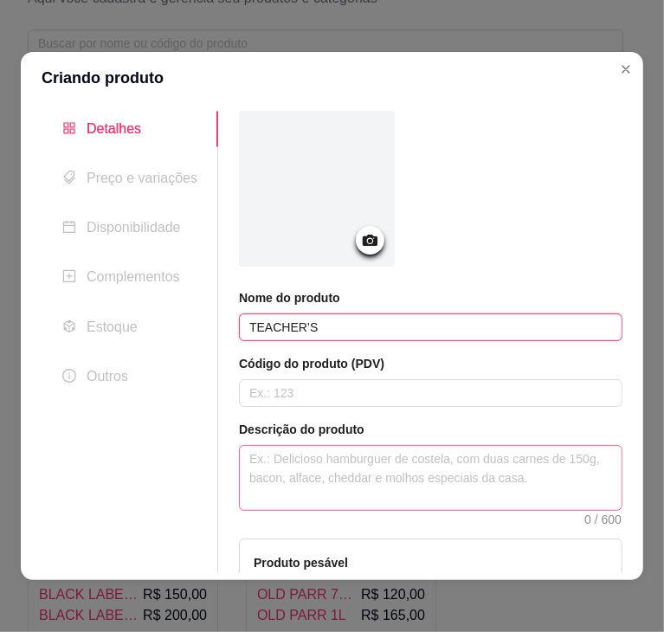
type input "TEACHER’S"
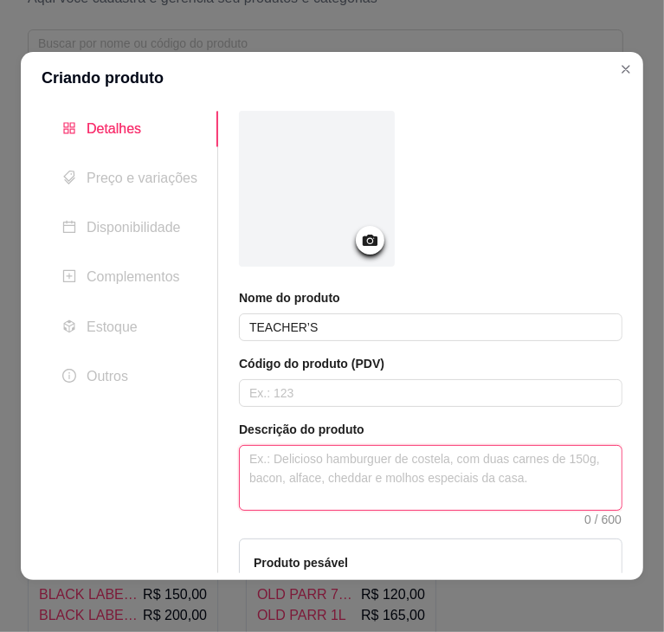
click at [337, 458] on textarea at bounding box center [431, 478] width 382 height 64
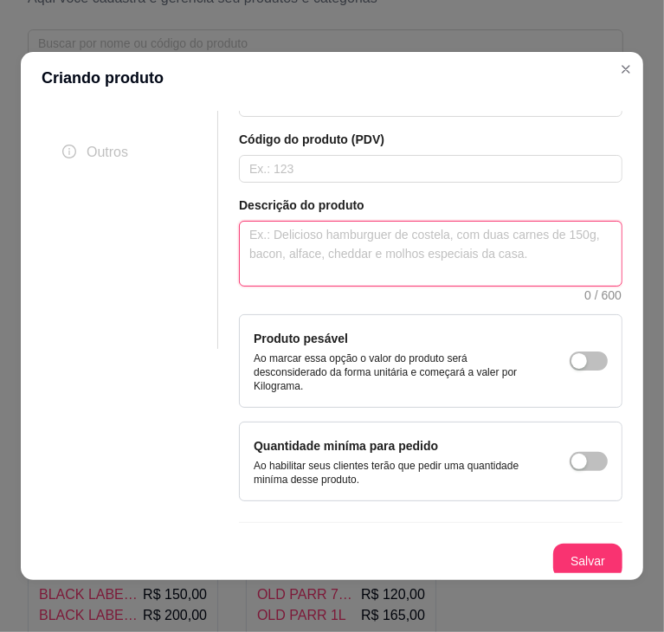
scroll to position [225, 0]
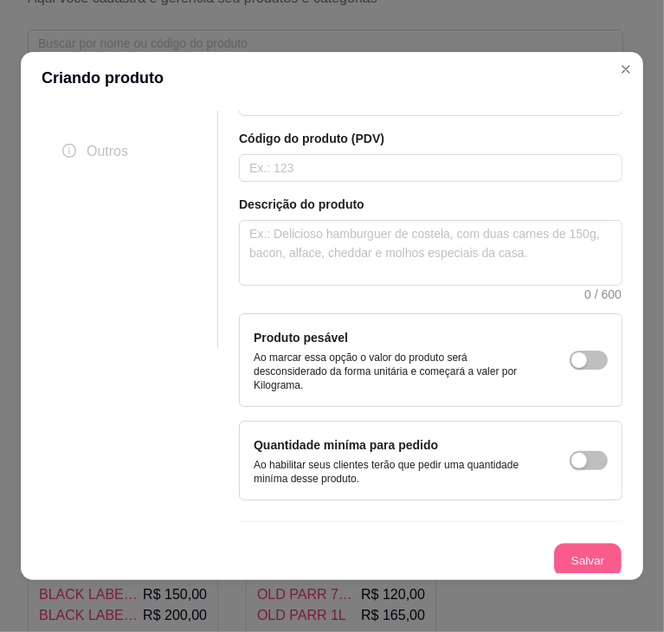
click at [558, 559] on button "Salvar" at bounding box center [588, 561] width 68 height 34
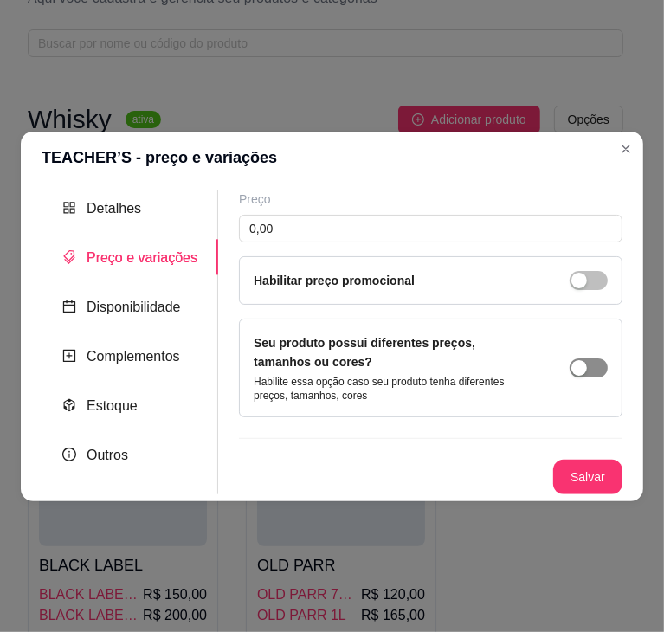
click at [593, 371] on span "button" at bounding box center [589, 368] width 38 height 19
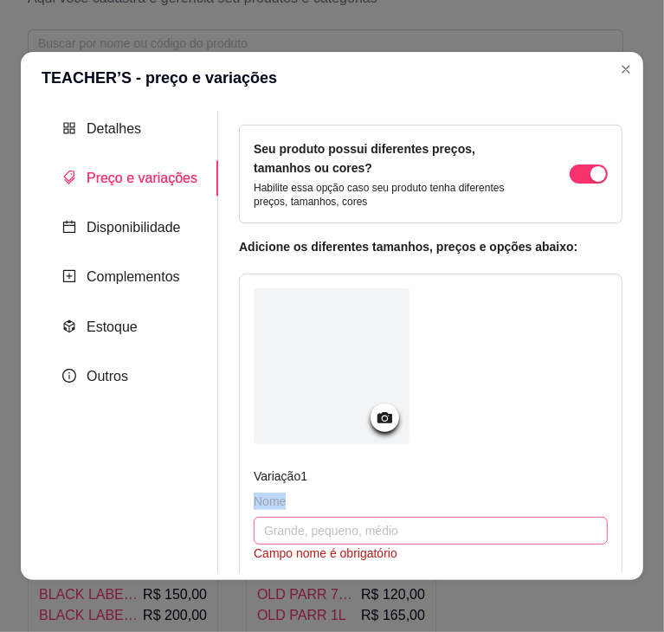
drag, startPoint x: 334, startPoint y: 505, endPoint x: 320, endPoint y: 519, distance: 19.6
click at [320, 519] on div "Nome Campo nome é obrigatório" at bounding box center [431, 527] width 354 height 69
click at [320, 519] on input "text" at bounding box center [431, 531] width 354 height 28
paste input "TEACHER’S"
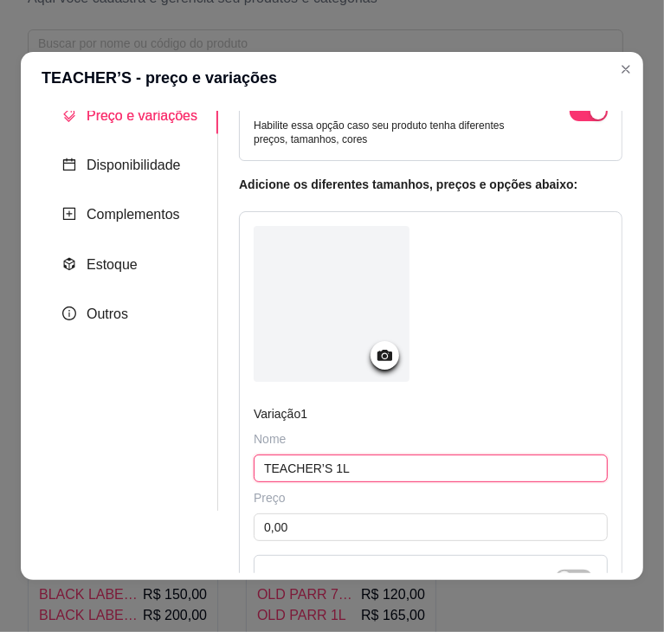
scroll to position [65, 0]
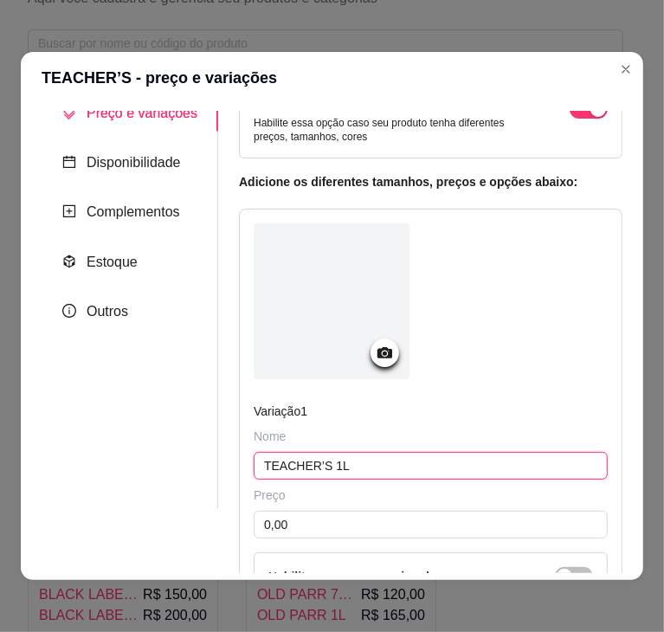
type input "TEACHER’S 1L"
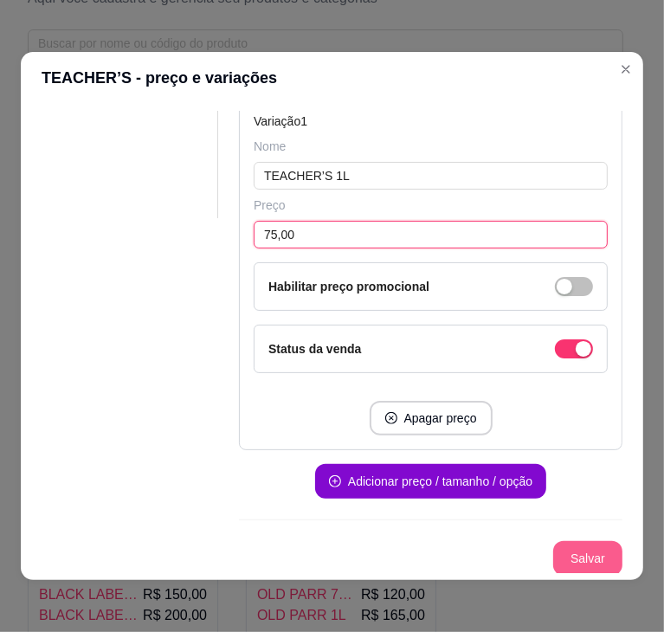
type input "75,00"
click at [562, 560] on button "Salvar" at bounding box center [588, 559] width 68 height 34
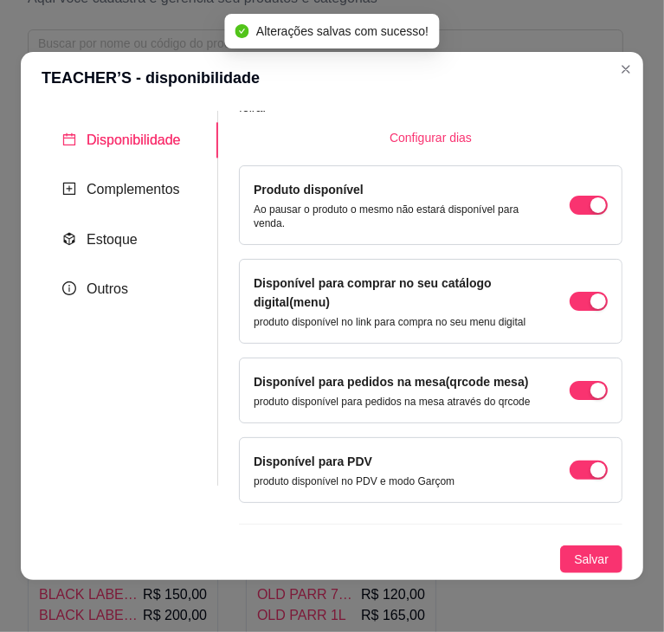
scroll to position [114, 0]
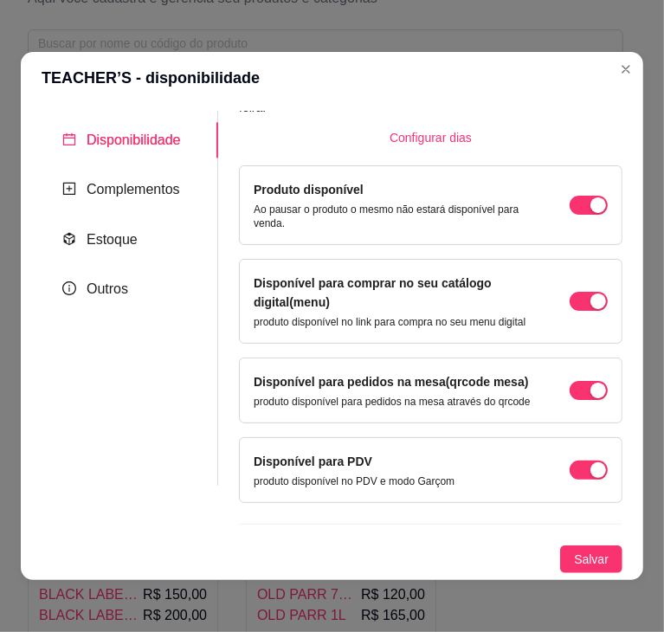
click at [574, 560] on span "Salvar" at bounding box center [591, 559] width 35 height 19
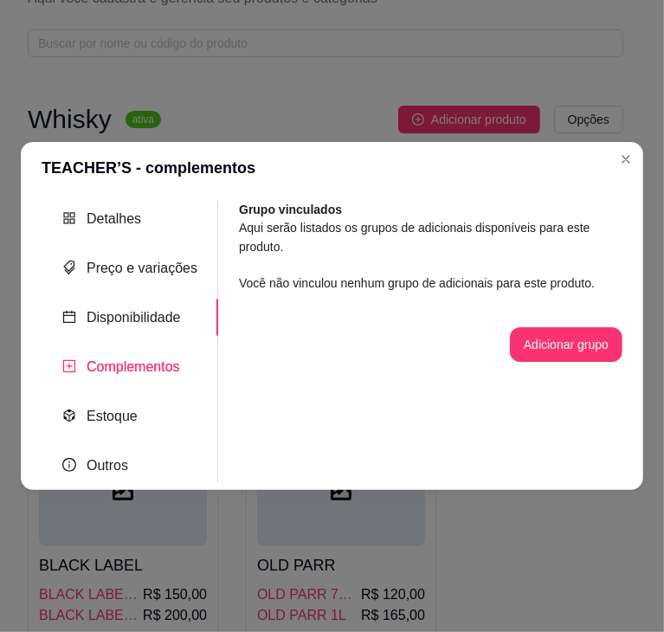
scroll to position [0, 0]
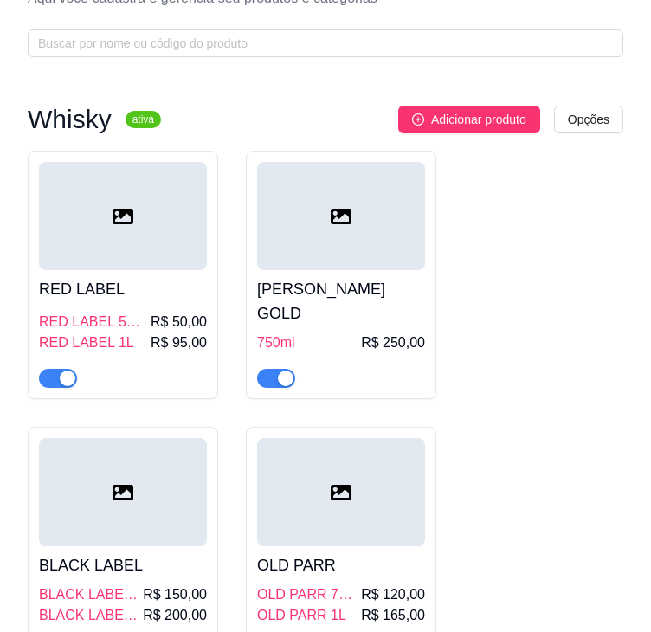
click at [444, 120] on span "Adicionar produto" at bounding box center [478, 119] width 95 height 19
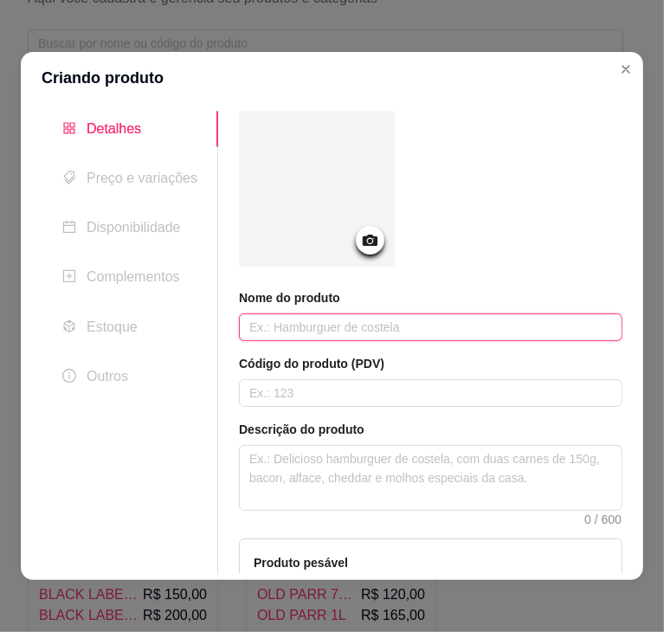
click at [332, 331] on input "text" at bounding box center [431, 328] width 384 height 28
paste input "JAMESON"
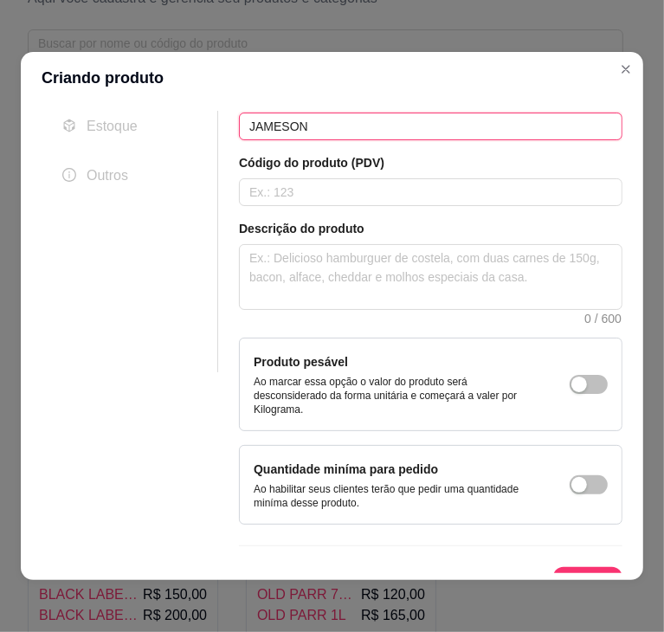
scroll to position [227, 0]
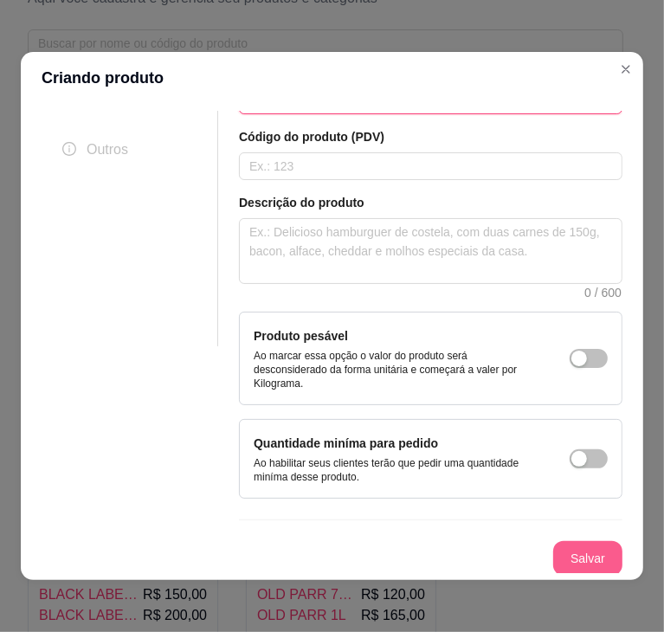
type input "JAMESON"
click at [564, 559] on button "Salvar" at bounding box center [588, 559] width 68 height 34
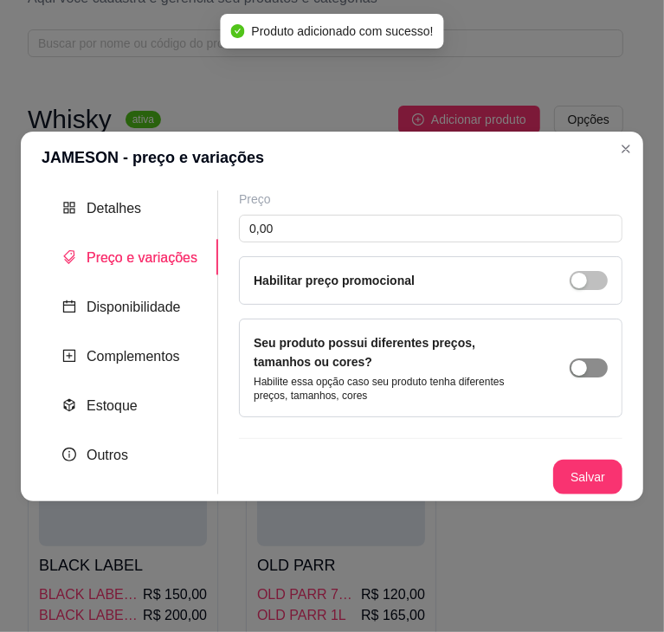
click at [573, 366] on div "button" at bounding box center [580, 368] width 16 height 16
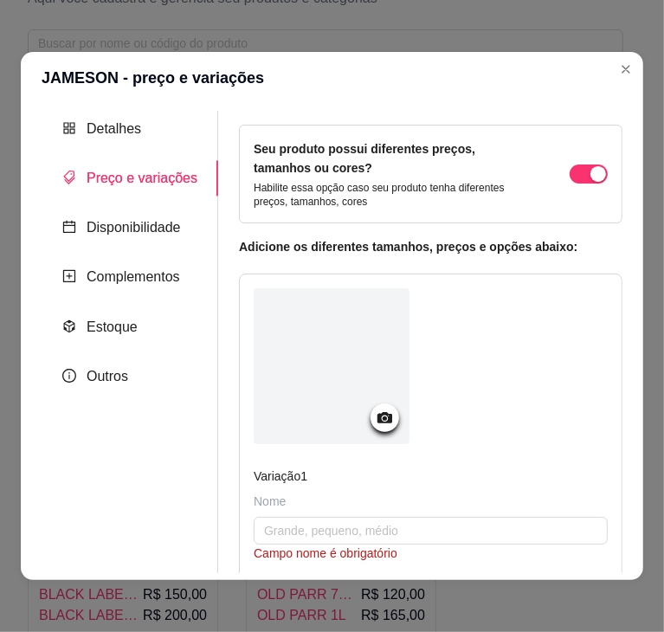
click at [308, 498] on div "Nome" at bounding box center [431, 501] width 354 height 17
click at [298, 527] on input "text" at bounding box center [431, 531] width 354 height 28
paste input "JAMESON"
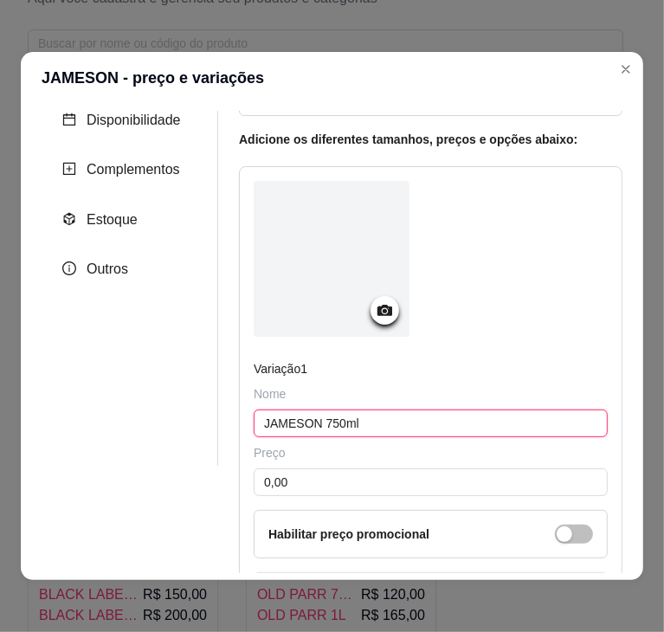
scroll to position [109, 0]
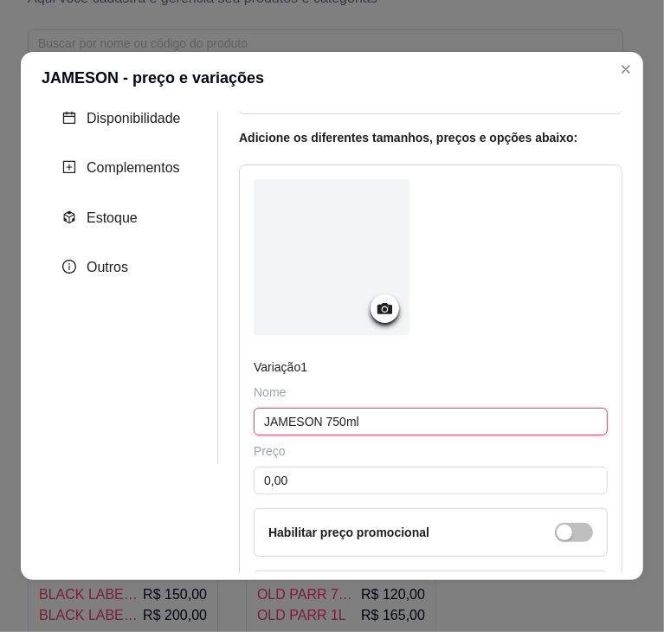
type input "JAMESON 750ml"
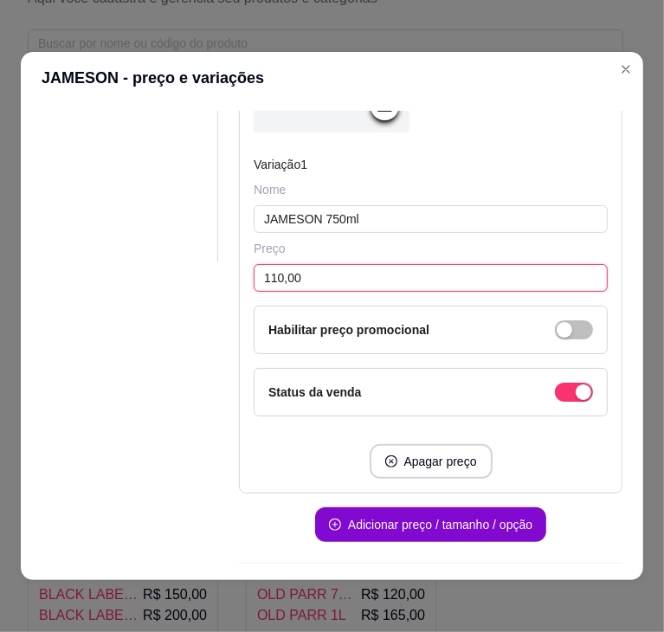
scroll to position [355, 0]
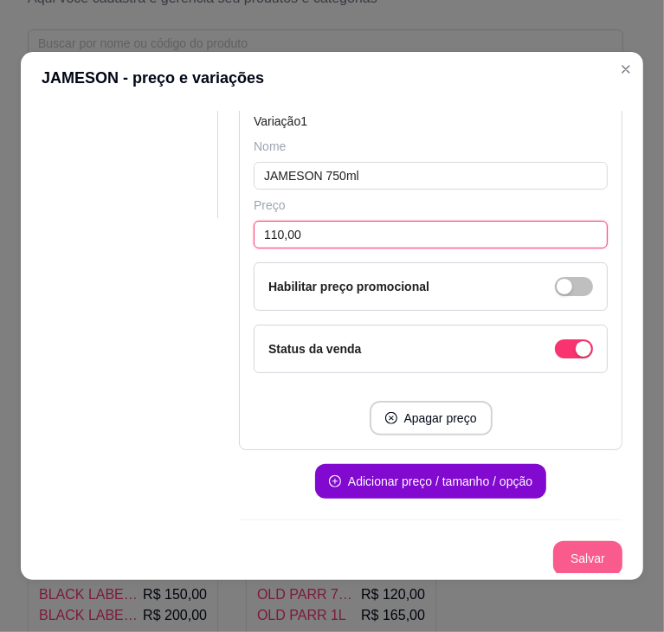
type input "110,00"
click at [558, 553] on button "Salvar" at bounding box center [588, 559] width 68 height 34
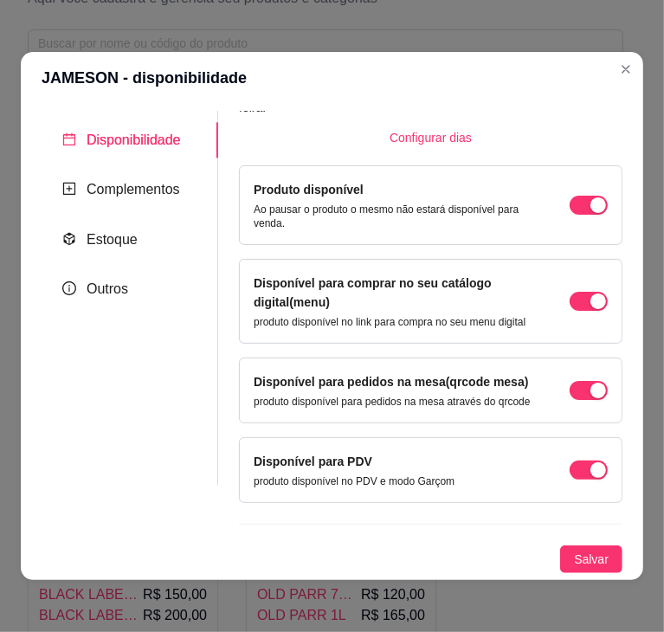
scroll to position [114, 0]
click at [574, 553] on span "Salvar" at bounding box center [591, 559] width 35 height 19
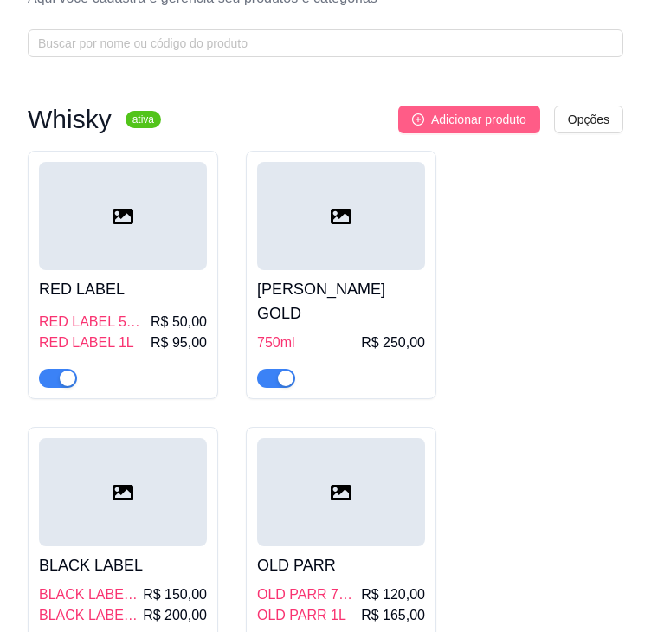
click at [468, 107] on button "Adicionar produto" at bounding box center [469, 120] width 142 height 28
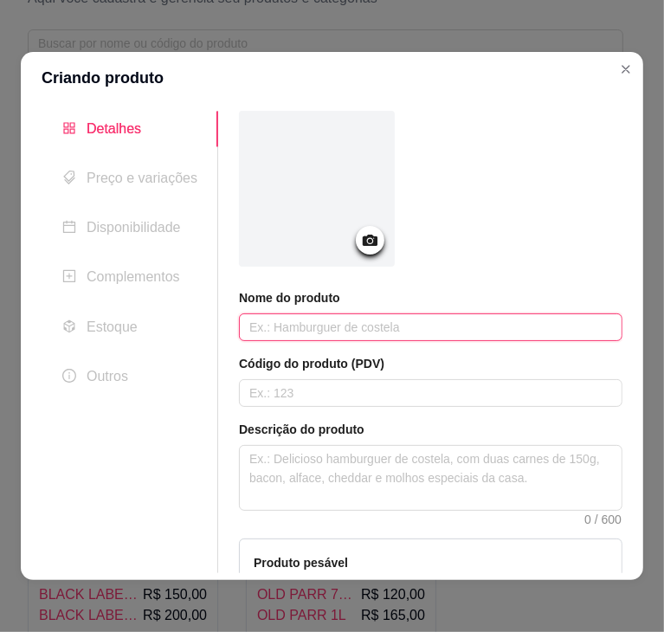
click at [326, 331] on input "text" at bounding box center [431, 328] width 384 height 28
paste input "PASSPORT"
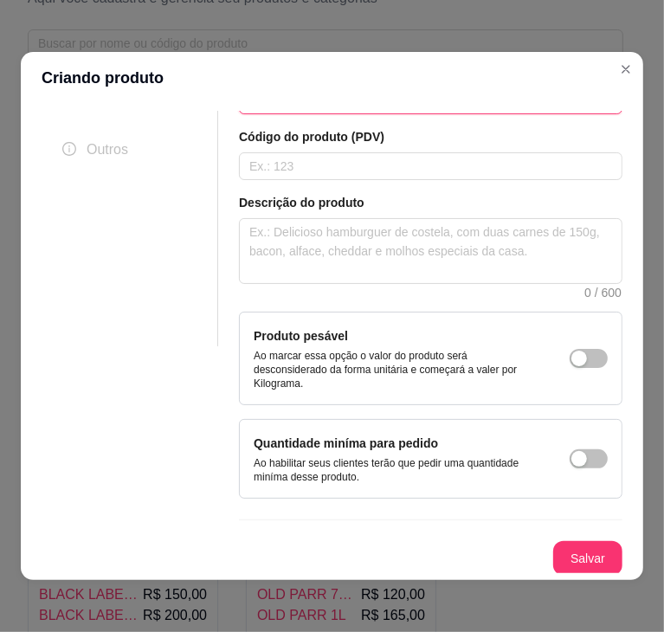
scroll to position [226, 0]
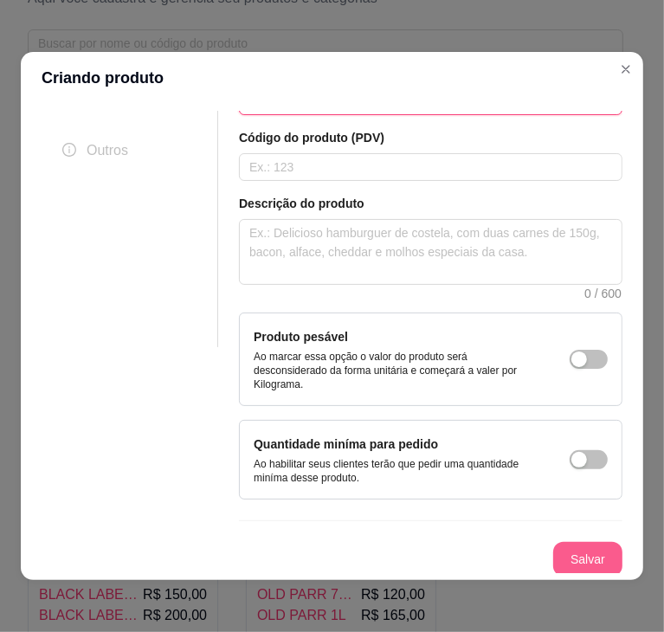
type input "PASSPORT"
click at [560, 553] on button "Salvar" at bounding box center [588, 560] width 68 height 34
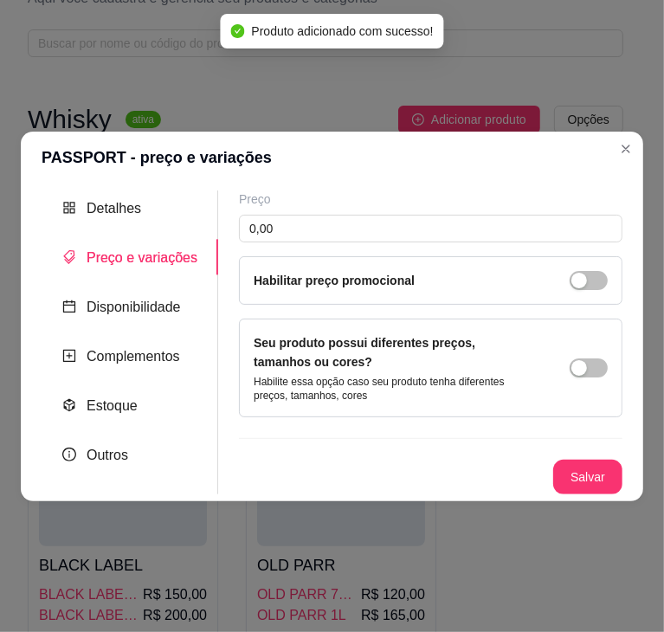
scroll to position [0, 0]
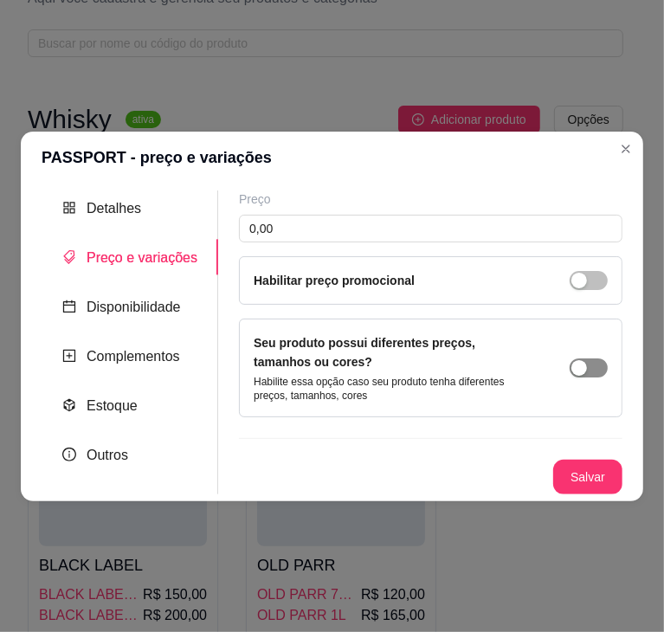
click at [594, 368] on span "button" at bounding box center [589, 368] width 38 height 19
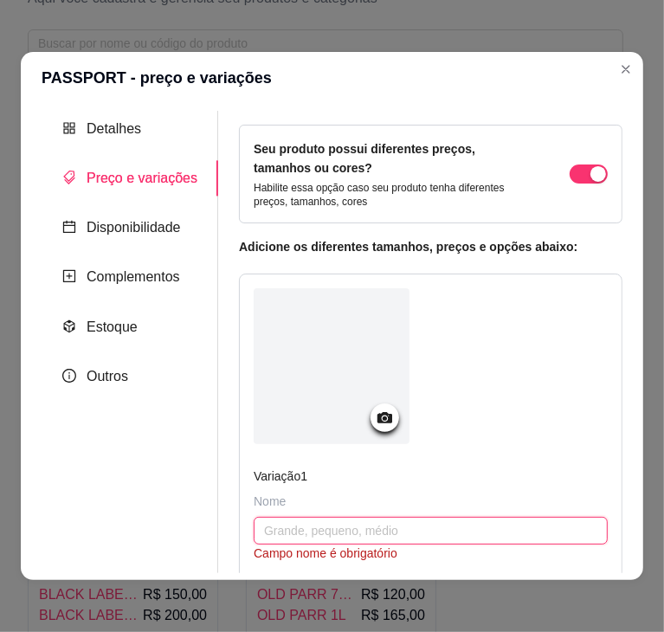
click at [325, 527] on input "text" at bounding box center [431, 531] width 354 height 28
paste input "PASSPORT"
type input "PASSPORT 1L"
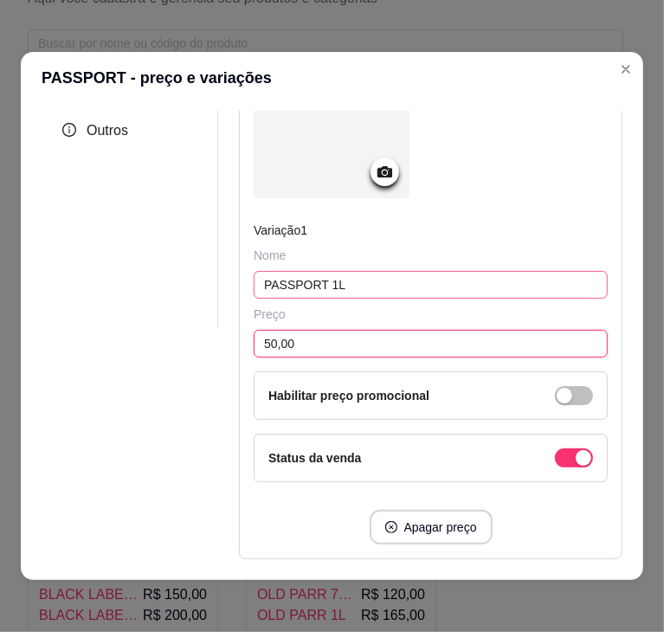
scroll to position [355, 0]
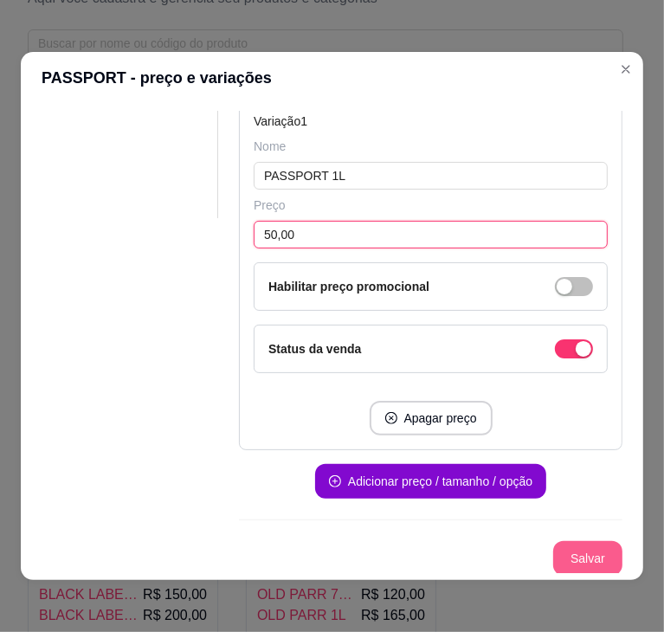
type input "50,00"
click at [570, 543] on button "Salvar" at bounding box center [588, 559] width 68 height 34
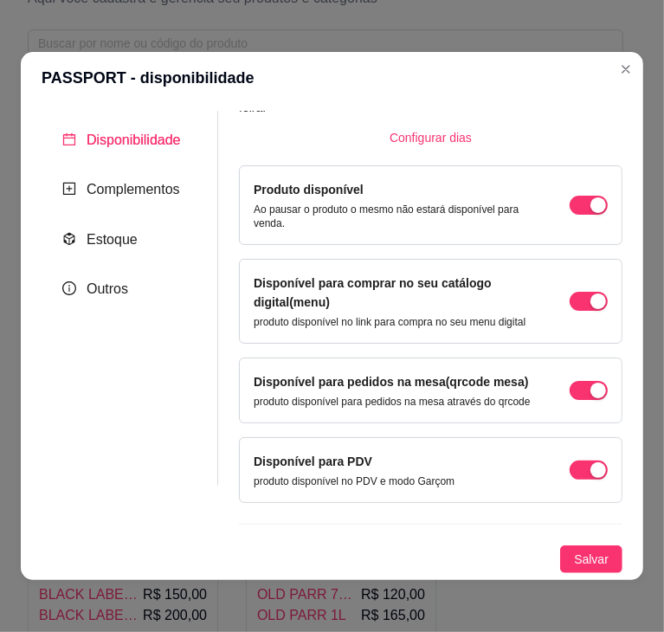
scroll to position [114, 0]
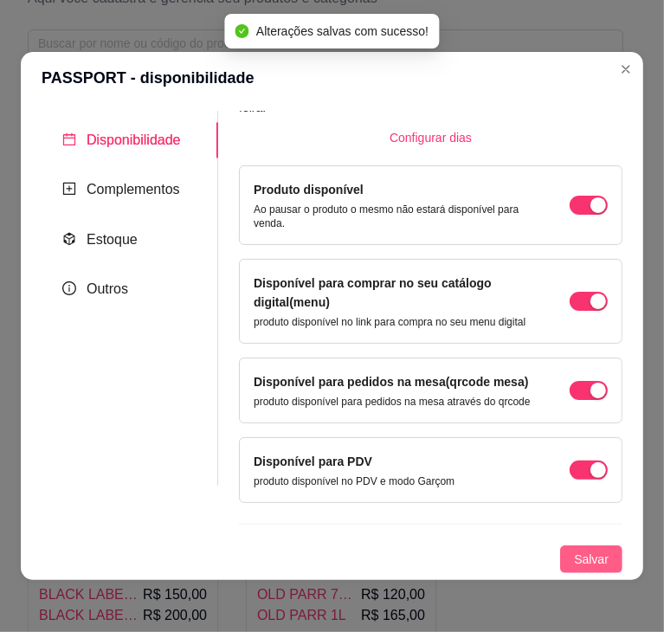
click at [574, 560] on span "Salvar" at bounding box center [591, 559] width 35 height 19
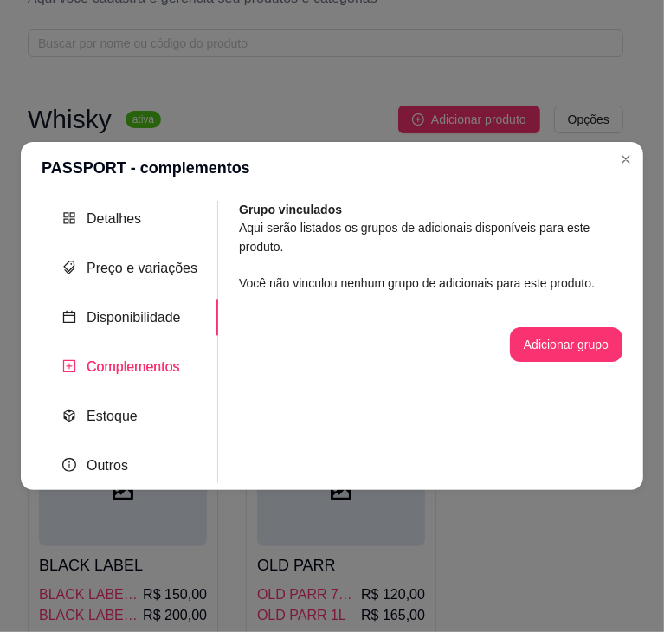
scroll to position [0, 0]
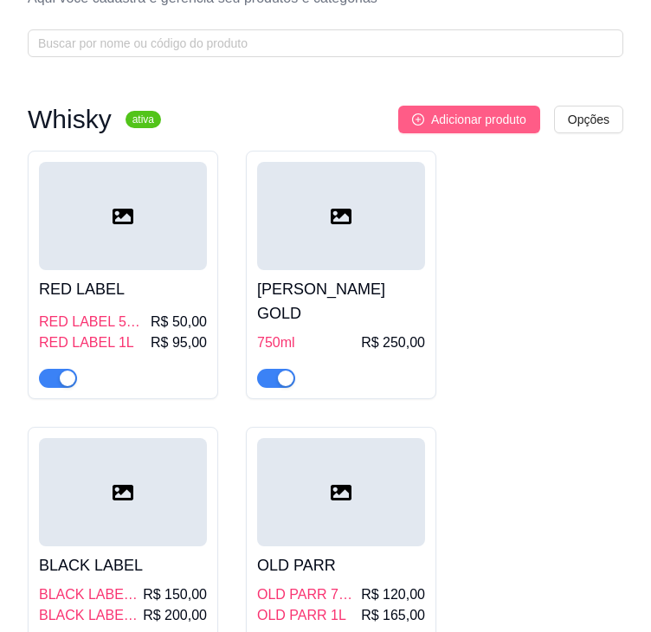
click at [476, 111] on span "Adicionar produto" at bounding box center [478, 119] width 95 height 19
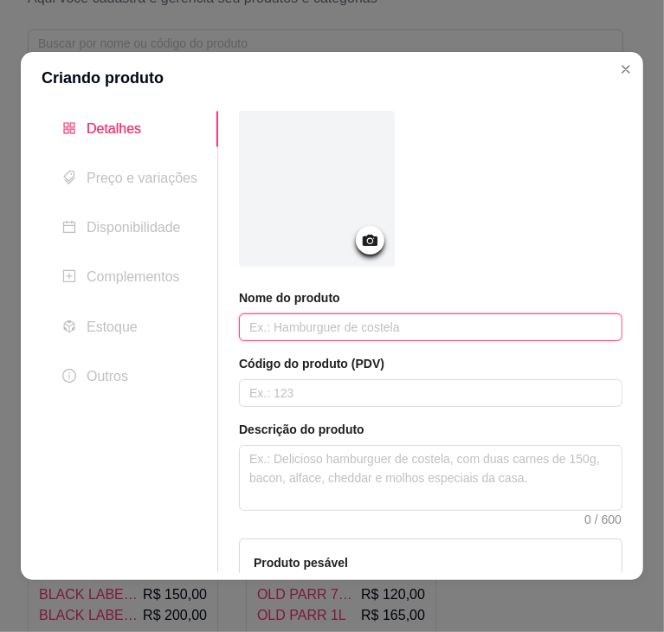
paste input "OLD EIGHT 1 L 40,00"
click at [340, 325] on input "OLD EIGHT 1 L 40,00" at bounding box center [431, 328] width 384 height 28
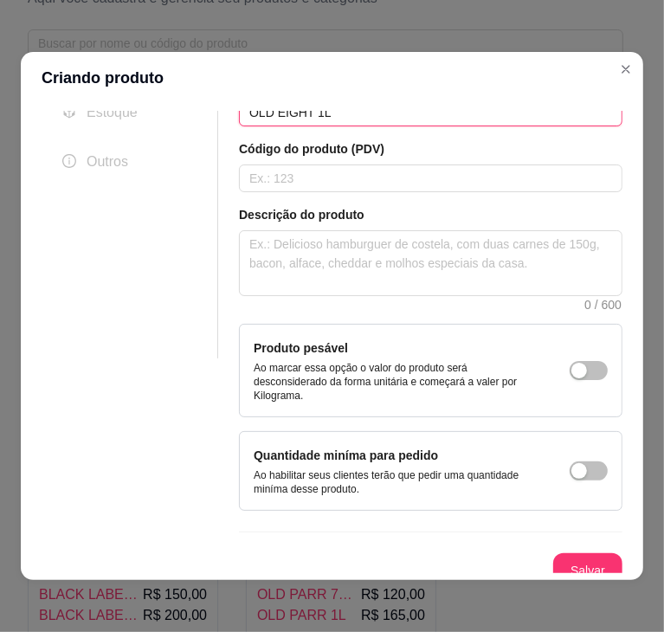
scroll to position [227, 0]
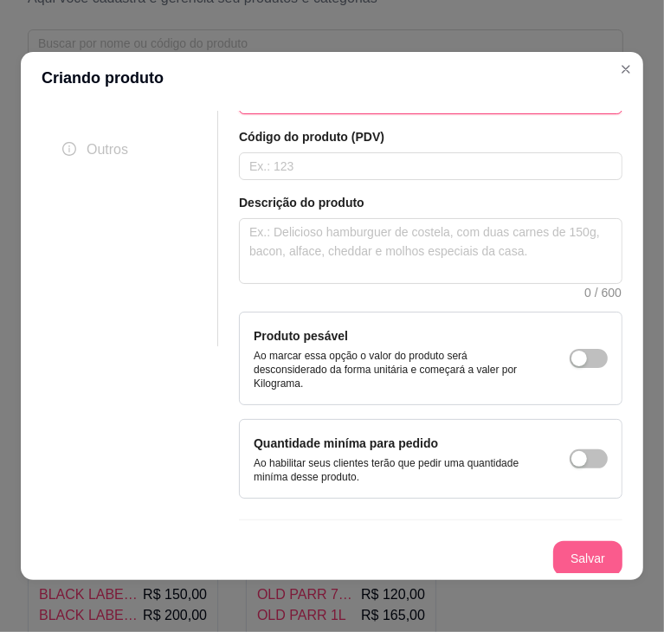
type input "OLD EIGHT 1L"
click at [579, 557] on button "Salvar" at bounding box center [588, 559] width 68 height 34
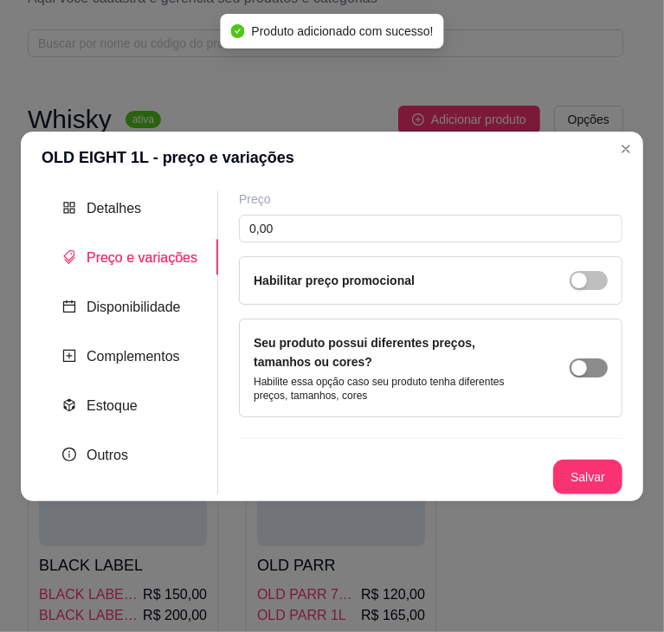
click at [586, 375] on span "button" at bounding box center [589, 368] width 38 height 19
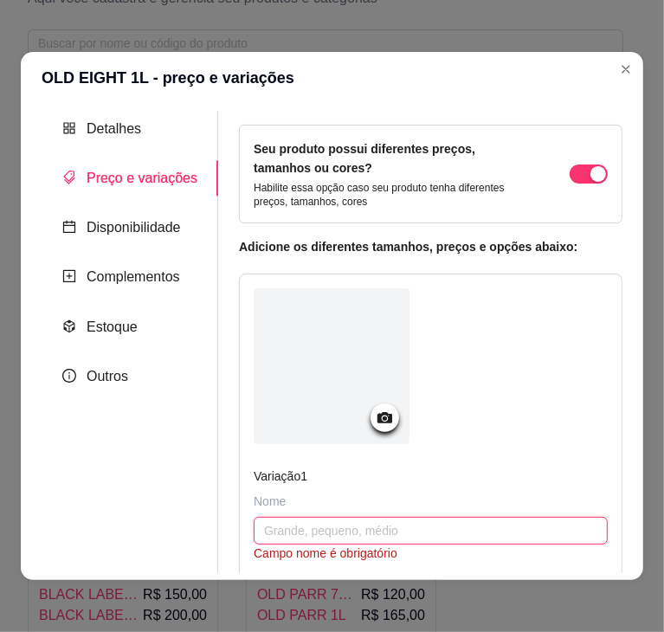
click at [361, 523] on input "text" at bounding box center [431, 531] width 354 height 28
paste input "OLD EIGHT 1 L 40,00"
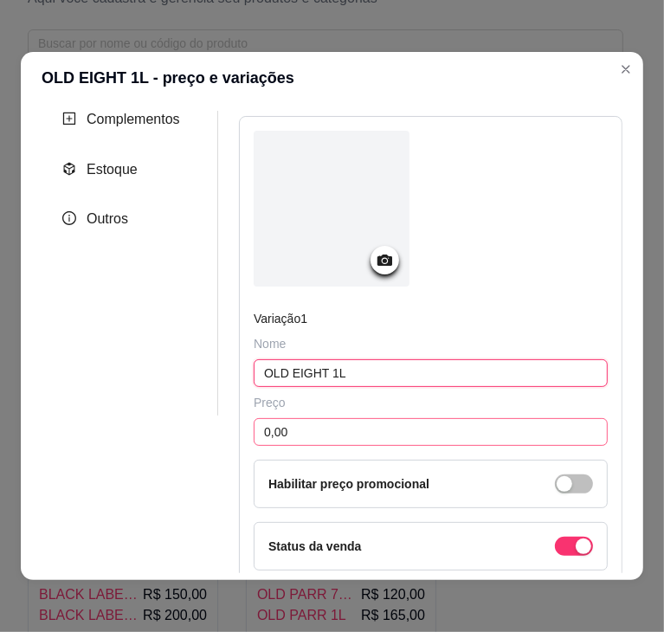
type input "OLD EIGHT 1L"
click at [337, 436] on input "0,00" at bounding box center [431, 432] width 354 height 28
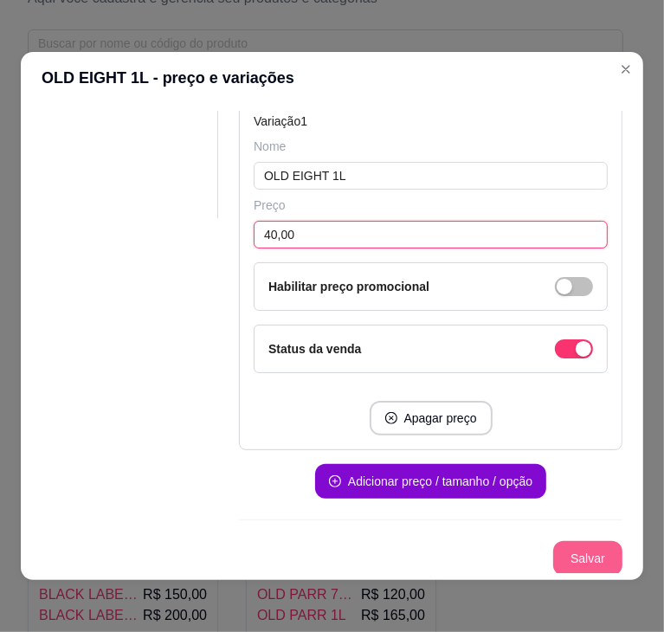
type input "40,00"
click at [554, 552] on button "Salvar" at bounding box center [588, 559] width 68 height 34
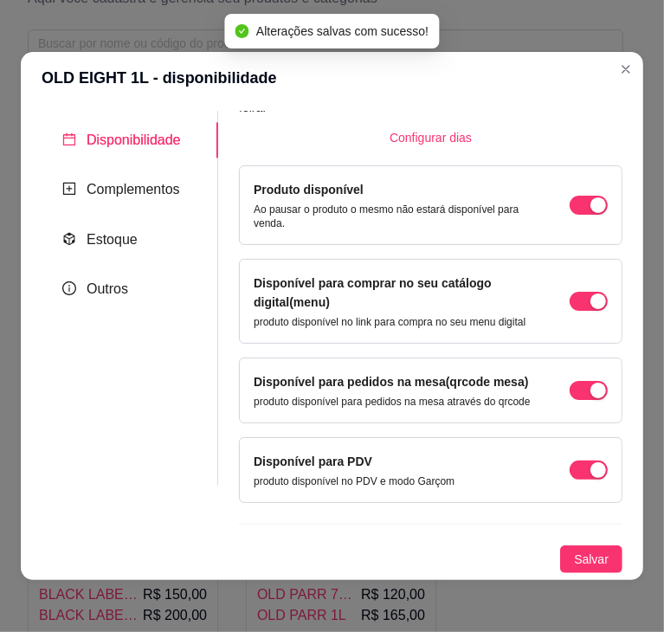
scroll to position [114, 0]
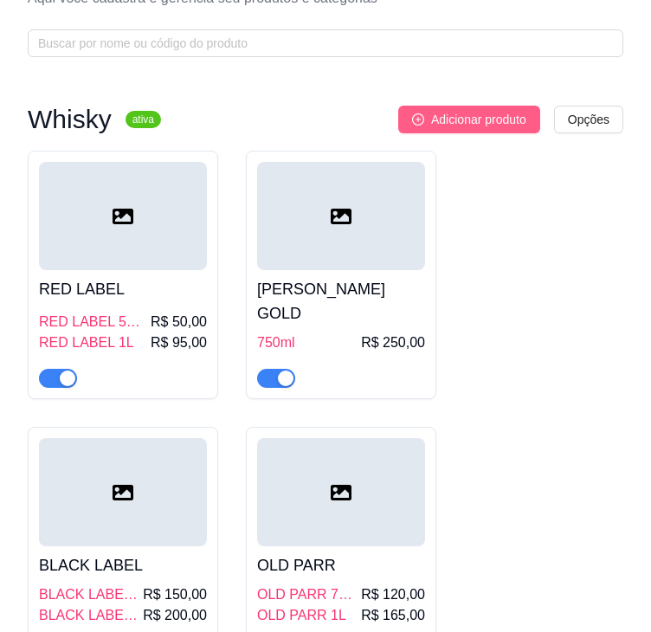
click at [486, 119] on span "Adicionar produto" at bounding box center [478, 119] width 95 height 19
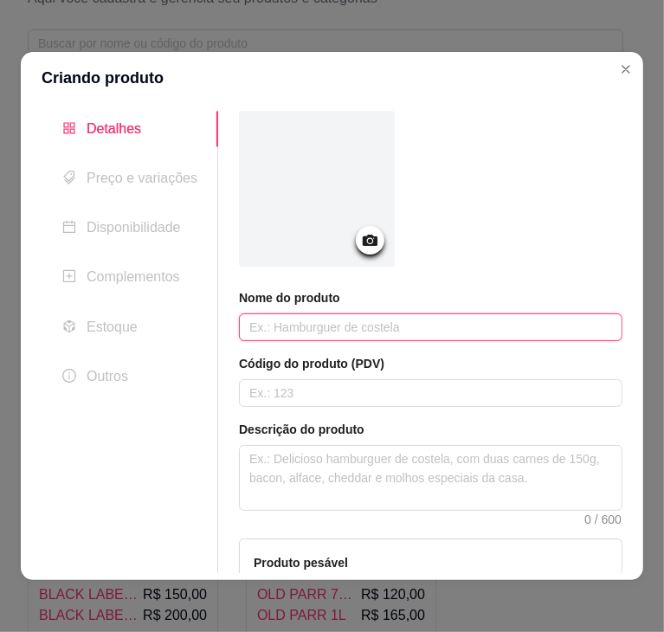
paste input "BLACK WHITE 700 ML 50,00"
click at [372, 324] on input "text" at bounding box center [431, 328] width 384 height 28
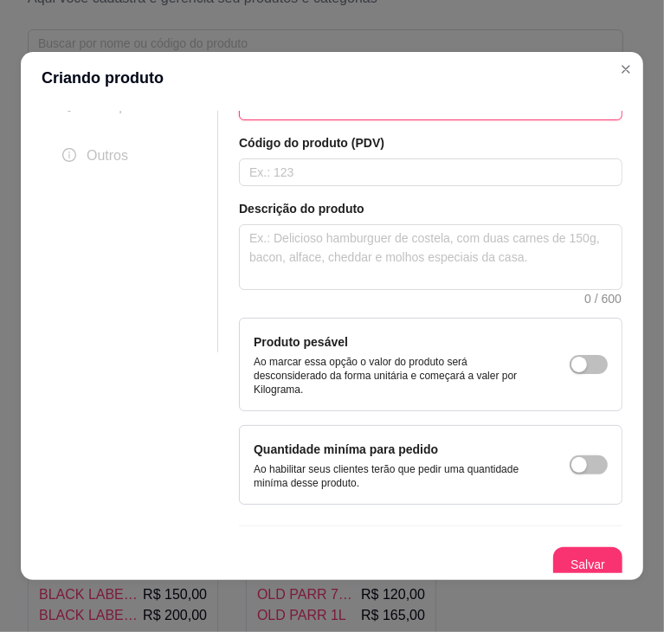
scroll to position [227, 0]
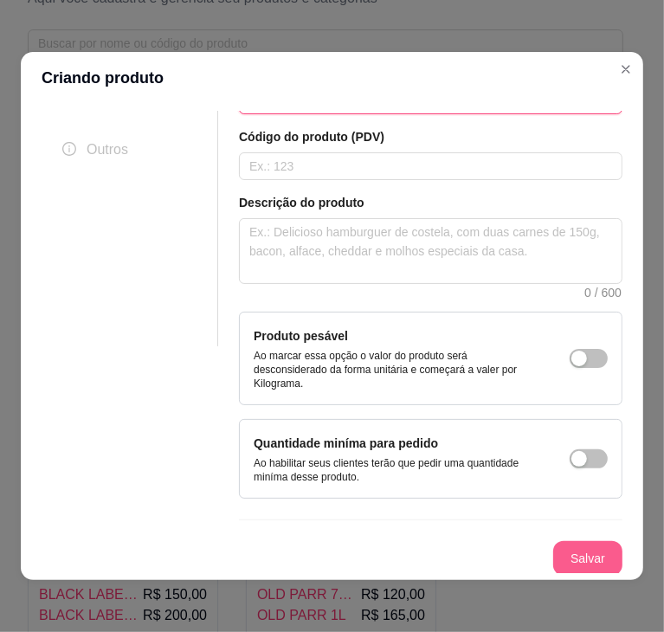
type input "BLACK WHITE 700ml"
click at [568, 558] on button "Salvar" at bounding box center [588, 559] width 68 height 34
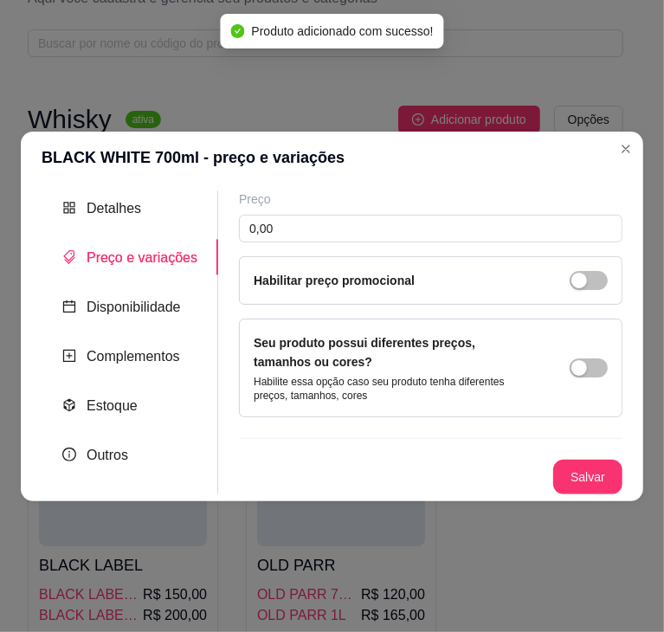
scroll to position [0, 0]
click at [589, 365] on button "button" at bounding box center [589, 368] width 38 height 19
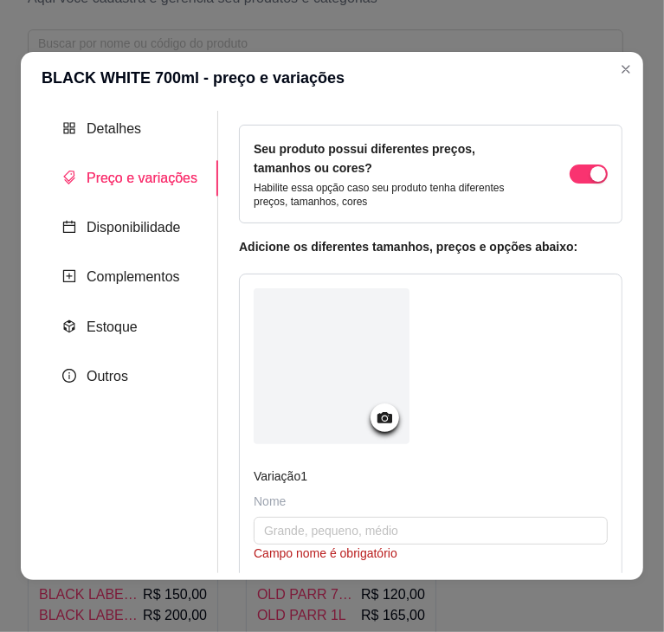
click at [315, 507] on div "Nome" at bounding box center [431, 501] width 354 height 17
click at [314, 525] on input "text" at bounding box center [431, 531] width 354 height 28
paste input "BLACK WHITE 700 ML 50,00"
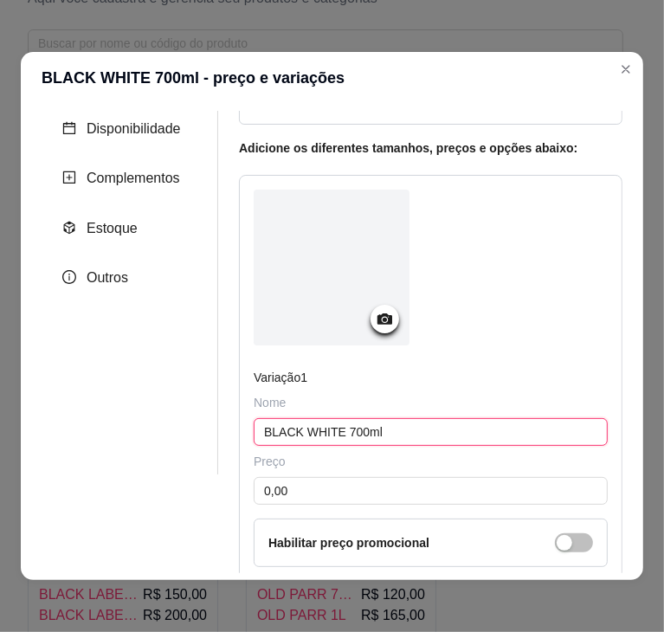
scroll to position [97, 0]
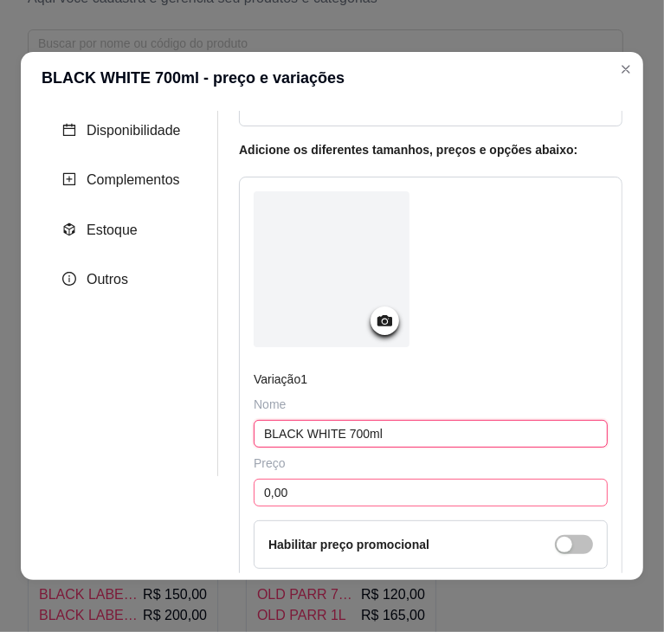
type input "BLACK WHITE 700ml"
click at [330, 485] on input "0,00" at bounding box center [431, 493] width 354 height 28
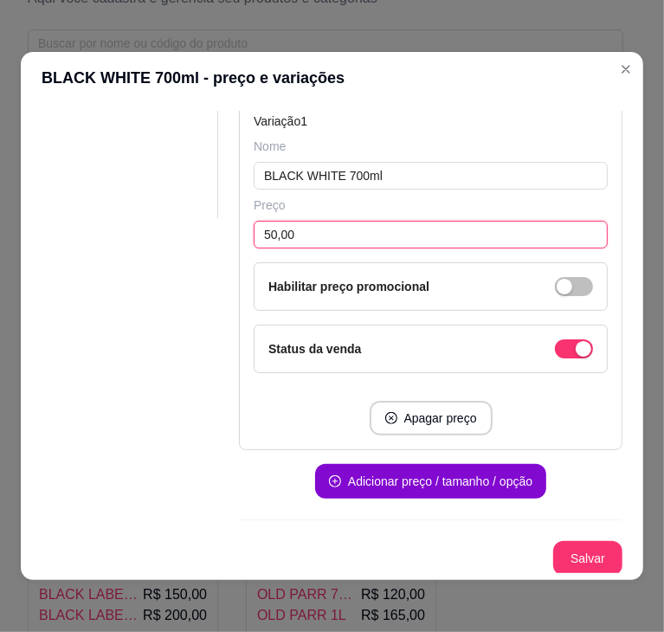
scroll to position [355, 0]
type input "50,00"
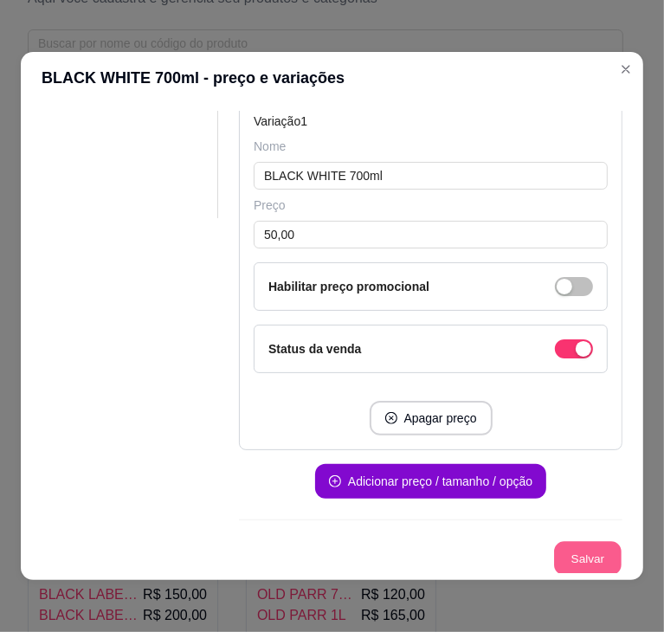
click at [568, 554] on button "Salvar" at bounding box center [588, 559] width 68 height 34
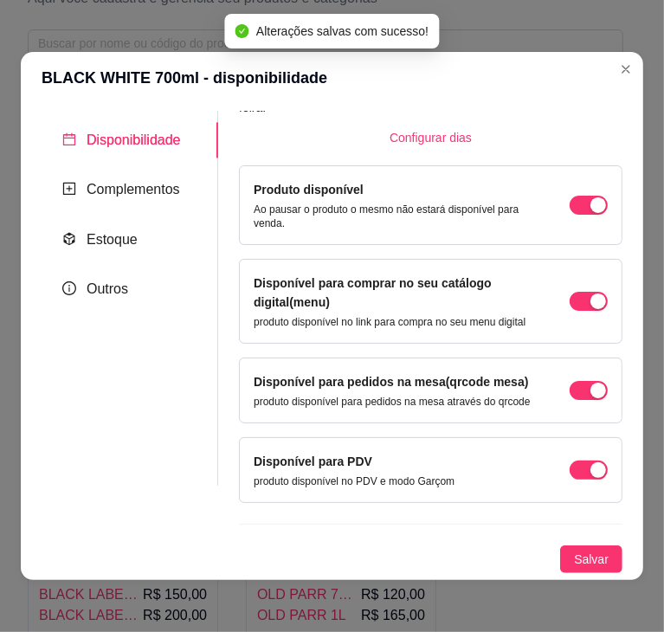
scroll to position [114, 0]
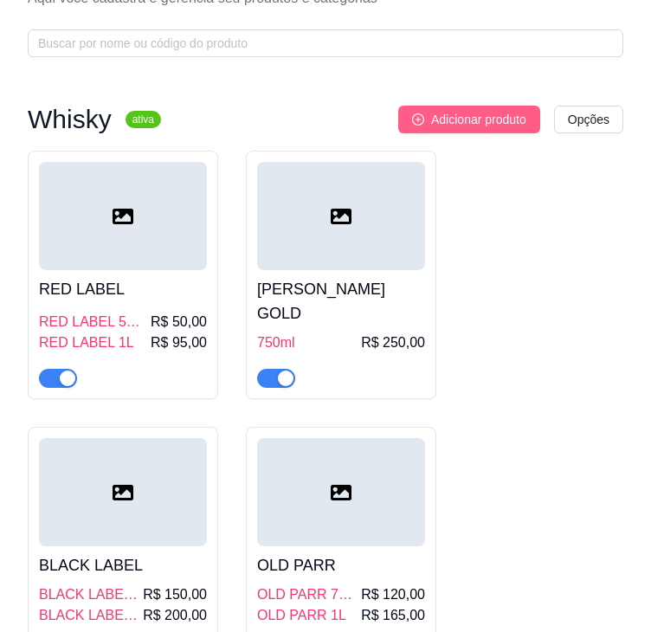
click at [474, 113] on span "Adicionar produto" at bounding box center [478, 119] width 95 height 19
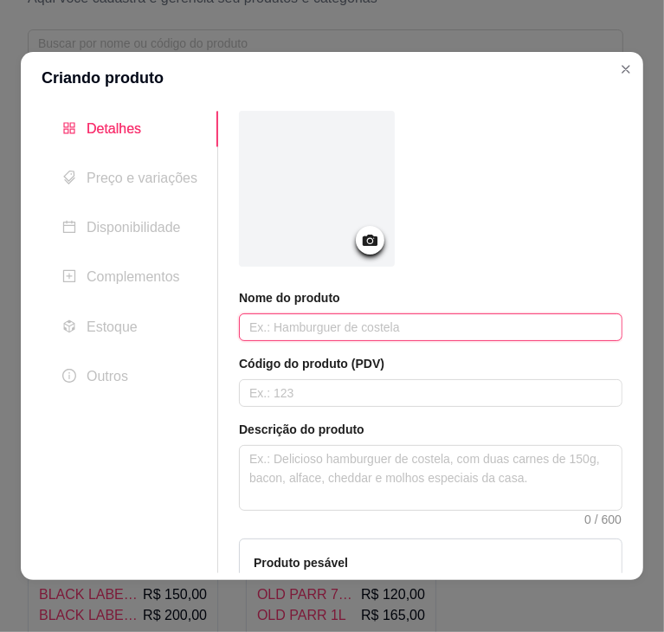
click at [368, 327] on input "text" at bounding box center [431, 328] width 384 height 28
paste input "BLACK WHITE 1 L 65,00"
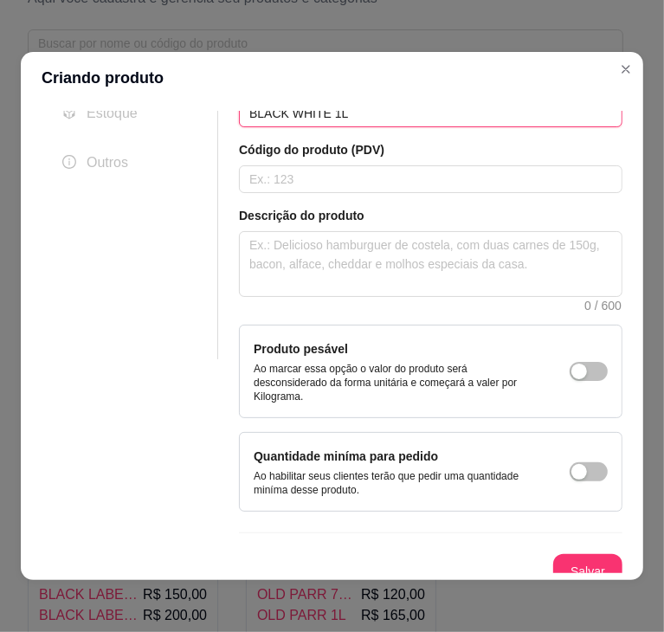
scroll to position [227, 0]
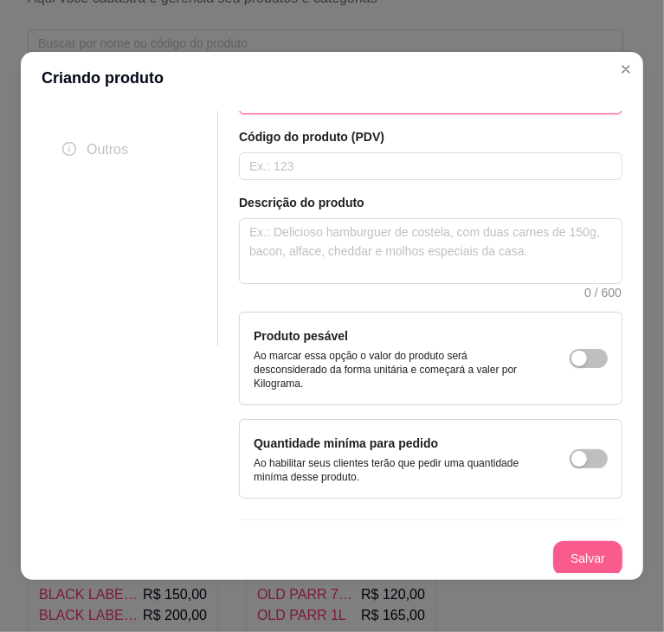
type input "BLACK WHITE 1L"
click at [554, 562] on button "Salvar" at bounding box center [588, 559] width 68 height 34
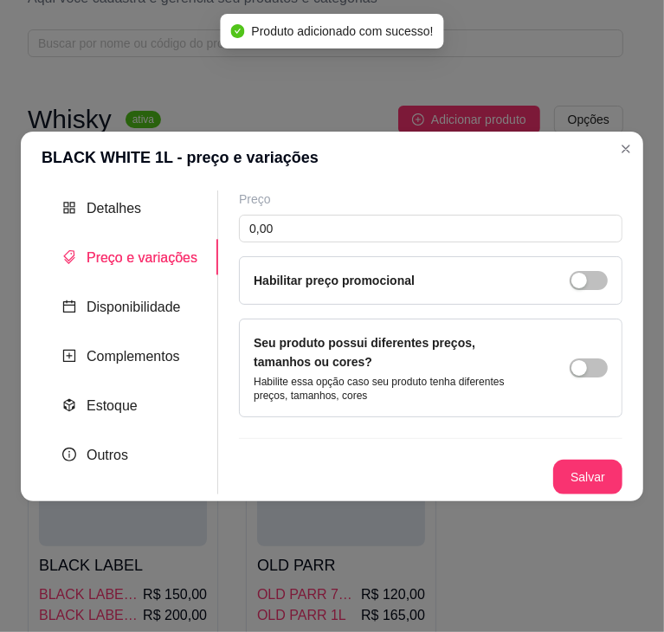
scroll to position [0, 0]
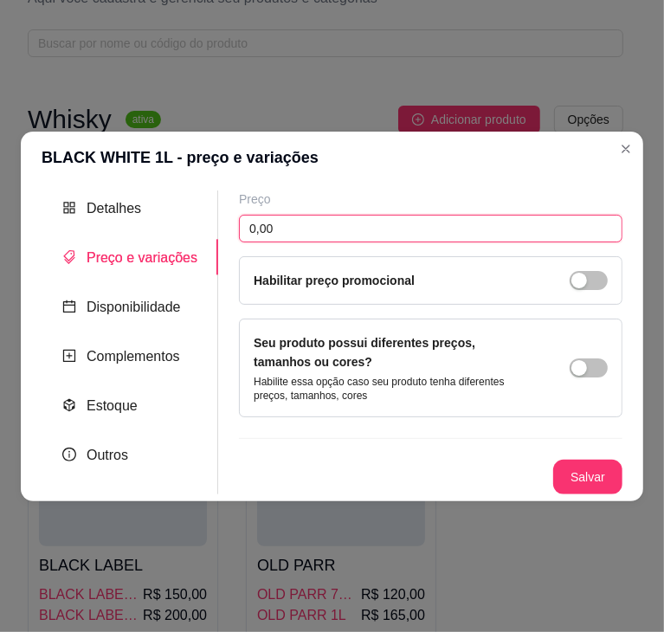
click at [310, 228] on input "0,00" at bounding box center [431, 229] width 384 height 28
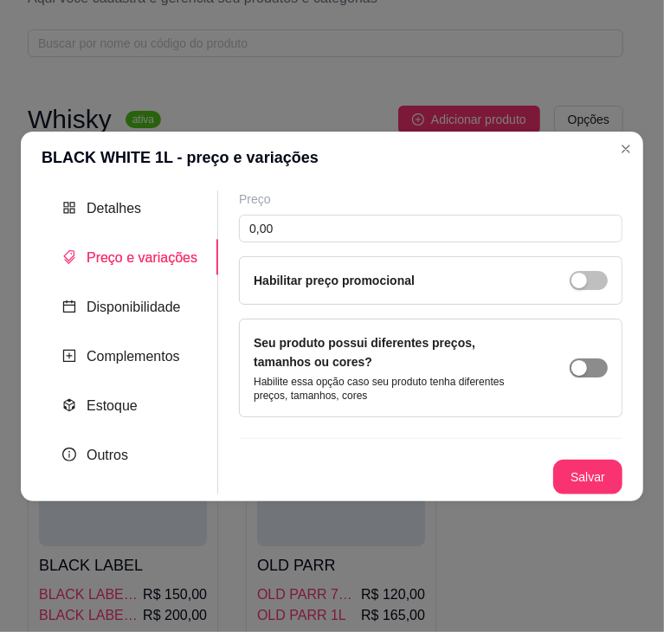
click at [601, 362] on span "button" at bounding box center [589, 368] width 38 height 19
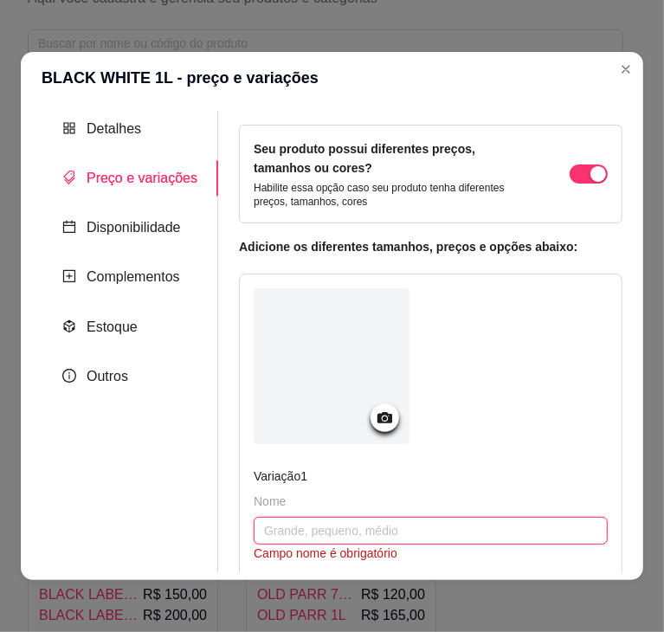
click at [301, 530] on input "text" at bounding box center [431, 531] width 354 height 28
paste input "BLACK WHITE 1 L 65,00"
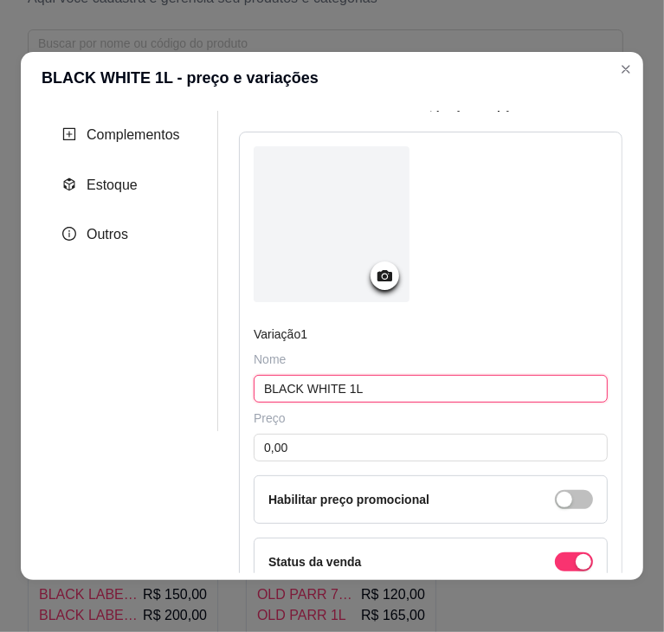
scroll to position [230, 0]
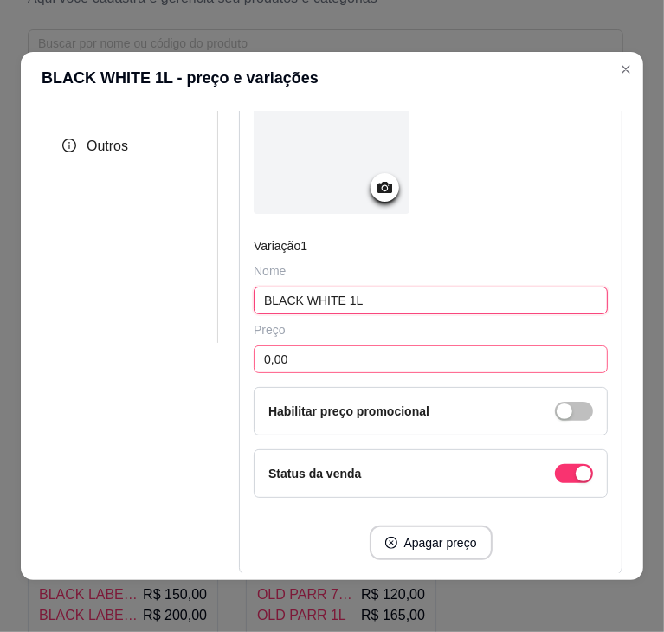
type input "BLACK WHITE 1L"
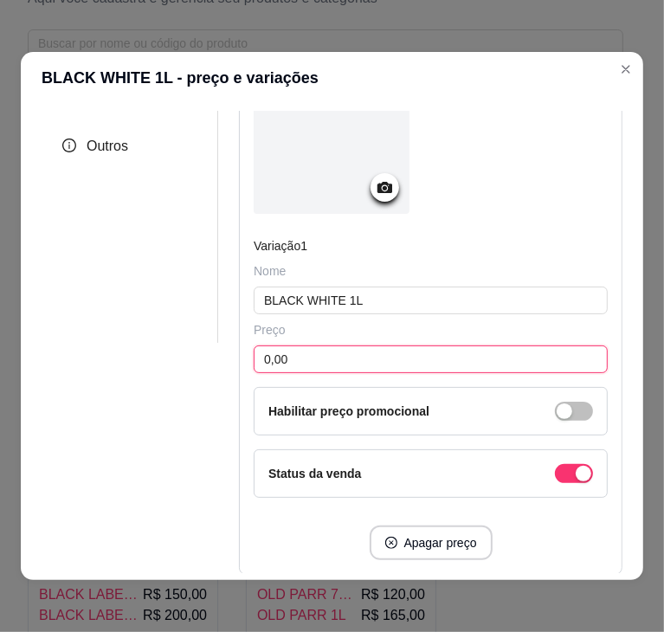
click at [319, 346] on input "0,00" at bounding box center [431, 360] width 354 height 28
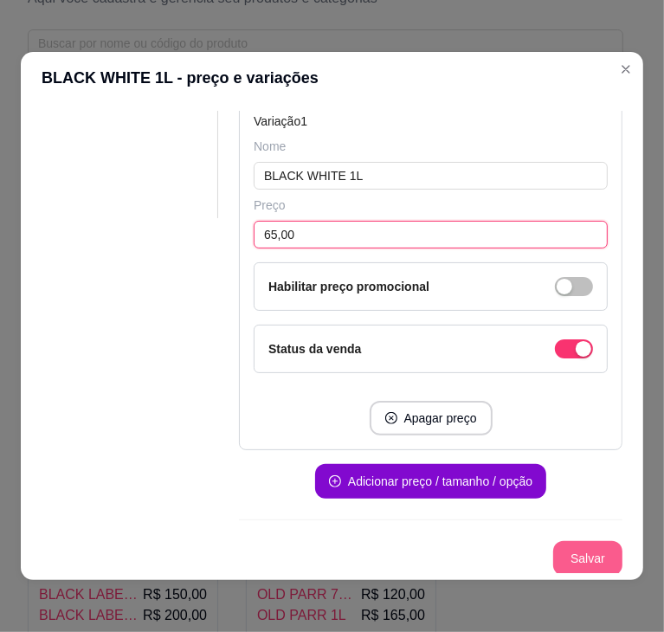
type input "65,00"
click at [561, 548] on button "Salvar" at bounding box center [587, 558] width 69 height 35
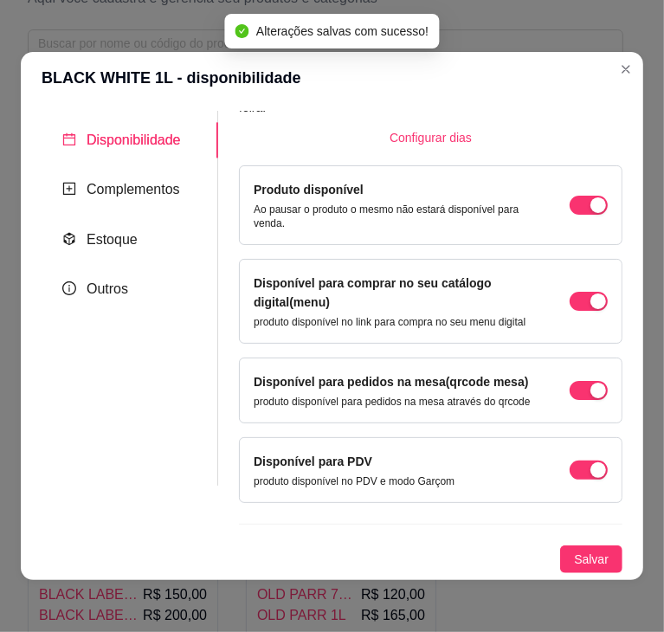
scroll to position [114, 0]
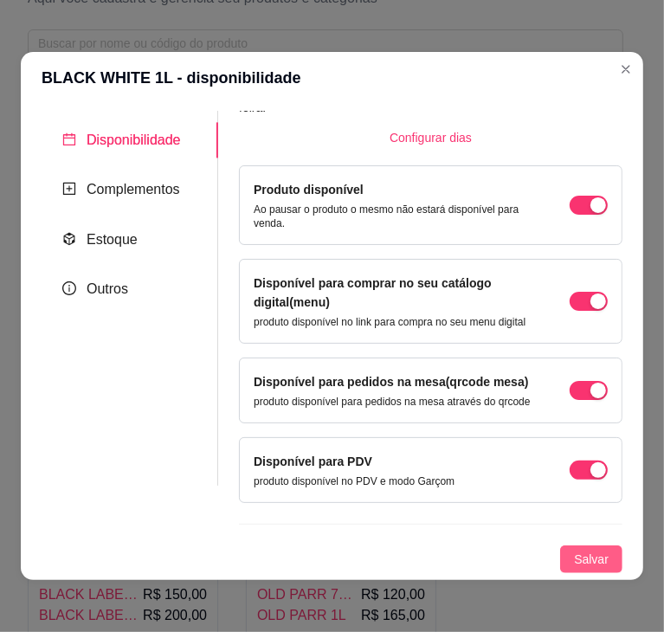
click at [574, 556] on span "Salvar" at bounding box center [591, 559] width 35 height 19
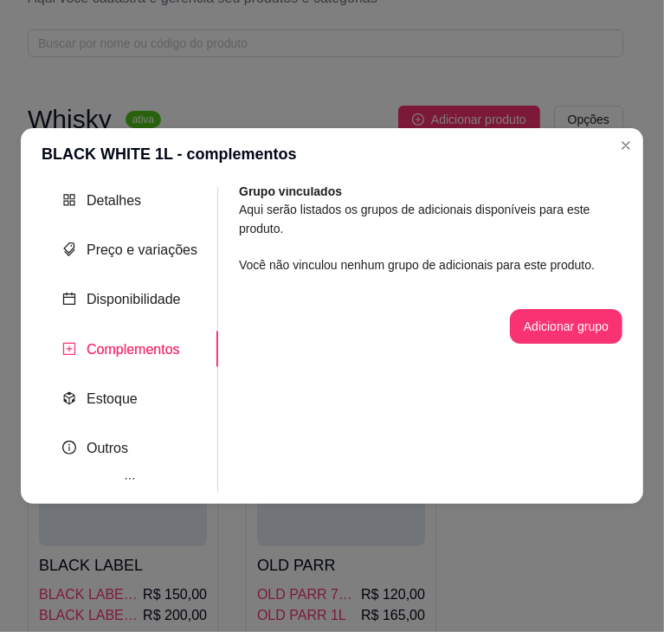
scroll to position [0, 0]
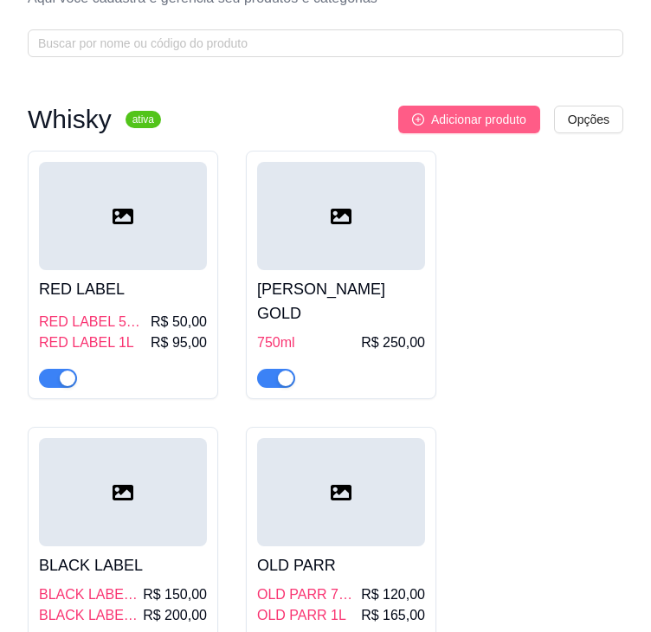
click at [453, 126] on span "Adicionar produto" at bounding box center [478, 119] width 95 height 19
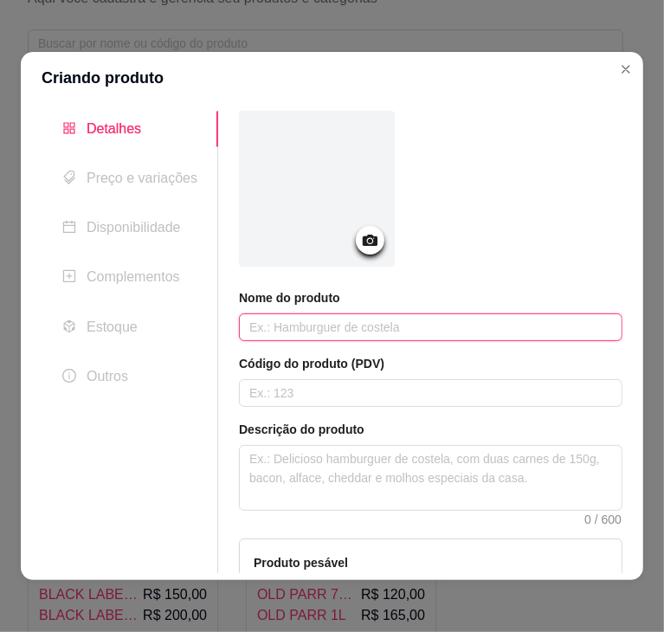
click at [333, 332] on input "text" at bounding box center [431, 328] width 384 height 28
paste input "OLDEN BLEND 1 L 20,00"
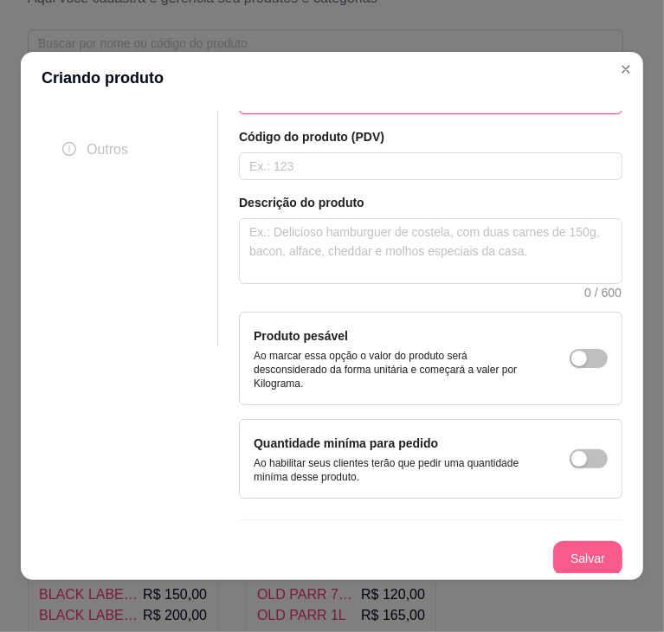
type input "OLDEN BLEND 1L"
click at [568, 557] on button "Salvar" at bounding box center [588, 559] width 68 height 34
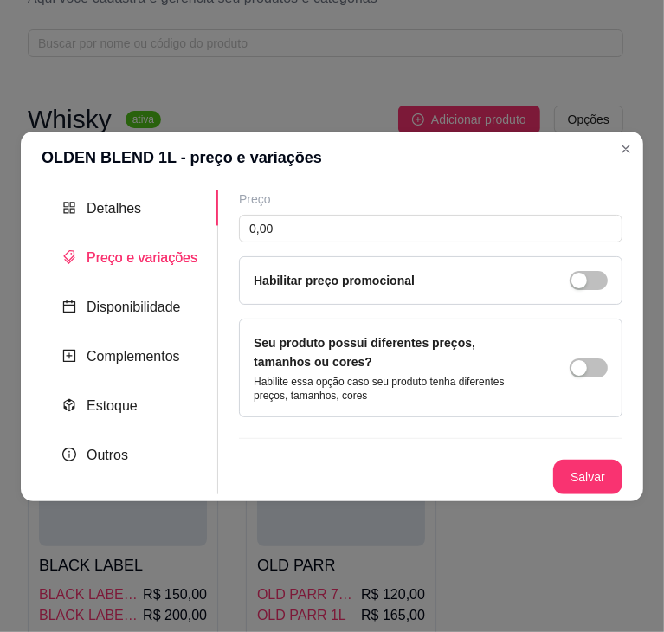
scroll to position [0, 0]
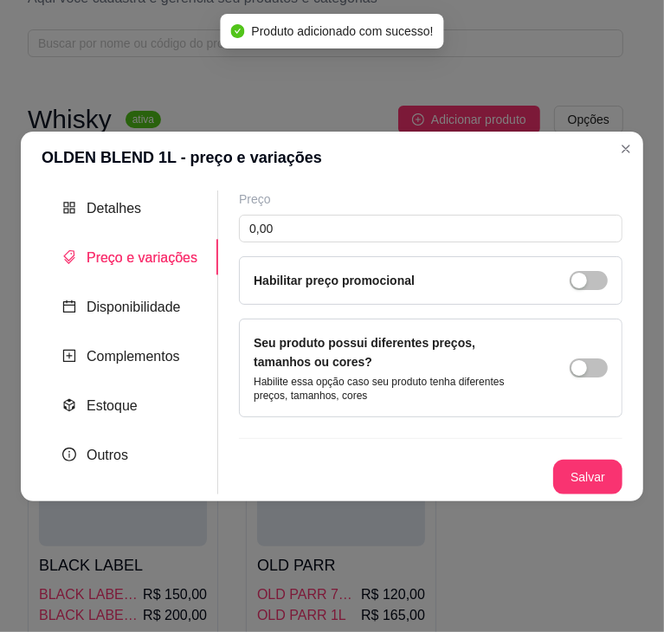
click at [606, 373] on div "Seu produto possui diferentes preços, tamanhos ou cores? Habilite essa opção ca…" at bounding box center [431, 367] width 354 height 69
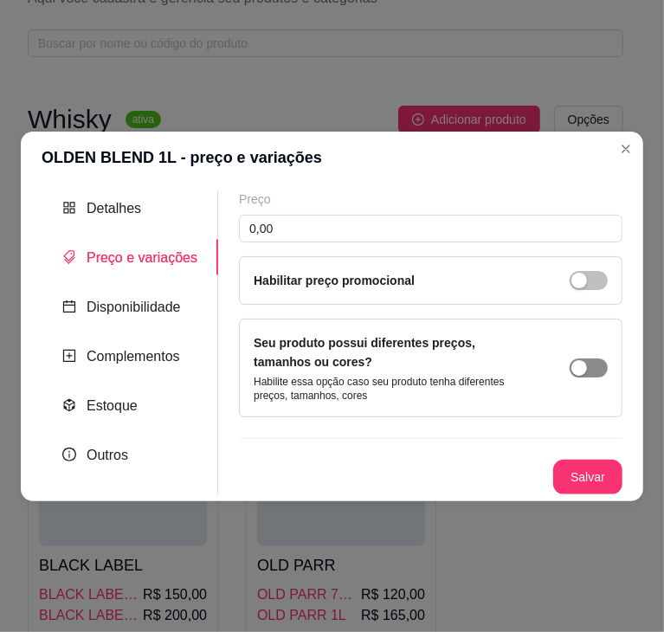
click at [592, 366] on span "button" at bounding box center [589, 368] width 38 height 19
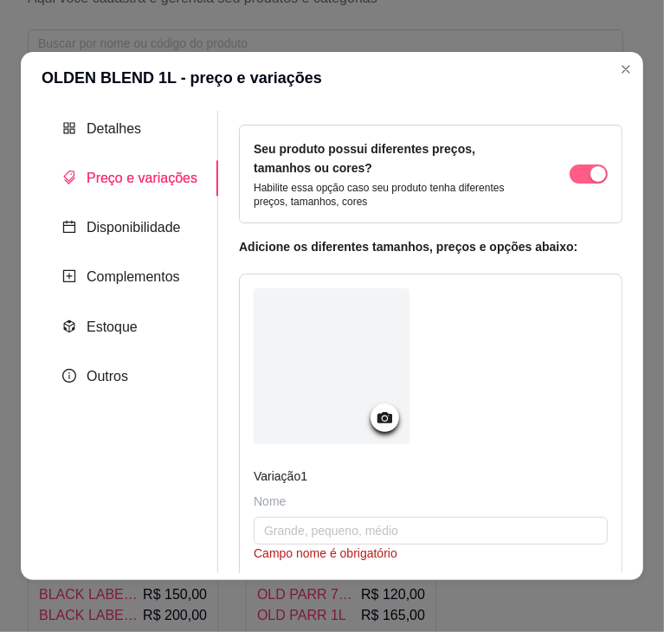
scroll to position [10, 0]
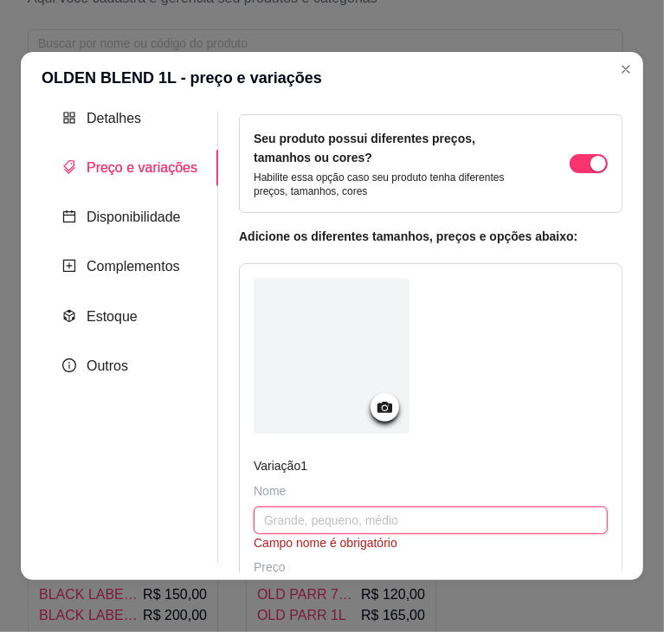
click at [350, 507] on input "text" at bounding box center [431, 521] width 354 height 28
paste input "OLDEN BLEND 1 L 20,00"
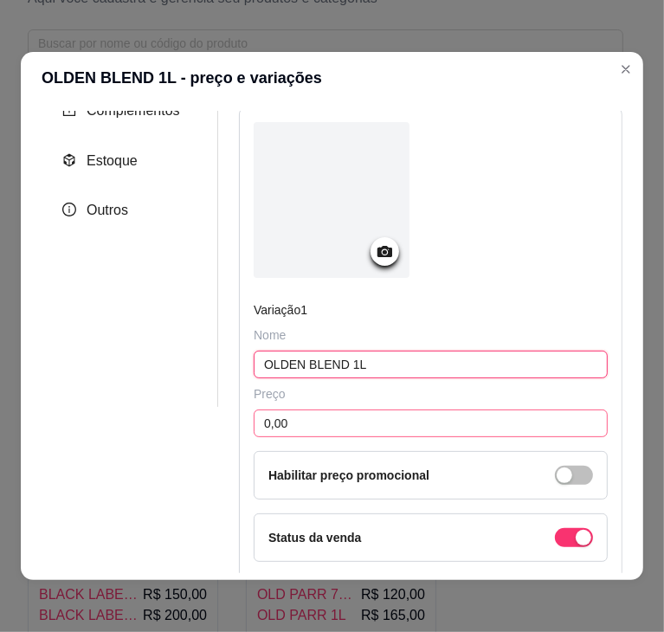
type input "OLDEN BLEND 1L"
click at [400, 423] on input "0,00" at bounding box center [431, 424] width 354 height 28
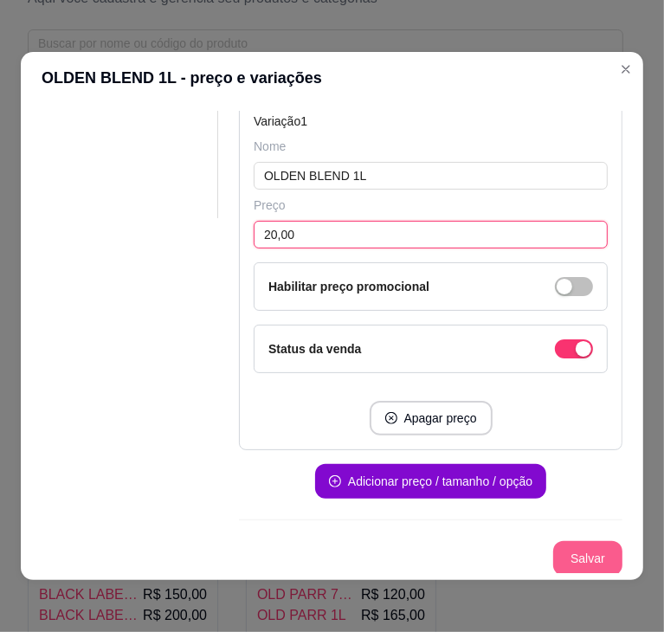
type input "20,00"
click at [558, 558] on button "Salvar" at bounding box center [588, 559] width 68 height 34
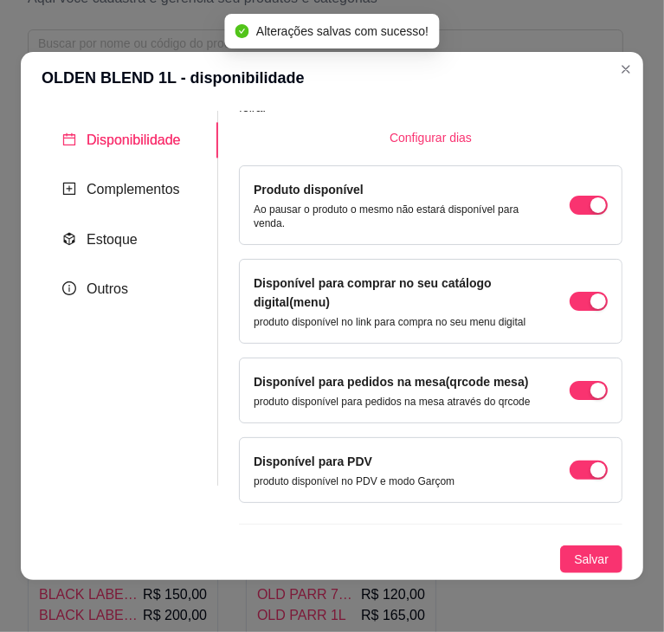
scroll to position [114, 0]
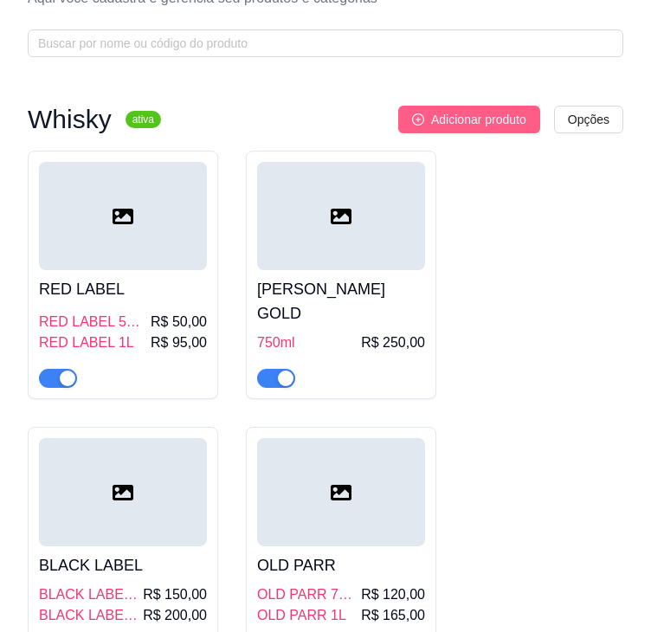
click at [488, 122] on span "Adicionar produto" at bounding box center [478, 119] width 95 height 19
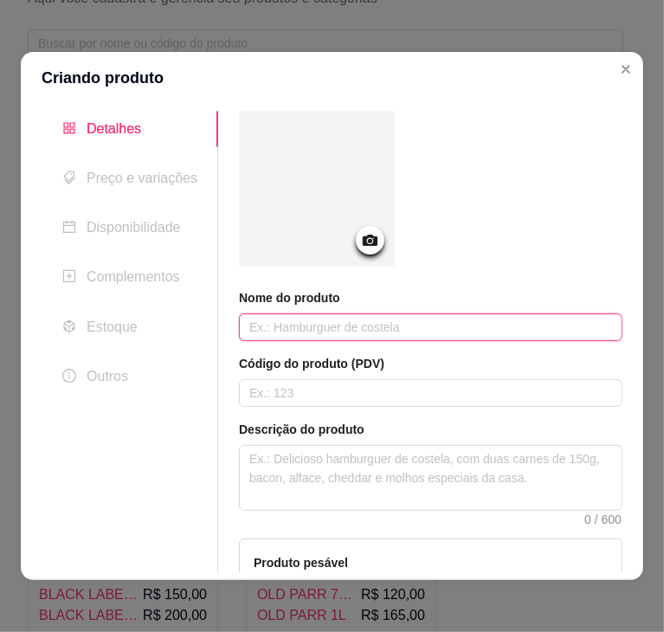
click at [343, 337] on input "text" at bounding box center [431, 328] width 384 height 28
paste input "MASTER GOLD 1 L 18,00"
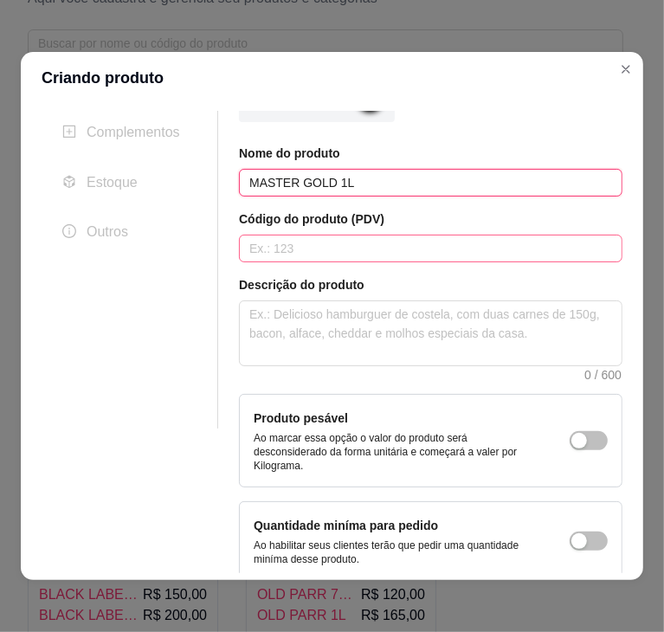
scroll to position [227, 0]
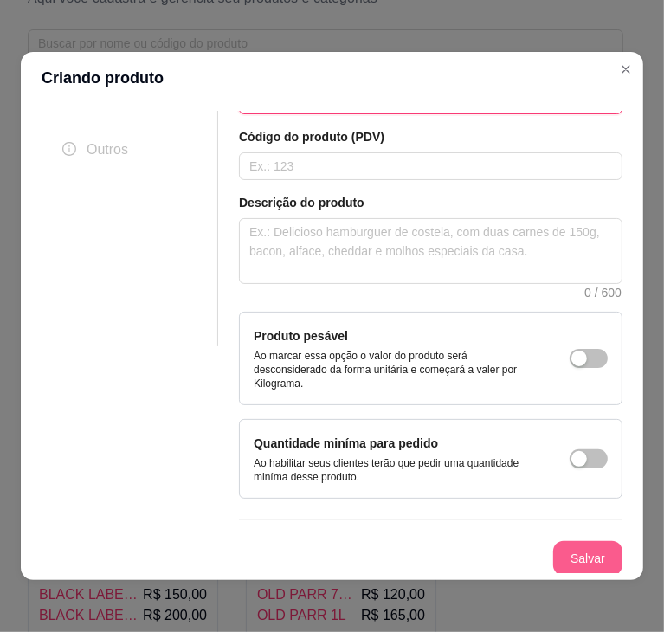
type input "MASTER GOLD 1L"
click at [554, 555] on button "Salvar" at bounding box center [588, 559] width 68 height 34
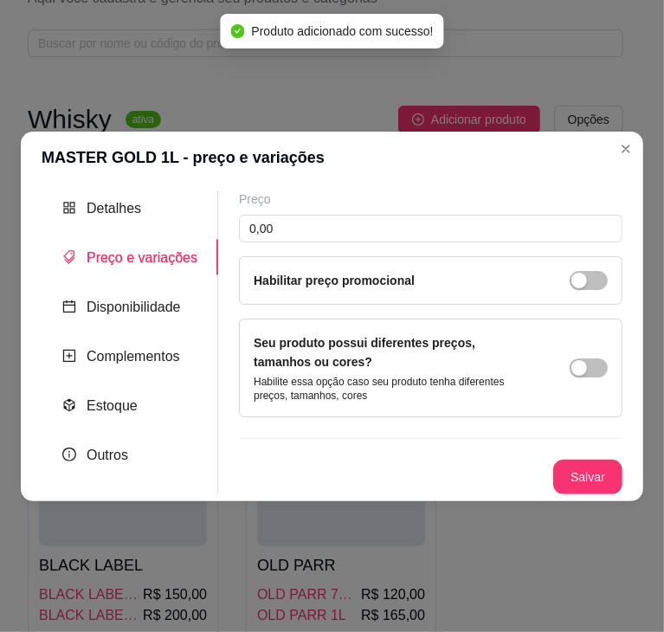
scroll to position [0, 0]
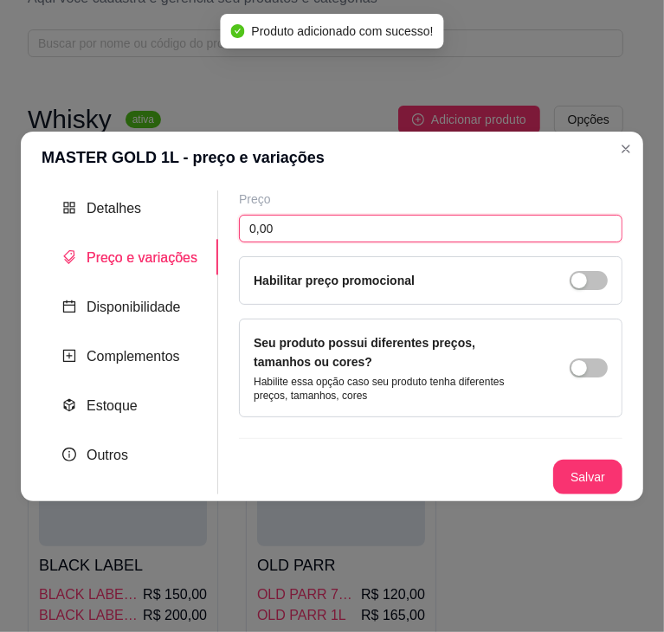
click at [382, 226] on input "0,00" at bounding box center [431, 229] width 384 height 28
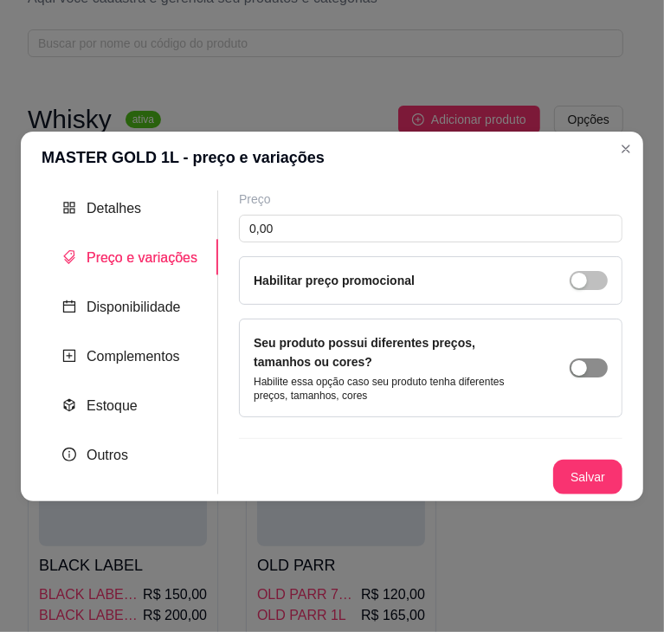
click at [581, 366] on div "button" at bounding box center [580, 368] width 16 height 16
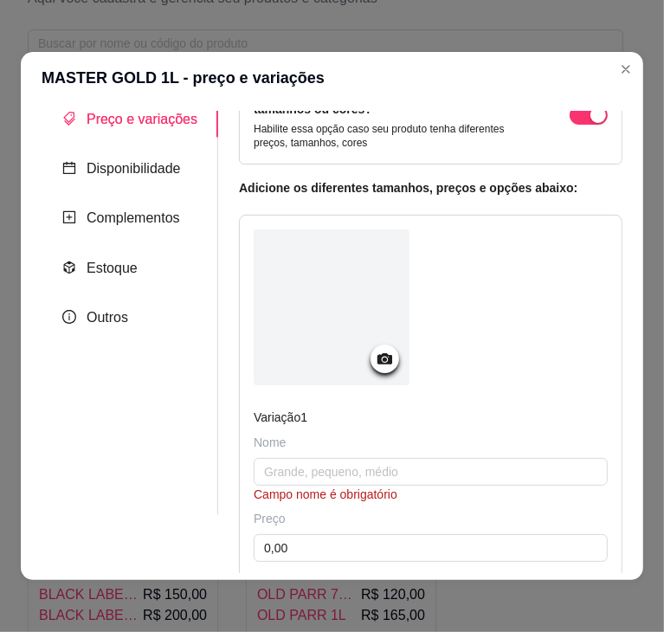
scroll to position [111, 0]
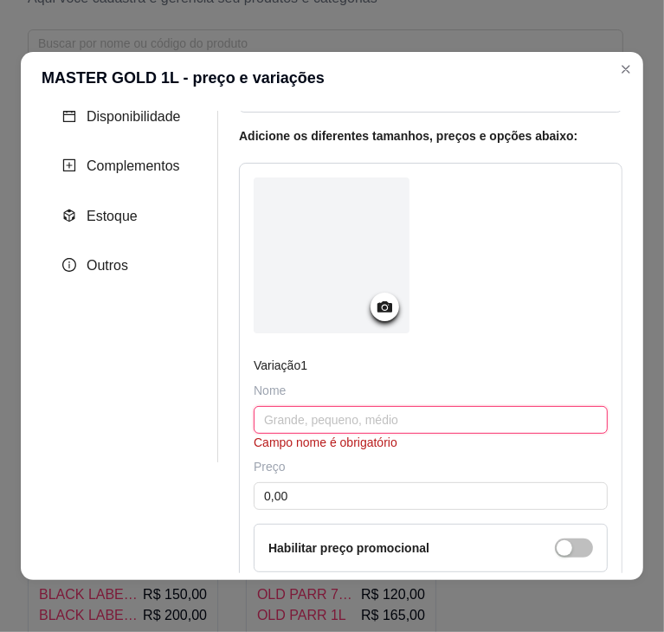
click at [316, 417] on input "text" at bounding box center [431, 420] width 354 height 28
paste input "MASTER GOLD 1 L 18,00"
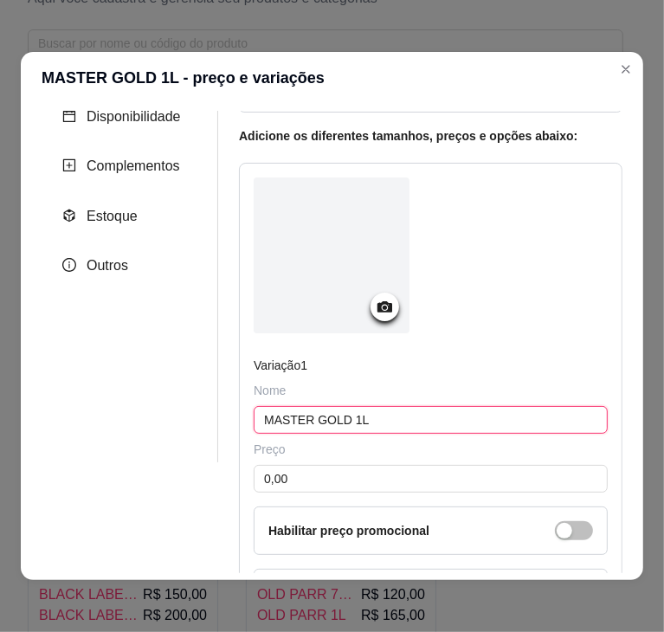
scroll to position [242, 0]
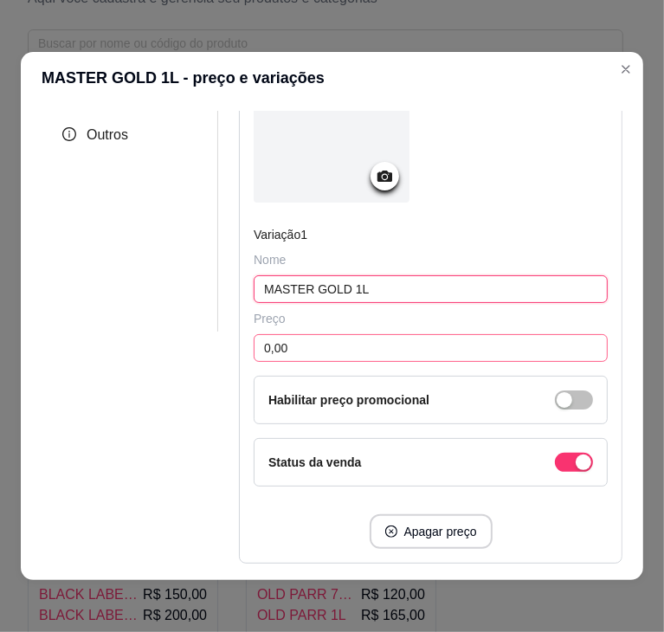
type input "MASTER GOLD 1L"
click at [329, 350] on input "0,00" at bounding box center [431, 348] width 354 height 28
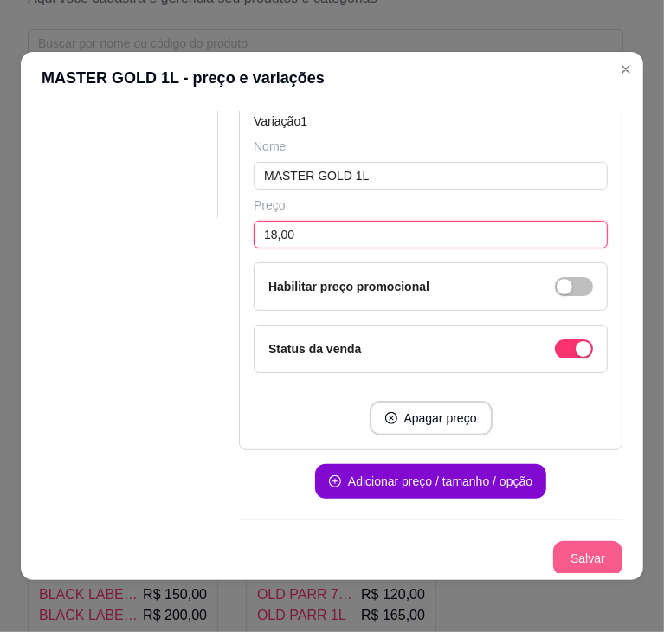
type input "18,00"
click at [564, 546] on button "Salvar" at bounding box center [588, 559] width 68 height 34
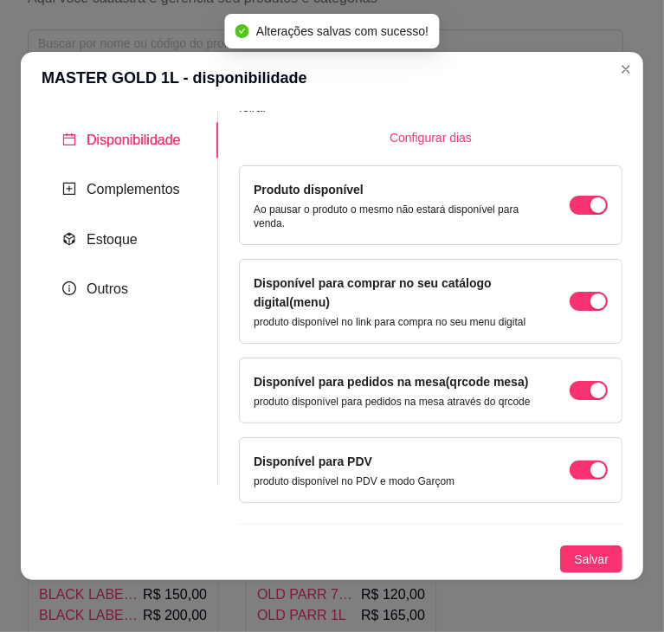
scroll to position [114, 0]
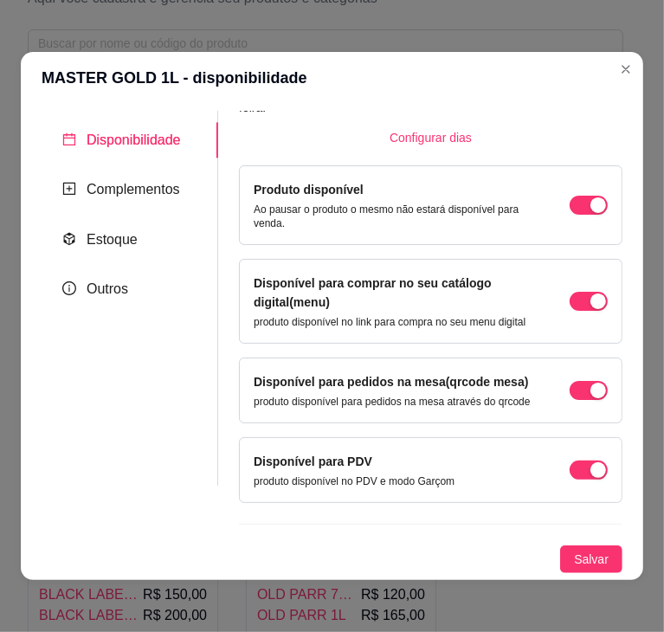
click at [564, 546] on button "Salvar" at bounding box center [591, 560] width 62 height 28
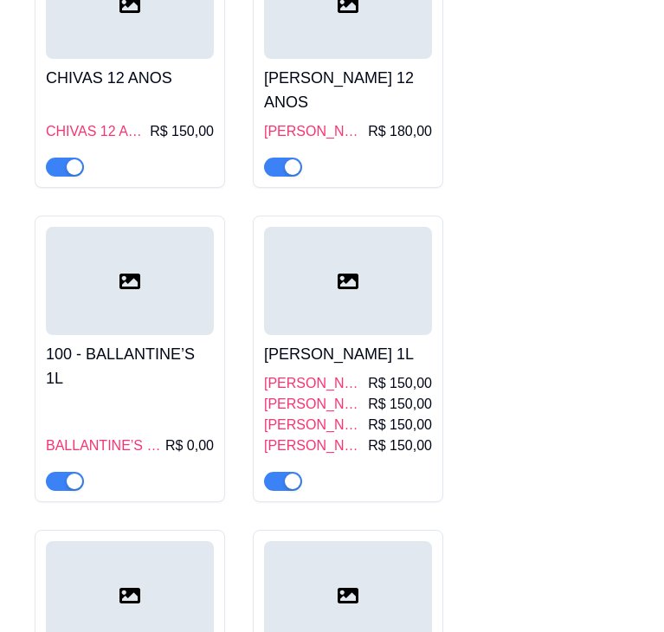
scroll to position [876, 0]
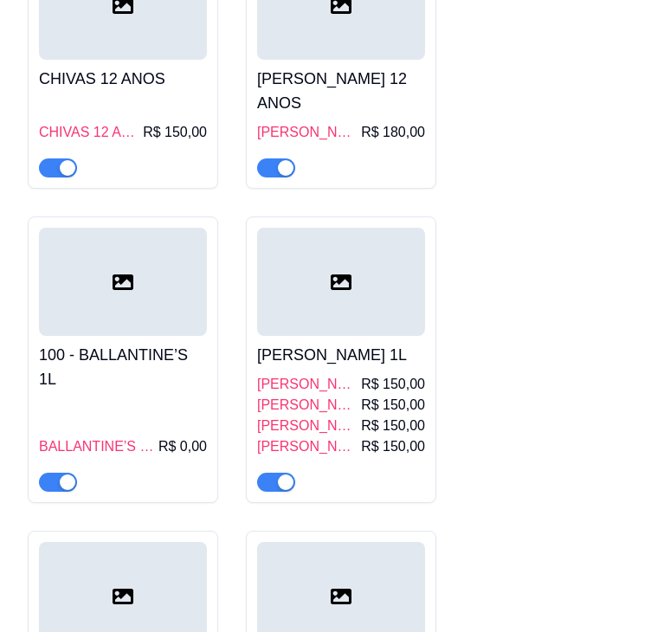
click at [126, 343] on h4 "100 - BALLANTINE’S 1L" at bounding box center [123, 367] width 168 height 49
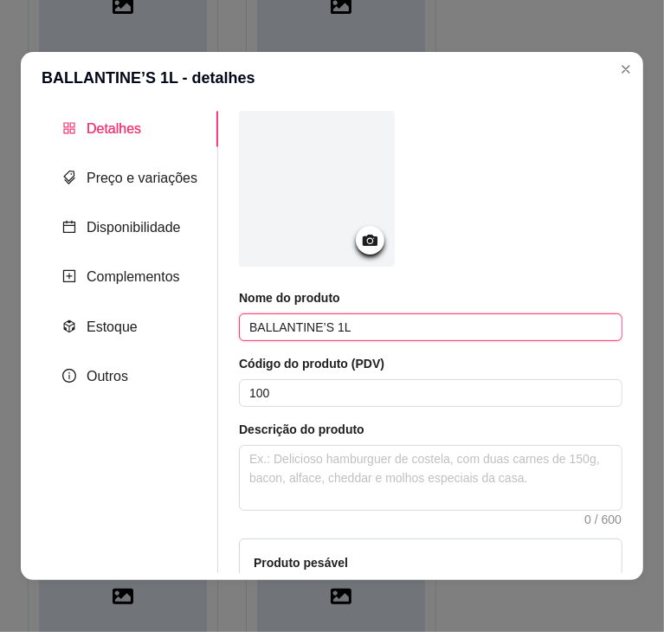
click at [353, 340] on input "BALLANTINE’S 1L" at bounding box center [431, 328] width 384 height 28
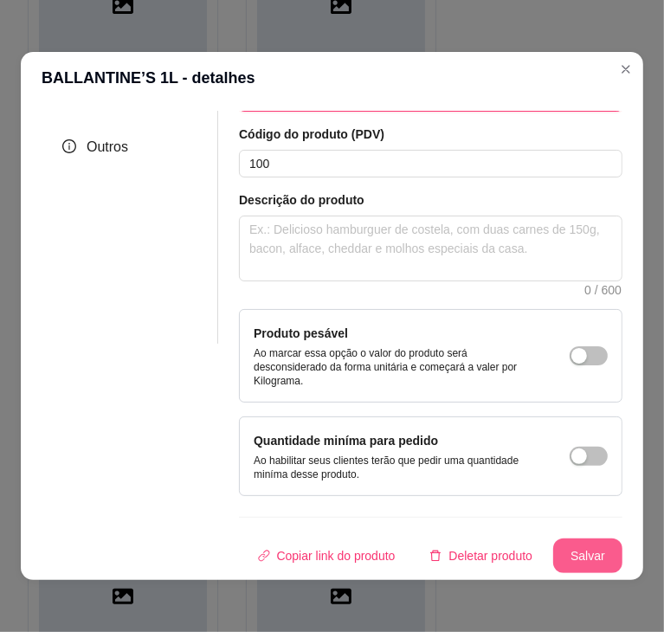
type input "BALLANTINE’S"
click at [587, 548] on button "Salvar" at bounding box center [588, 557] width 68 height 34
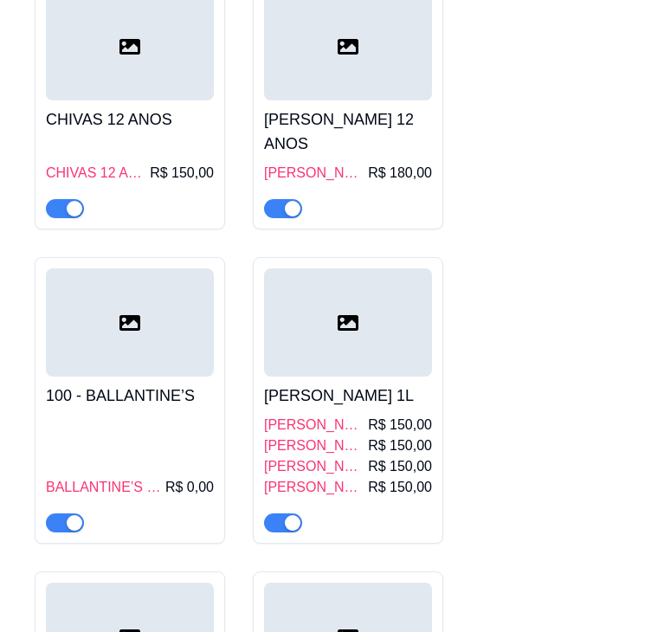
scroll to position [834, 0]
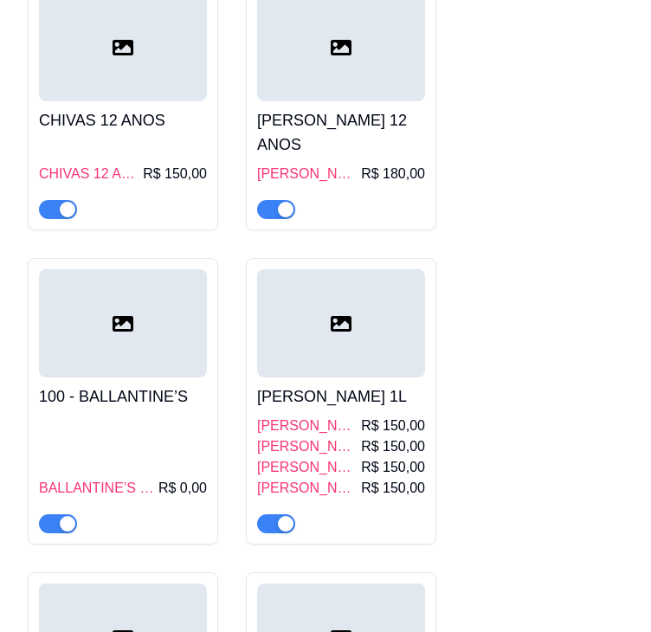
click at [362, 385] on h4 "[PERSON_NAME] 1L" at bounding box center [341, 397] width 168 height 24
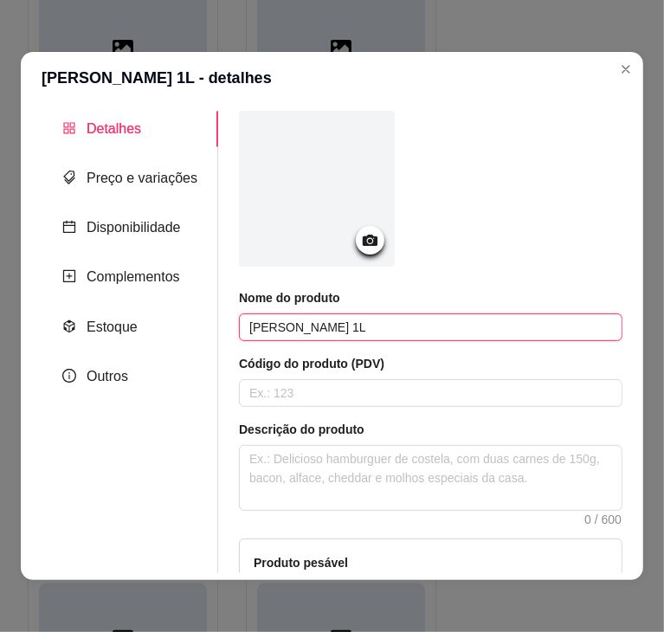
click at [358, 332] on input "[PERSON_NAME] 1L" at bounding box center [431, 328] width 384 height 28
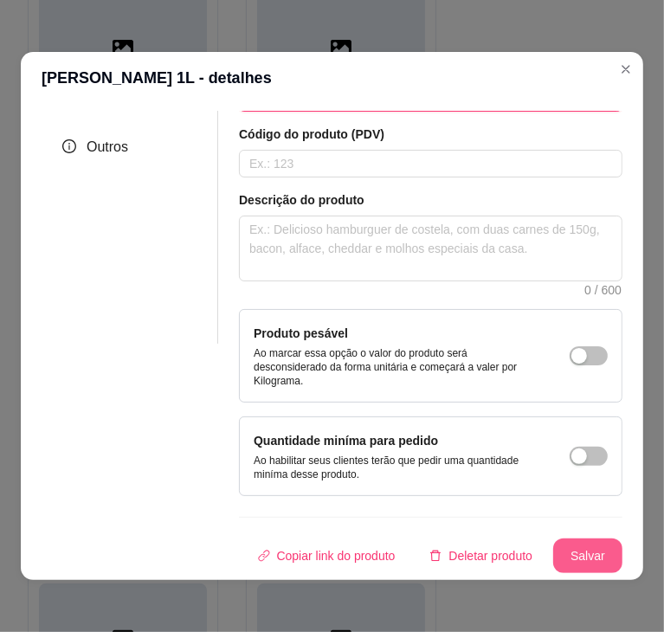
type input "[PERSON_NAME]"
click at [574, 540] on button "Salvar" at bounding box center [588, 557] width 68 height 34
click at [579, 540] on button "Salvar" at bounding box center [588, 557] width 68 height 34
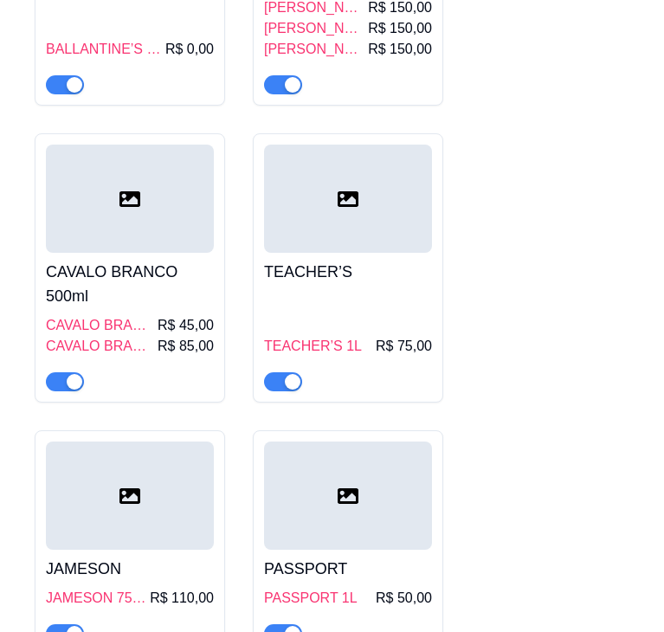
scroll to position [1296, 0]
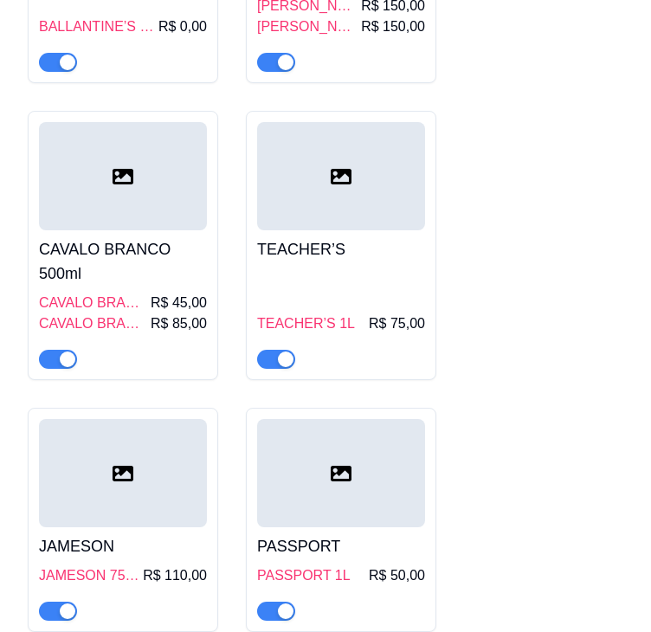
click at [114, 237] on h4 "CAVALO BRANCO 500ml" at bounding box center [123, 261] width 168 height 49
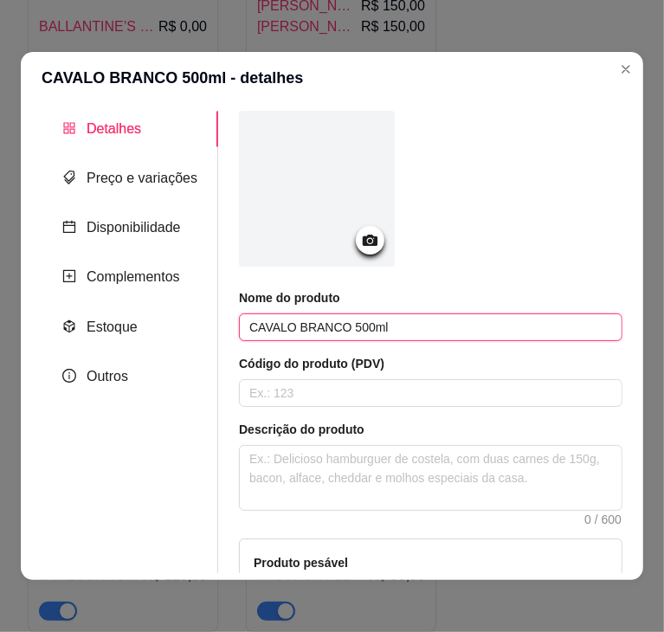
click at [381, 330] on input "CAVALO BRANCO 500ml" at bounding box center [431, 328] width 384 height 28
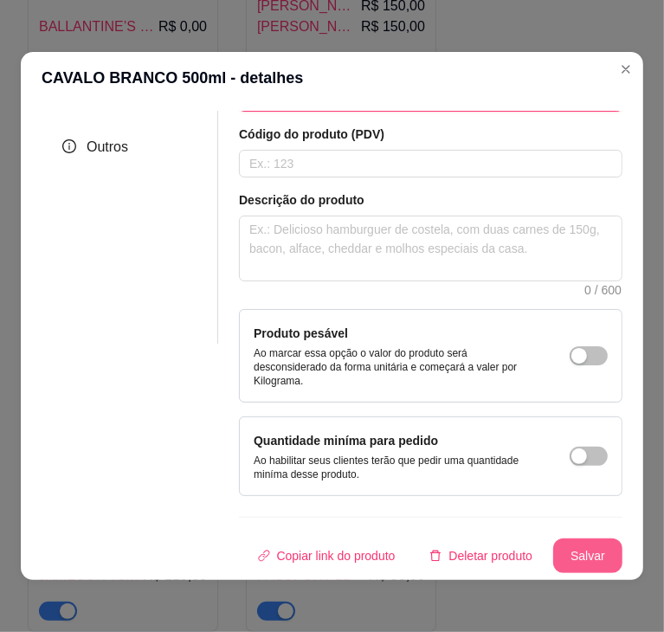
type input "CAVALO BRANCO"
click at [579, 543] on button "Salvar" at bounding box center [588, 557] width 68 height 34
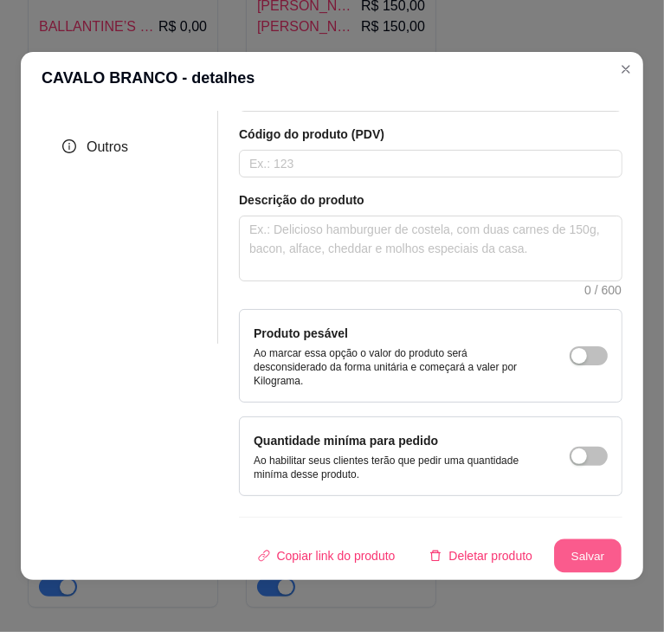
click at [579, 547] on button "Salvar" at bounding box center [588, 557] width 68 height 34
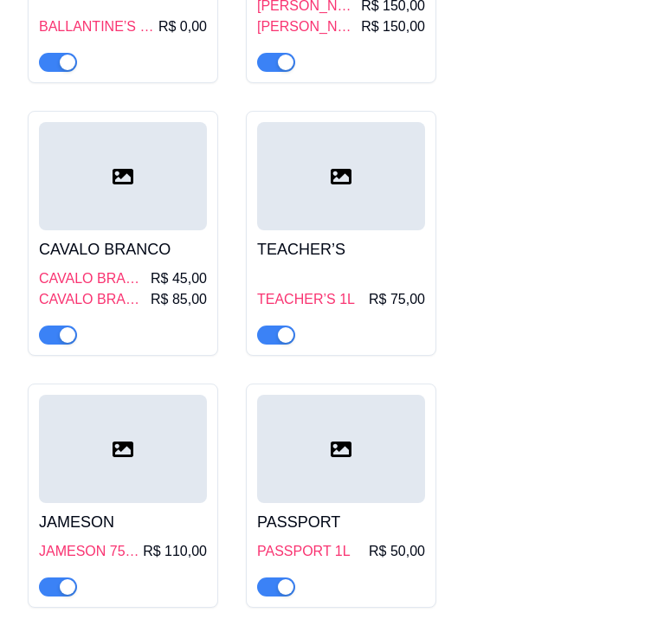
click at [385, 237] on h4 "TEACHER’S" at bounding box center [341, 249] width 168 height 24
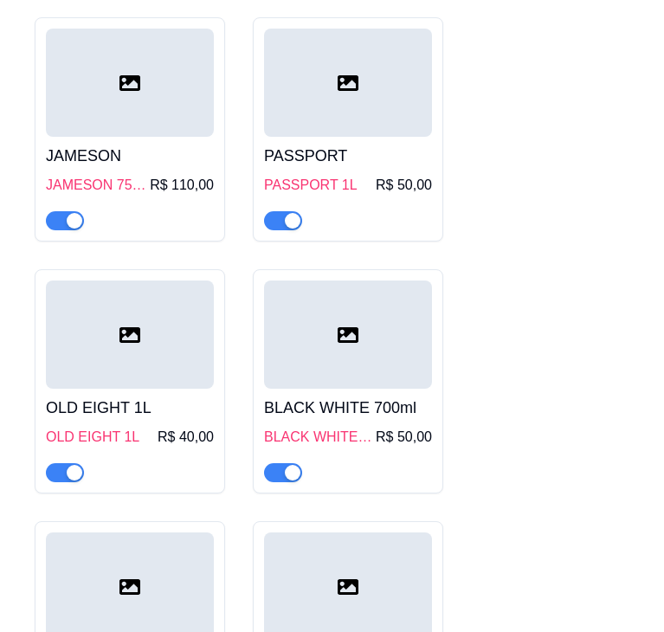
scroll to position [1663, 0]
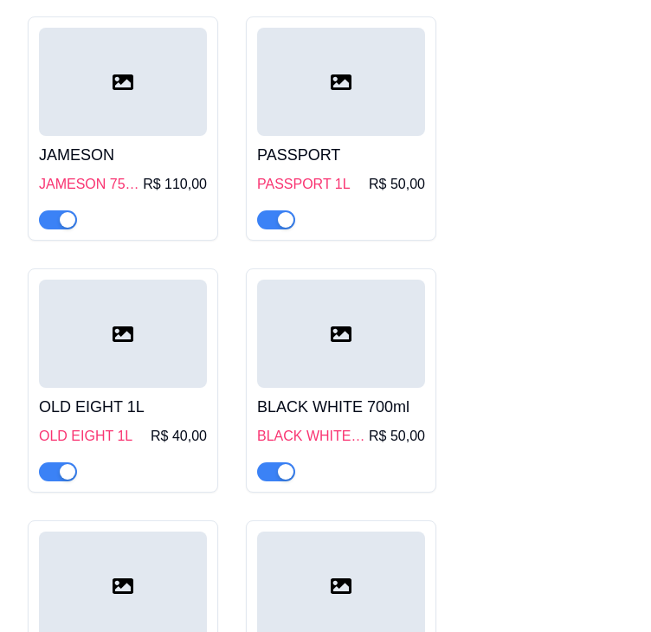
click at [113, 336] on div at bounding box center [123, 334] width 168 height 108
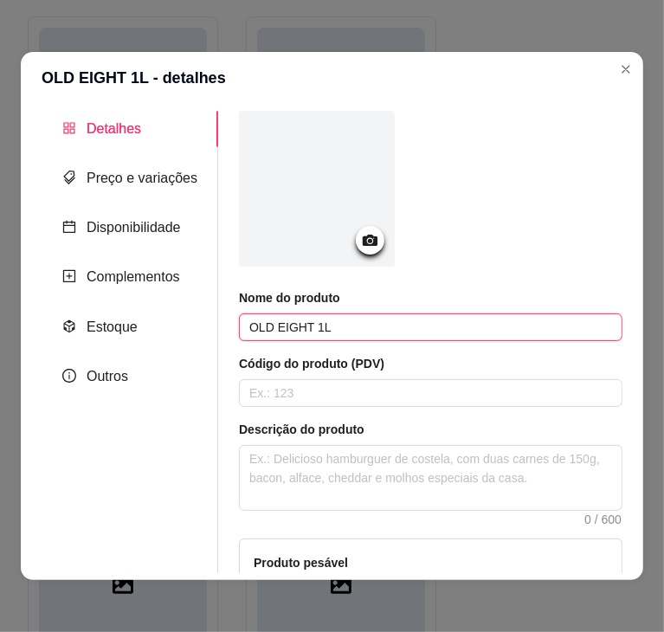
click at [365, 320] on input "OLD EIGHT 1L" at bounding box center [431, 328] width 384 height 28
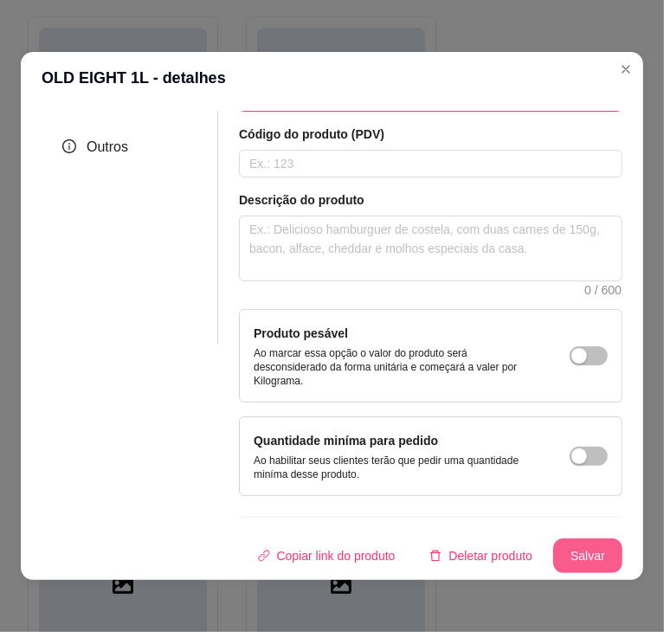
type input "OLD EIGHT"
click at [568, 545] on button "Salvar" at bounding box center [588, 557] width 68 height 34
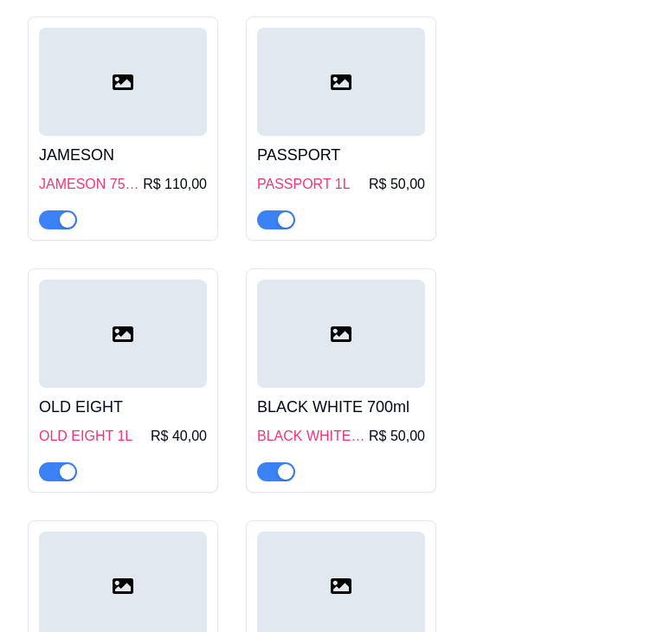
click at [390, 344] on div at bounding box center [341, 334] width 168 height 108
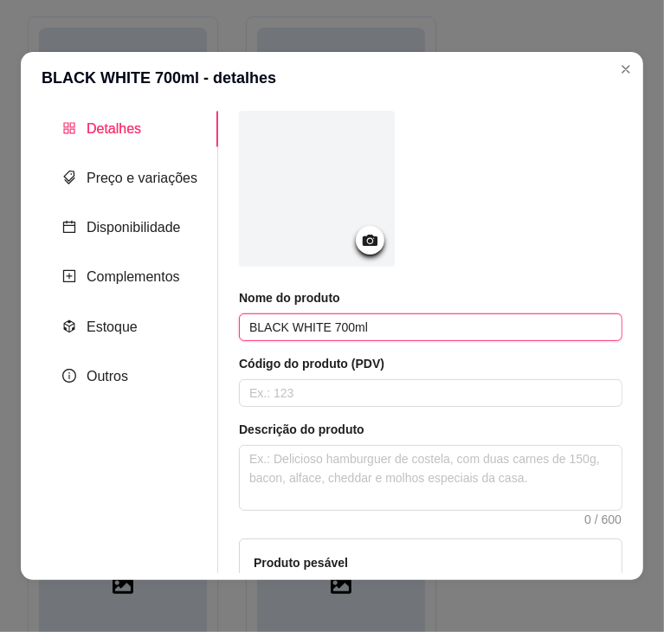
click at [389, 321] on input "BLACK WHITE 700ml" at bounding box center [431, 328] width 384 height 28
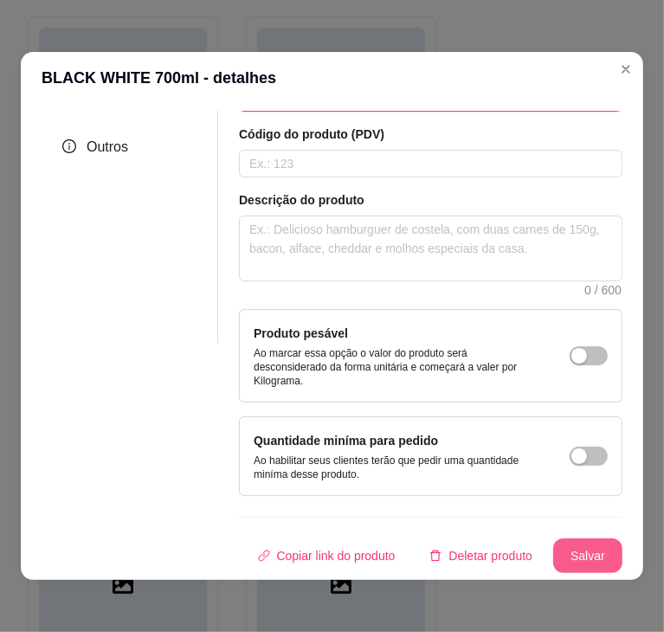
type input "BLACK WHITE"
click at [582, 540] on button "Salvar" at bounding box center [588, 557] width 68 height 34
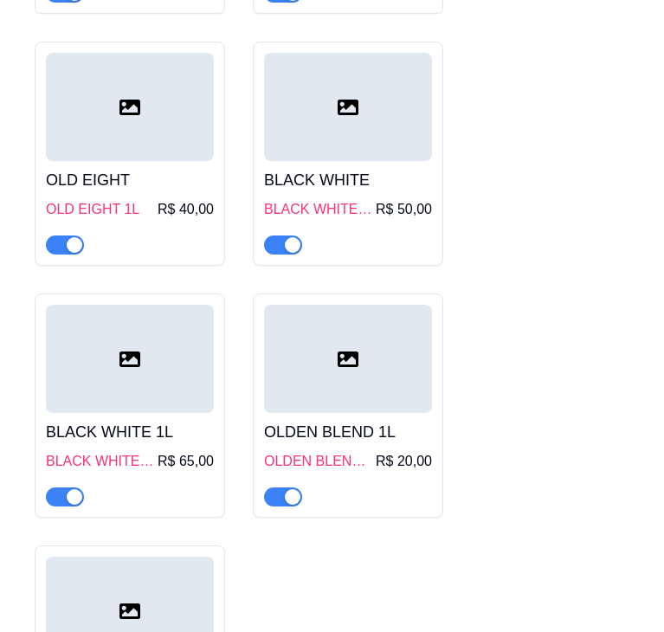
scroll to position [1905, 0]
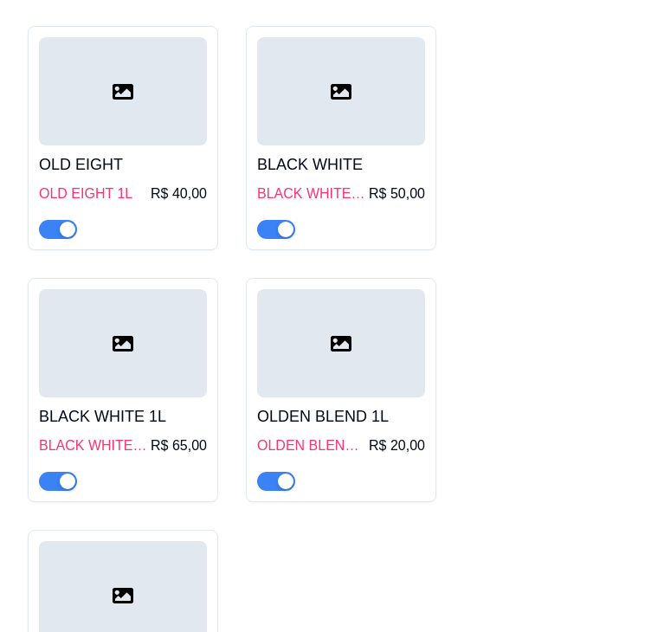
click at [159, 365] on div at bounding box center [123, 343] width 168 height 108
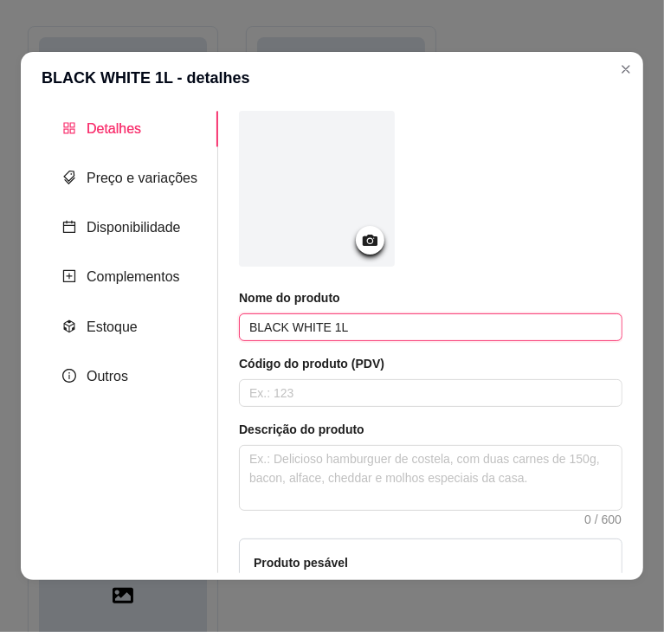
click at [354, 320] on input "BLACK WHITE 1L" at bounding box center [431, 328] width 384 height 28
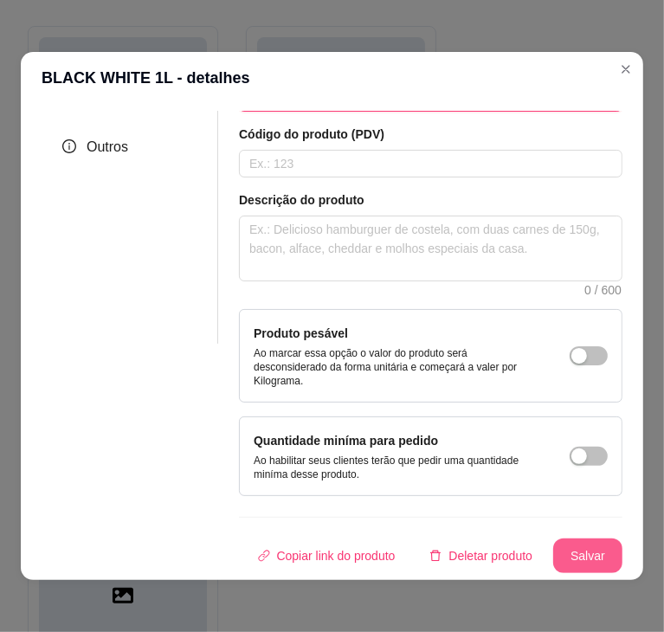
type input "BLACK WHITE"
click at [571, 540] on button "Salvar" at bounding box center [588, 557] width 68 height 34
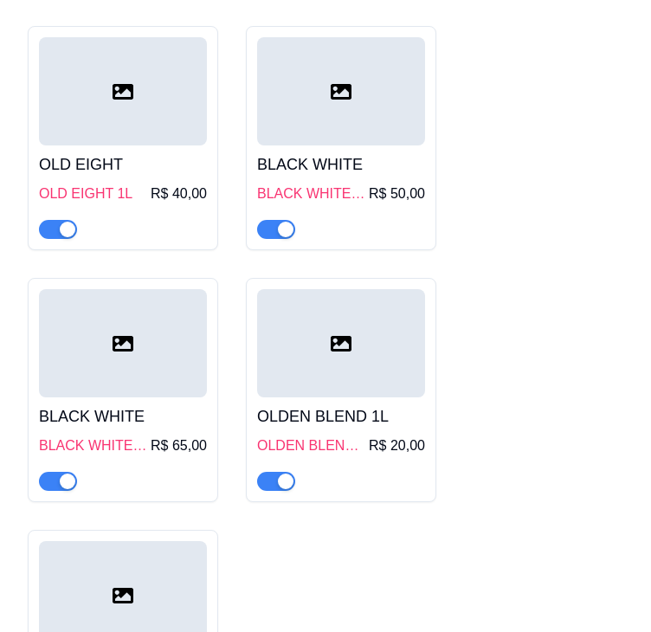
click at [349, 336] on icon at bounding box center [341, 344] width 21 height 16
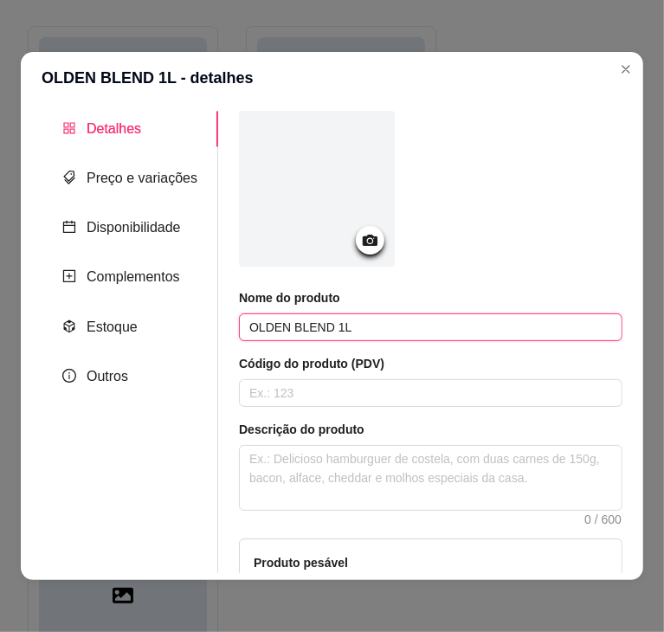
click at [367, 320] on input "OLDEN BLEND 1L" at bounding box center [431, 328] width 384 height 28
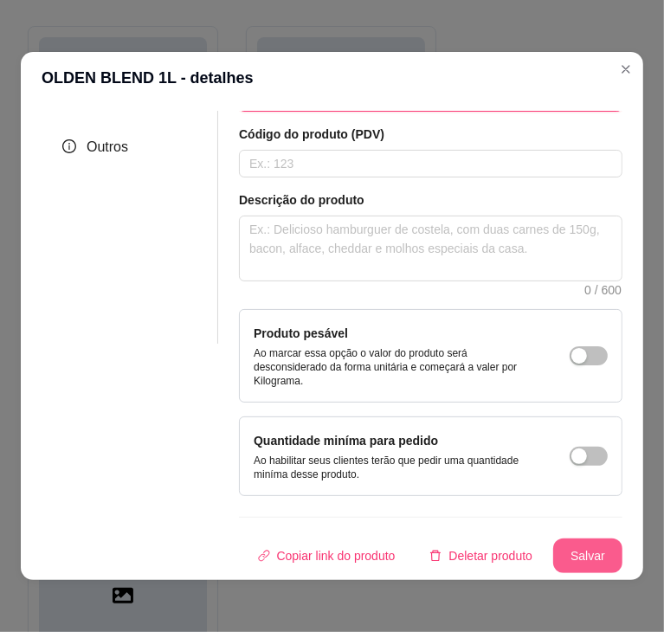
type input "OLDEN BLEND"
click at [568, 540] on button "Salvar" at bounding box center [588, 557] width 68 height 34
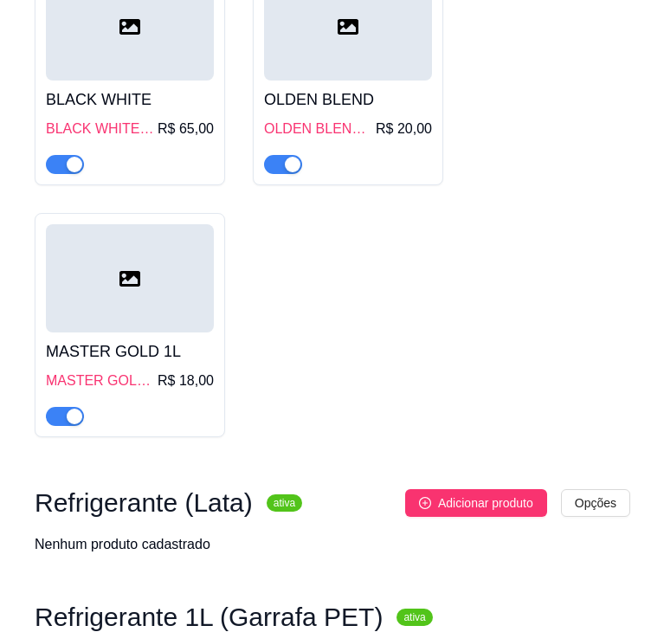
scroll to position [2224, 0]
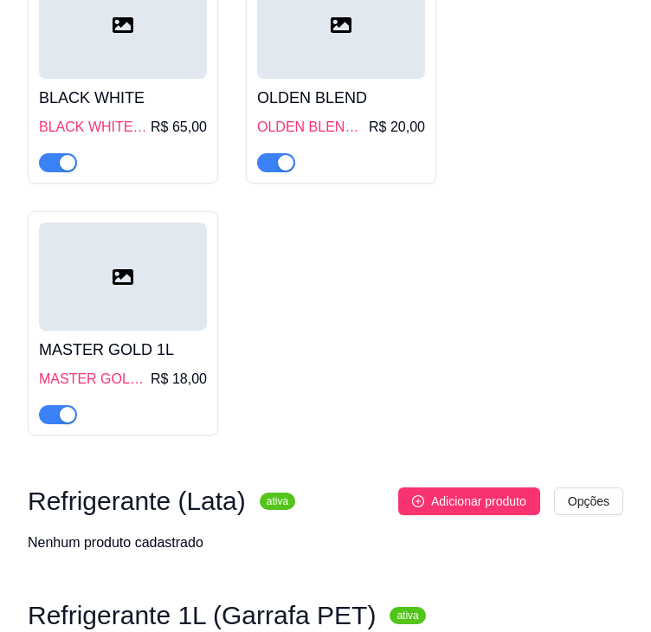
click at [162, 300] on div at bounding box center [123, 277] width 168 height 108
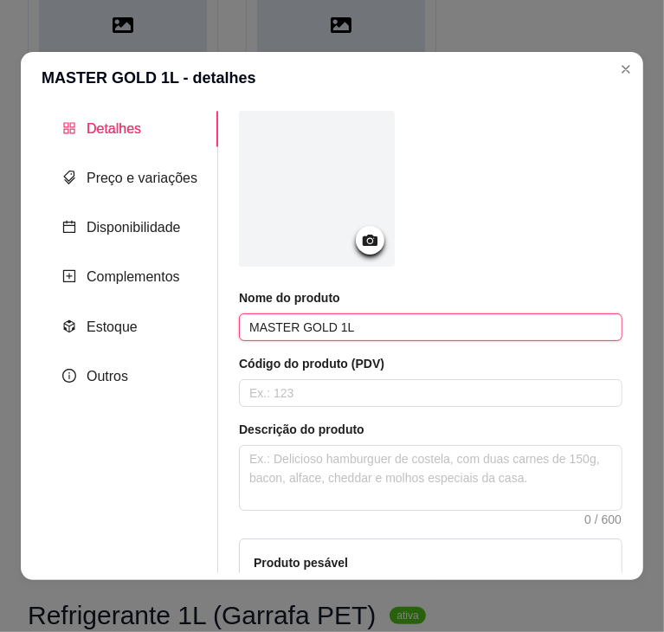
click at [416, 322] on input "MASTER GOLD 1L" at bounding box center [431, 328] width 384 height 28
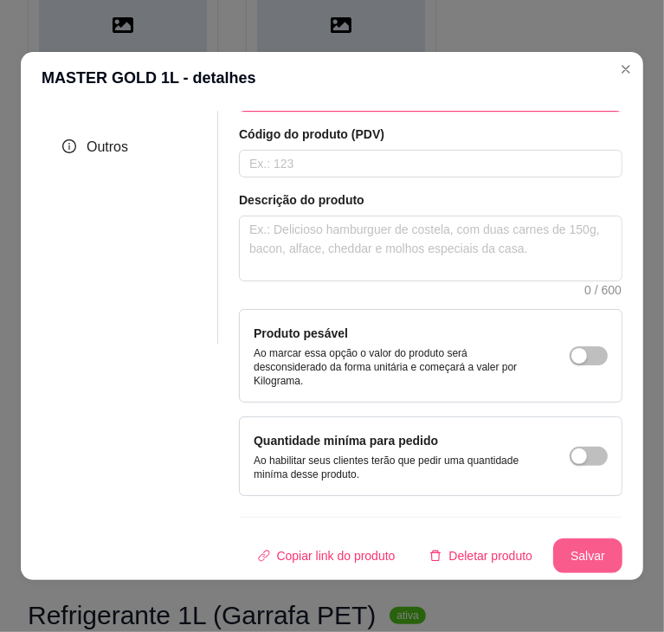
type input "MASTER GOLD"
click at [554, 543] on button "Salvar" at bounding box center [588, 557] width 68 height 34
click at [564, 540] on button "Salvar" at bounding box center [588, 557] width 68 height 34
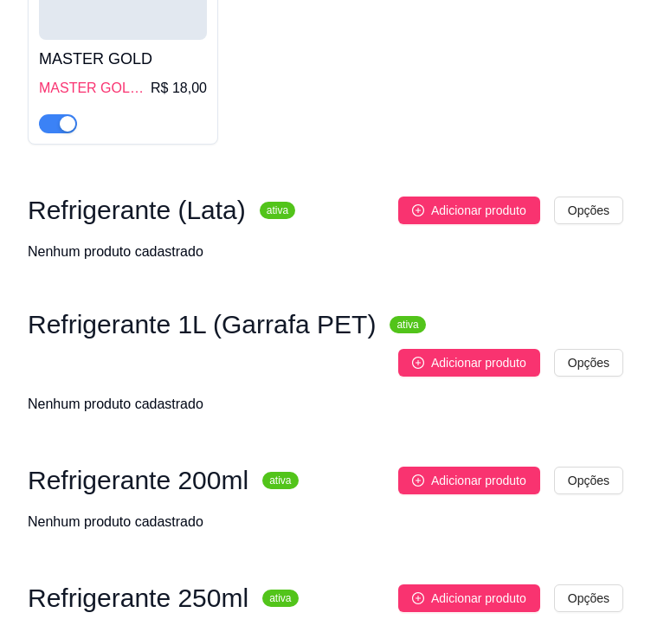
scroll to position [2518, 0]
